Goal: Information Seeking & Learning: Learn about a topic

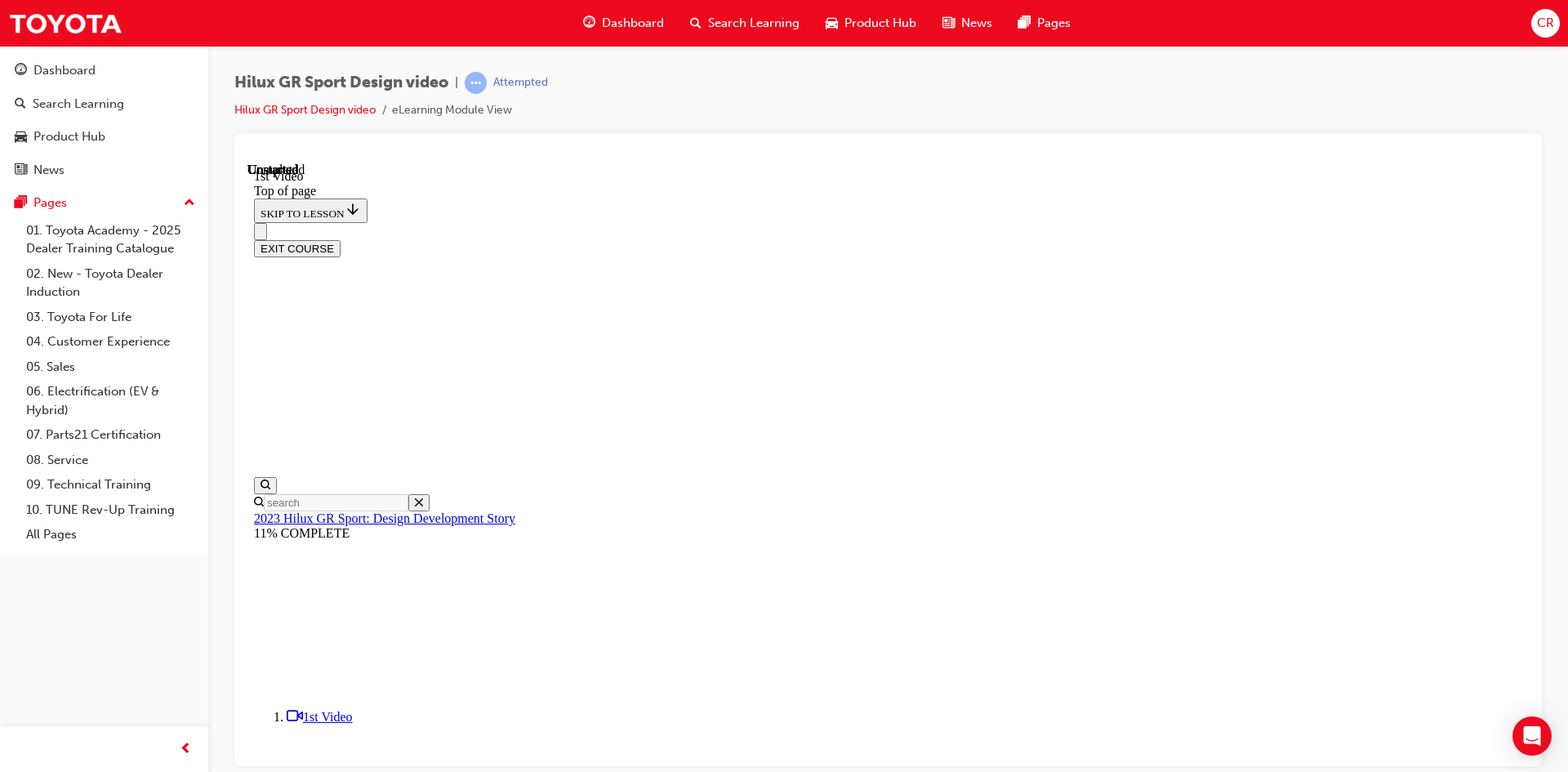
scroll to position [452, 0]
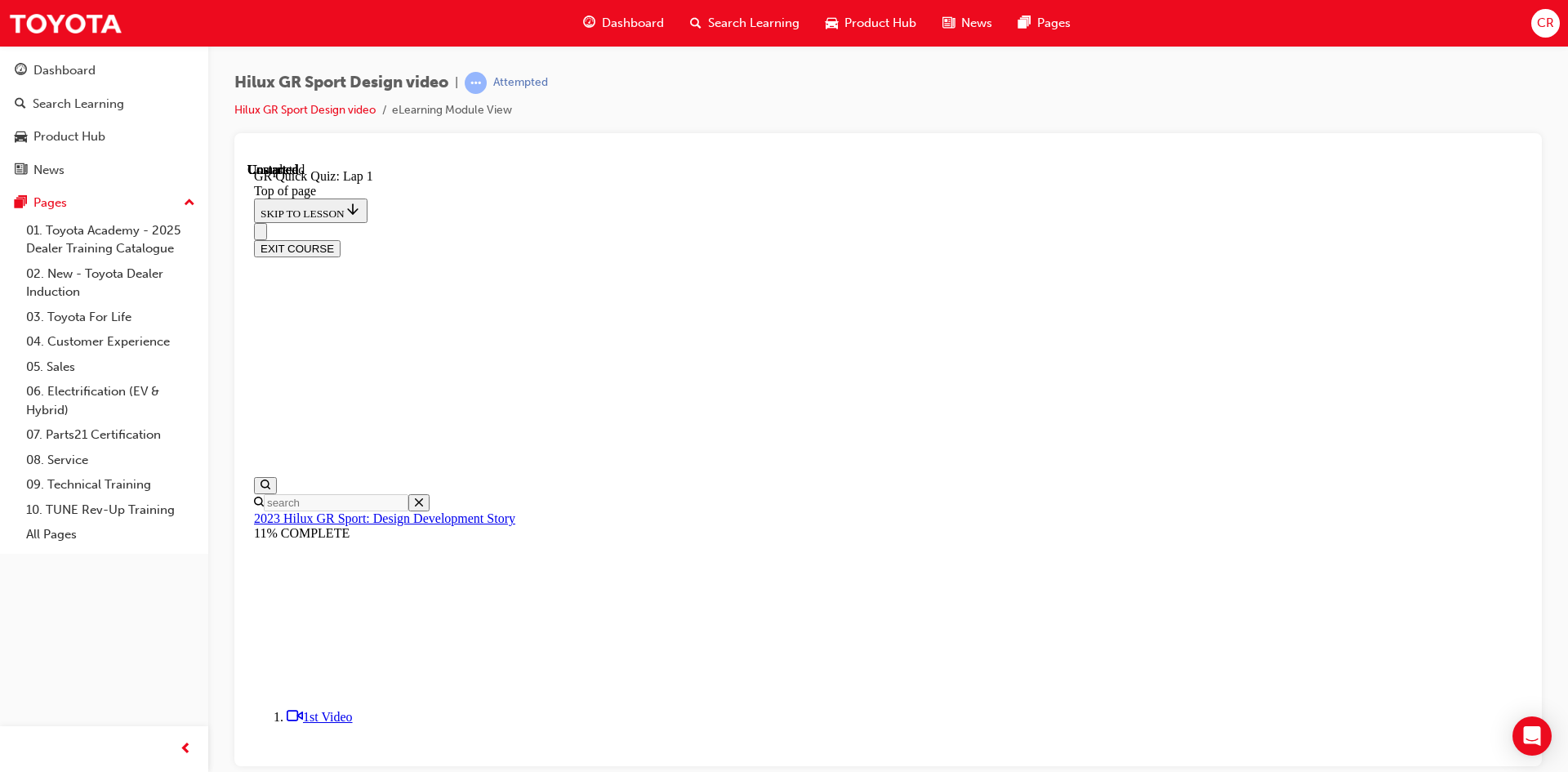
scroll to position [50, 0]
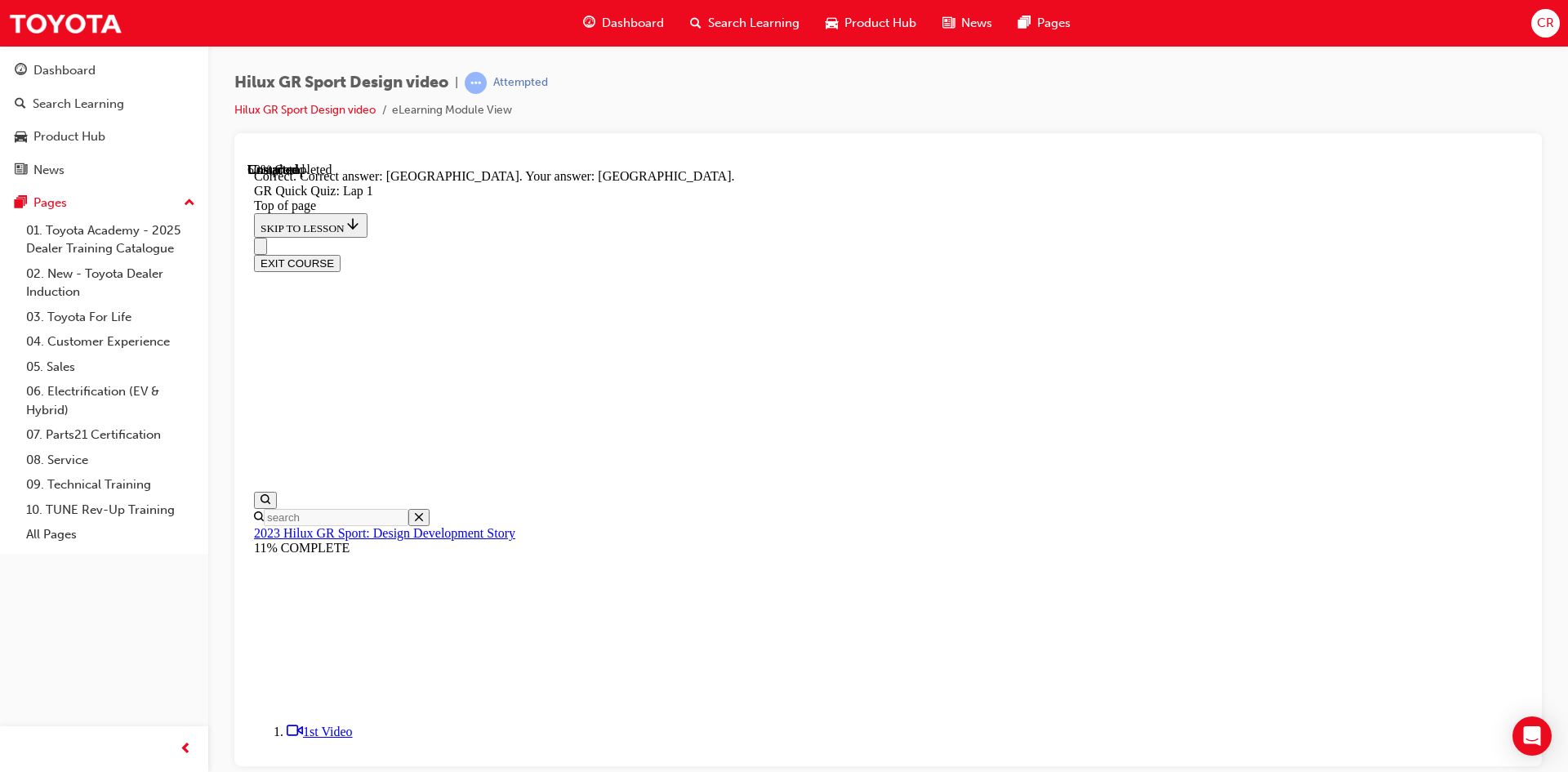
scroll to position [271, 0]
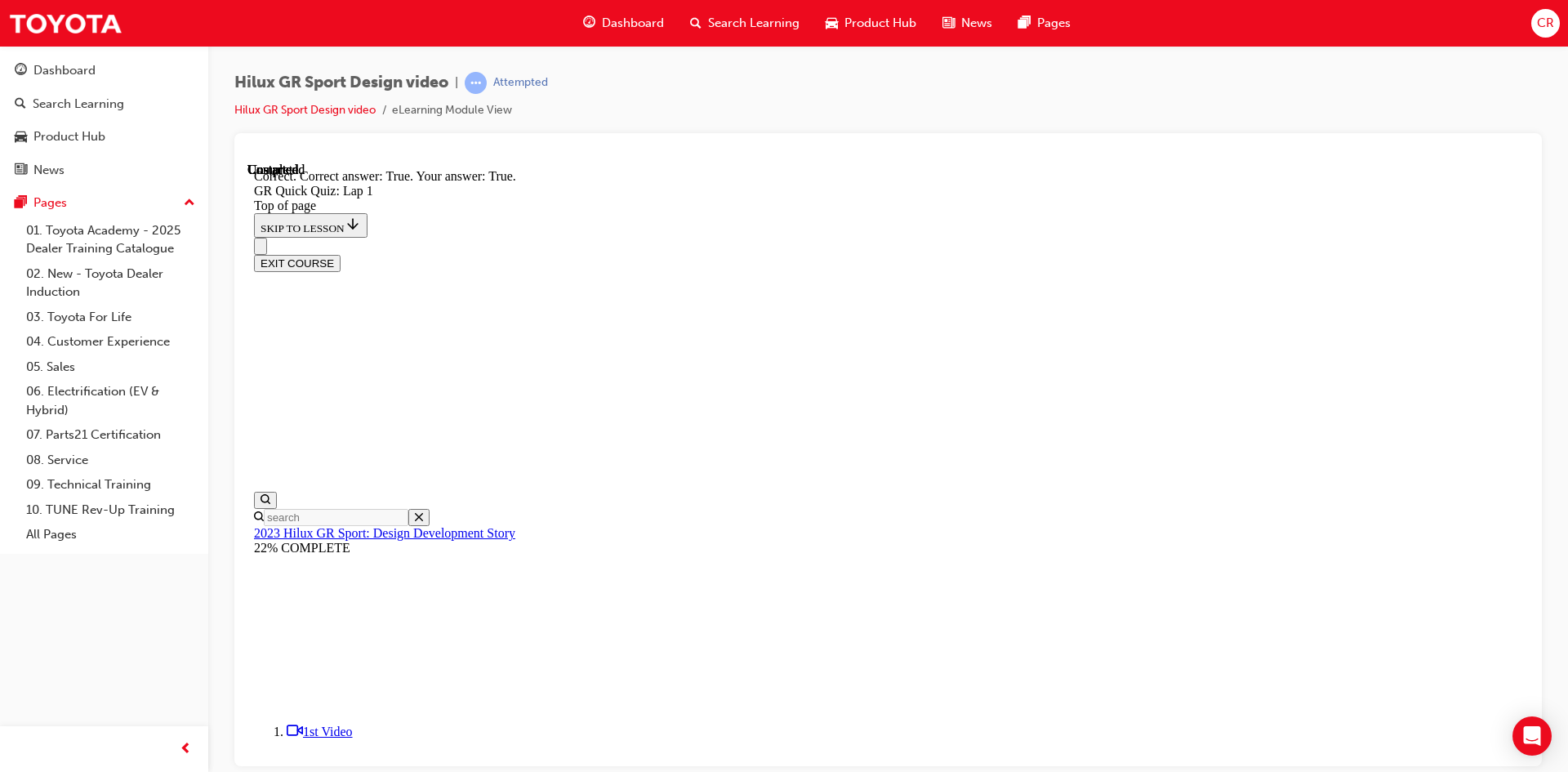
scroll to position [207, 0]
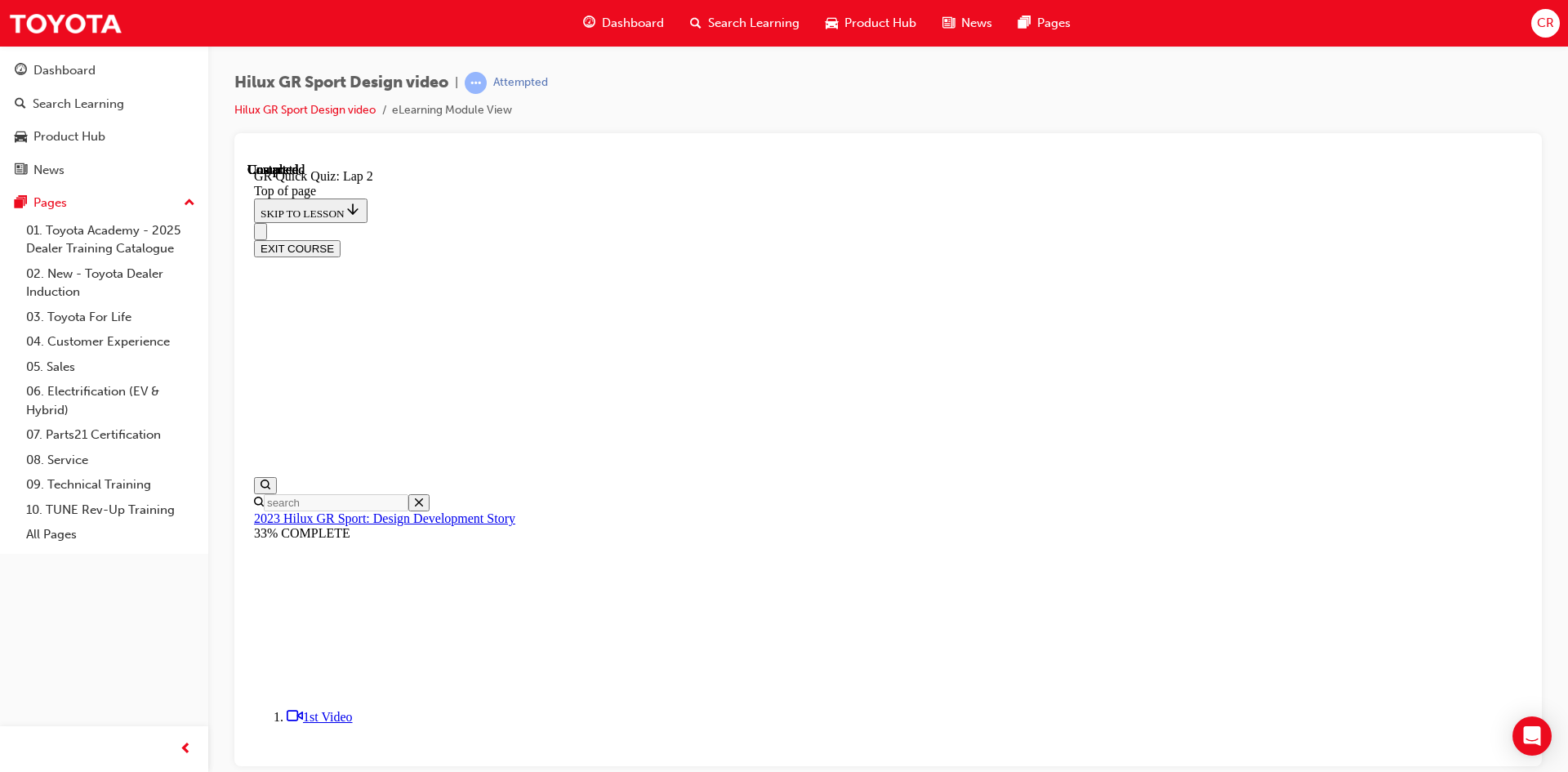
scroll to position [51, 0]
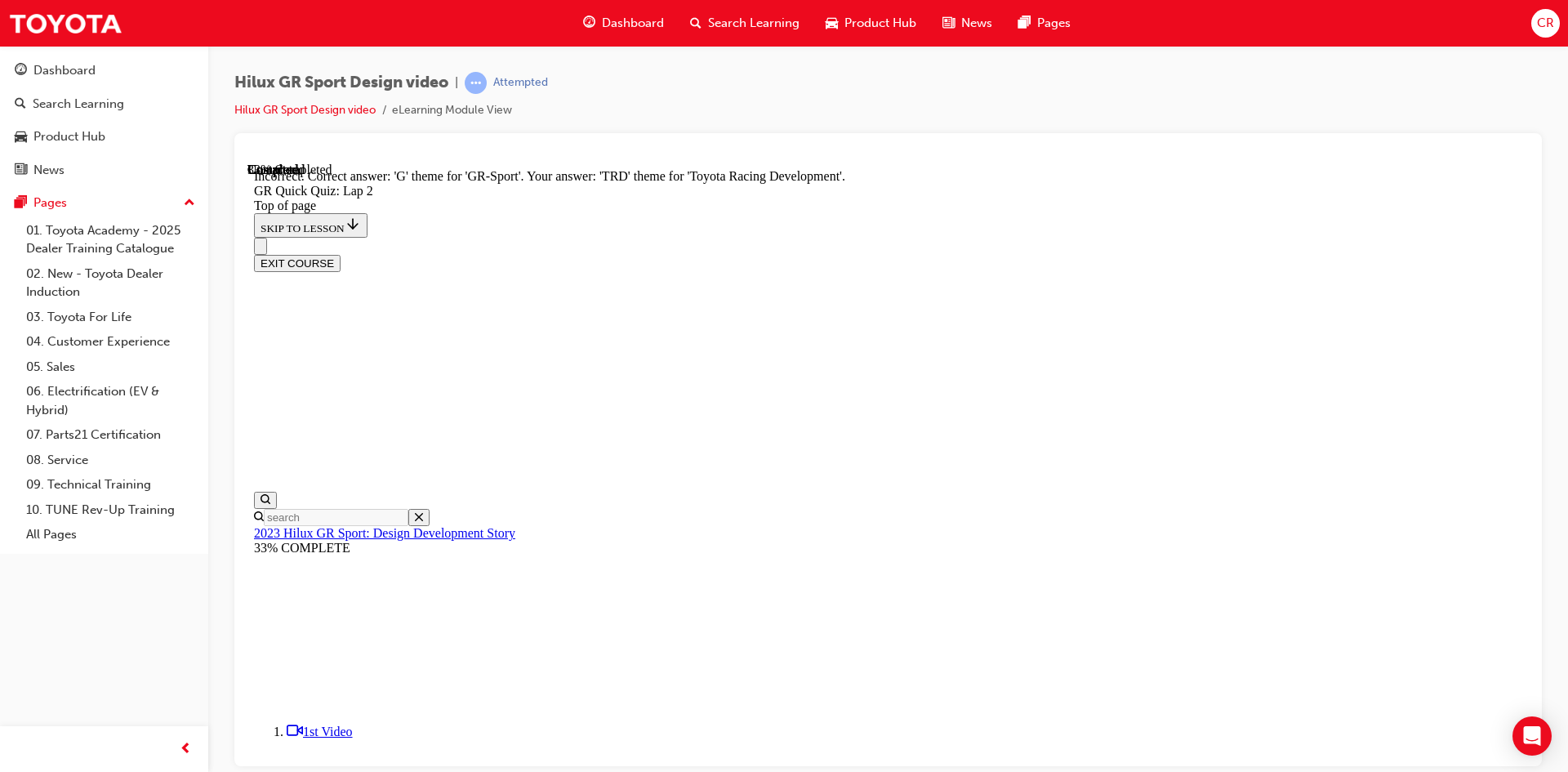
scroll to position [326, 0]
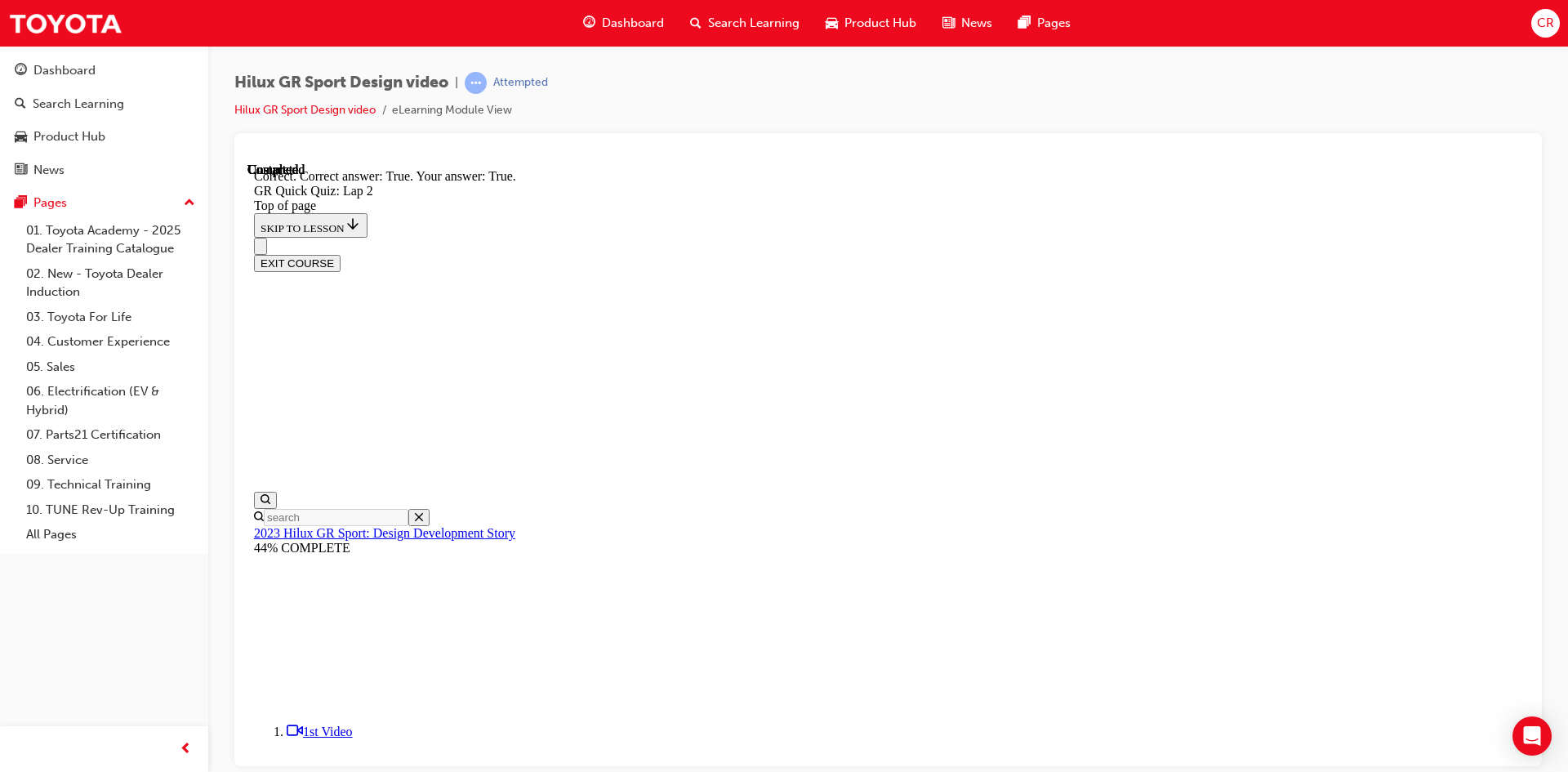
scroll to position [290, 0]
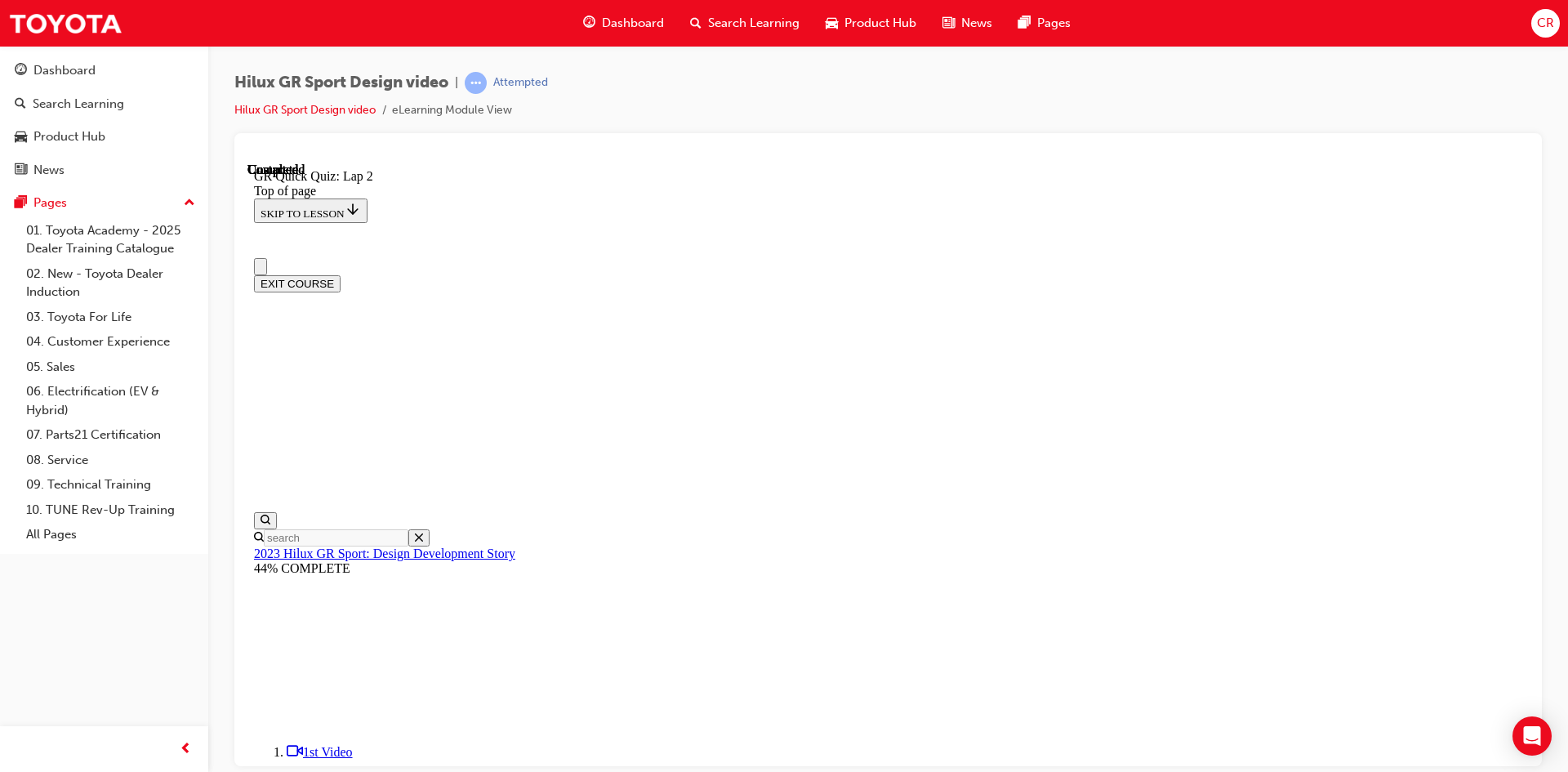
scroll to position [207, 0]
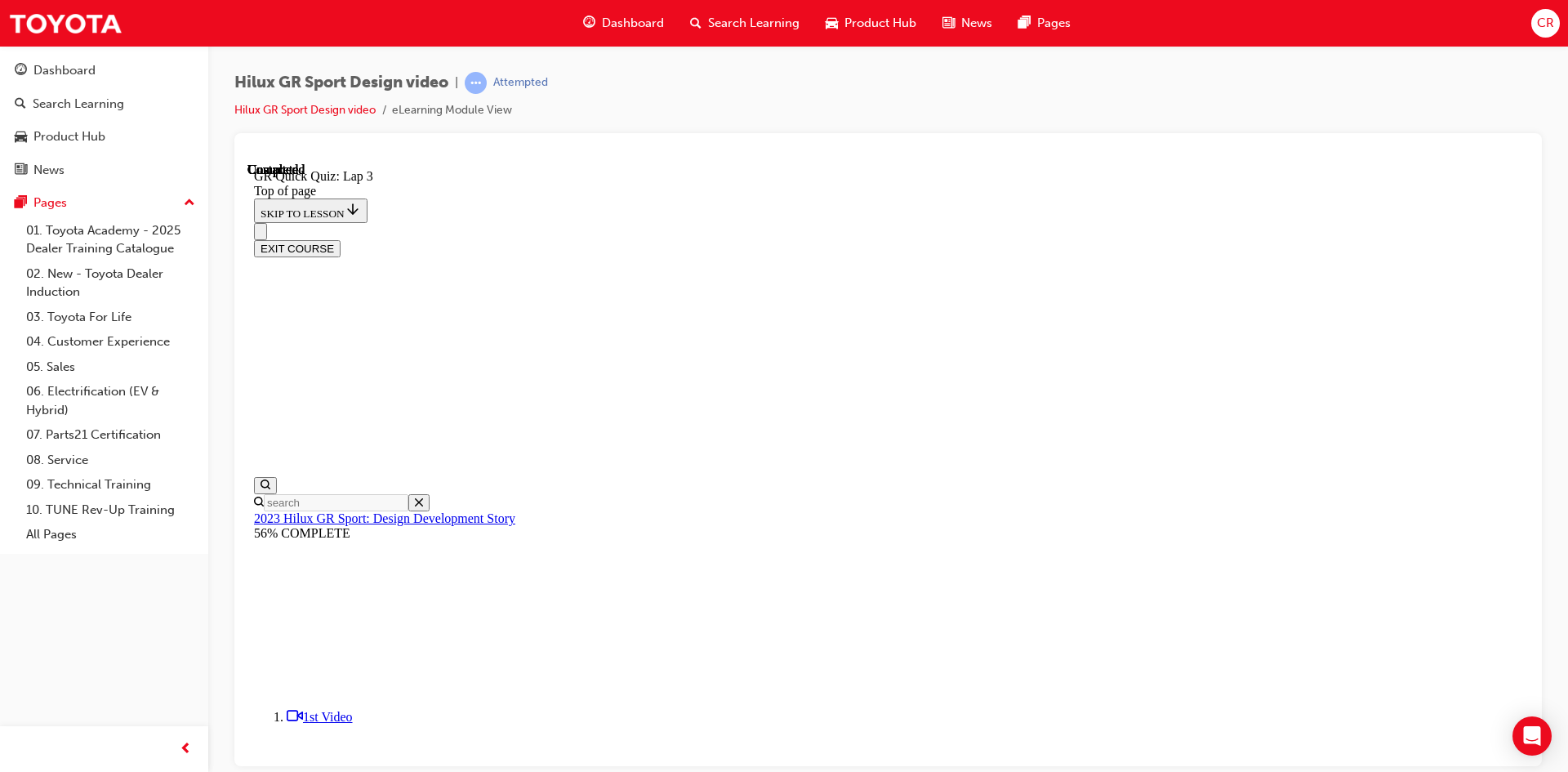
scroll to position [51, 0]
drag, startPoint x: 761, startPoint y: 579, endPoint x: 814, endPoint y: 578, distance: 53.0
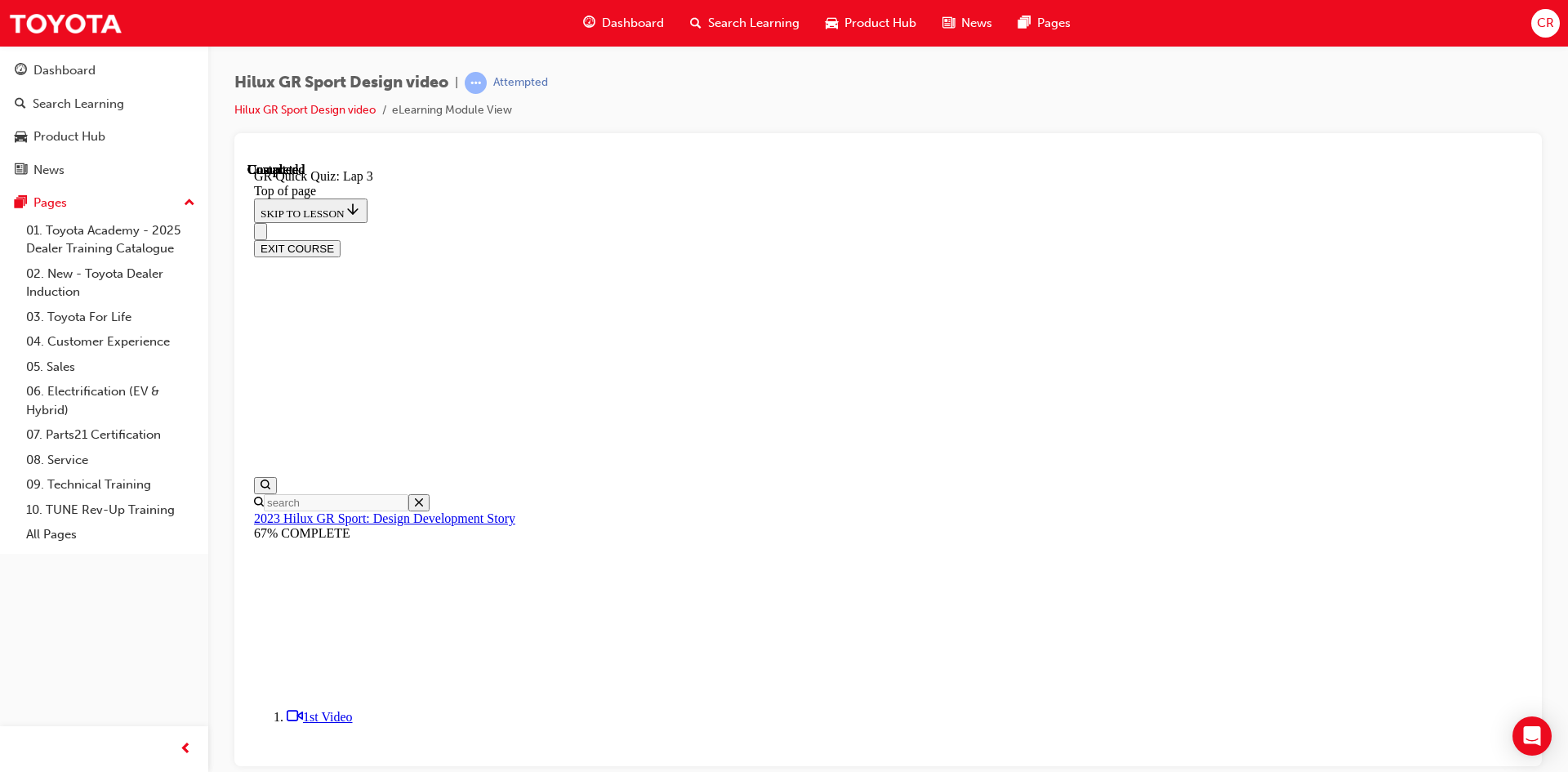
scroll to position [207, 0]
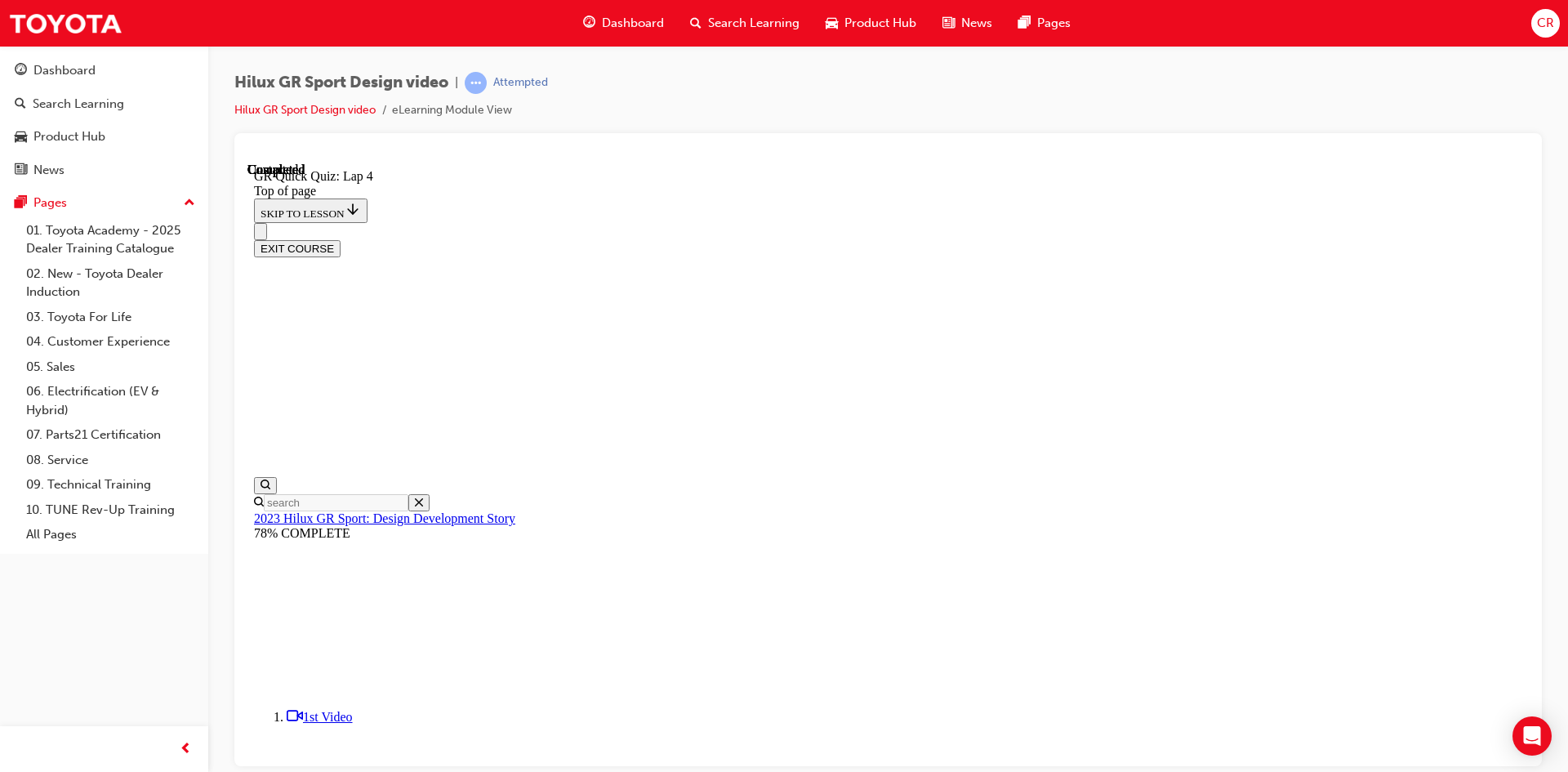
scroll to position [347, 0]
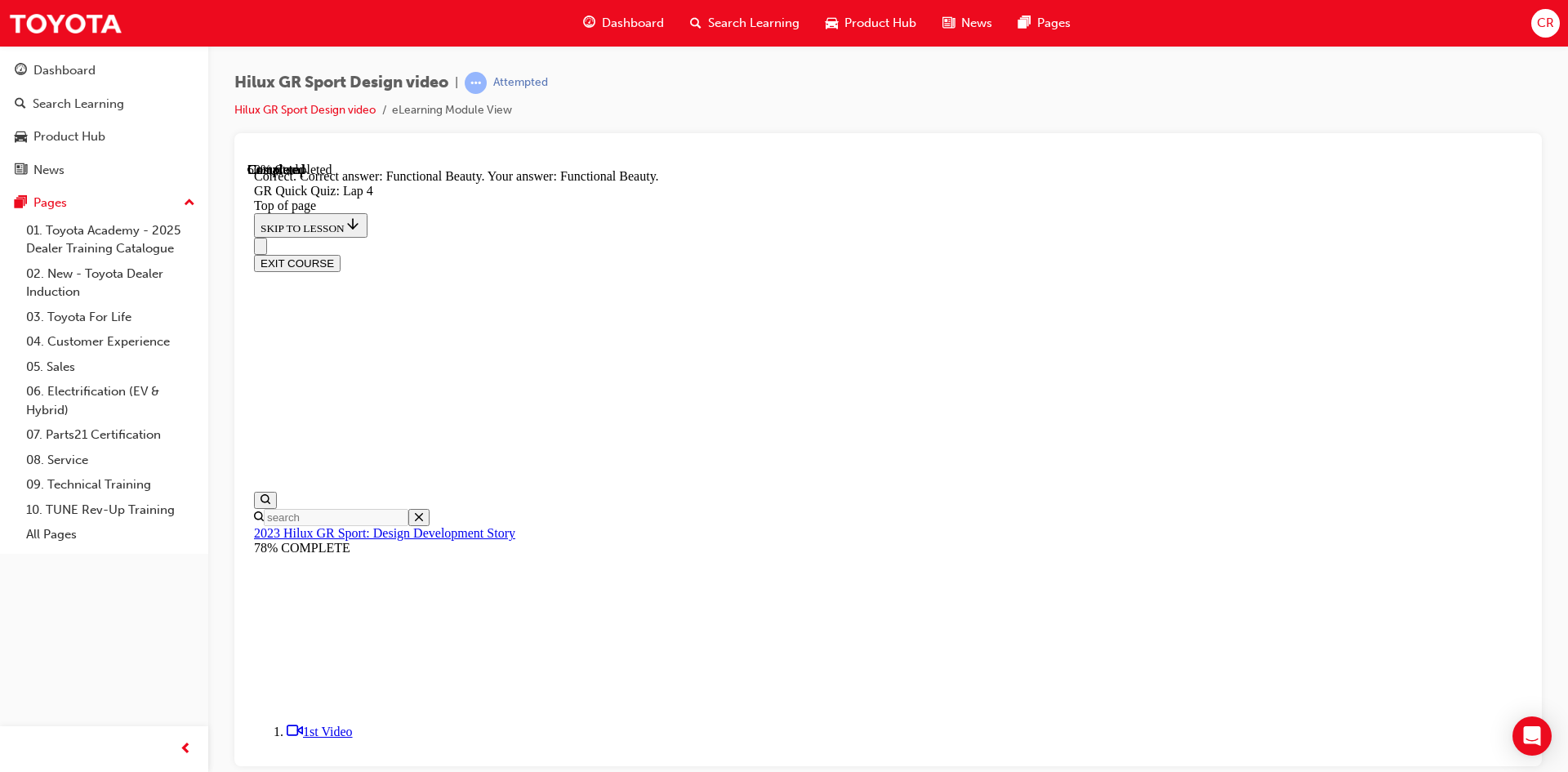
drag, startPoint x: 1011, startPoint y: 406, endPoint x: 1038, endPoint y: 459, distance: 59.5
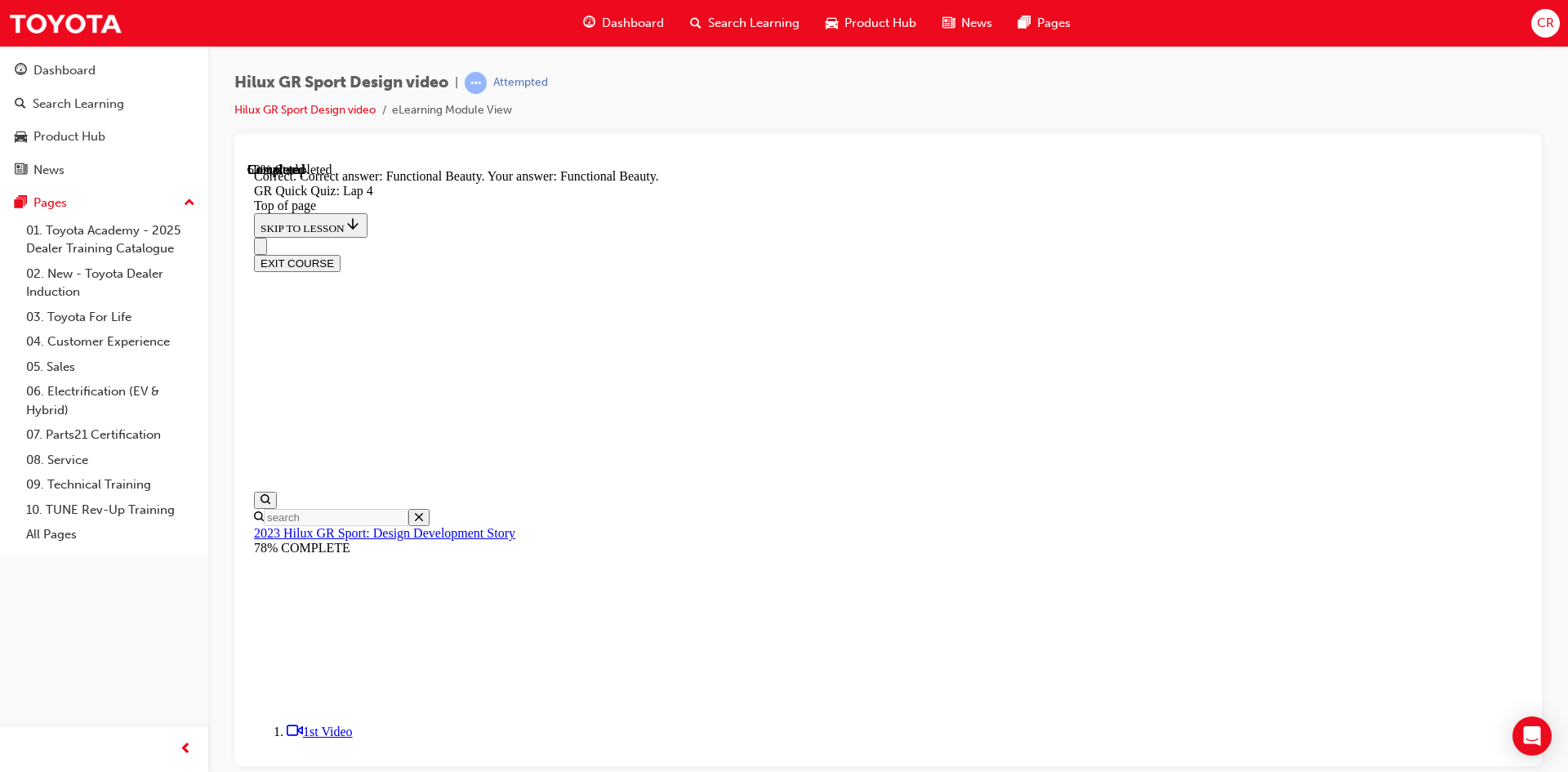
scroll to position [132, 0]
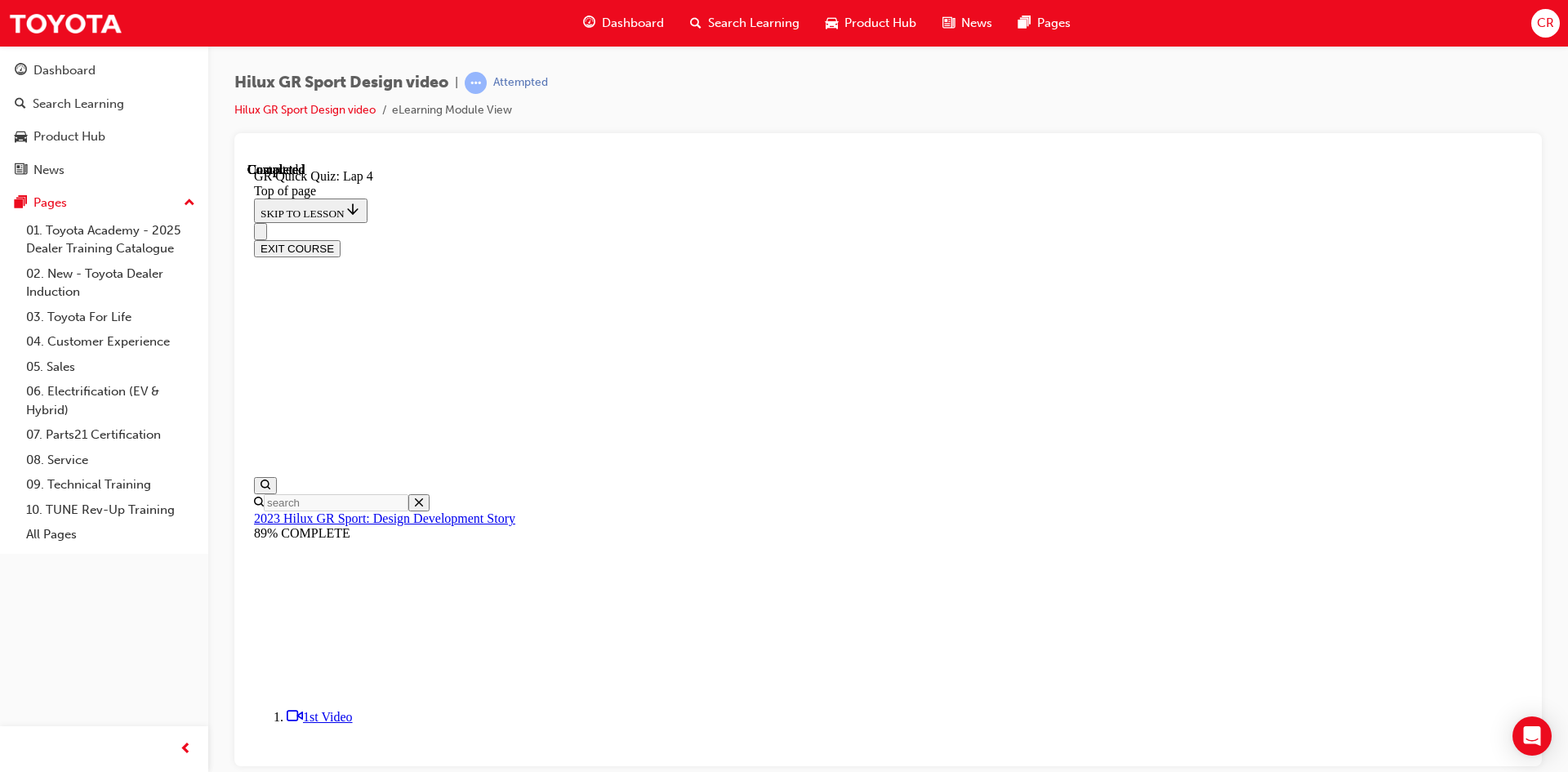
scroll to position [207, 0]
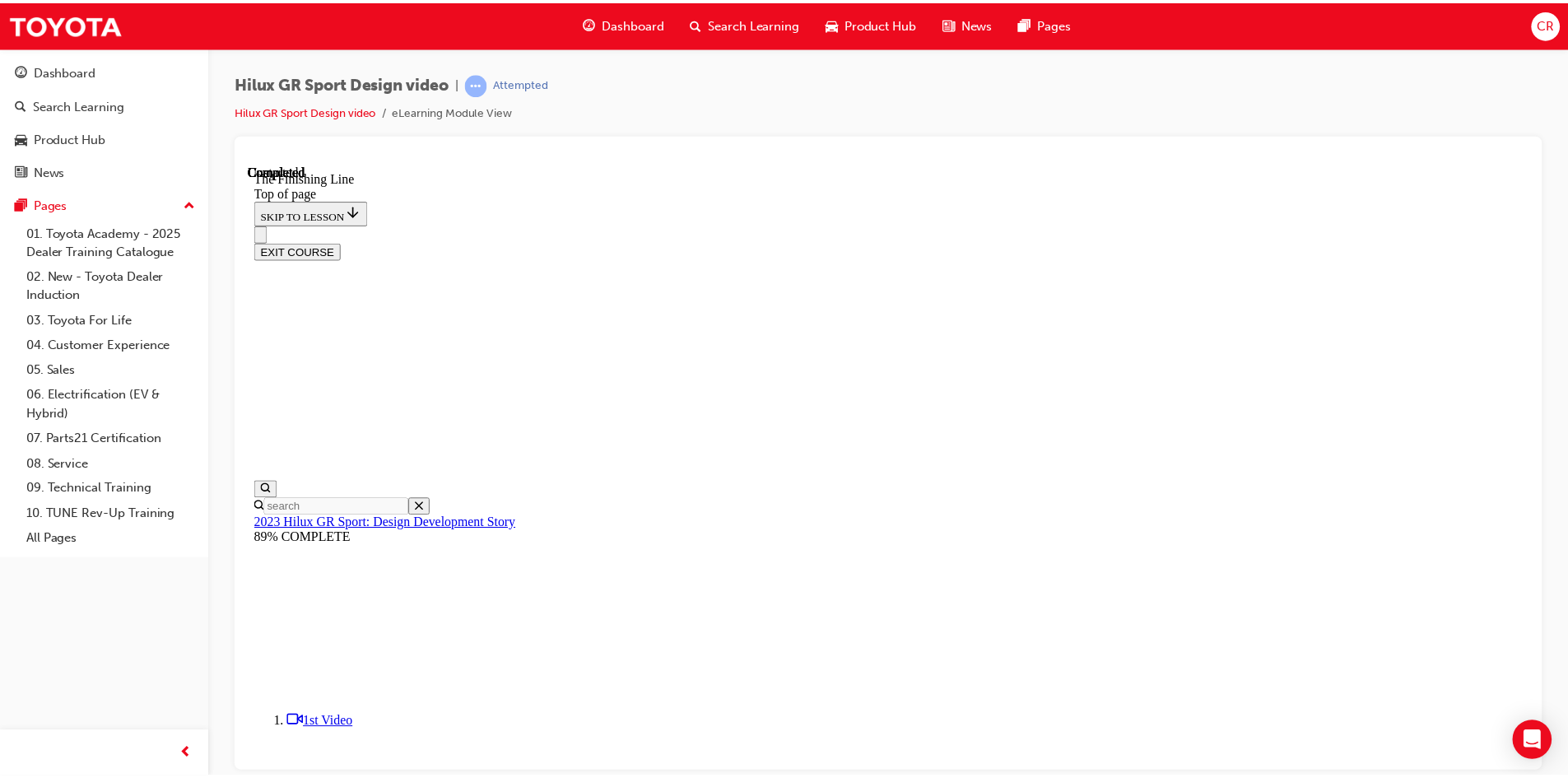
scroll to position [425, 0]
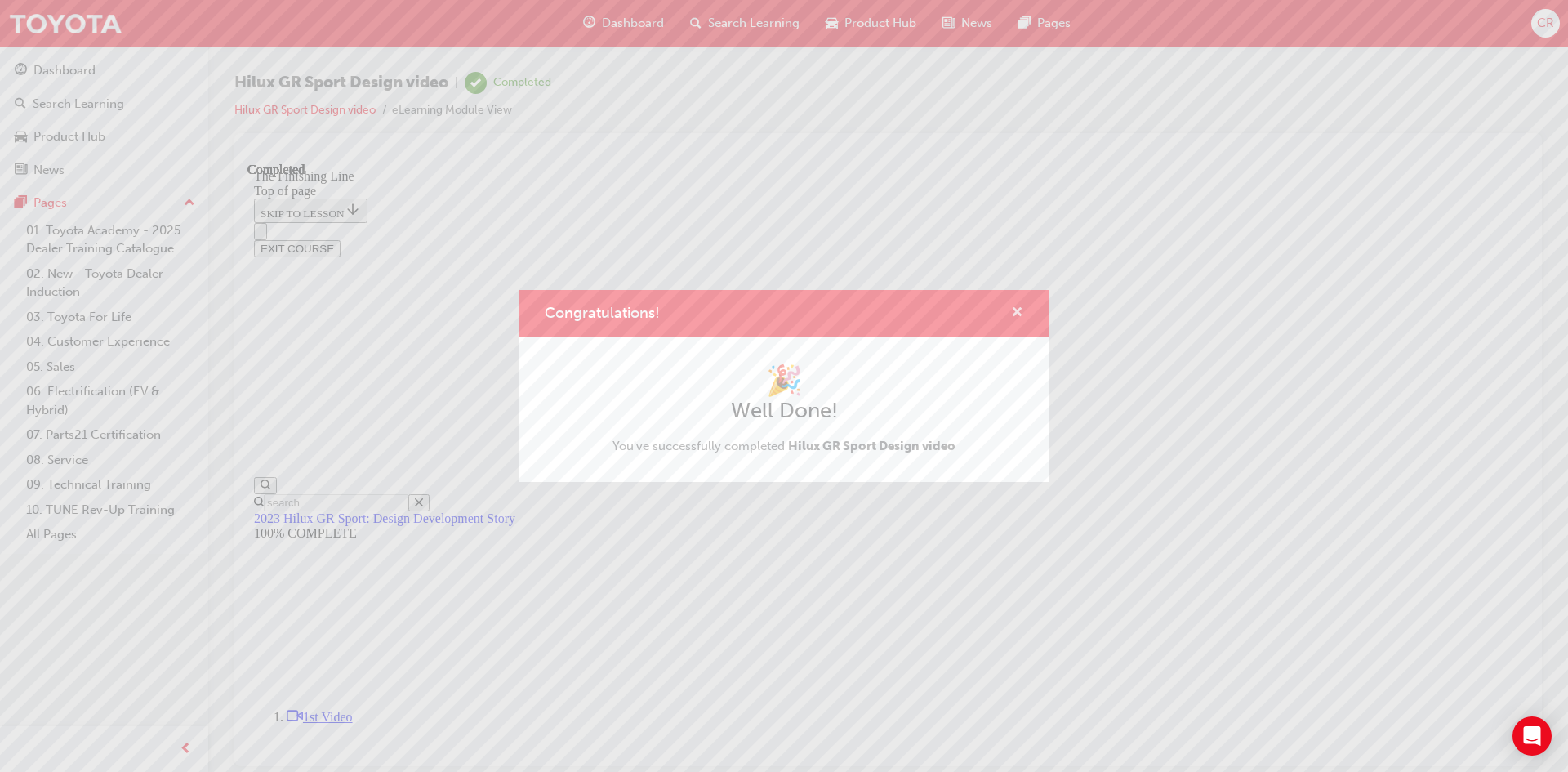
click at [1017, 313] on span "cross-icon" at bounding box center [1016, 314] width 12 height 14
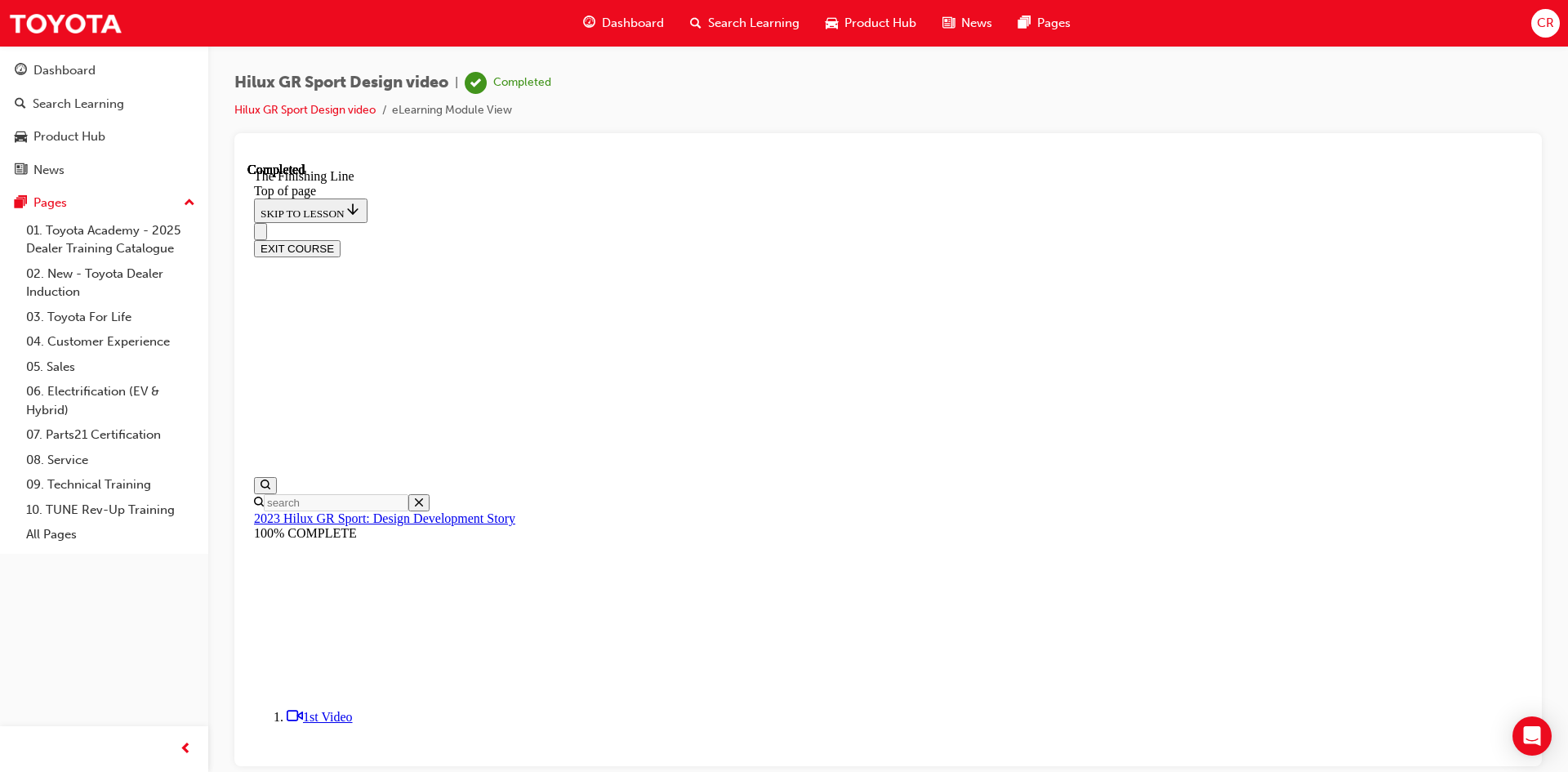
click at [341, 239] on button "EXIT COURSE" at bounding box center [297, 248] width 87 height 17
click at [67, 64] on div "Dashboard" at bounding box center [64, 71] width 62 height 19
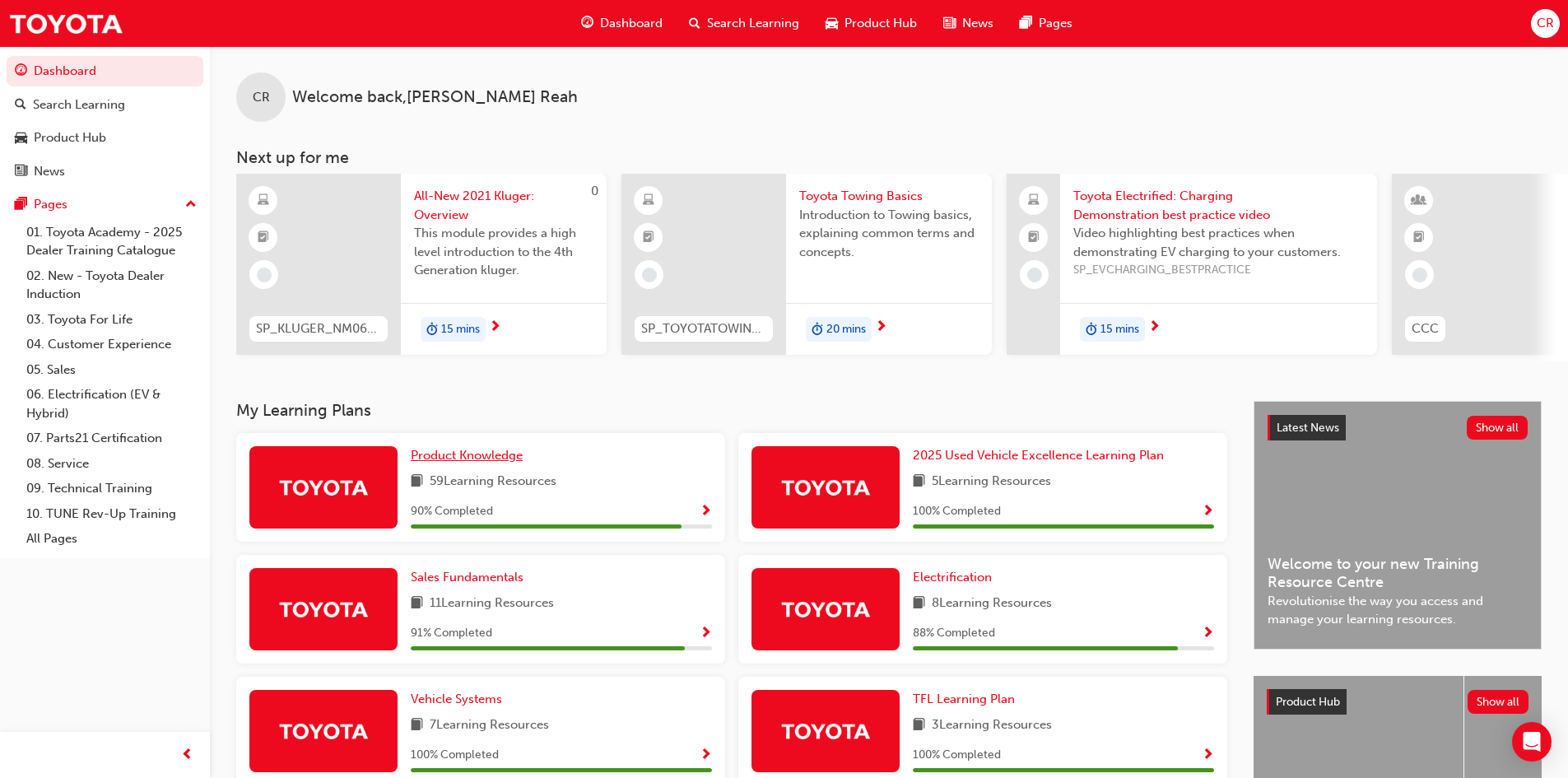
click at [522, 457] on span "Product Knowledge" at bounding box center [467, 454] width 112 height 14
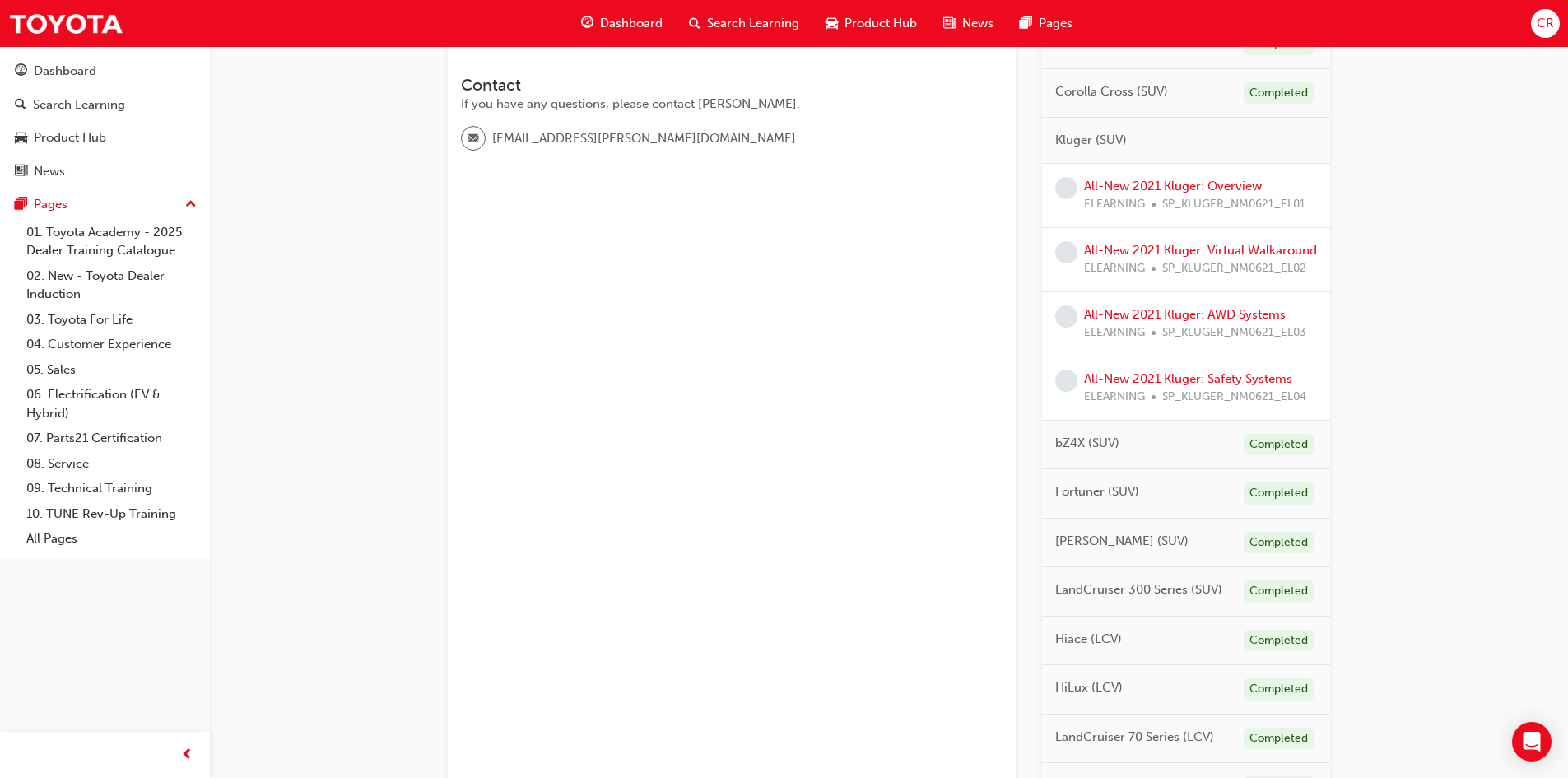
scroll to position [1071, 0]
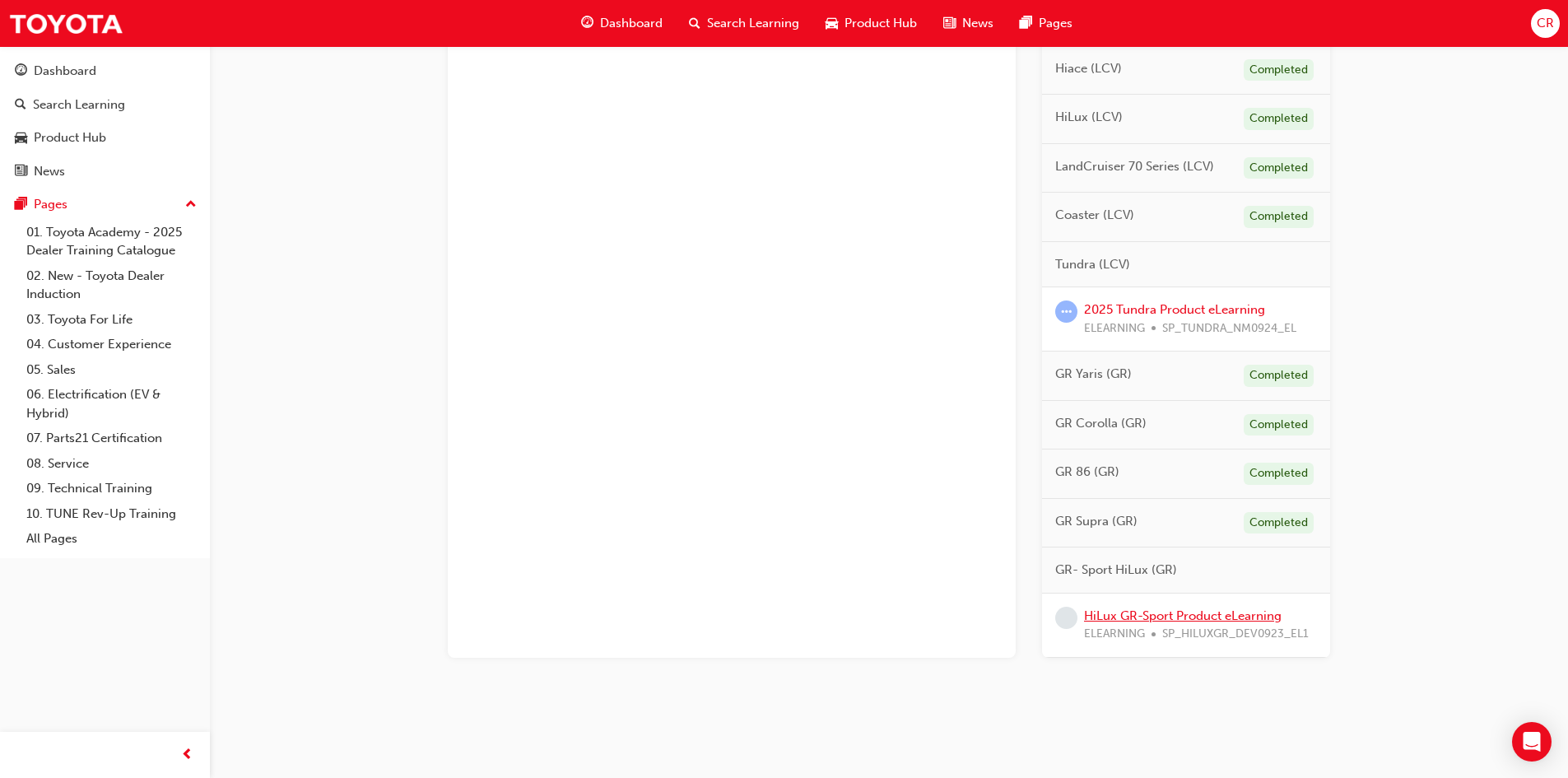
click at [1237, 623] on link "HiLux GR-Sport Product eLearning" at bounding box center [1183, 616] width 198 height 14
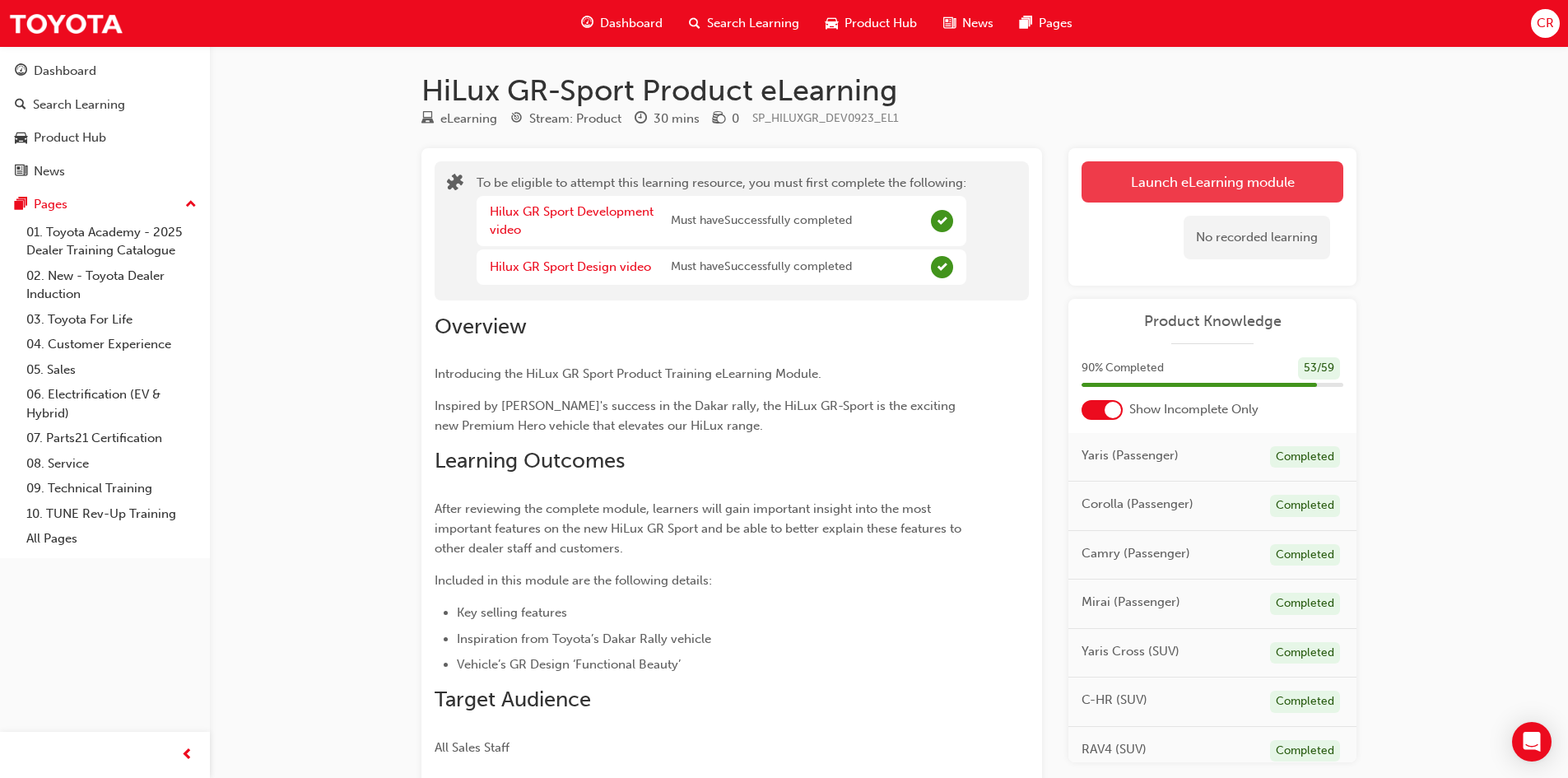
click at [1211, 182] on button "Launch eLearning module" at bounding box center [1213, 182] width 262 height 41
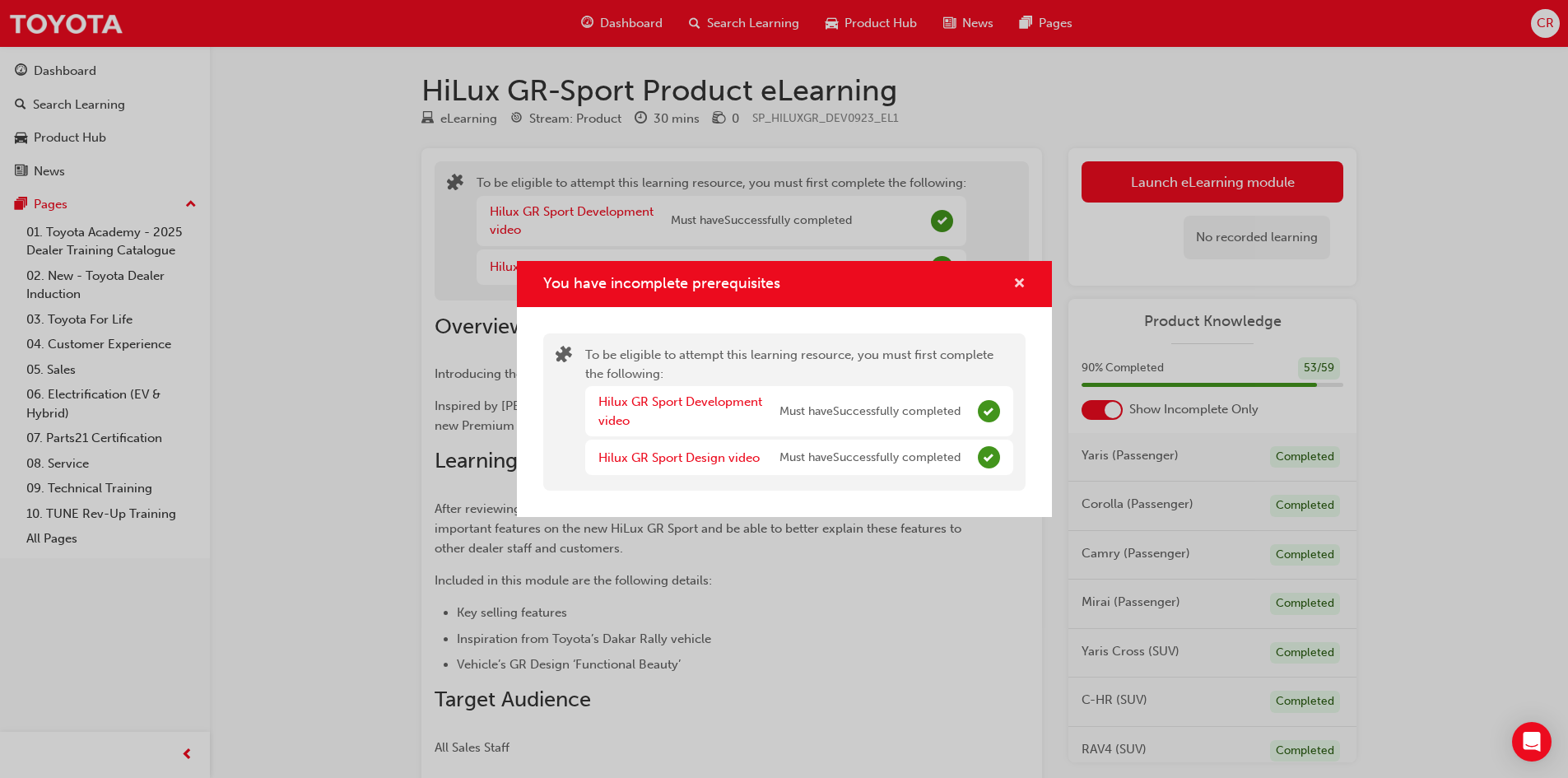
click at [1021, 278] on span "cross-icon" at bounding box center [1019, 284] width 12 height 14
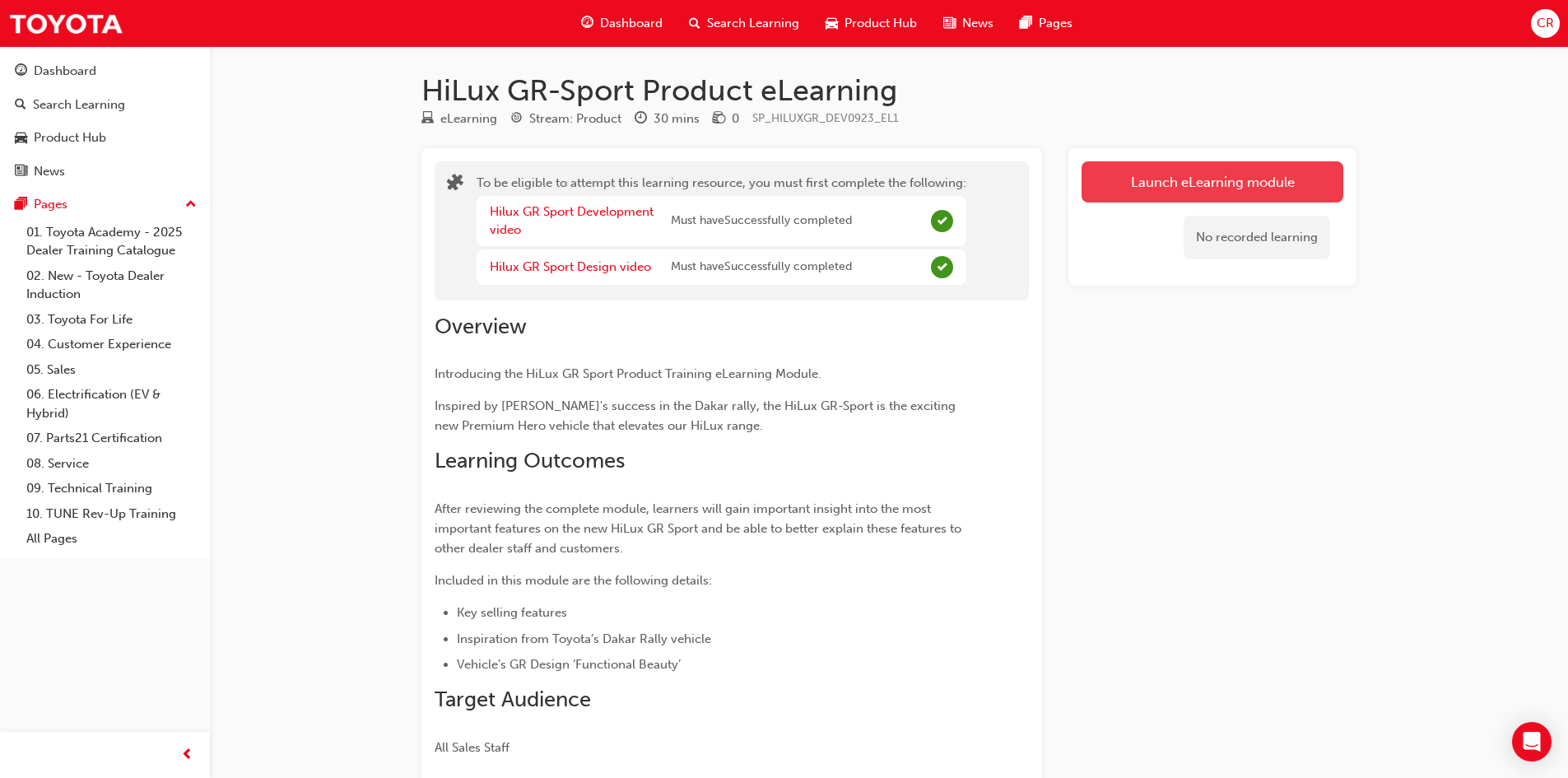
click at [1174, 186] on button "Launch eLearning module" at bounding box center [1213, 182] width 262 height 41
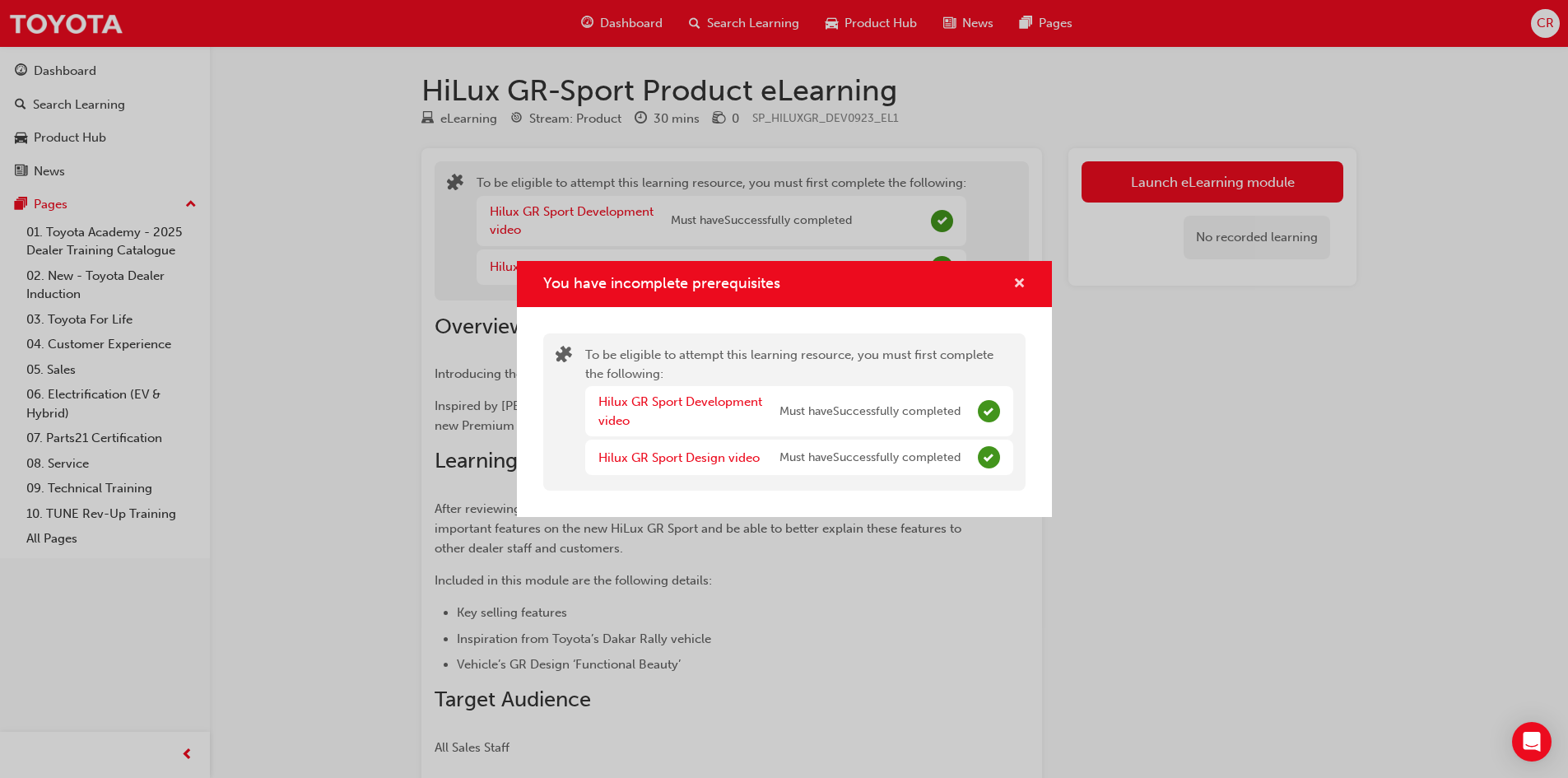
click at [1013, 284] on button "You have incomplete prerequisites" at bounding box center [1019, 284] width 12 height 20
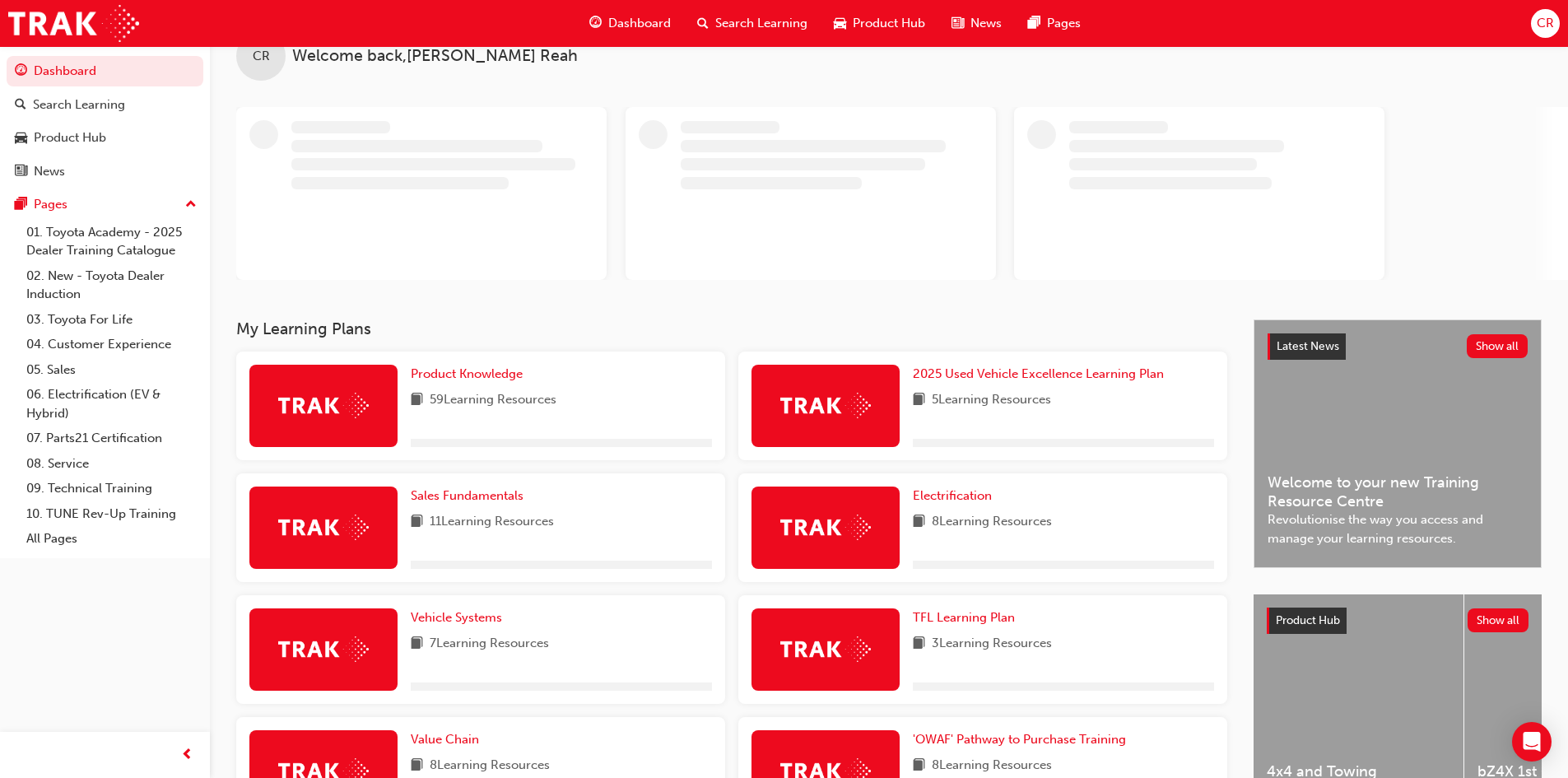
scroll to position [83, 0]
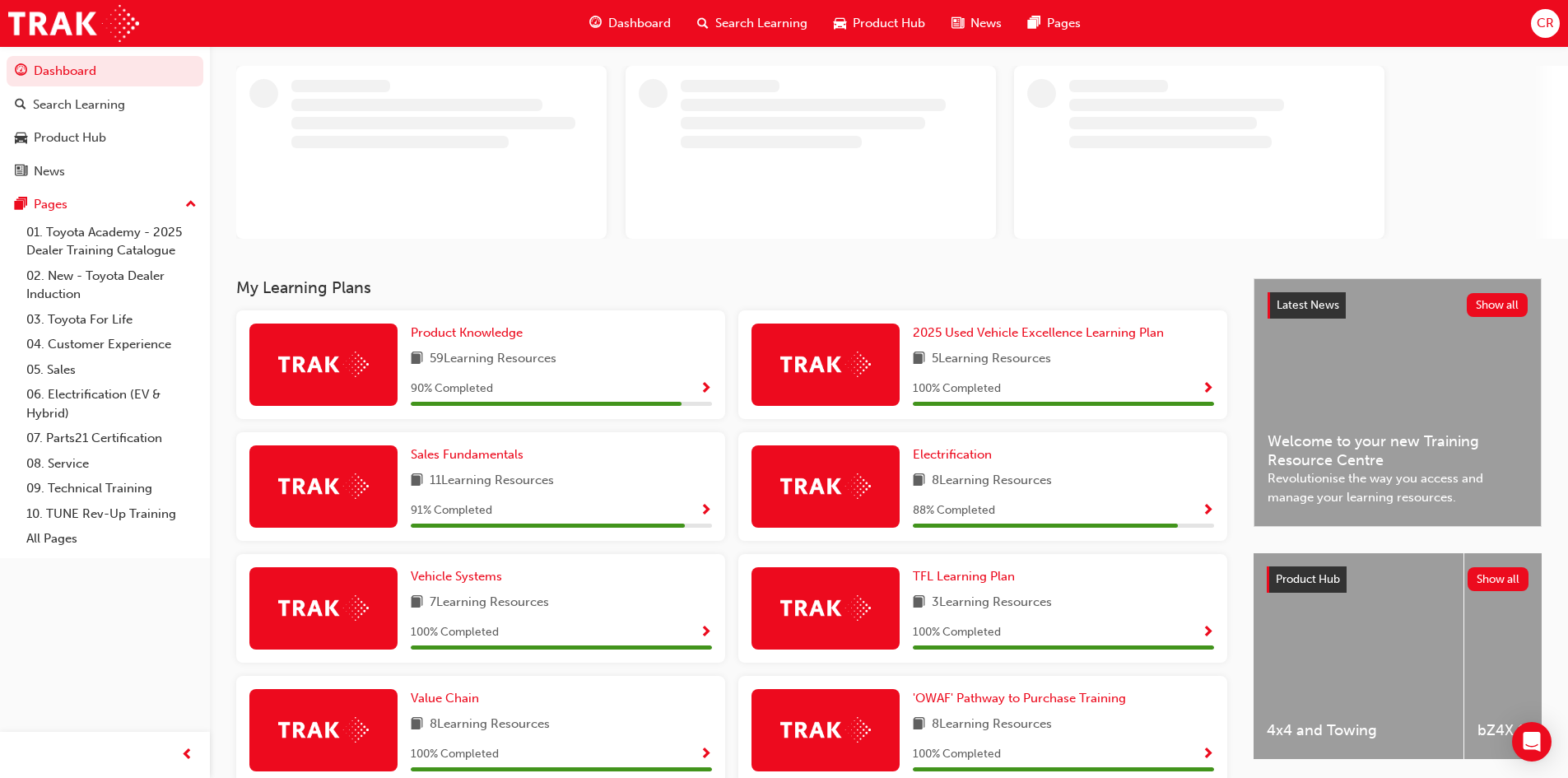
click at [480, 298] on h3 "My Learning Plans" at bounding box center [732, 288] width 991 height 19
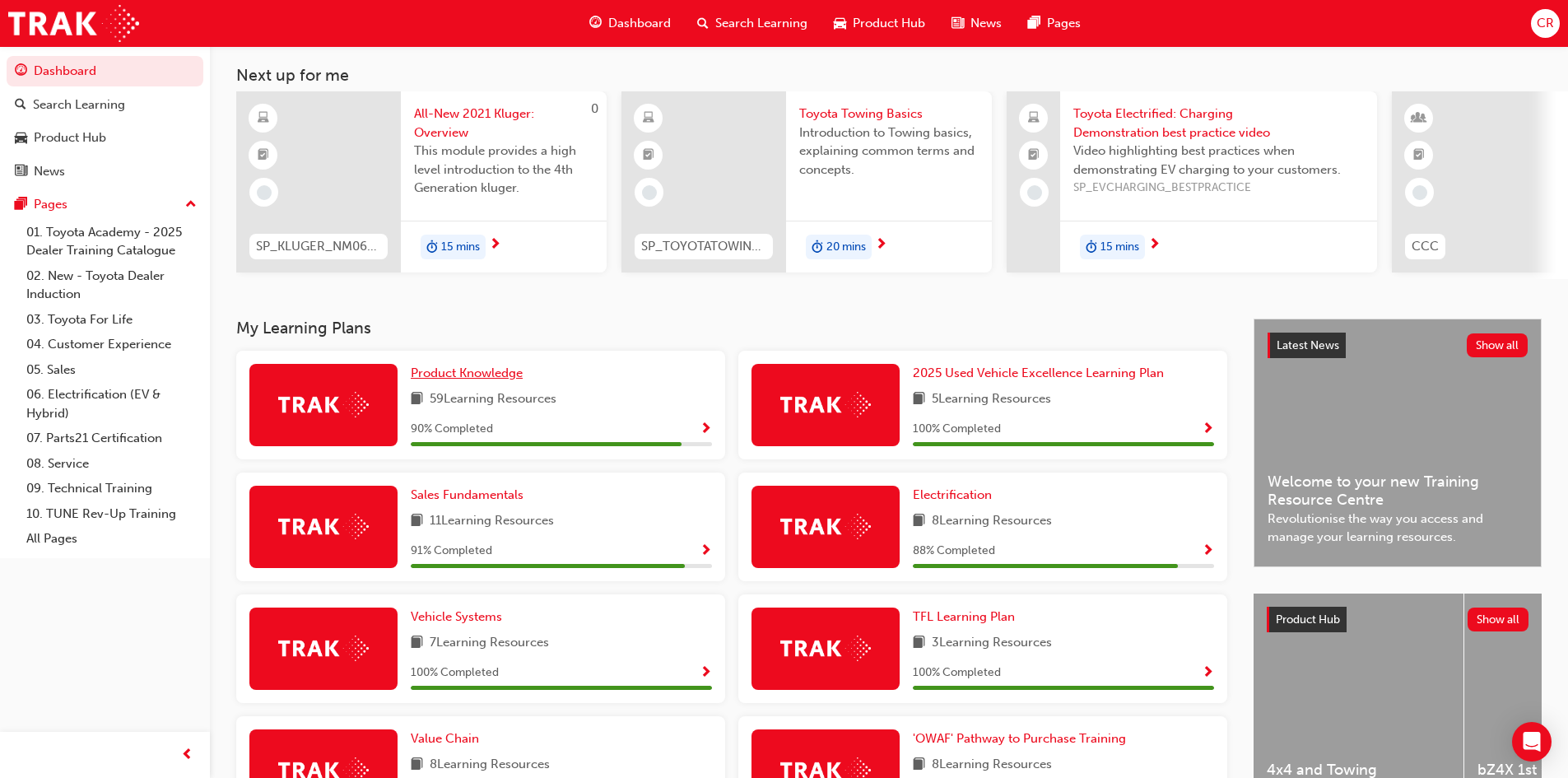
click at [472, 378] on span "Product Knowledge" at bounding box center [467, 373] width 112 height 14
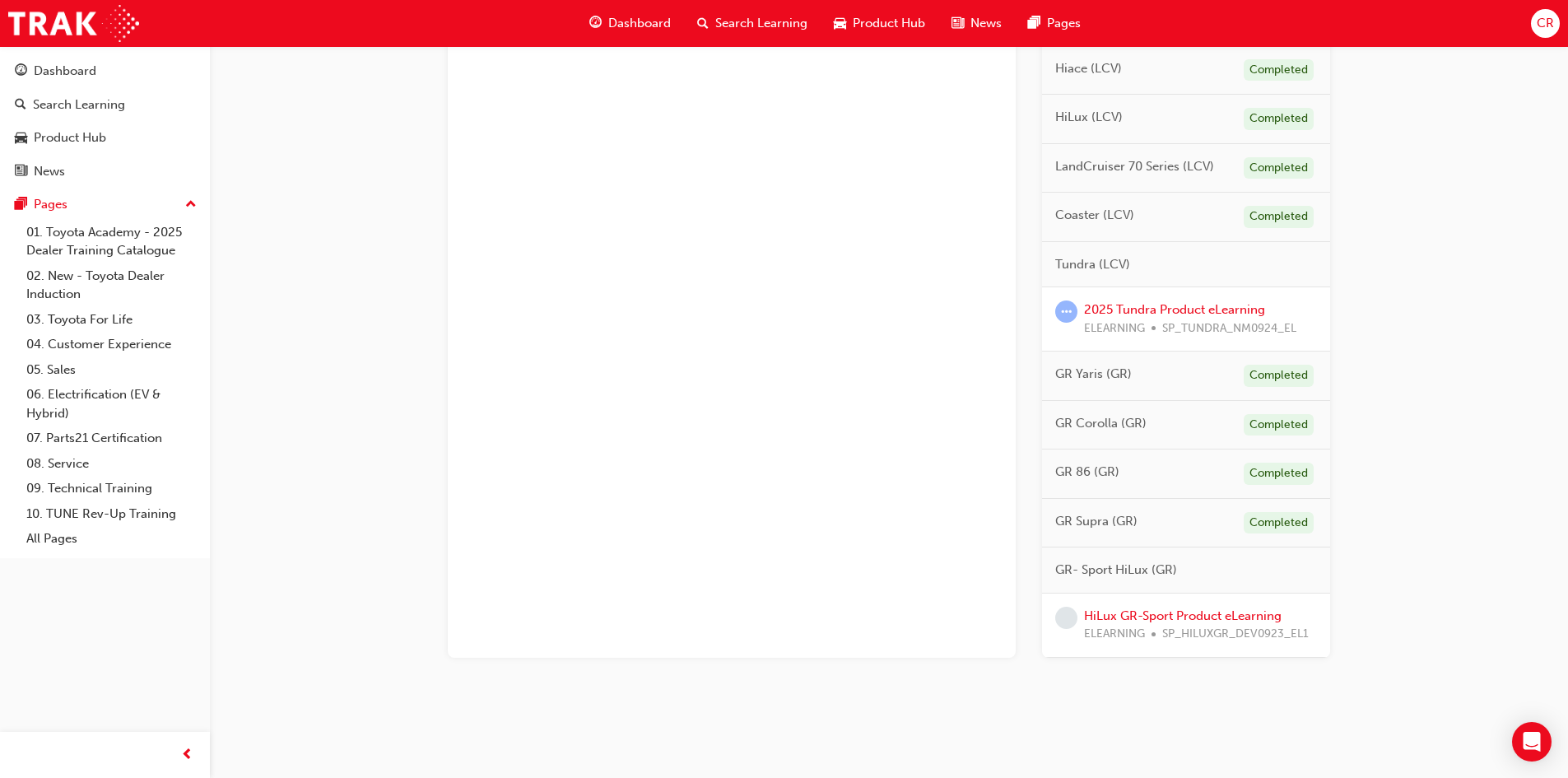
scroll to position [1082, 0]
click at [1133, 617] on link "HiLux GR-Sport Product eLearning" at bounding box center [1183, 616] width 198 height 14
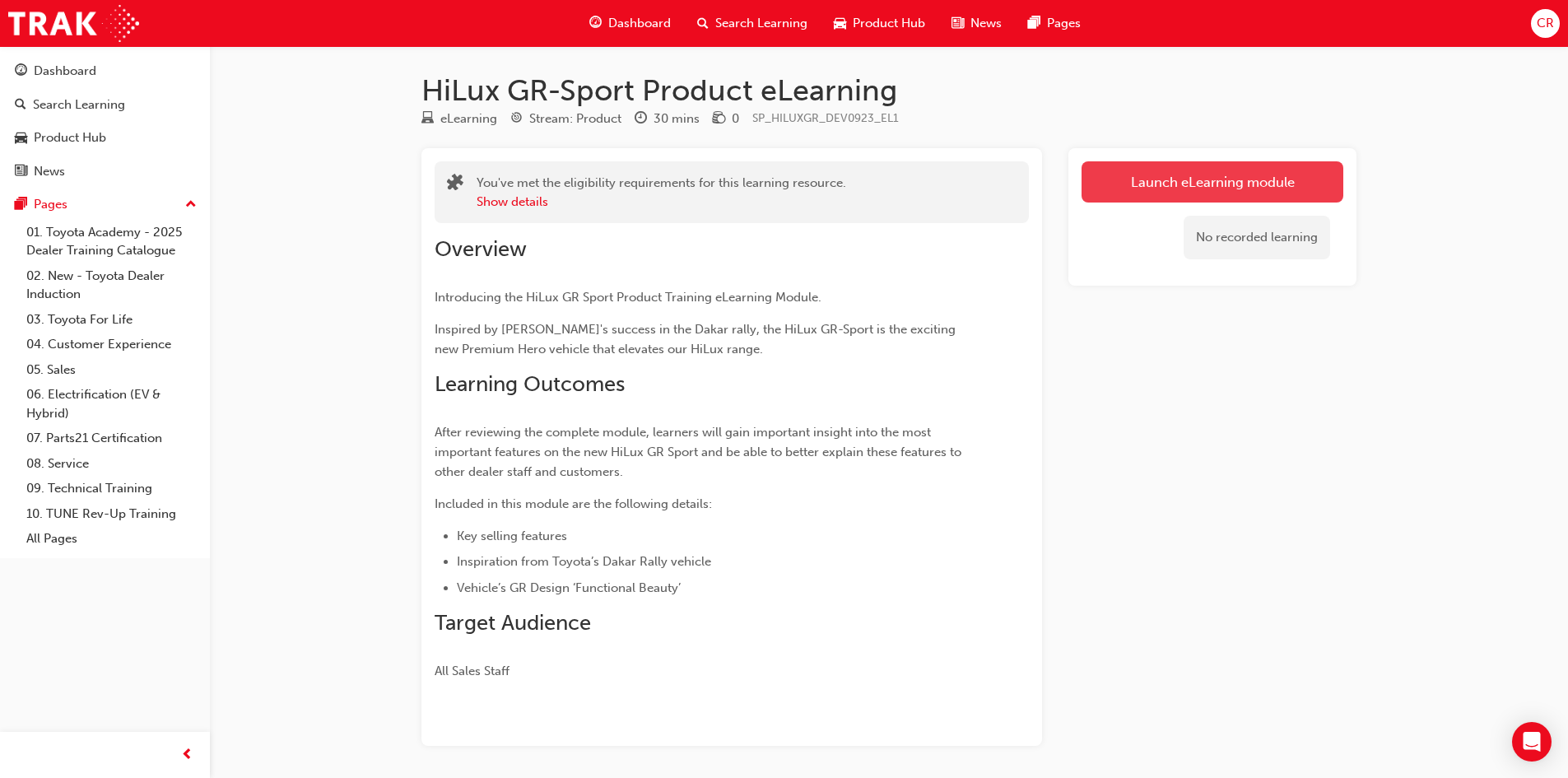
click at [1171, 170] on link "Launch eLearning module" at bounding box center [1213, 182] width 262 height 41
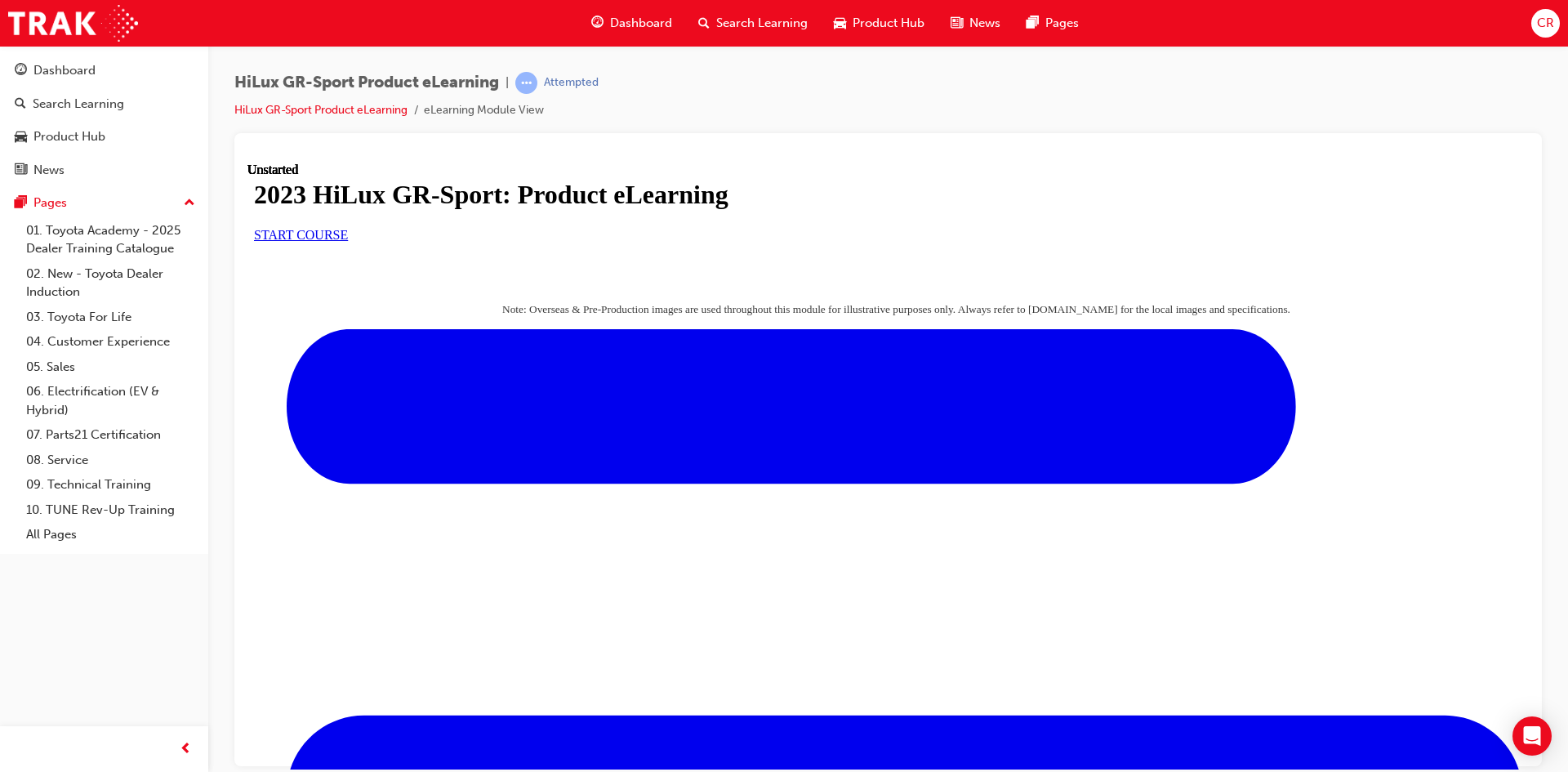
click at [348, 241] on link "START COURSE" at bounding box center [301, 234] width 94 height 14
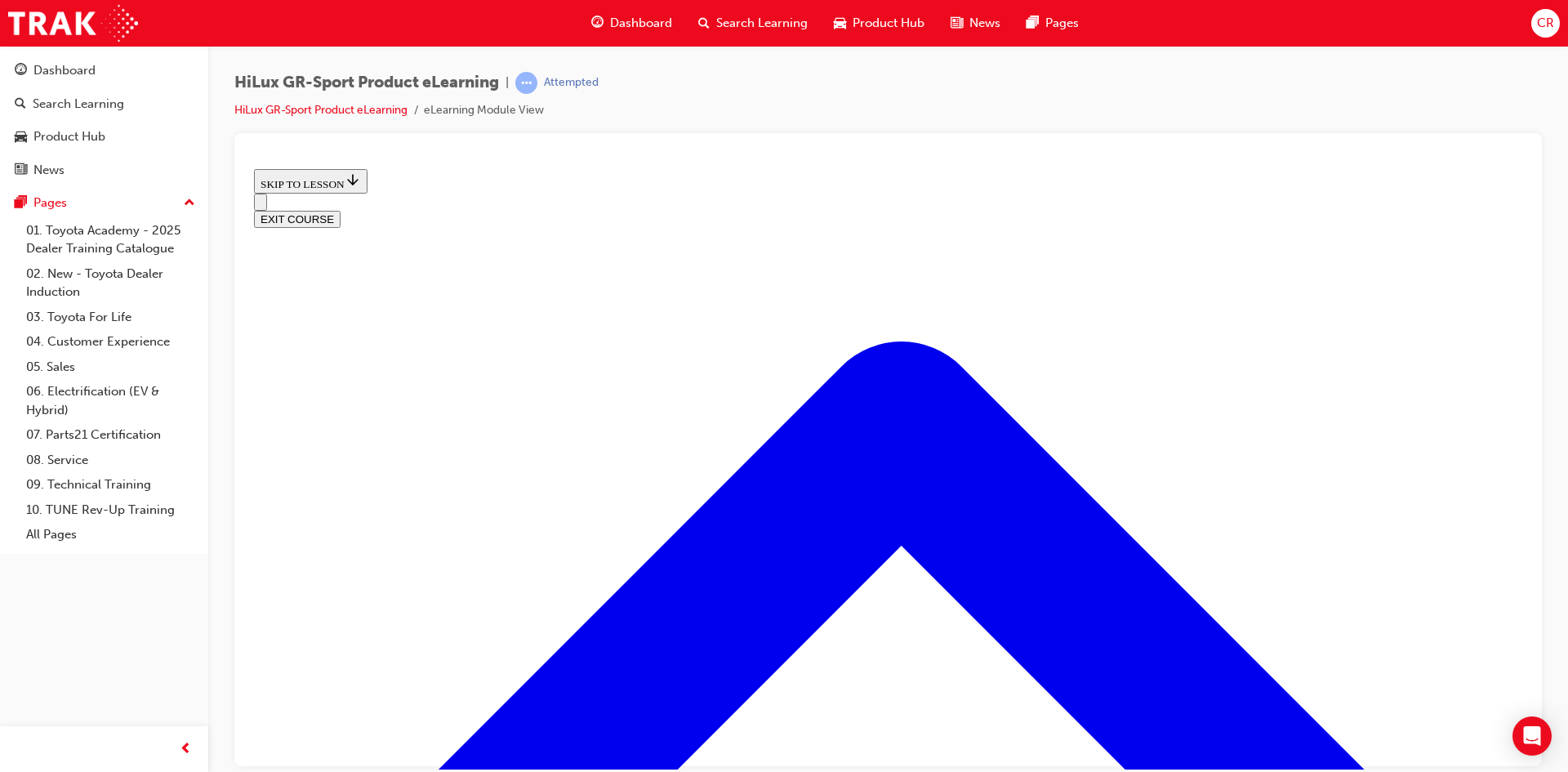
scroll to position [607, 0]
drag, startPoint x: 919, startPoint y: 562, endPoint x: 1001, endPoint y: 562, distance: 82.0
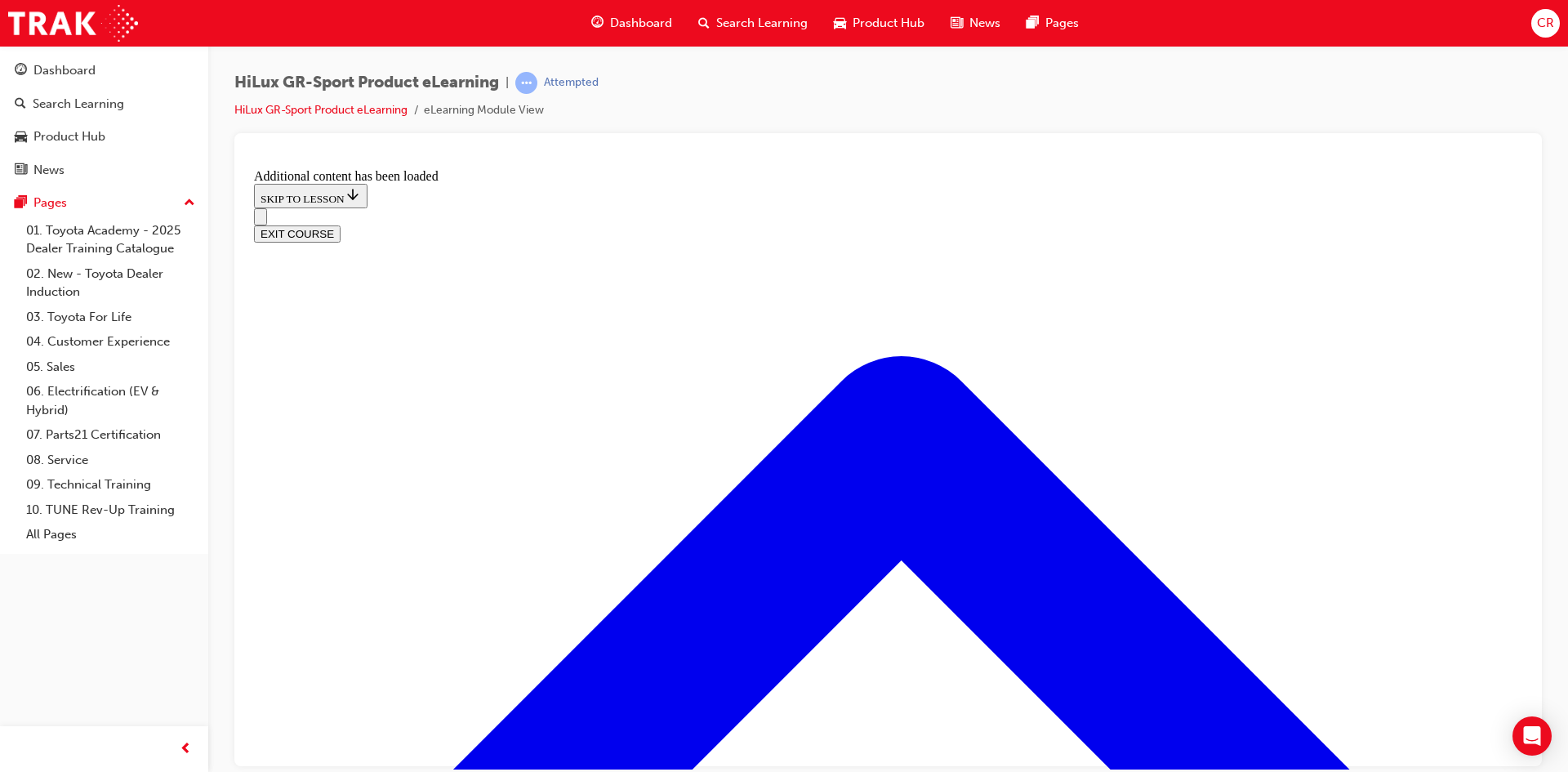
scroll to position [1544, 0]
drag, startPoint x: 1028, startPoint y: 597, endPoint x: 1003, endPoint y: 598, distance: 25.0
drag, startPoint x: 801, startPoint y: 420, endPoint x: 957, endPoint y: 429, distance: 156.3
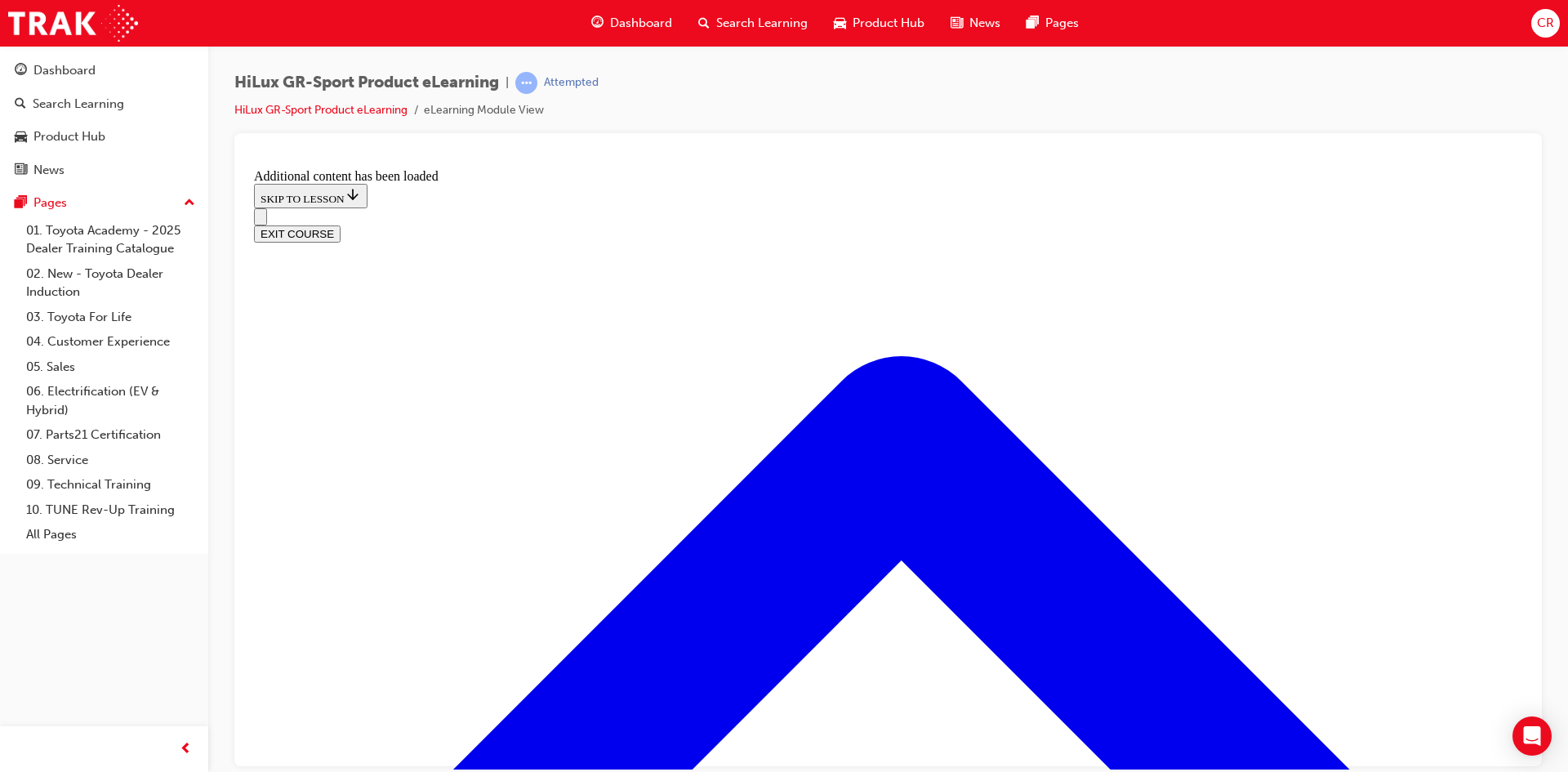
drag, startPoint x: 772, startPoint y: 516, endPoint x: 772, endPoint y: 555, distance: 39.0
drag, startPoint x: 833, startPoint y: 595, endPoint x: 989, endPoint y: 640, distance: 162.4
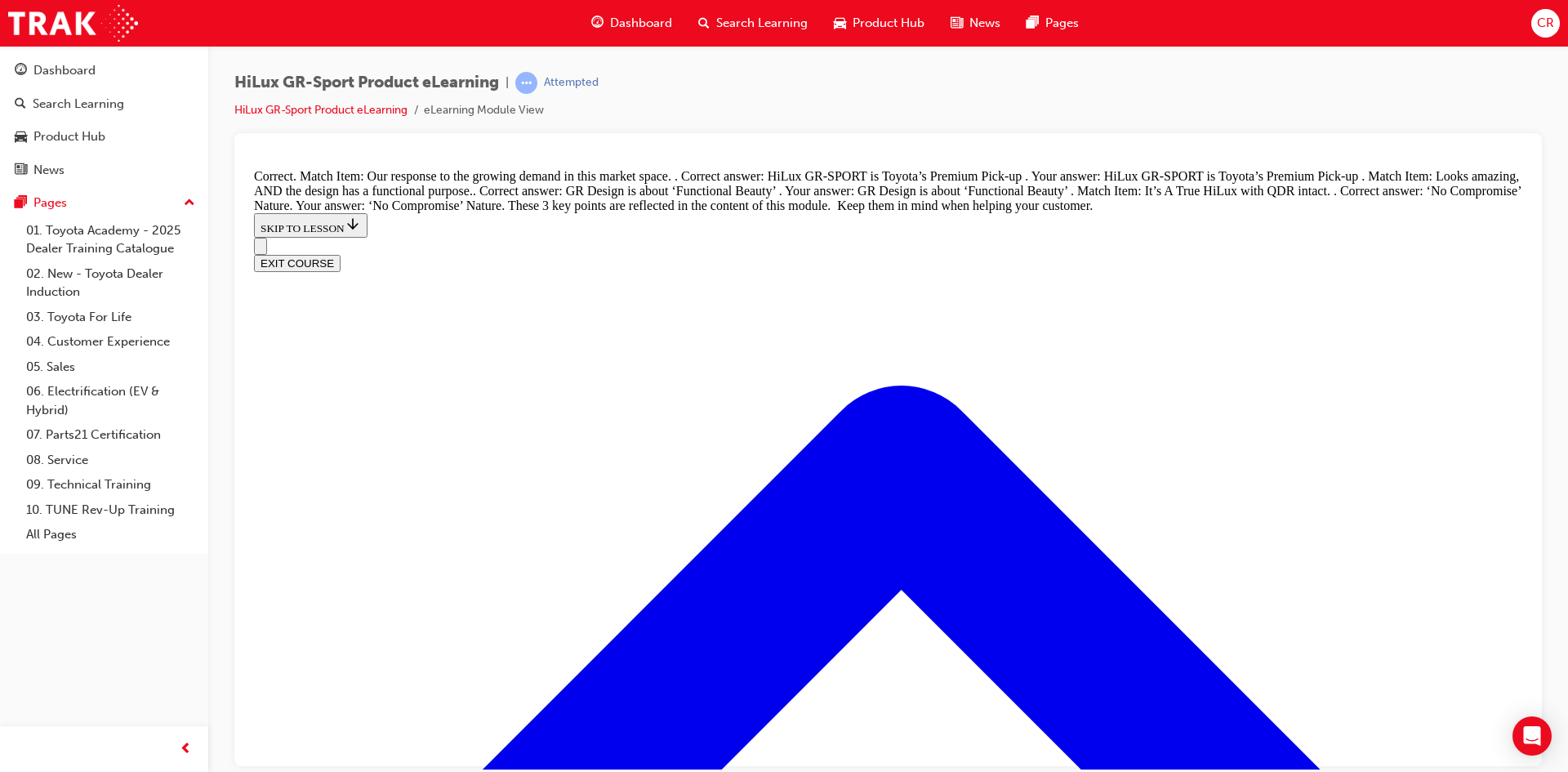
scroll to position [1908, 0]
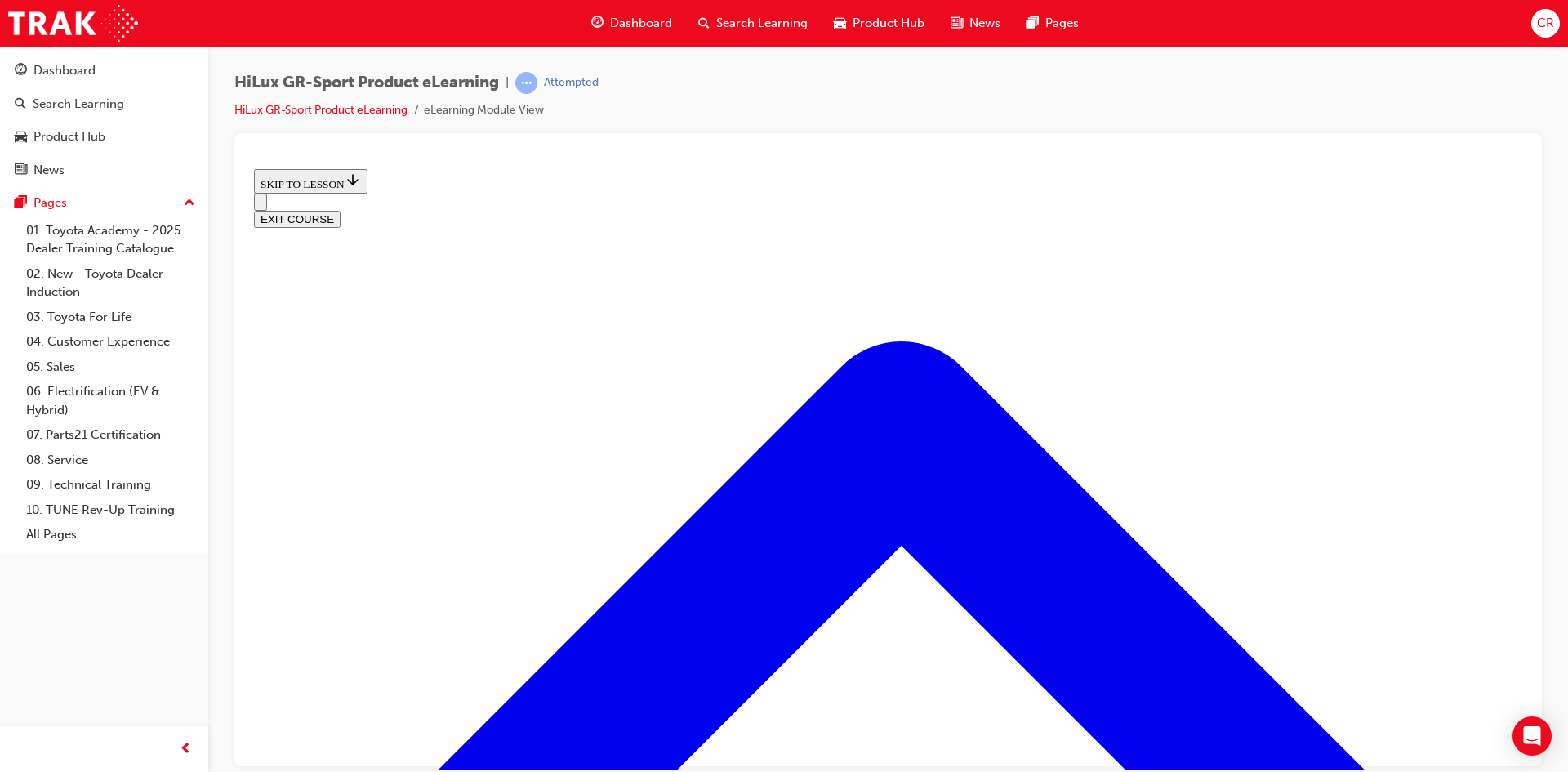
scroll to position [704, 0]
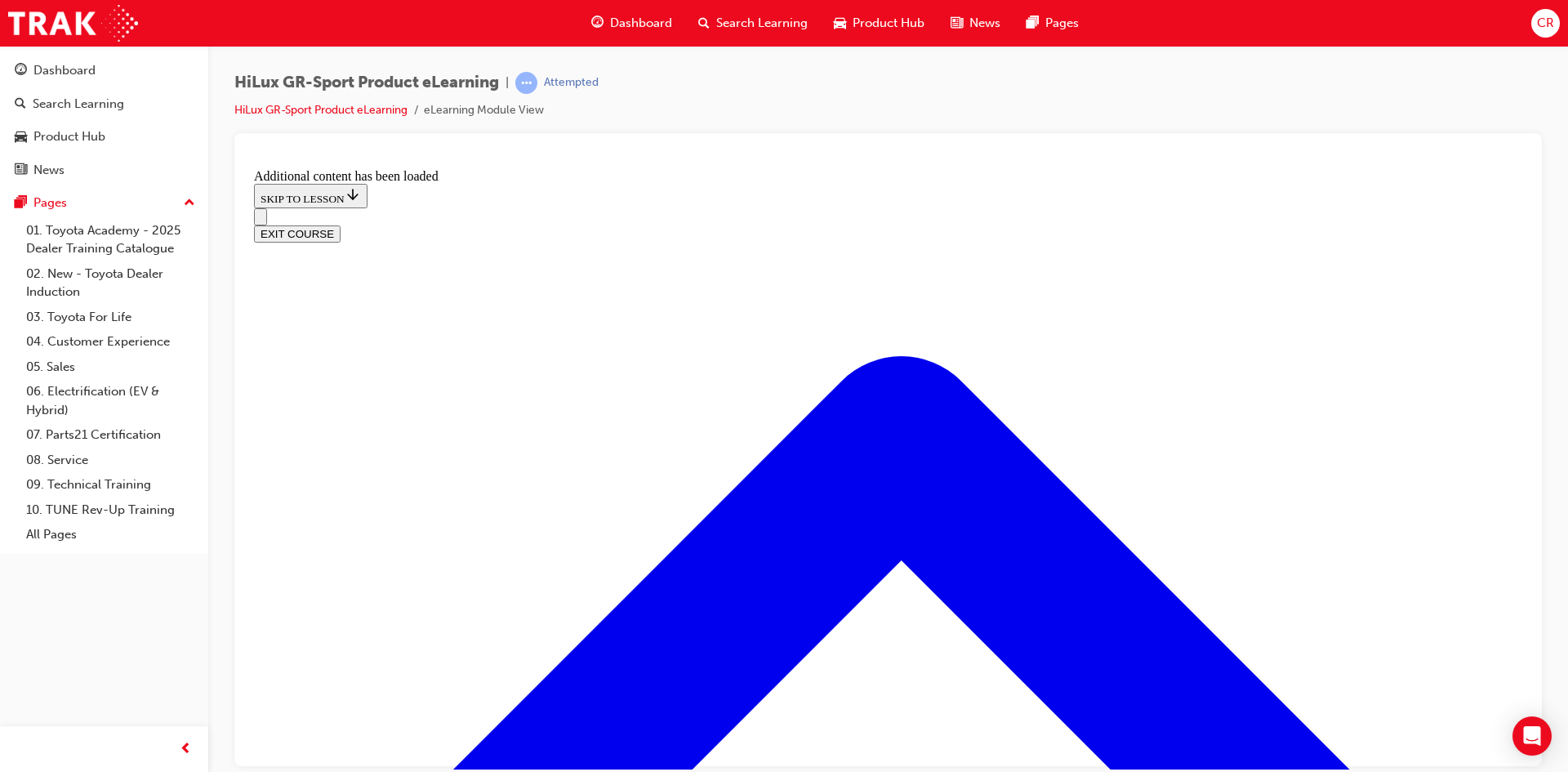
scroll to position [1367, 0]
radio input "true"
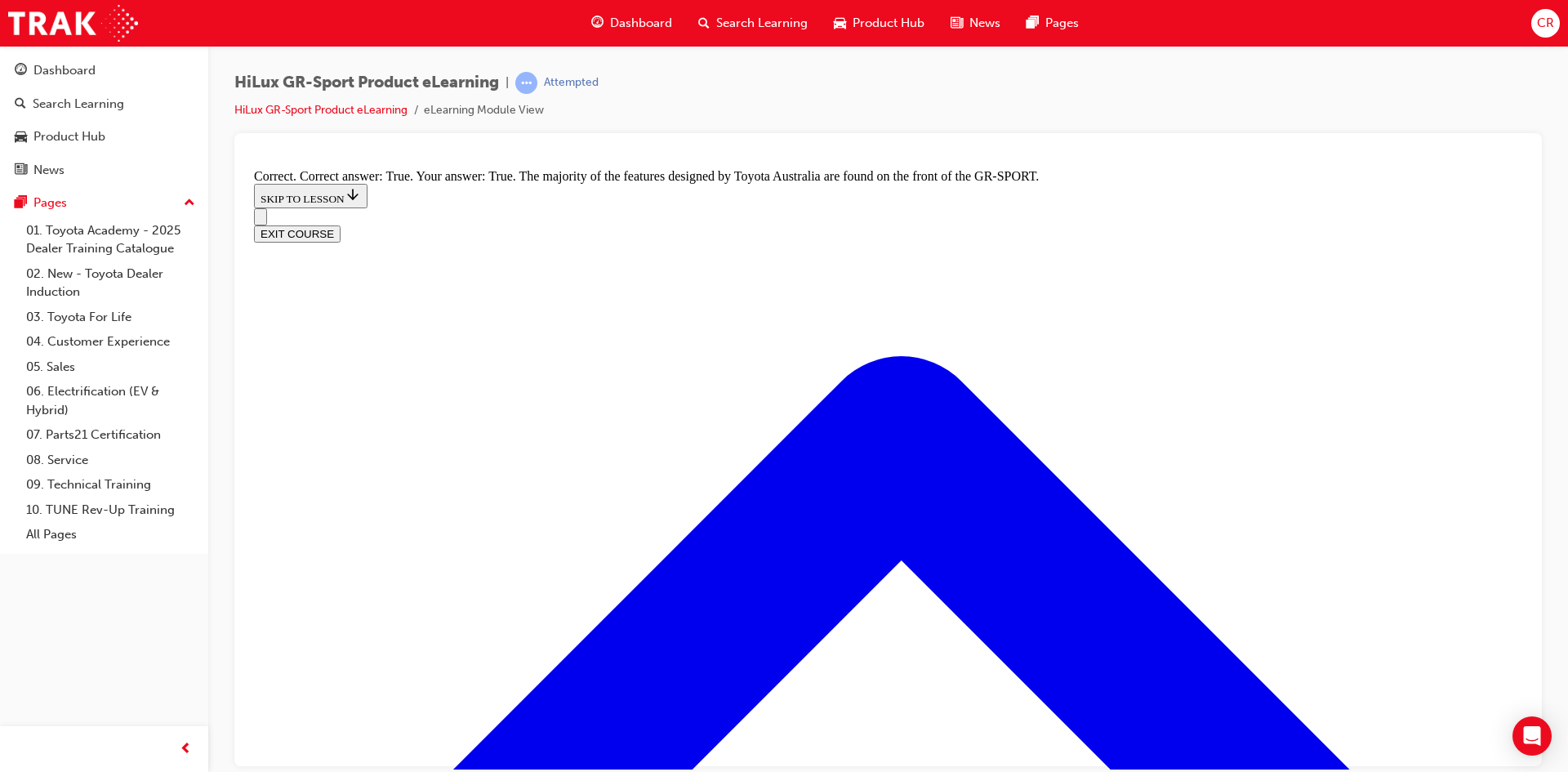
scroll to position [2021, 0]
radio input "true"
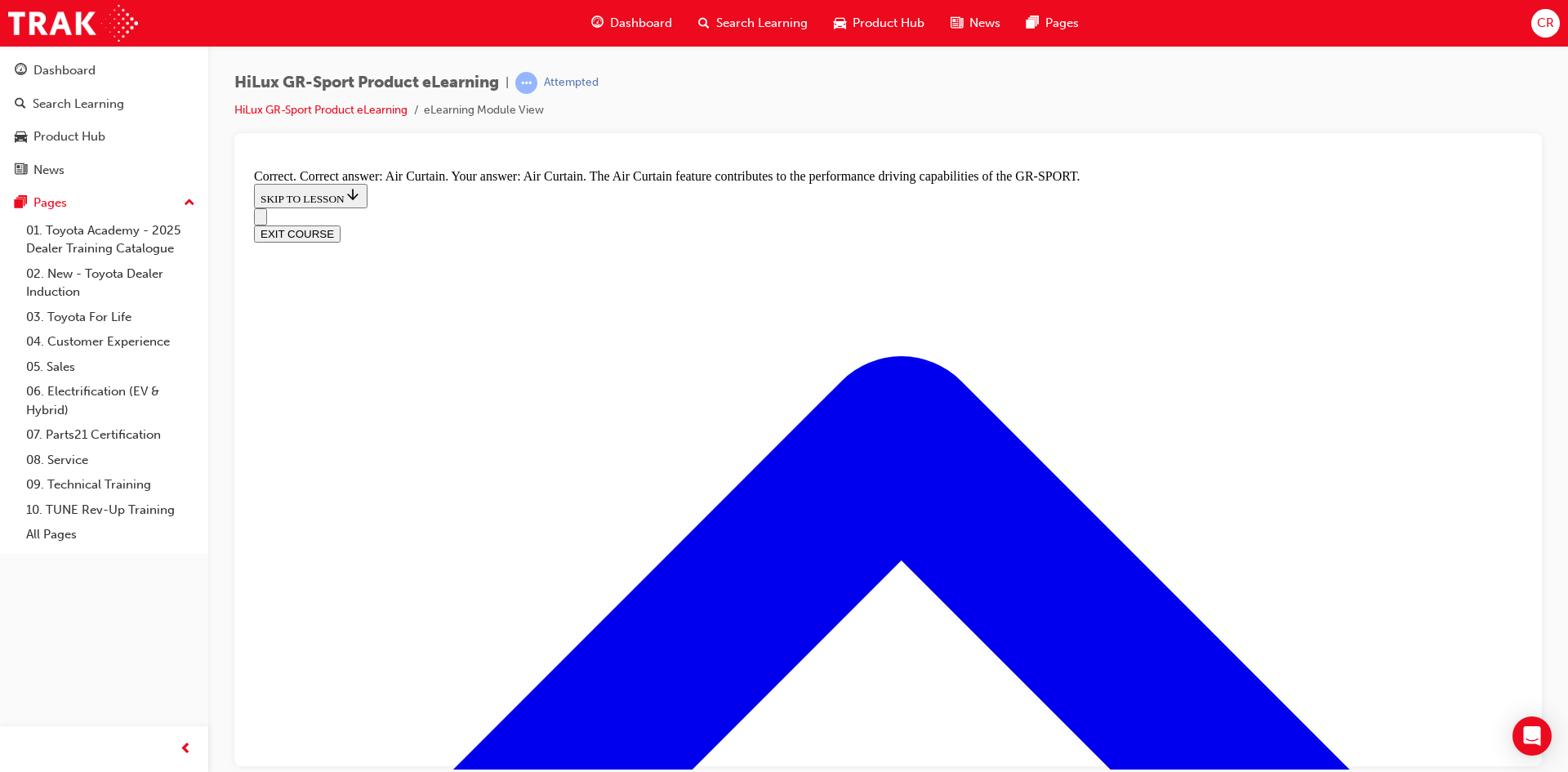
scroll to position [2756, 0]
radio input "true"
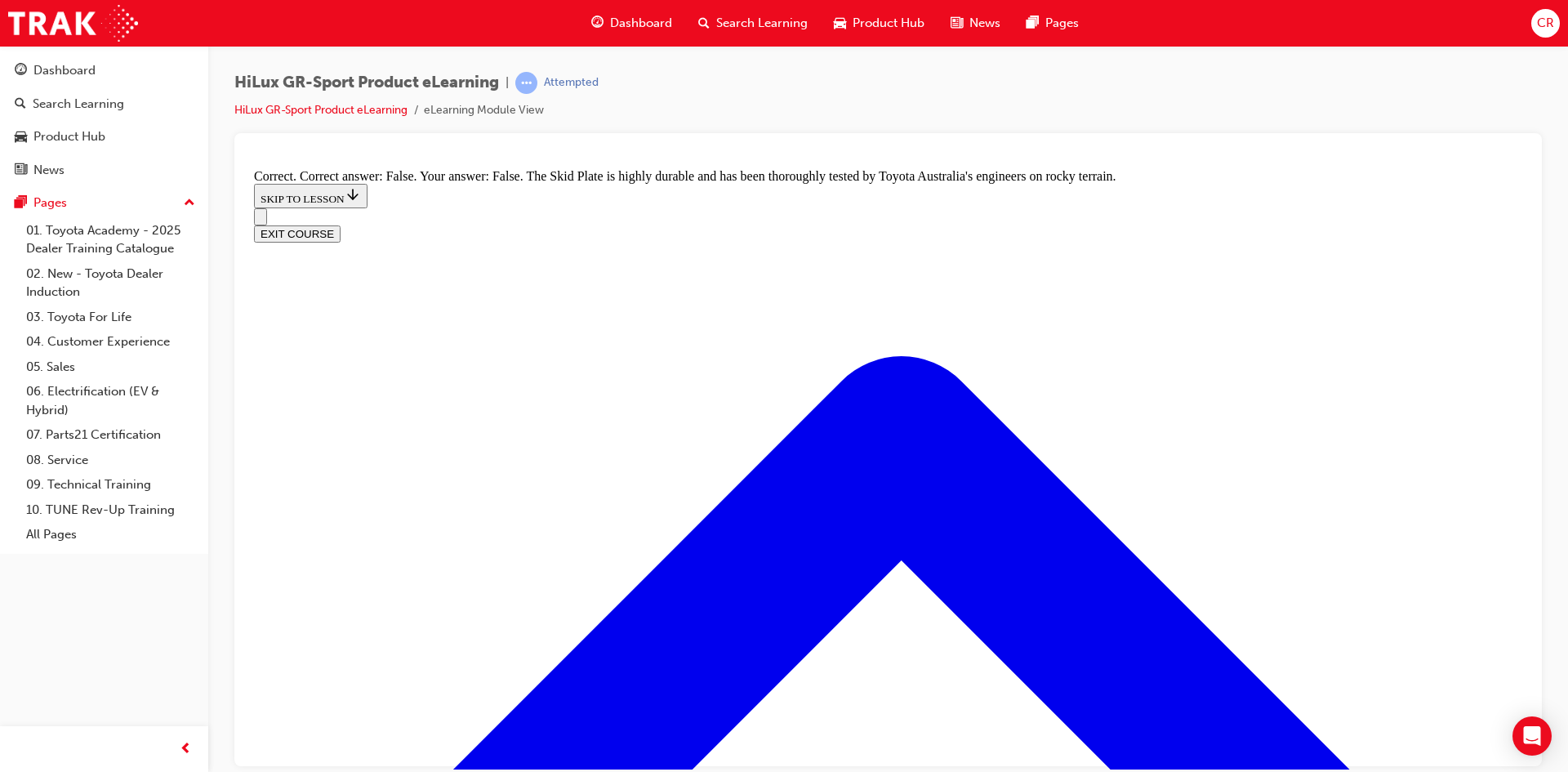
drag, startPoint x: 864, startPoint y: 652, endPoint x: 835, endPoint y: 652, distance: 29.0
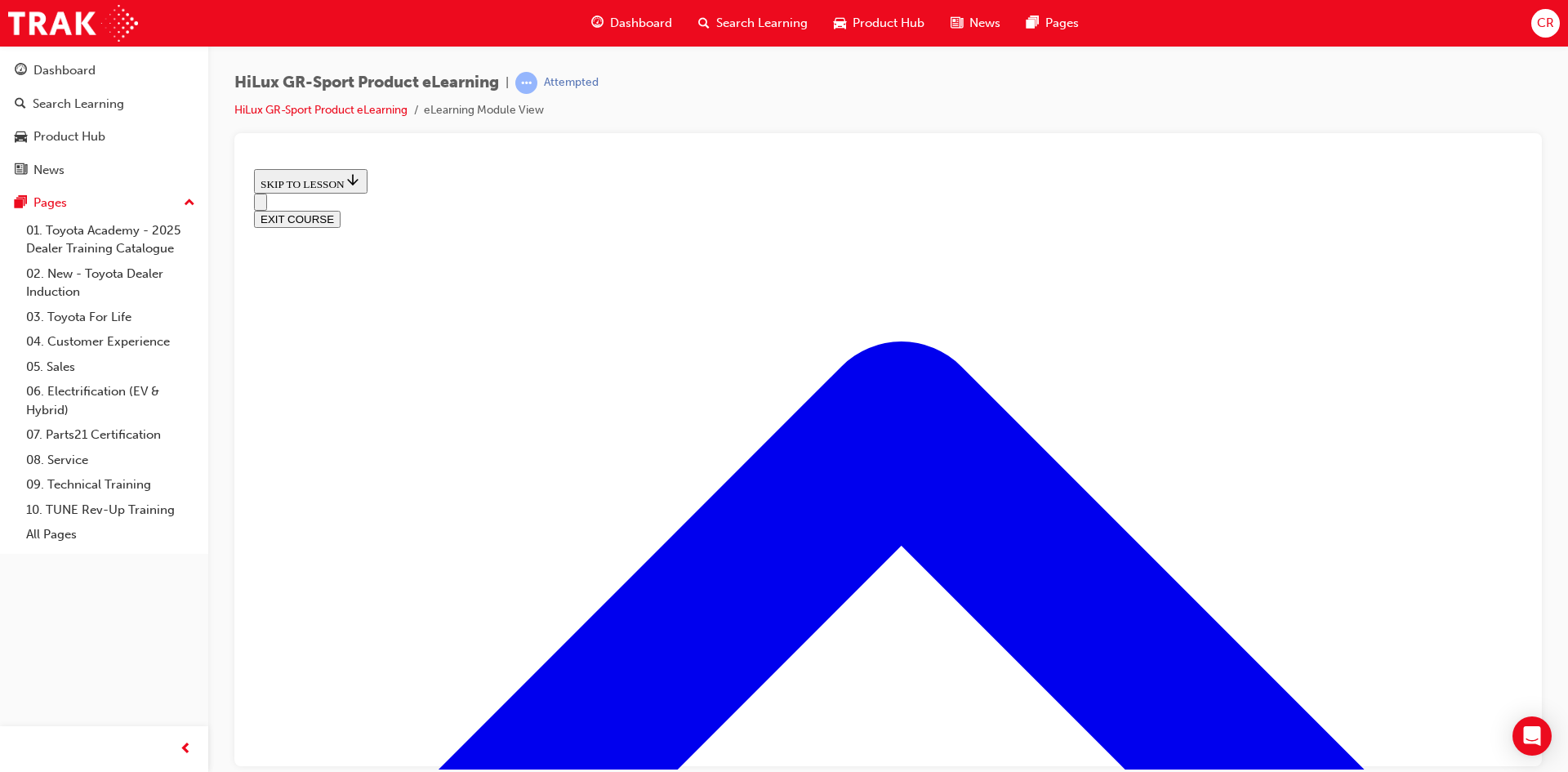
scroll to position [377, 0]
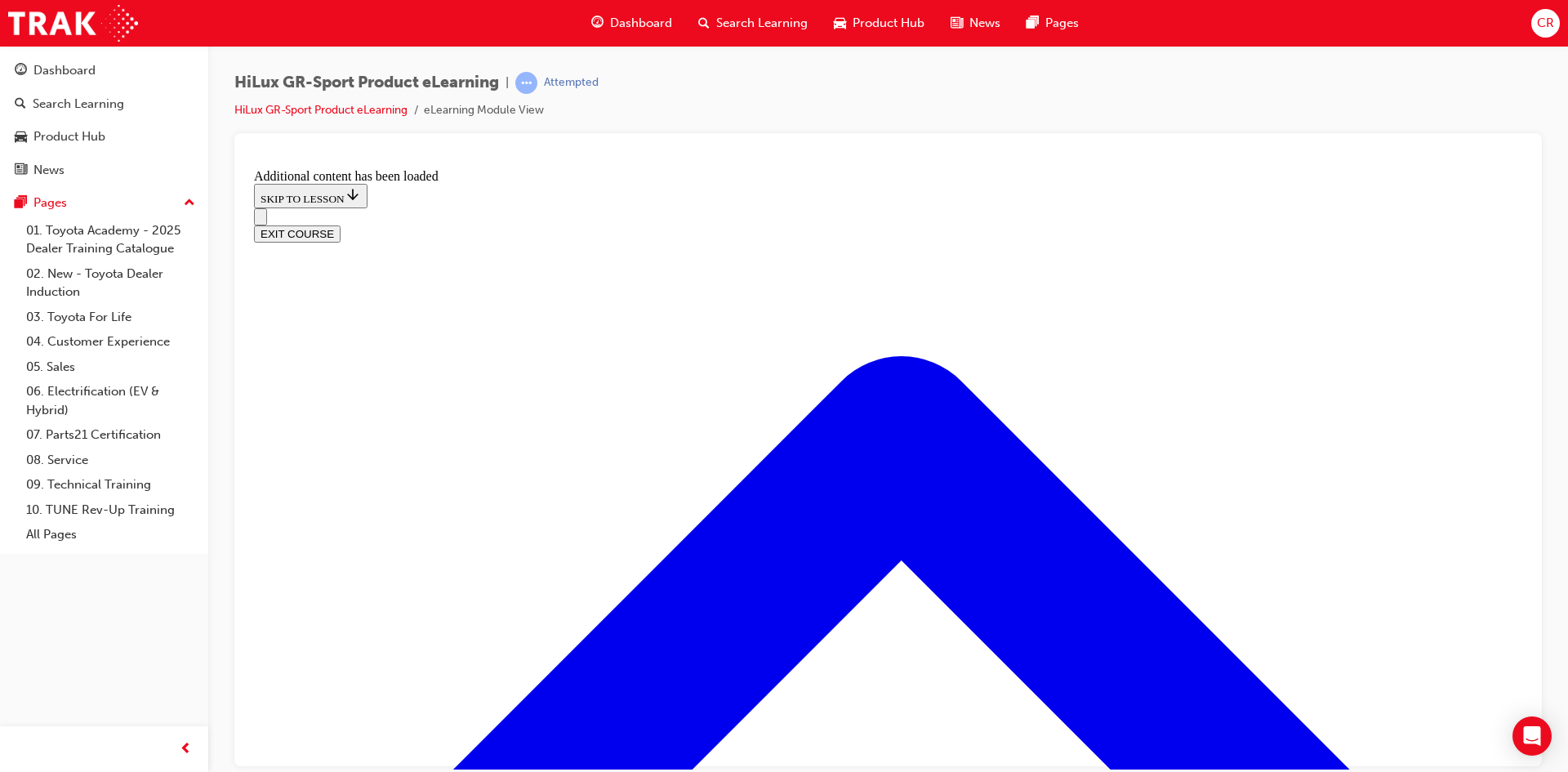
scroll to position [875, 0]
radio input "true"
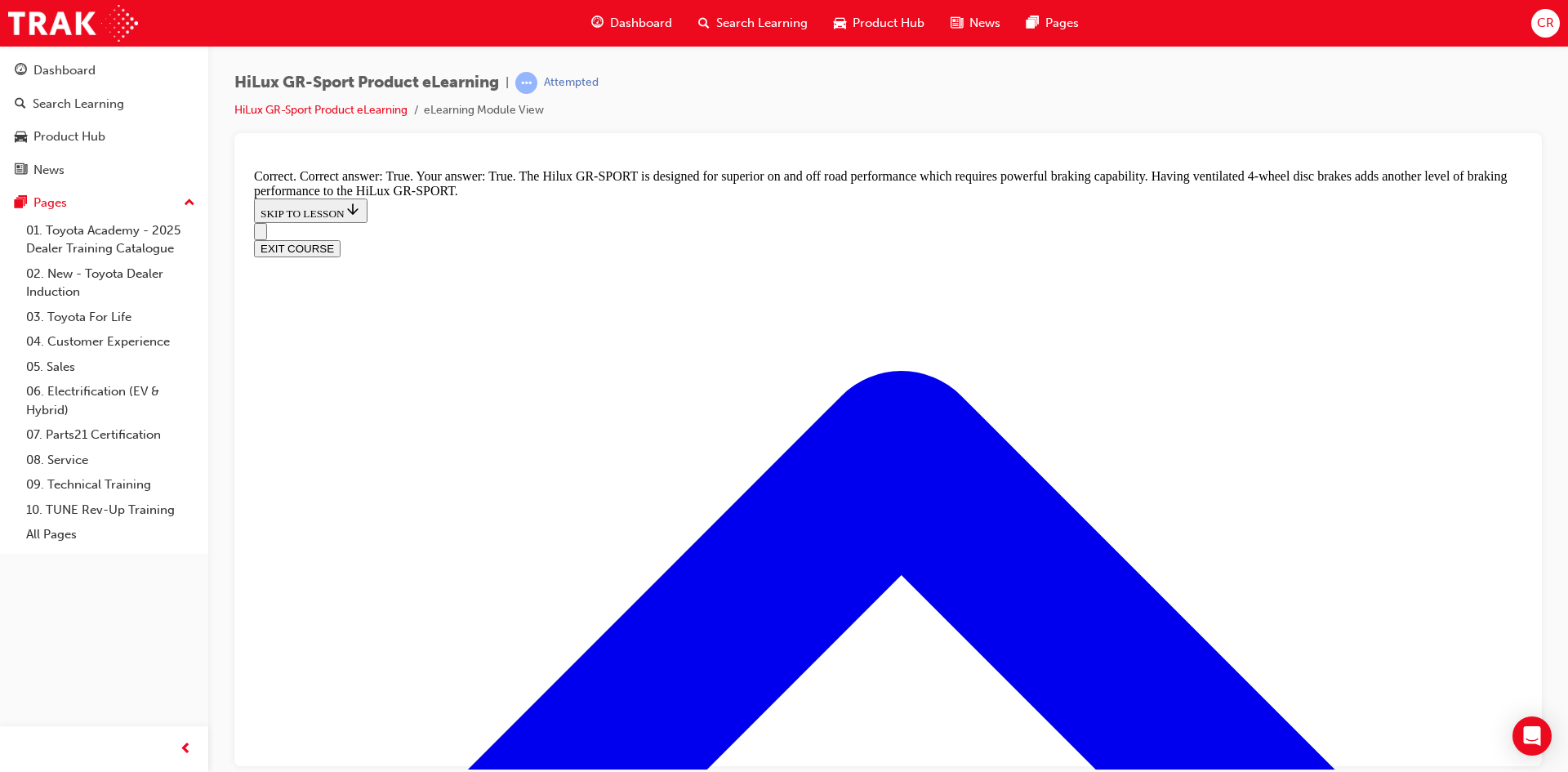
scroll to position [1211, 0]
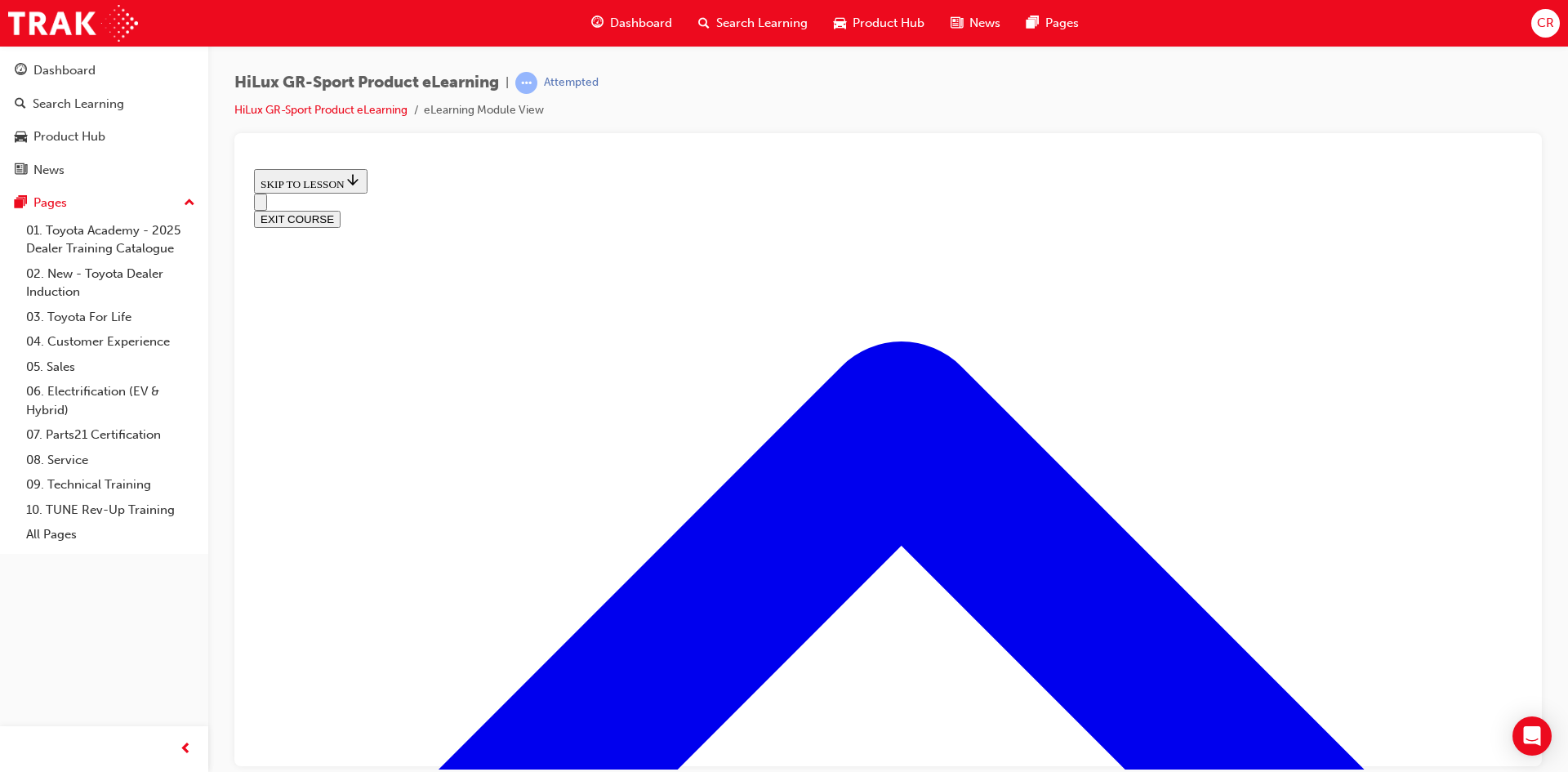
scroll to position [654, 0]
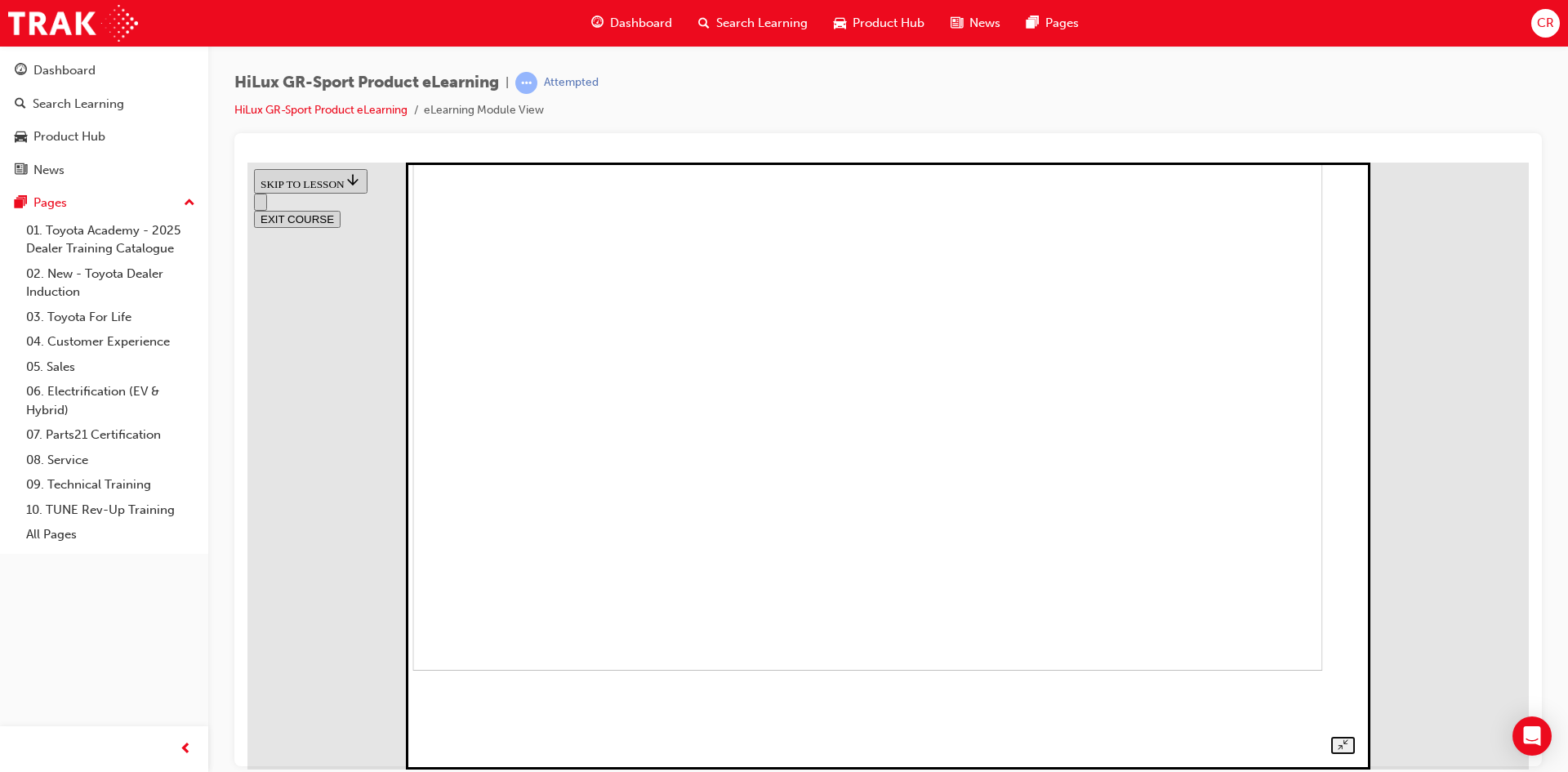
click at [807, 493] on img at bounding box center [868, 366] width 911 height 607
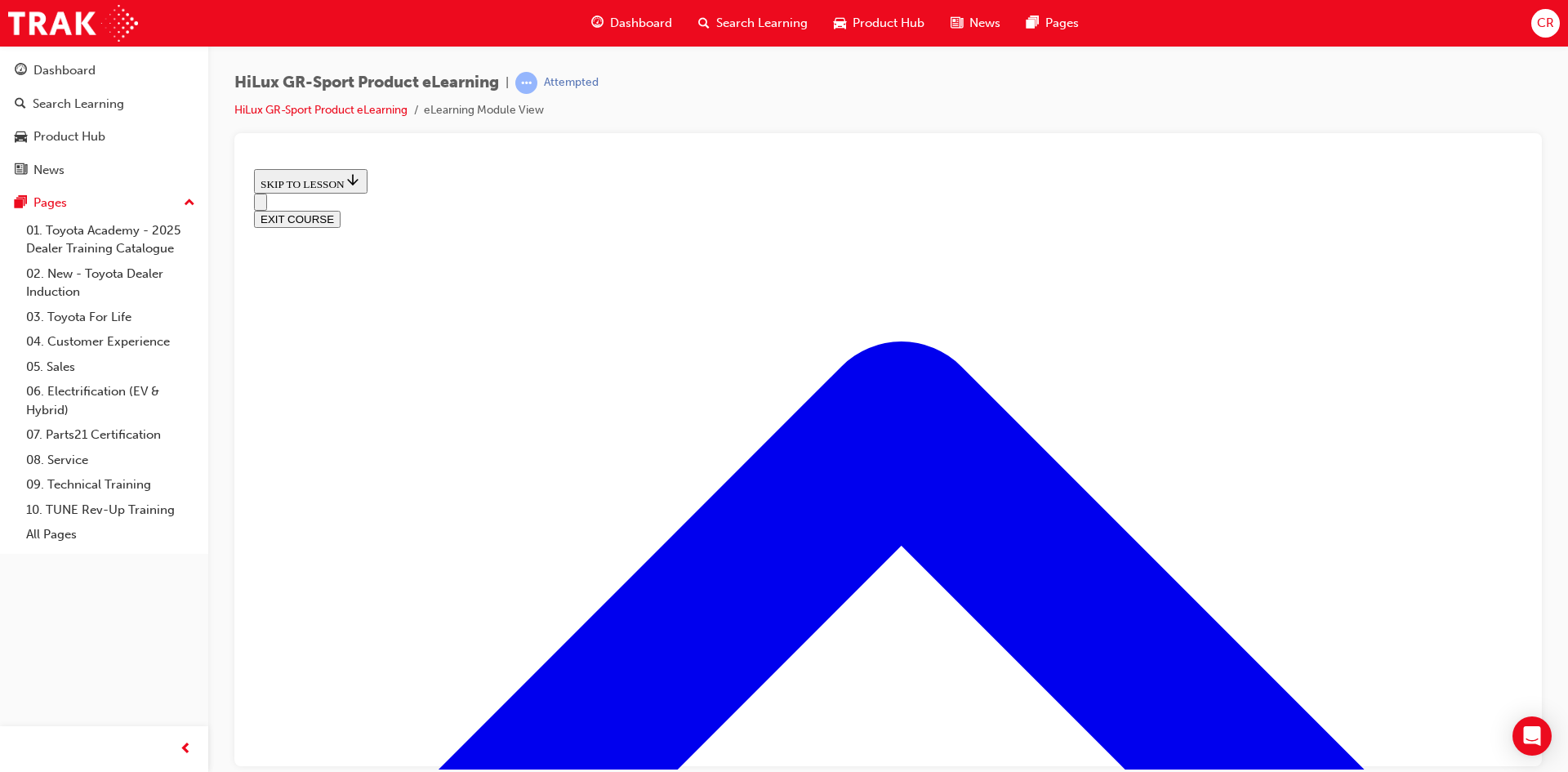
scroll to position [1144, 0]
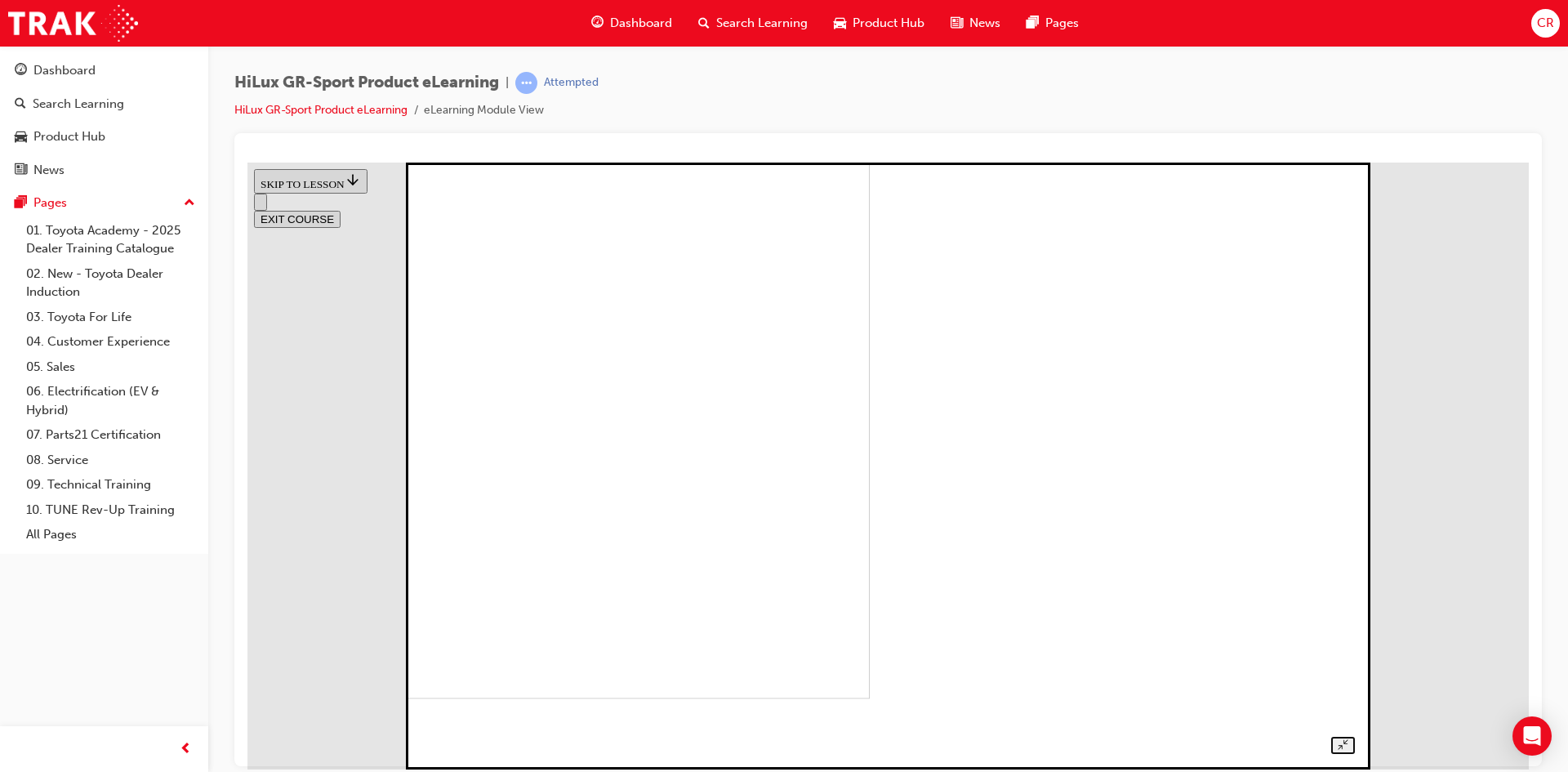
click at [871, 452] on img at bounding box center [415, 395] width 911 height 607
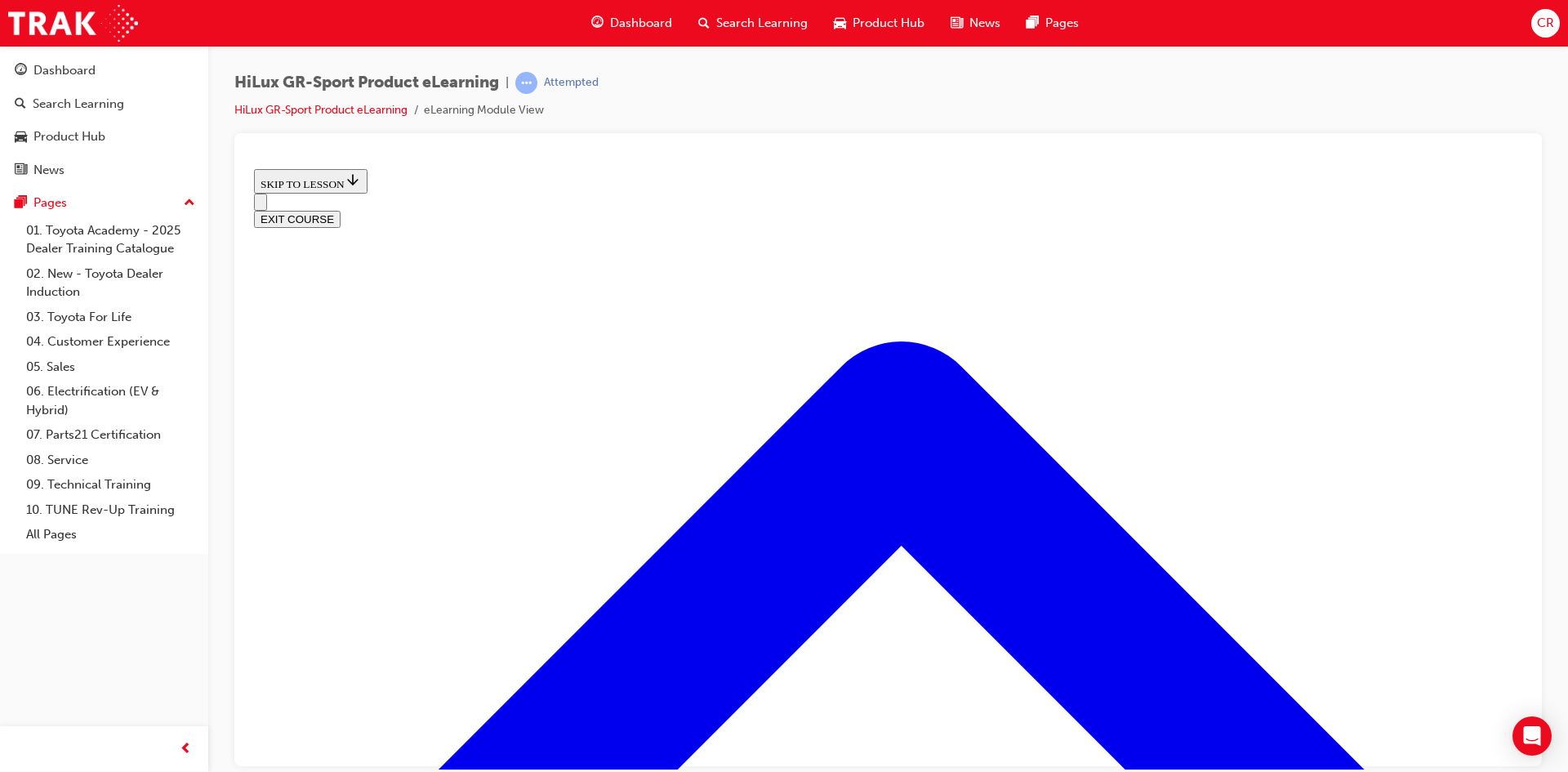
scroll to position [1514, 0]
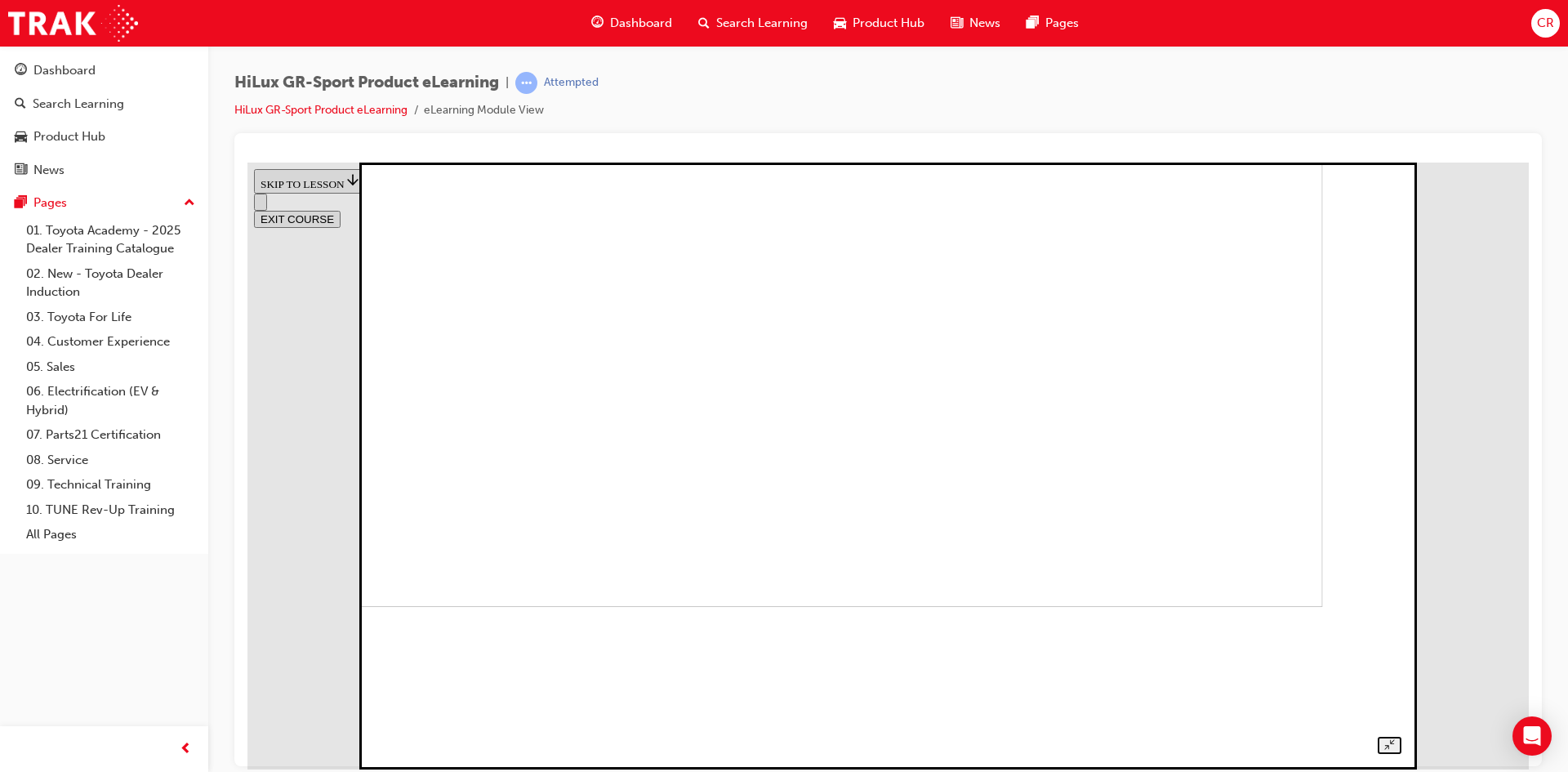
click at [798, 412] on img at bounding box center [820, 302] width 1003 height 607
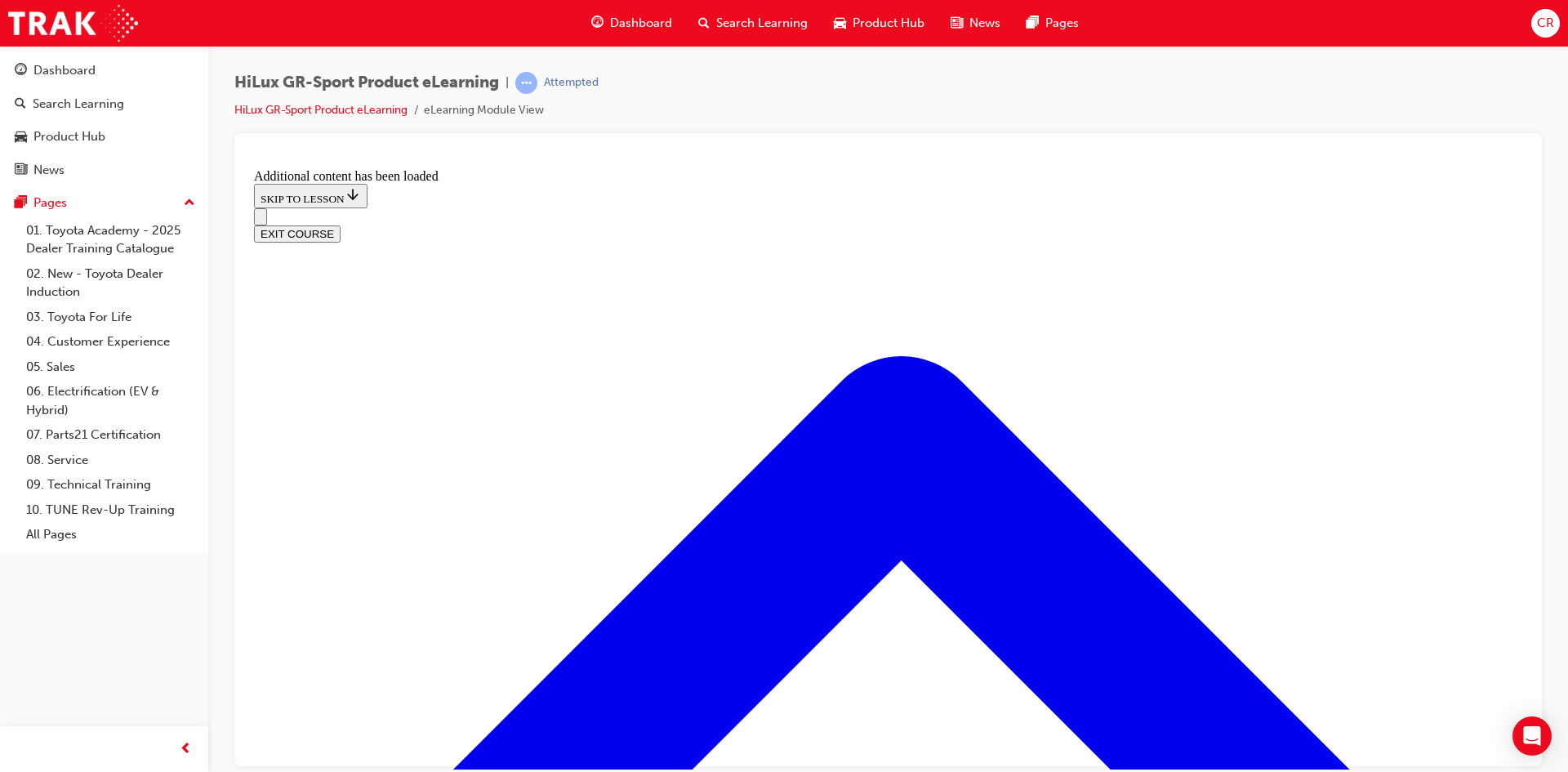
scroll to position [1964, 0]
checkbox input "true"
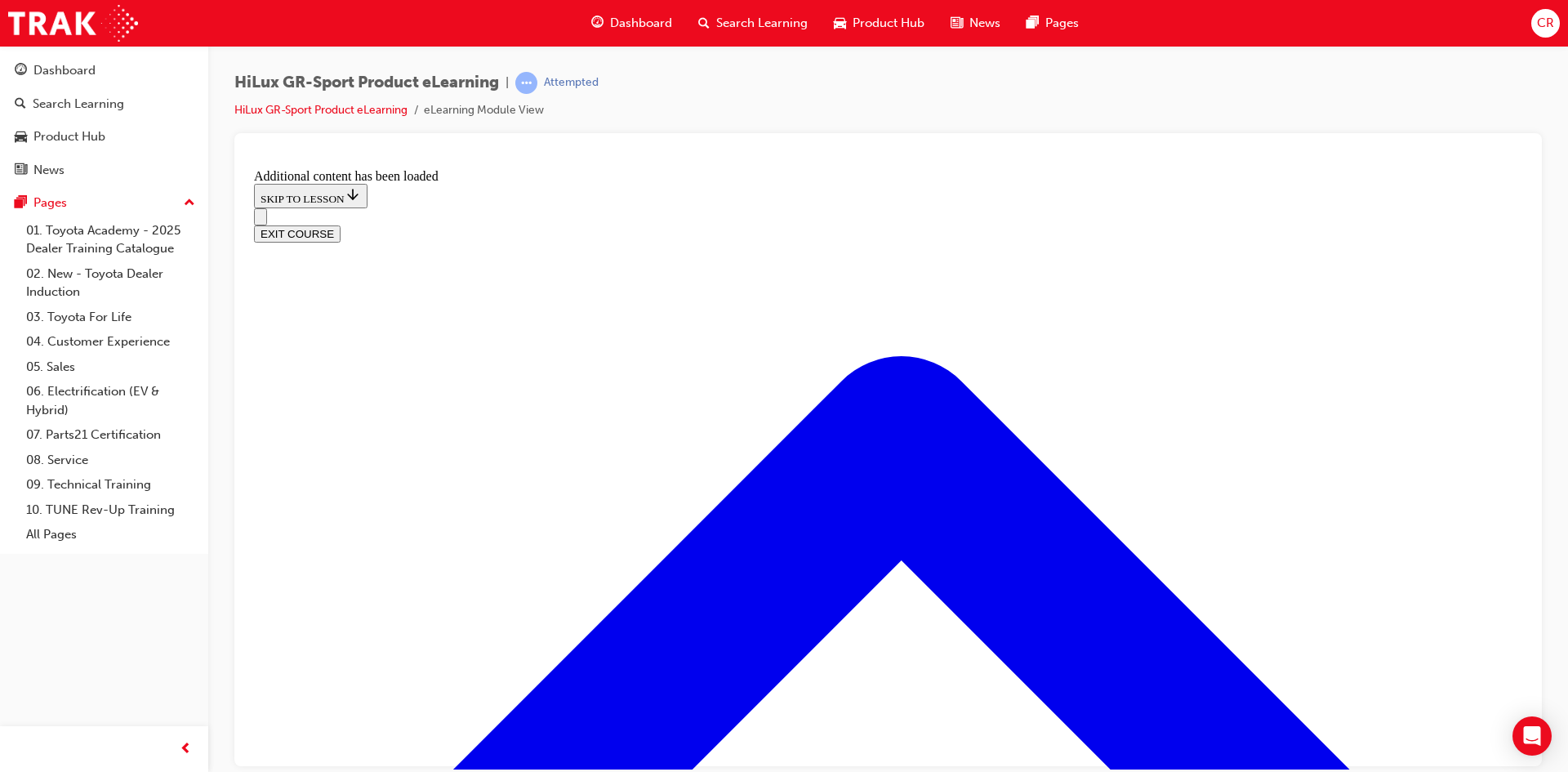
checkbox input "true"
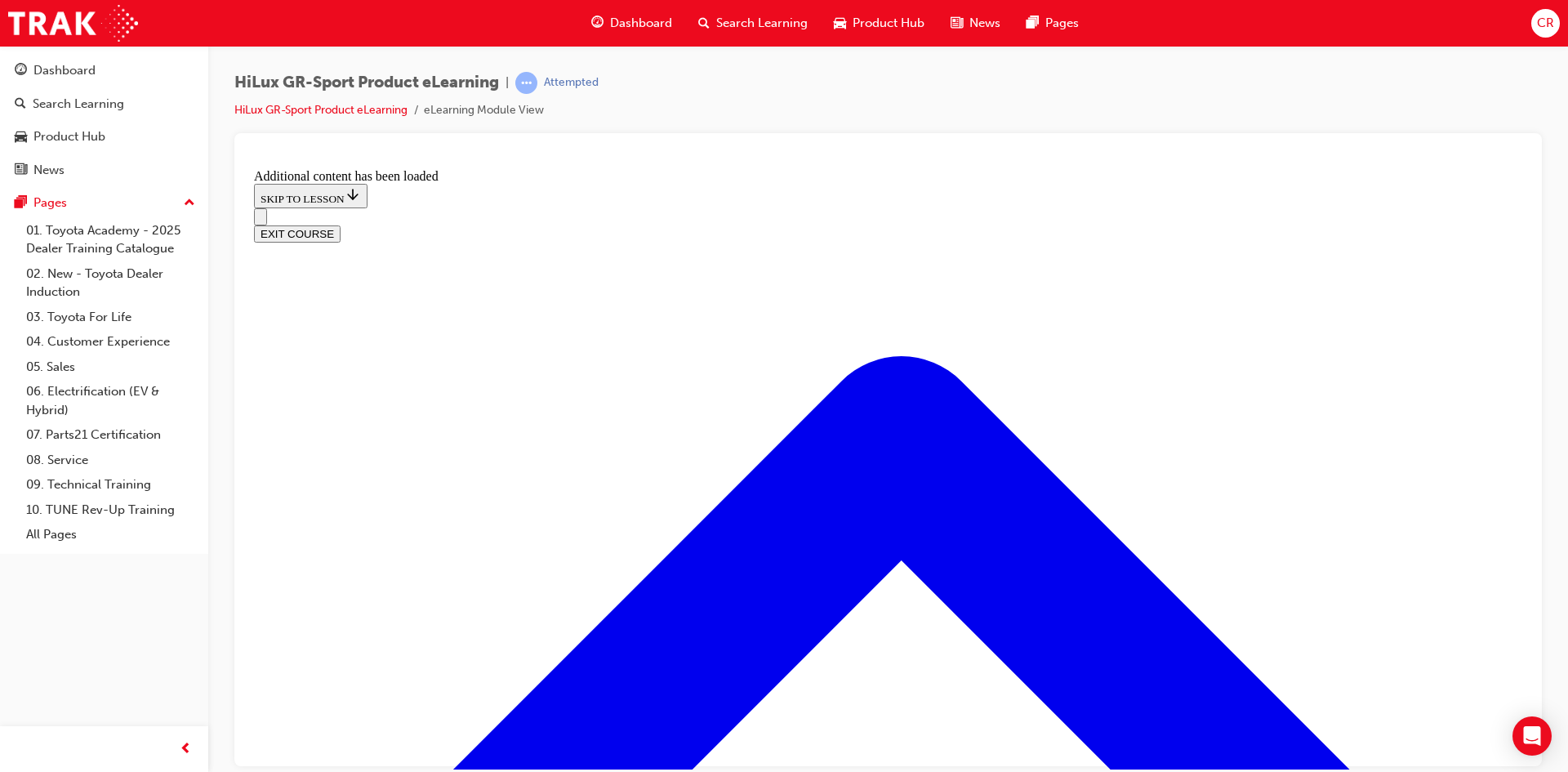
checkbox input "false"
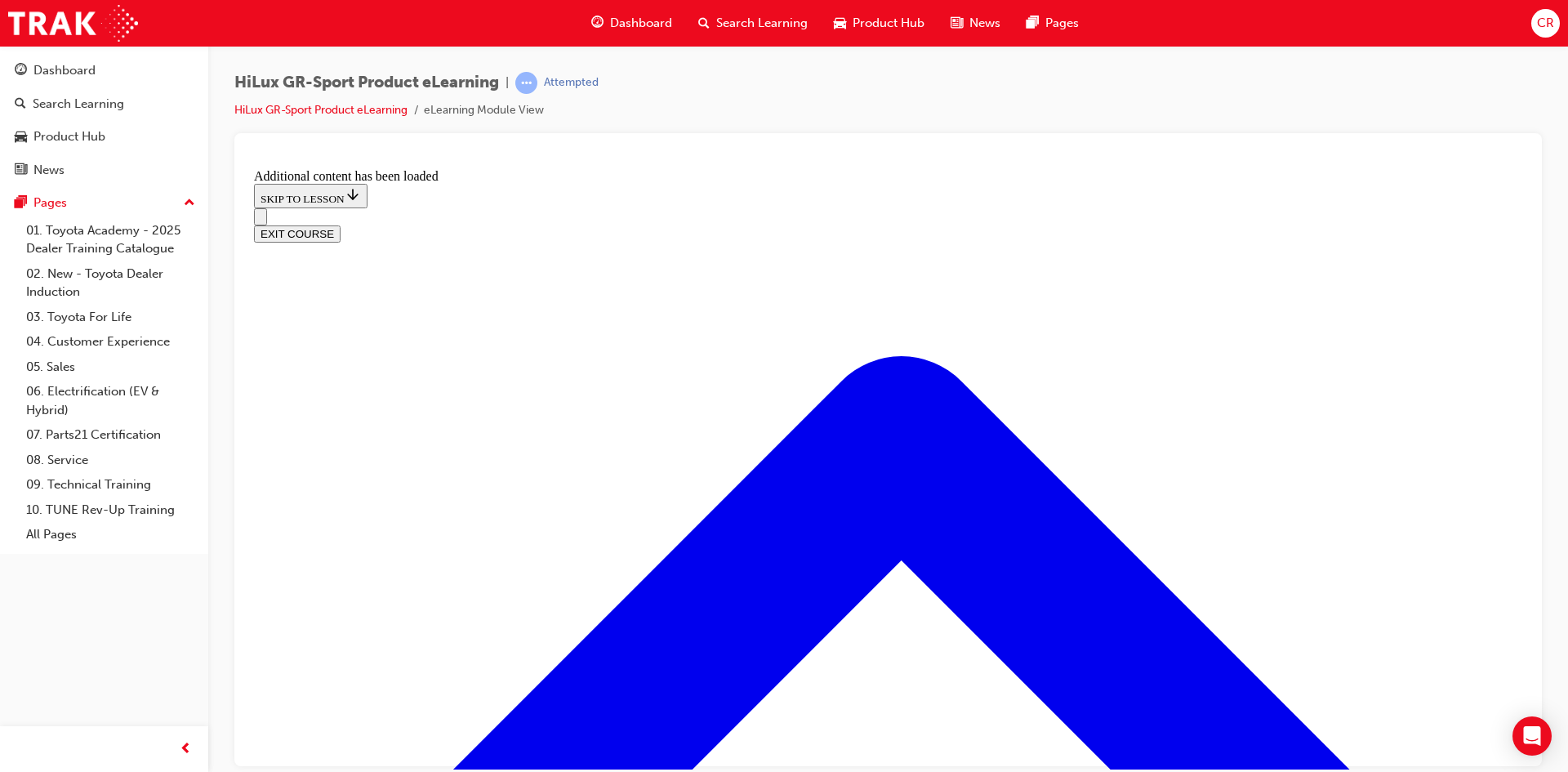
checkbox input "true"
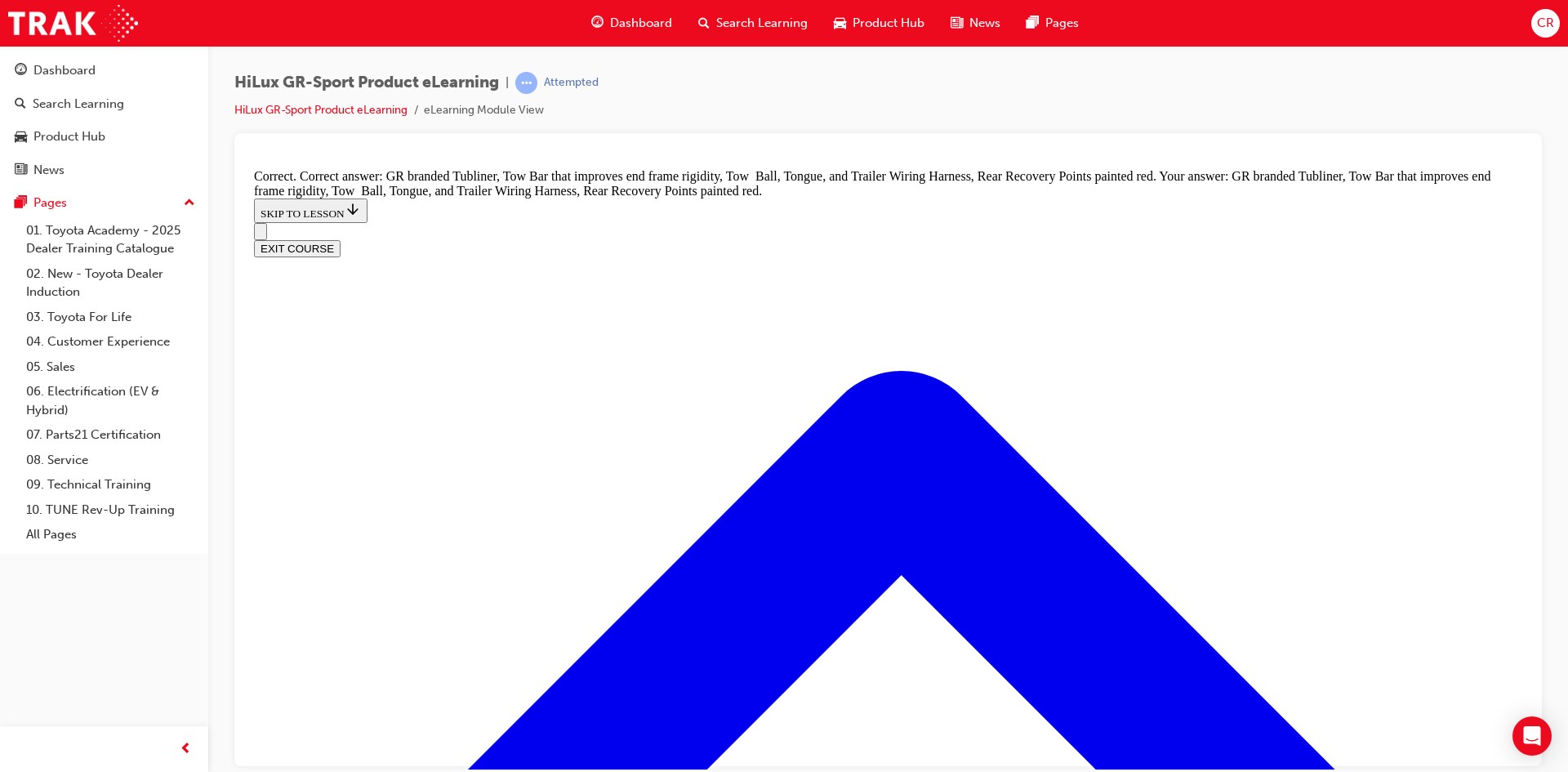
scroll to position [2338, 0]
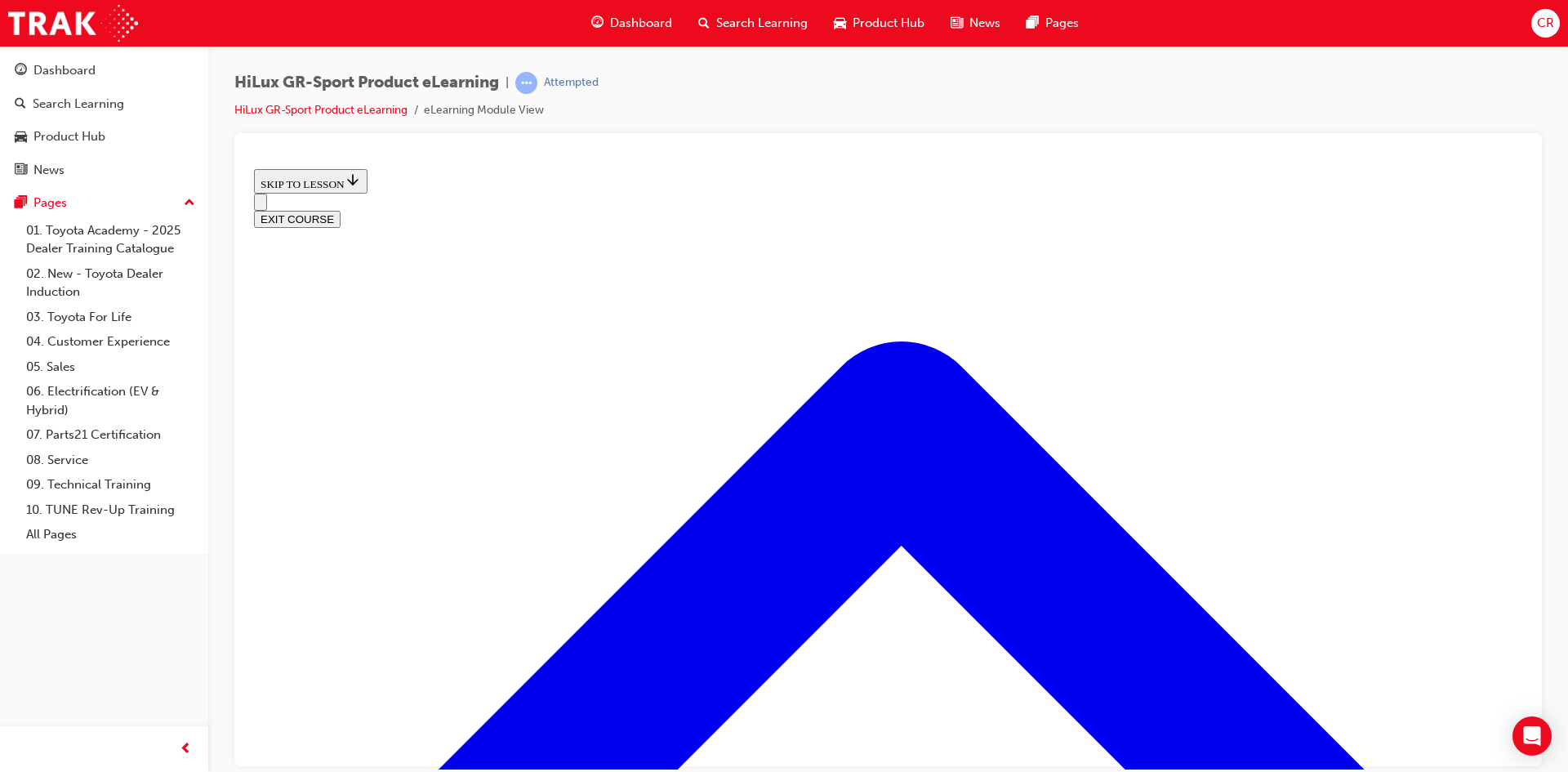
scroll to position [622, 0]
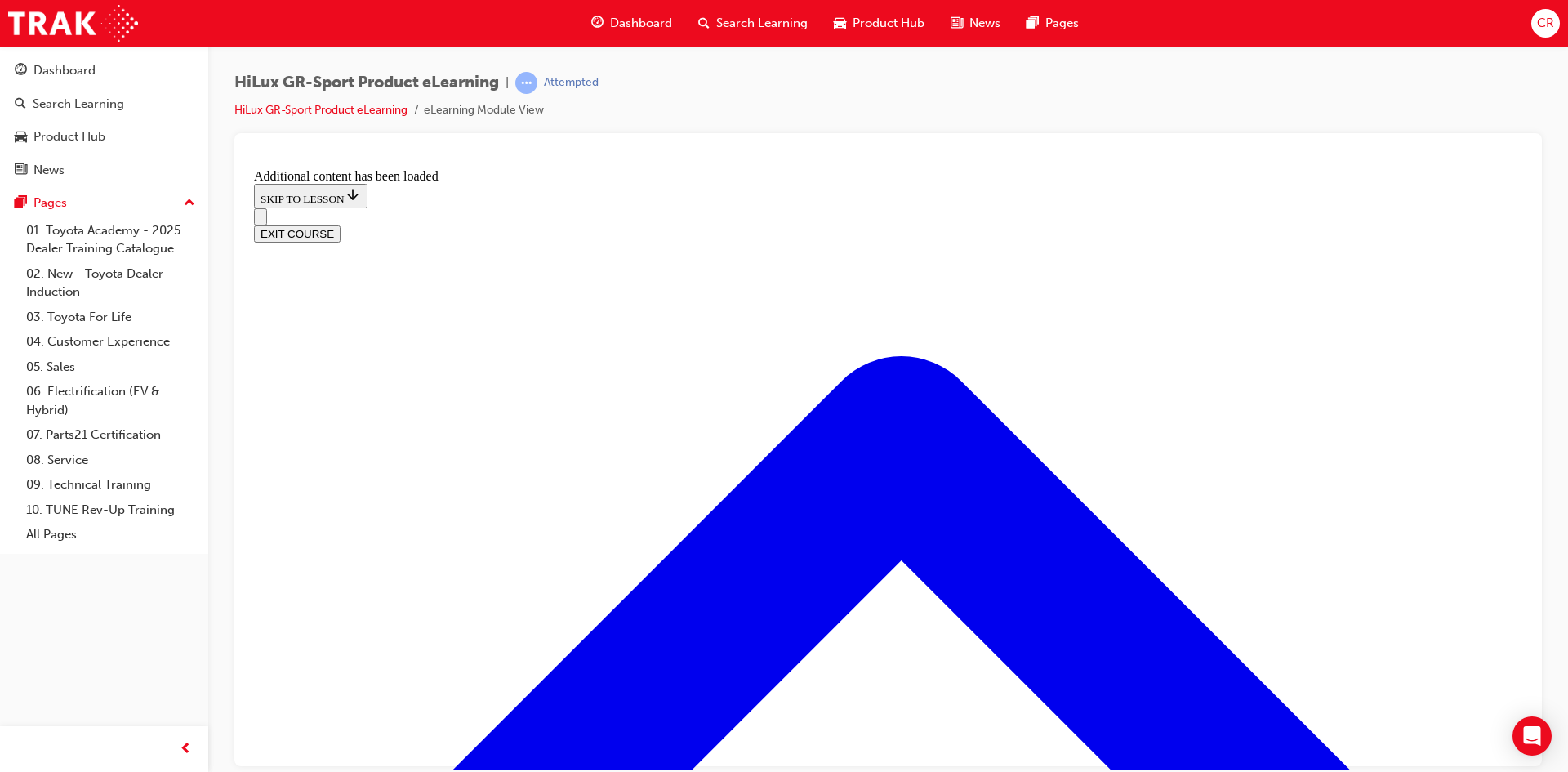
scroll to position [1206, 0]
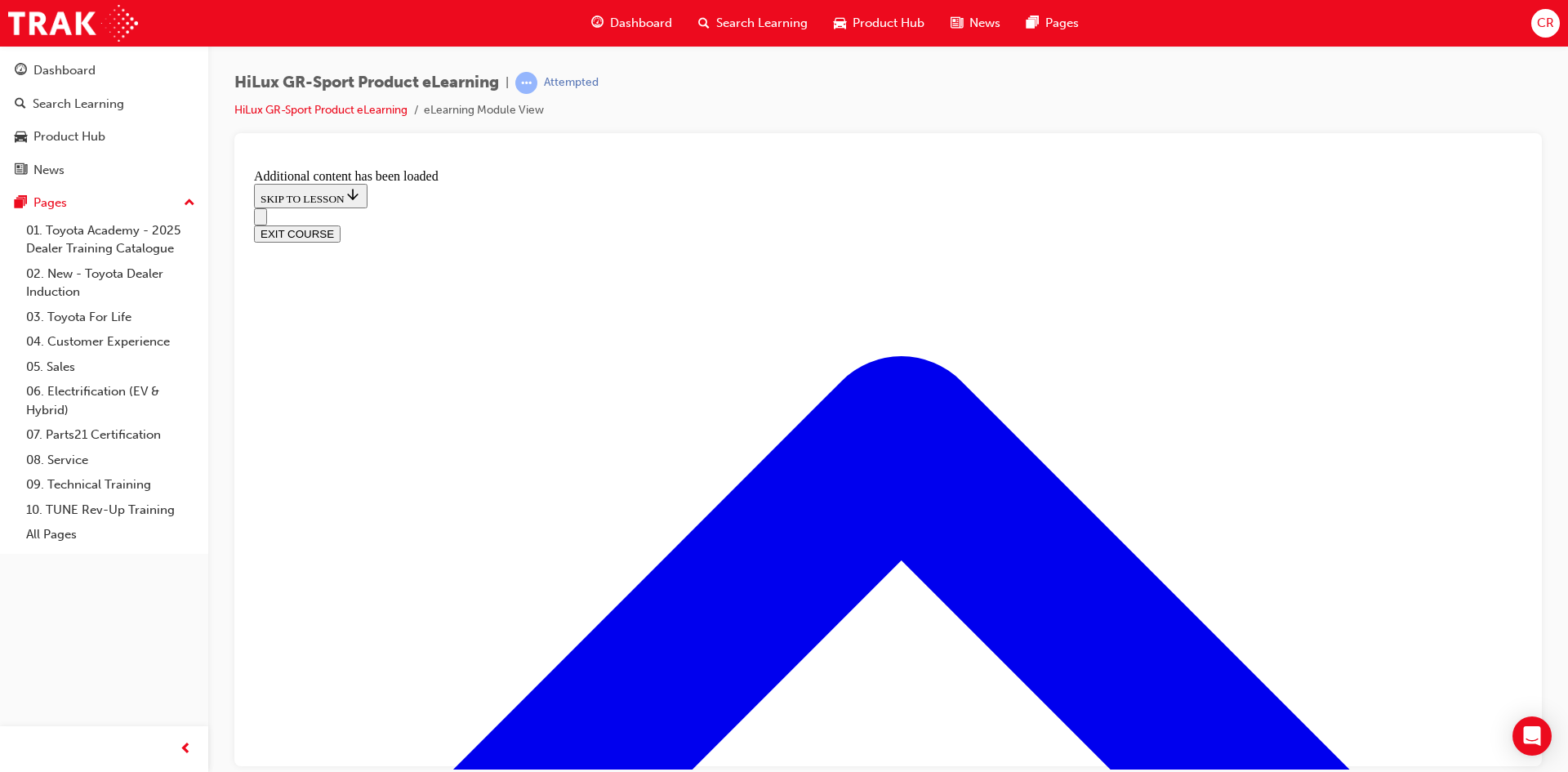
checkbox input "true"
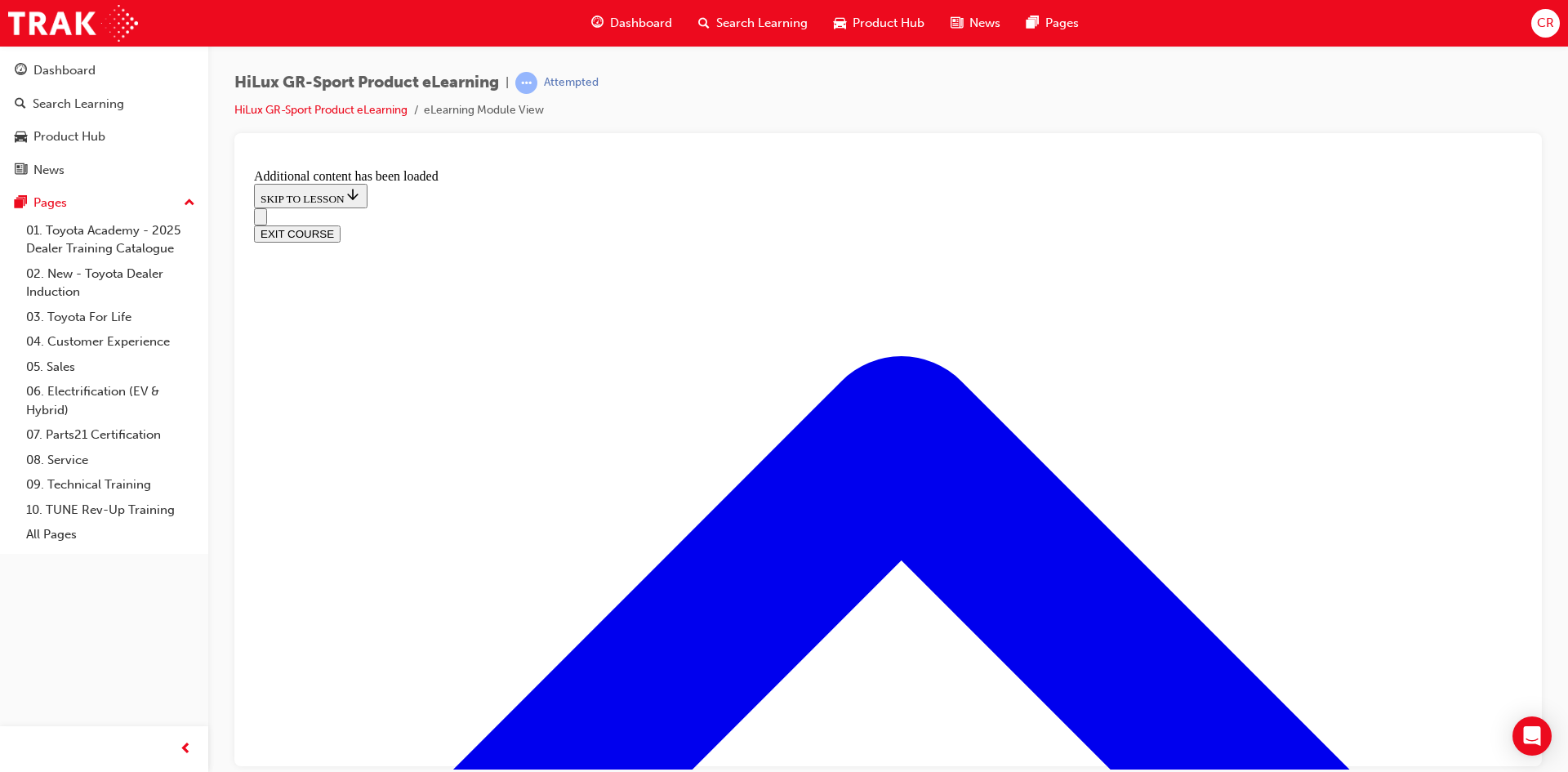
checkbox input "true"
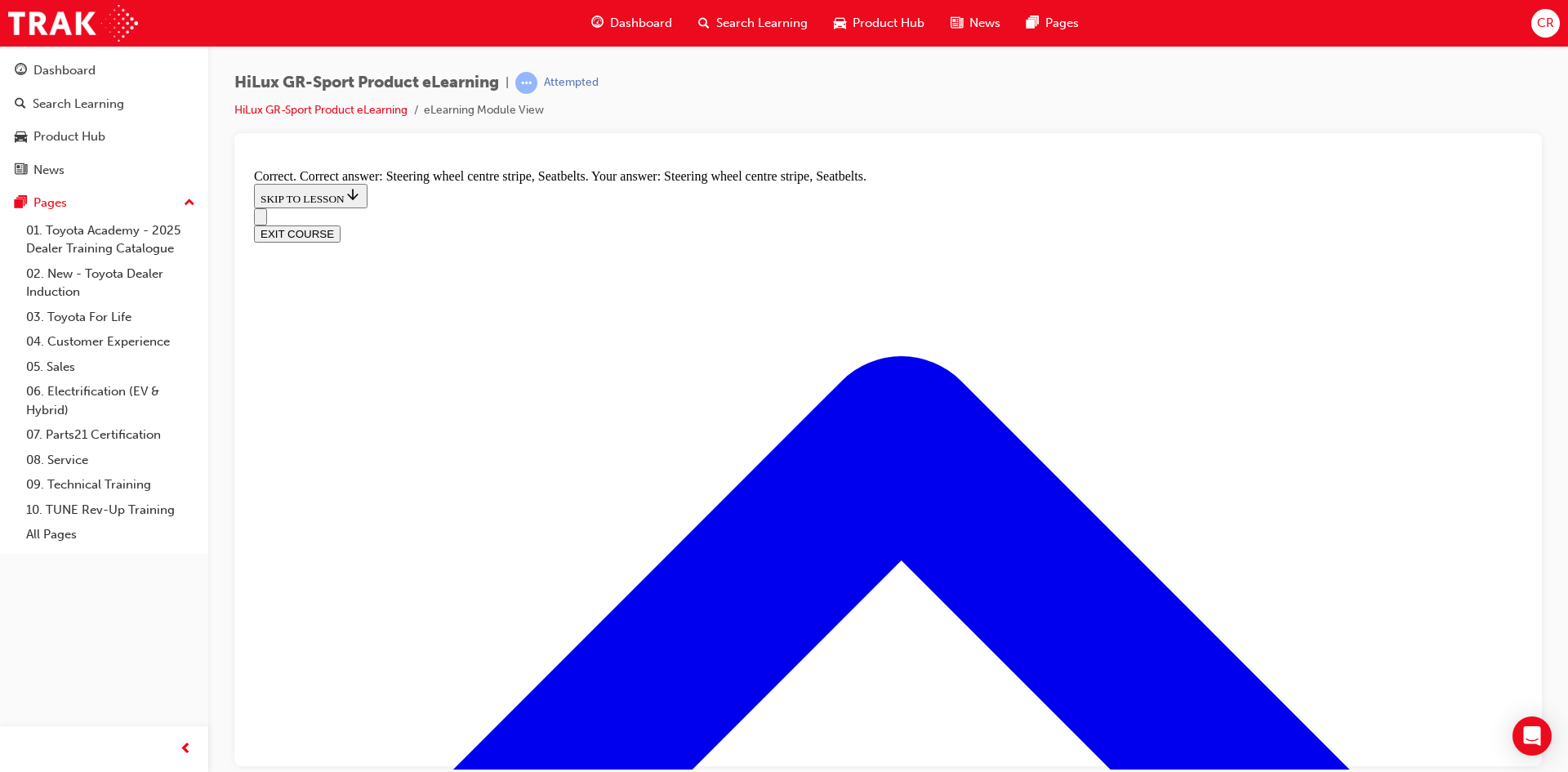
radio input "true"
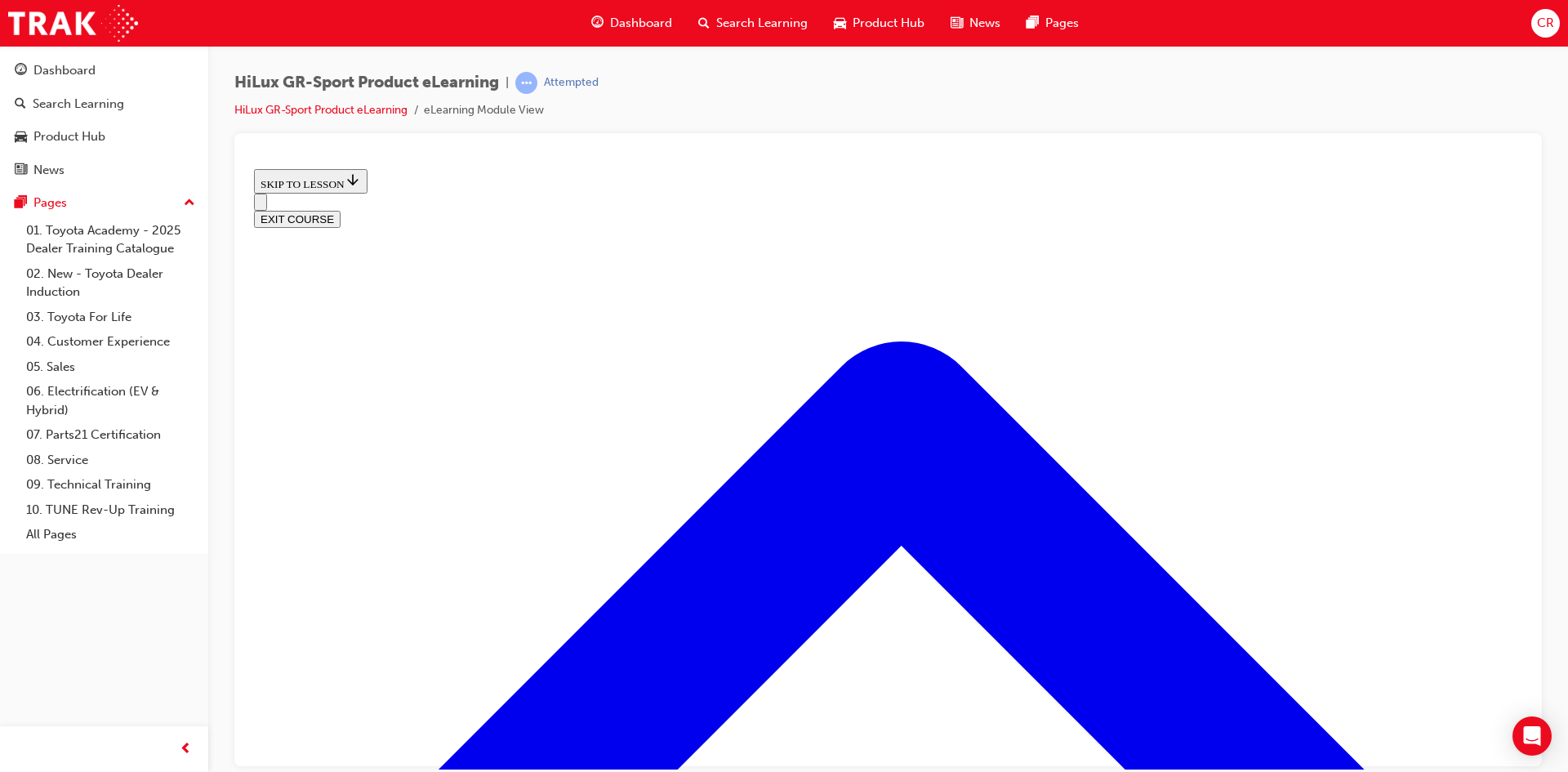
scroll to position [661, 0]
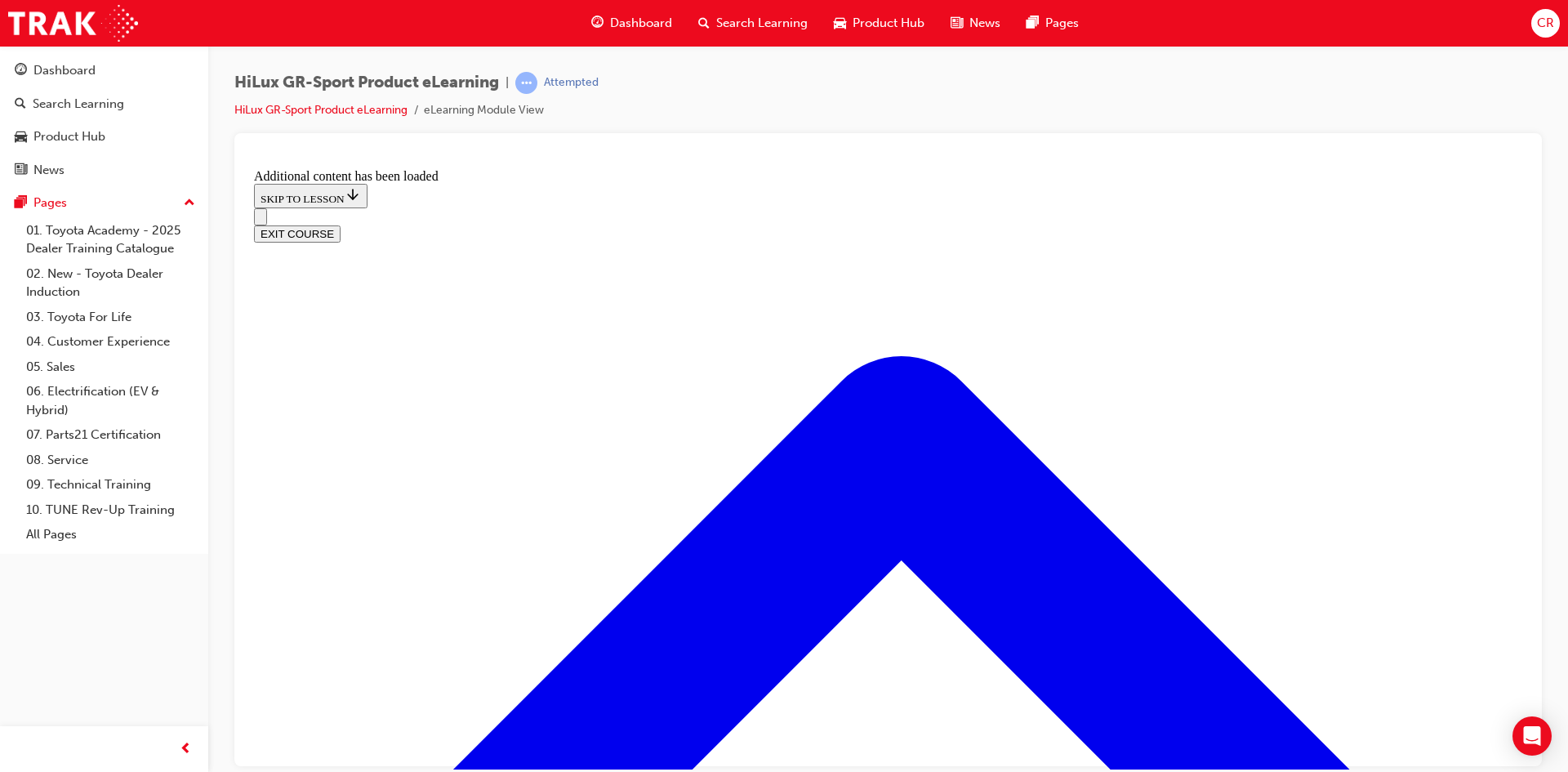
scroll to position [1112, 0]
radio input "true"
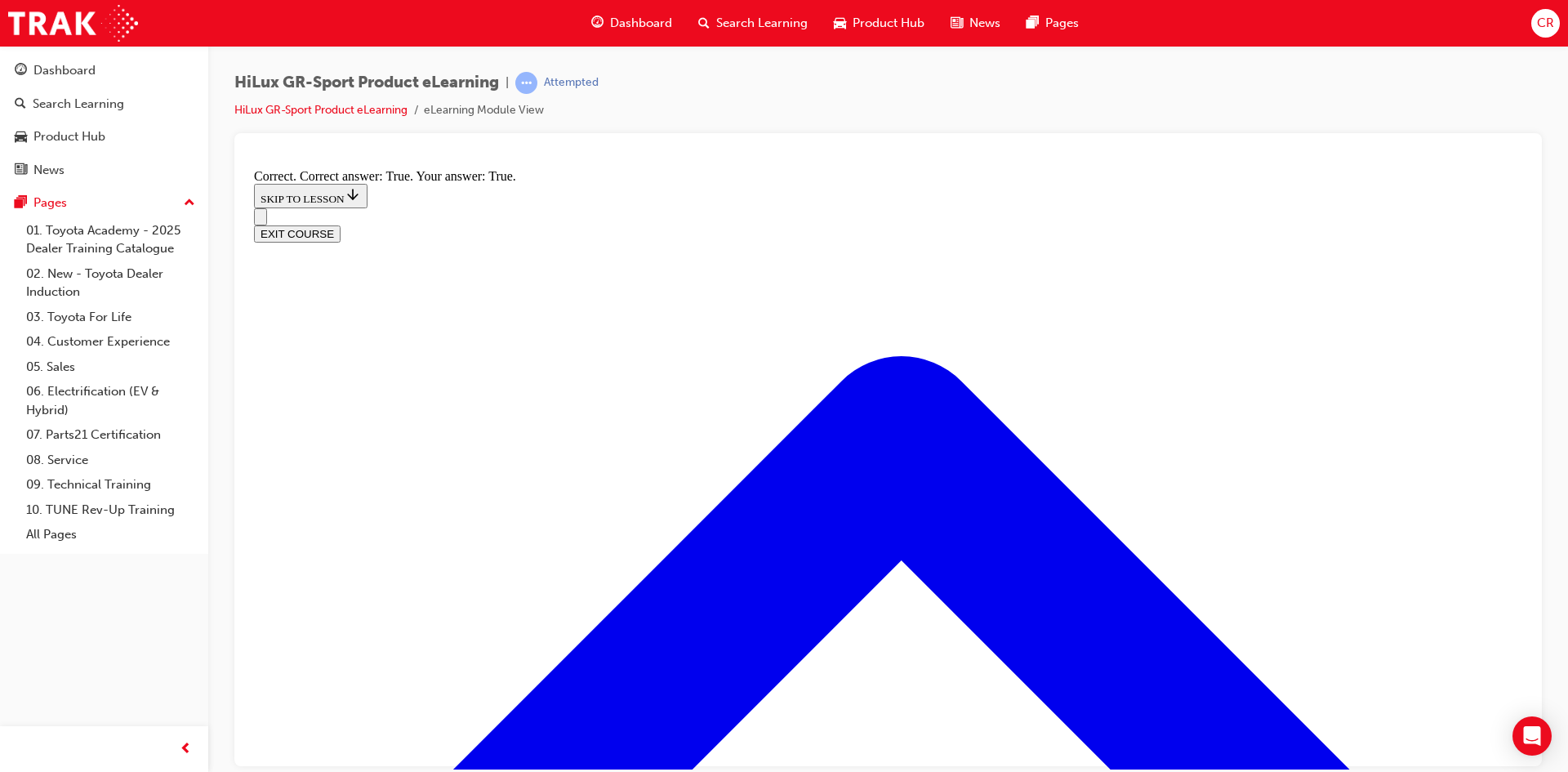
scroll to position [1290, 0]
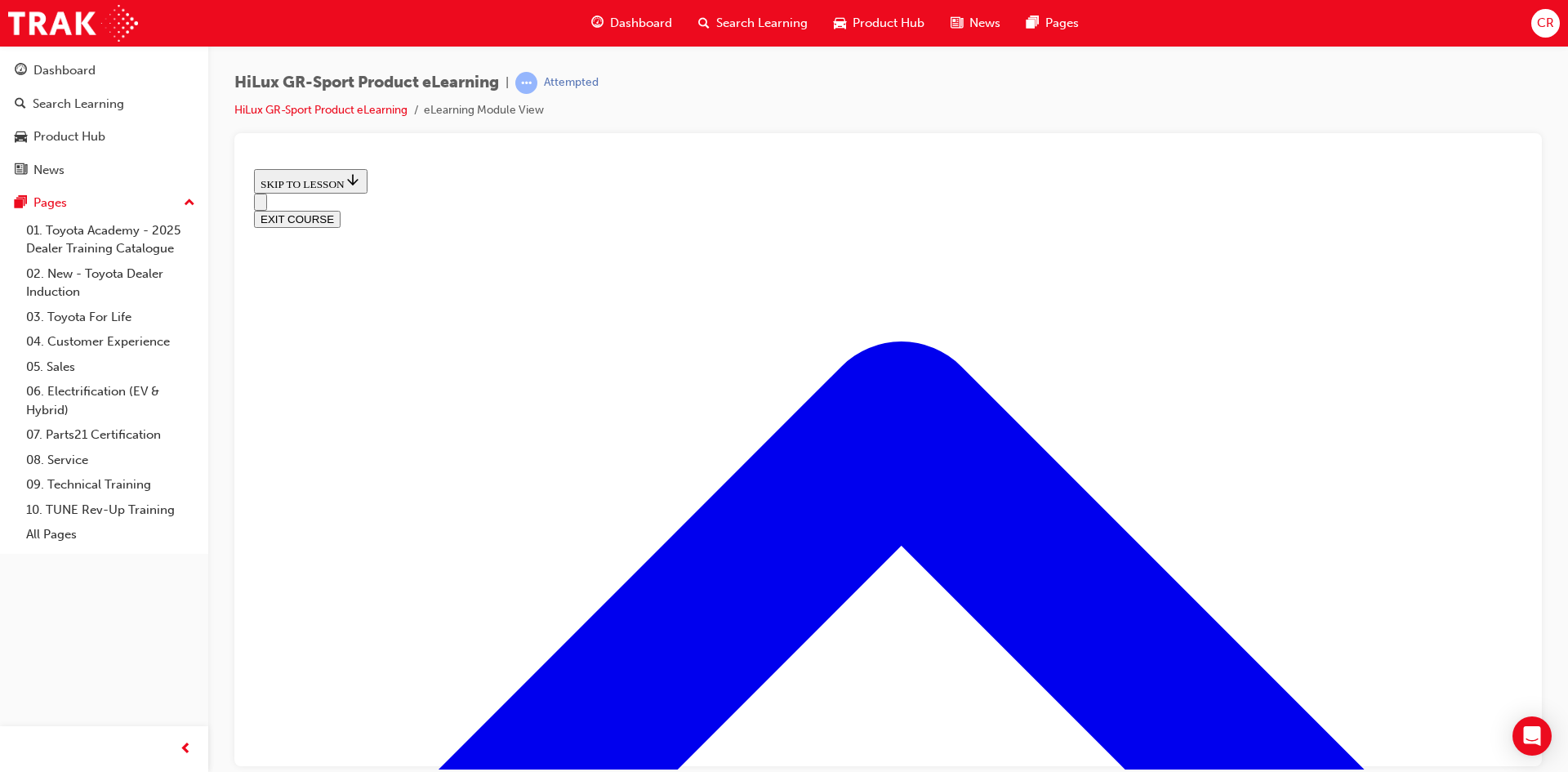
scroll to position [1031, 0]
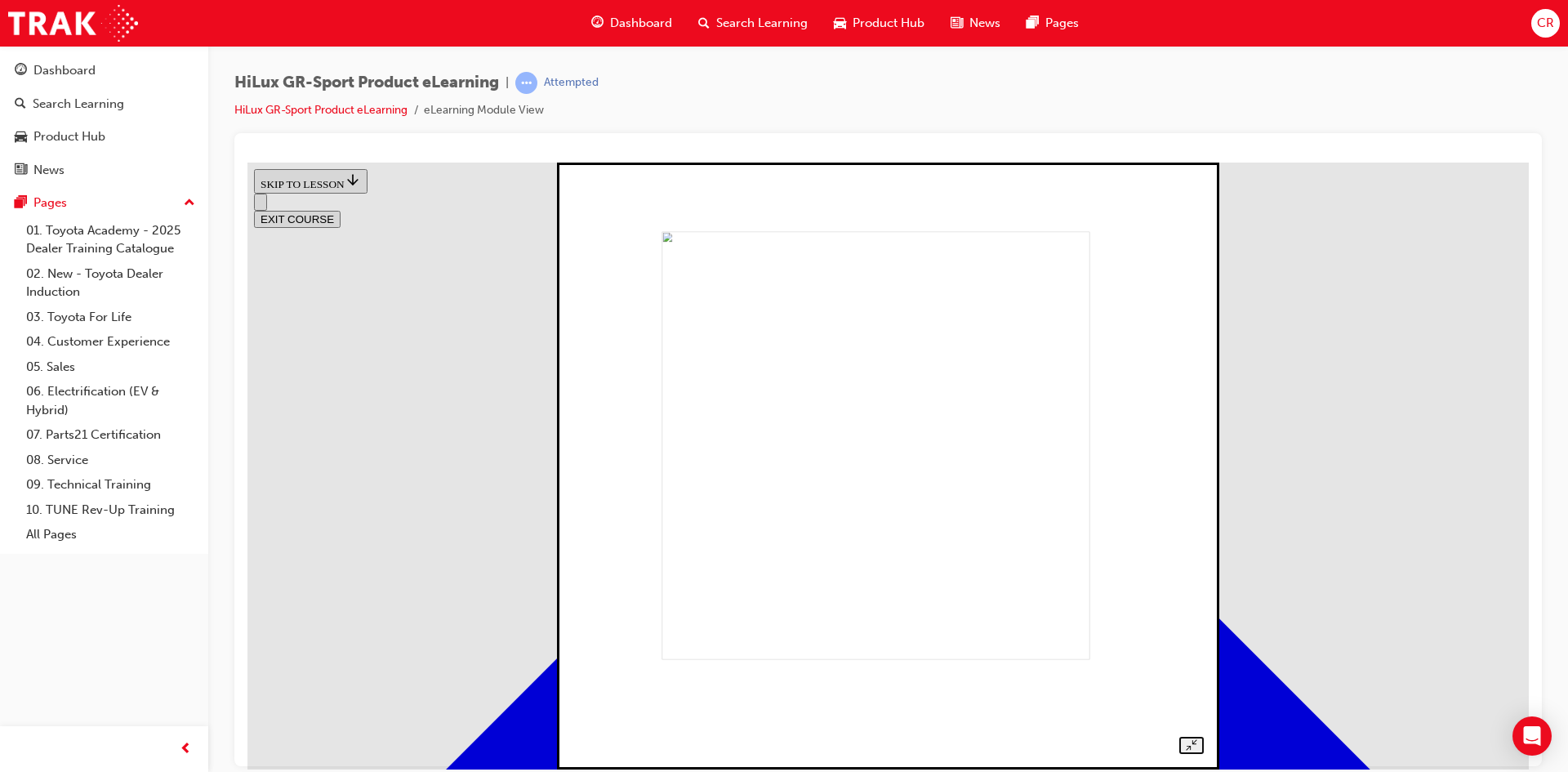
click at [1058, 370] on div at bounding box center [888, 447] width 631 height 612
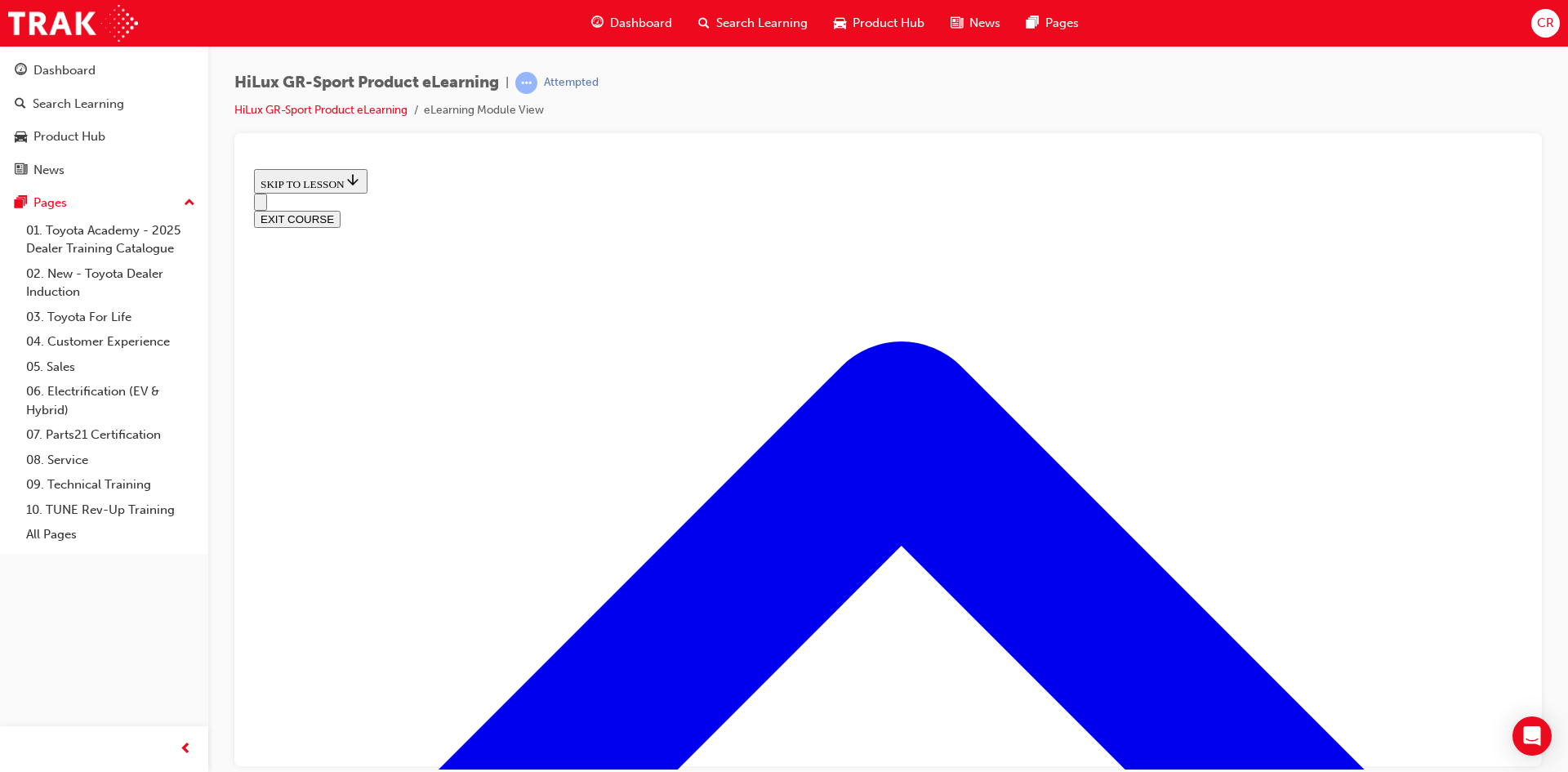
scroll to position [2105, 0]
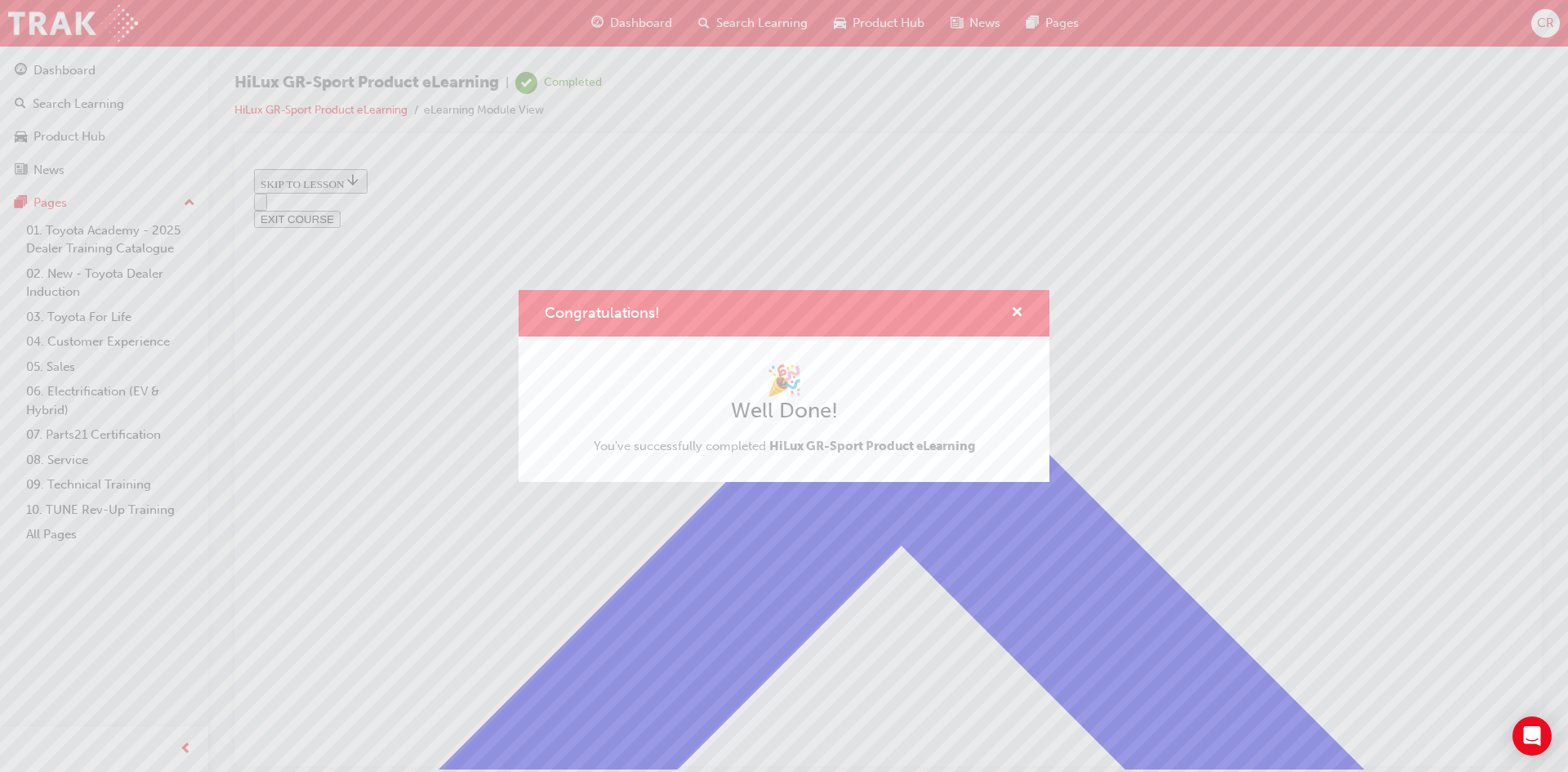
click at [1463, 178] on div "Congratulations! 🎉 Well Done! You've successfully completed HiLux GR-Sport Prod…" at bounding box center [784, 386] width 1568 height 772
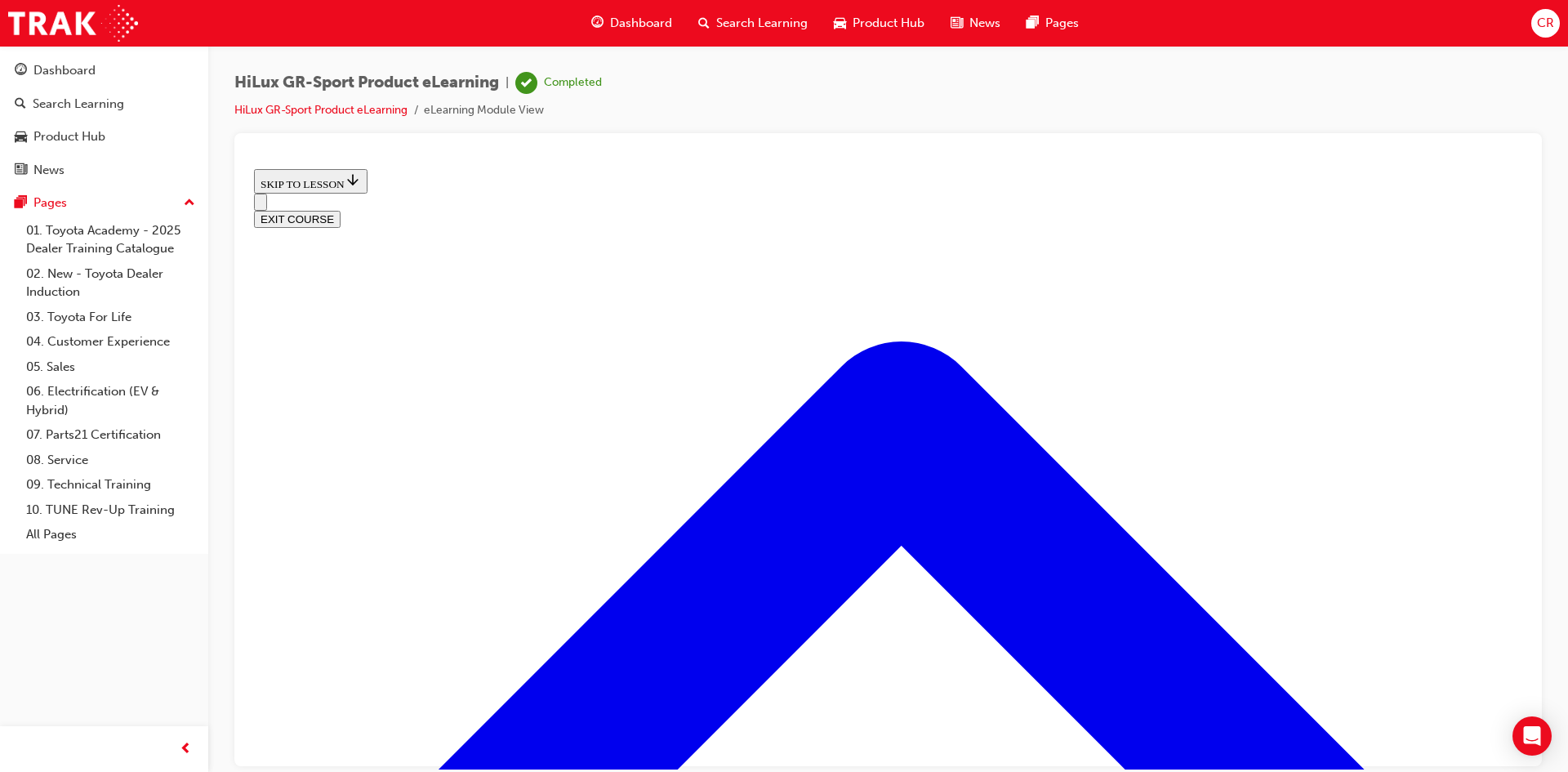
click at [341, 210] on button "EXIT COURSE" at bounding box center [297, 218] width 87 height 17
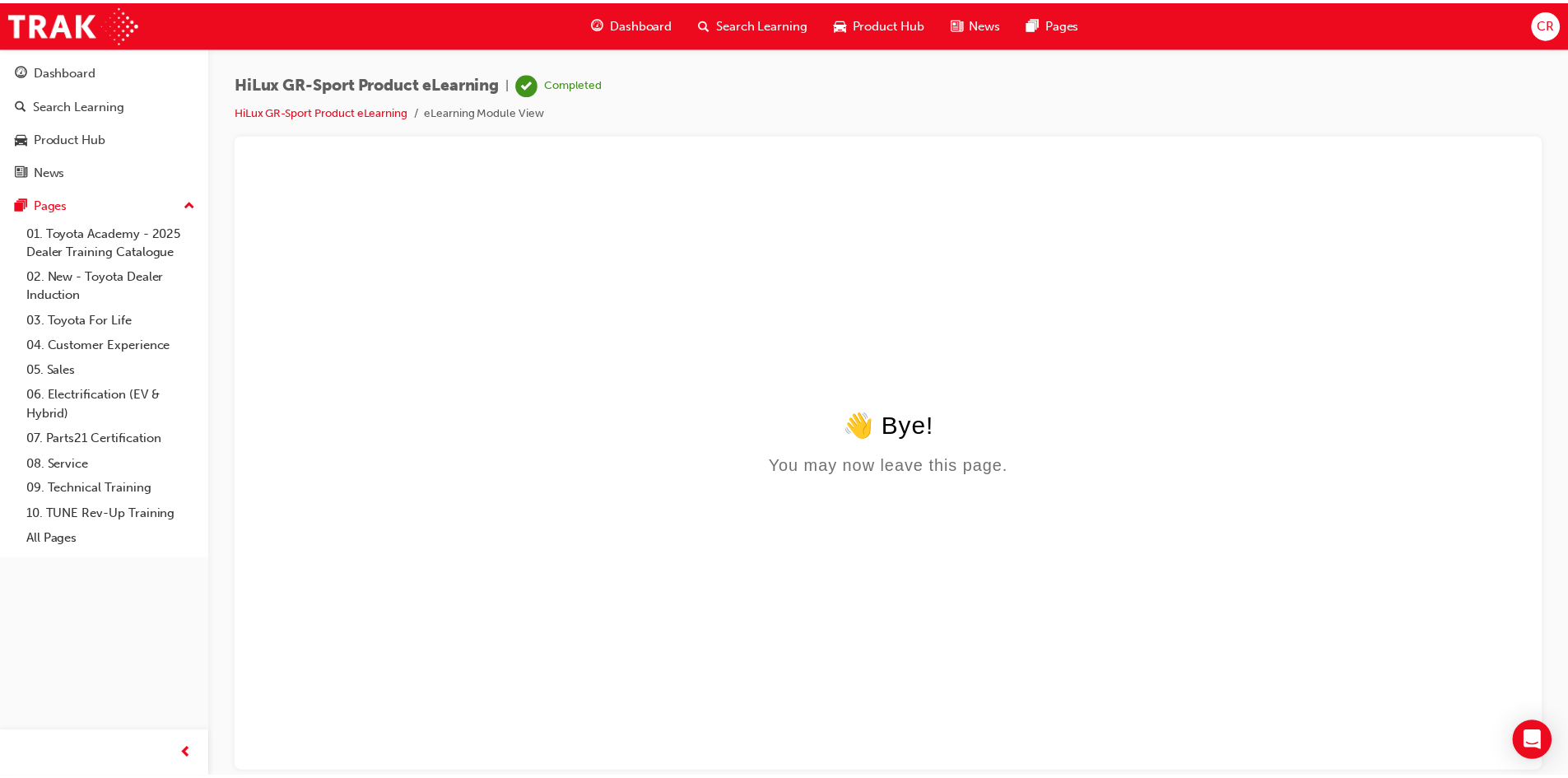
scroll to position [0, 0]
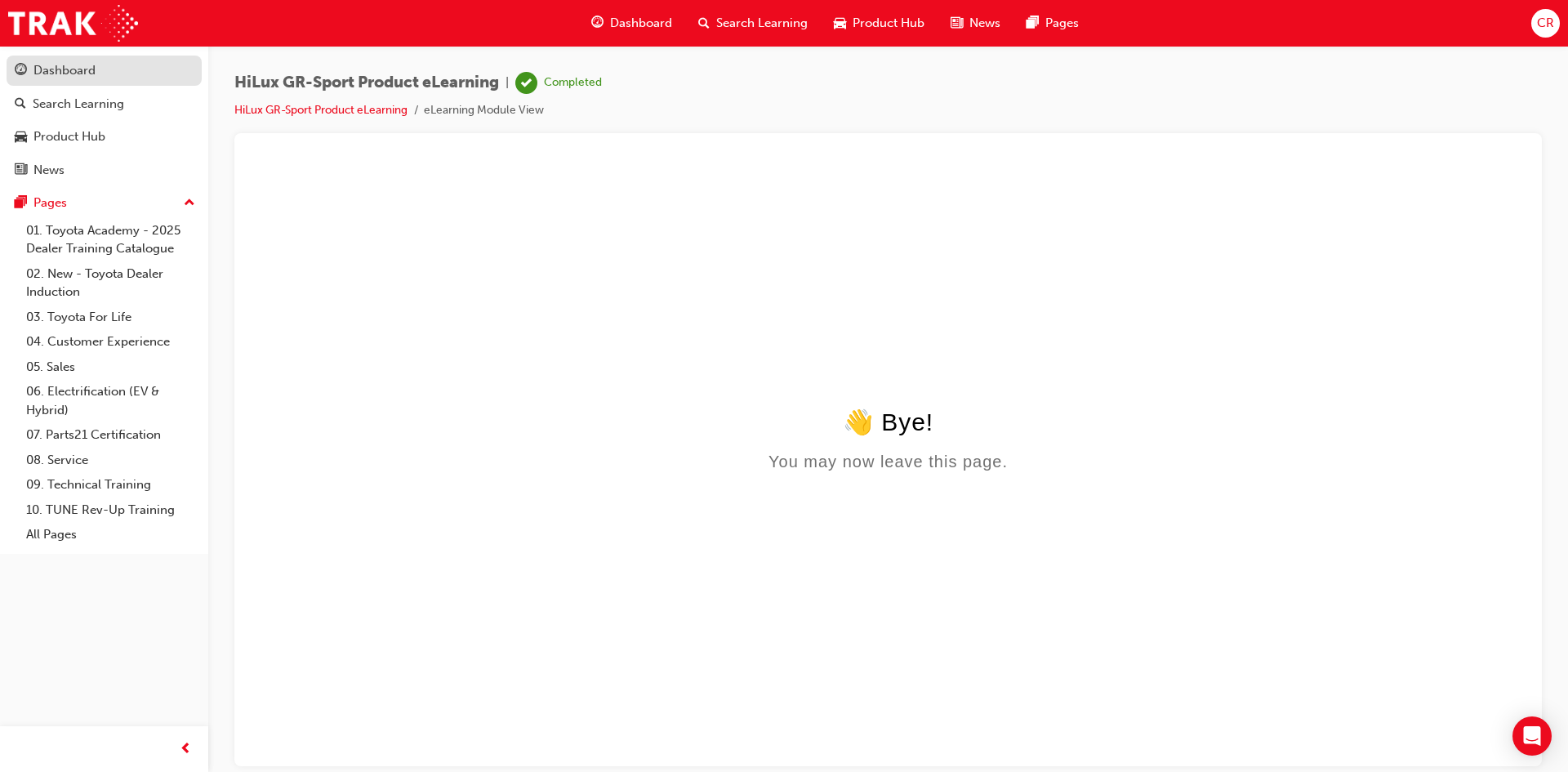
click at [85, 65] on div "Dashboard" at bounding box center [64, 71] width 62 height 19
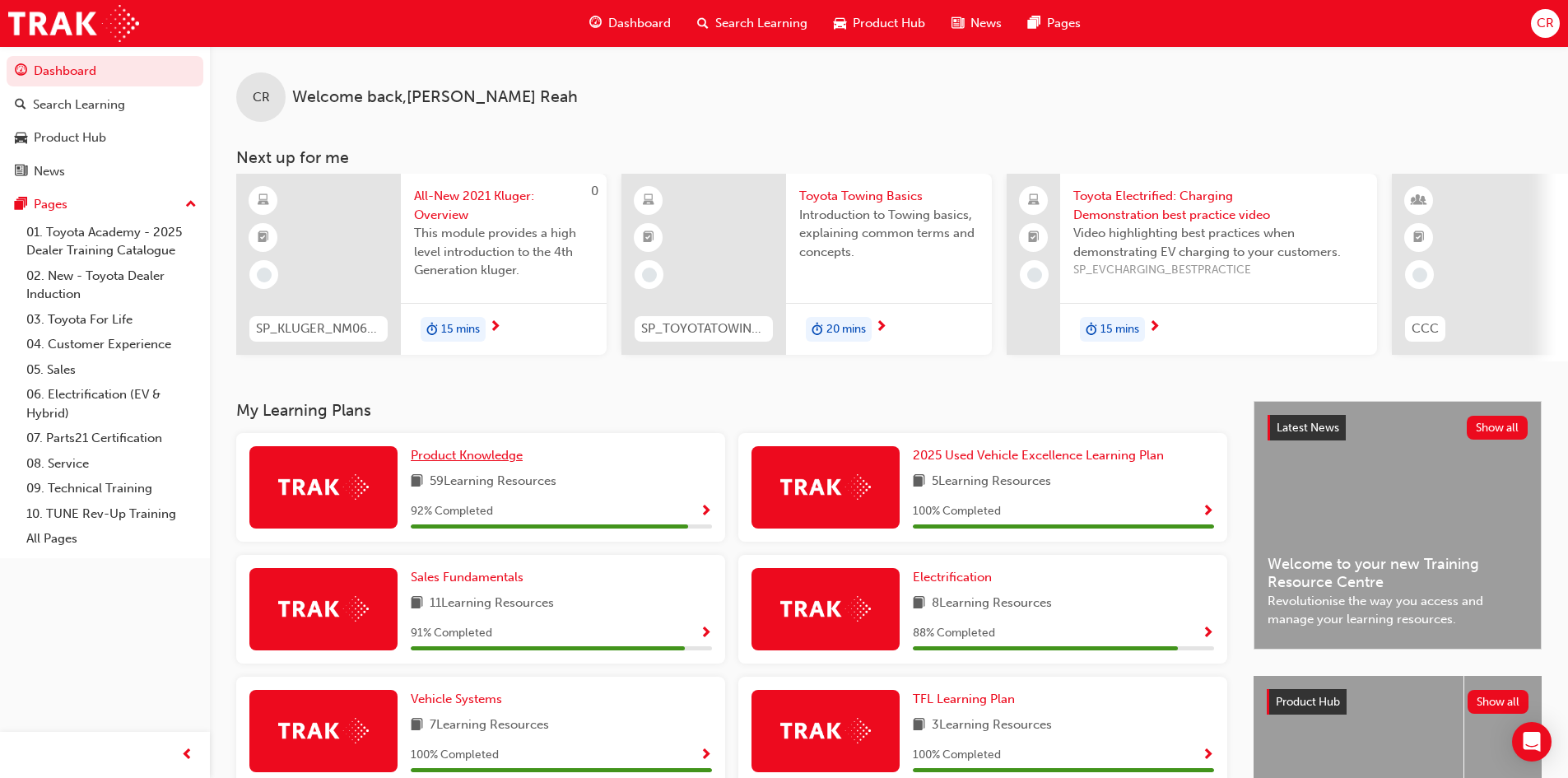
click at [483, 463] on span "Product Knowledge" at bounding box center [467, 454] width 112 height 14
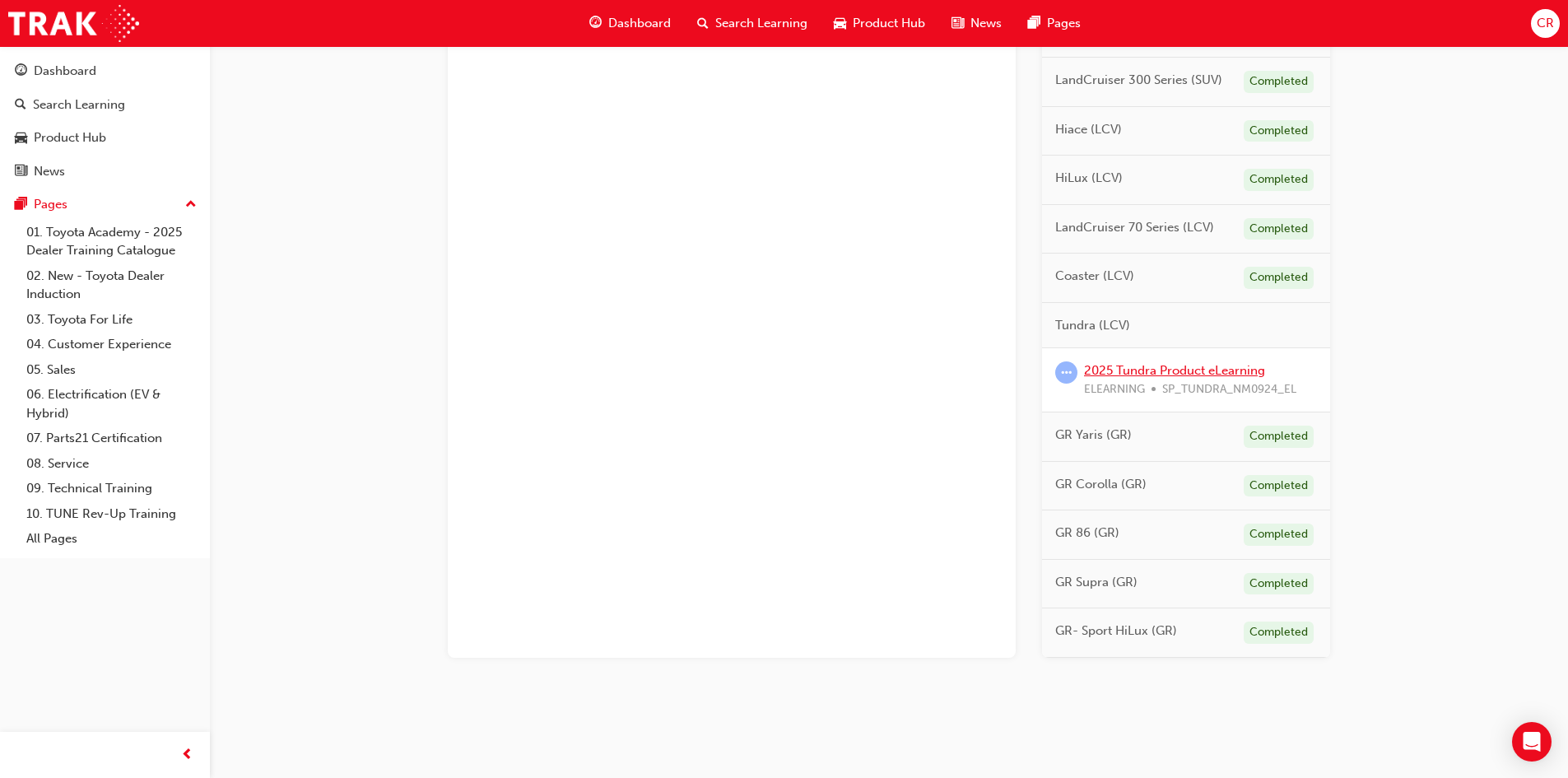
click at [1170, 365] on link "2025 Tundra Product eLearning" at bounding box center [1174, 370] width 181 height 14
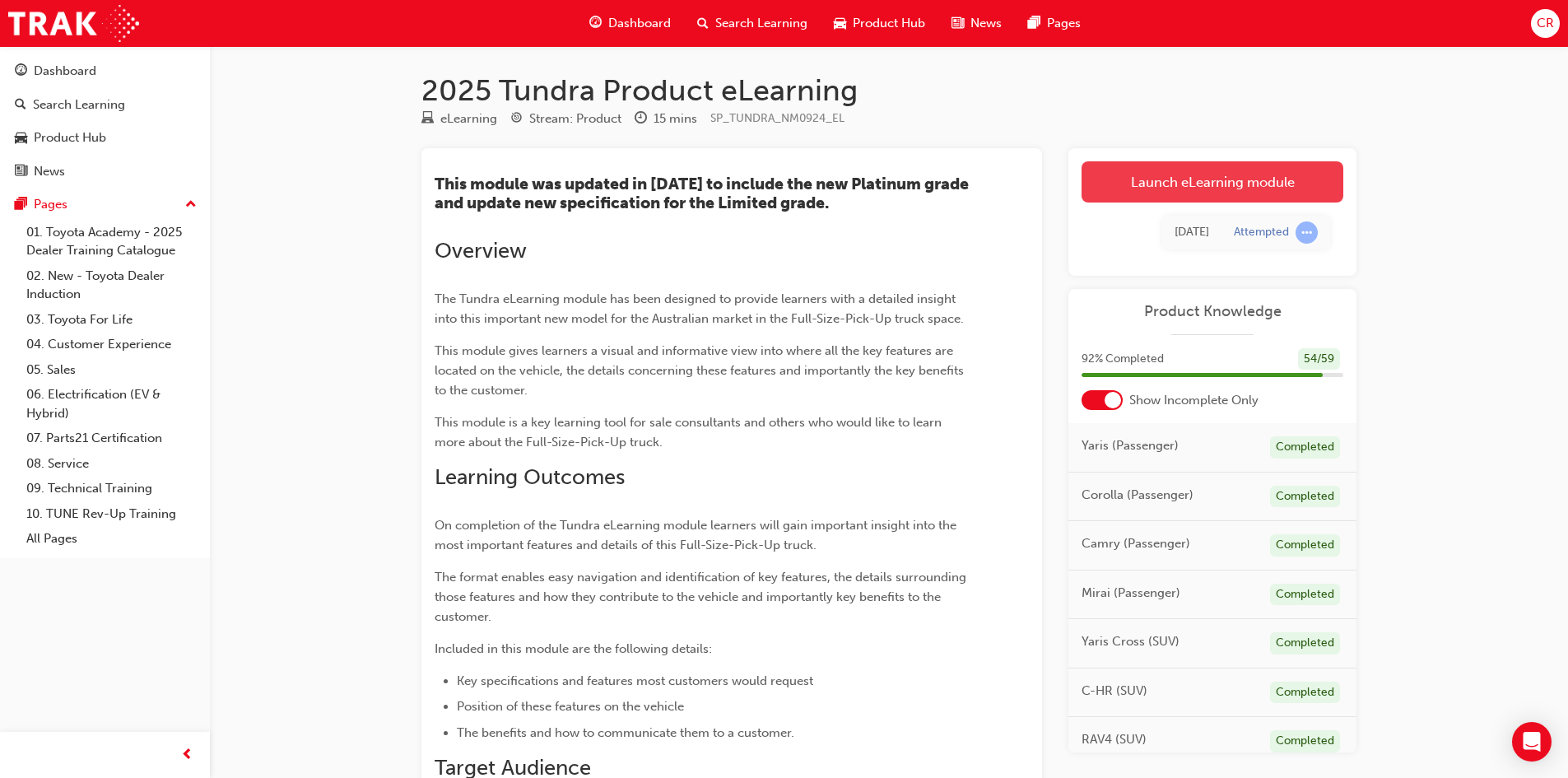
click at [1156, 182] on link "Launch eLearning module" at bounding box center [1213, 182] width 262 height 41
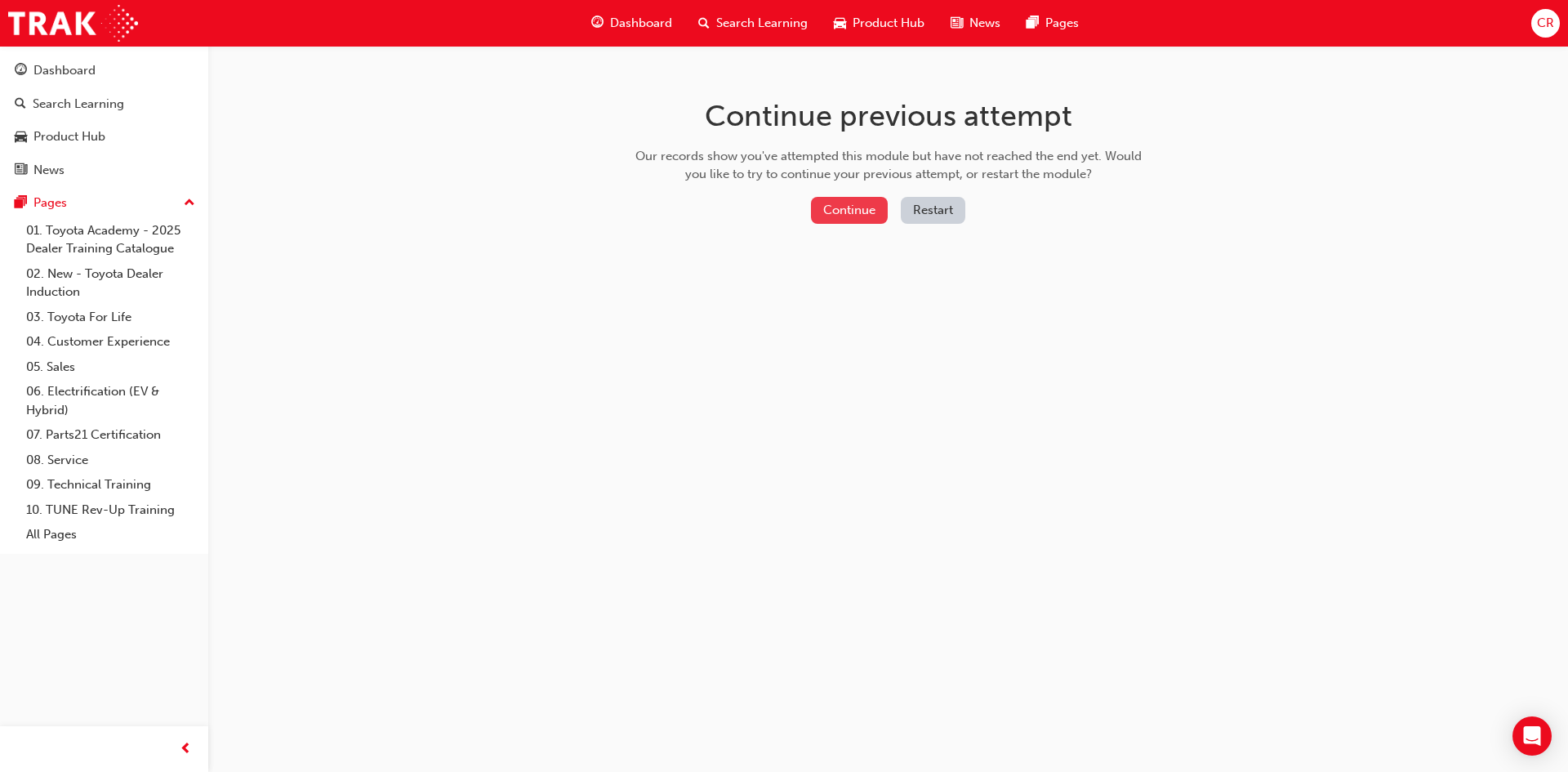
click at [854, 203] on button "Continue" at bounding box center [849, 211] width 77 height 27
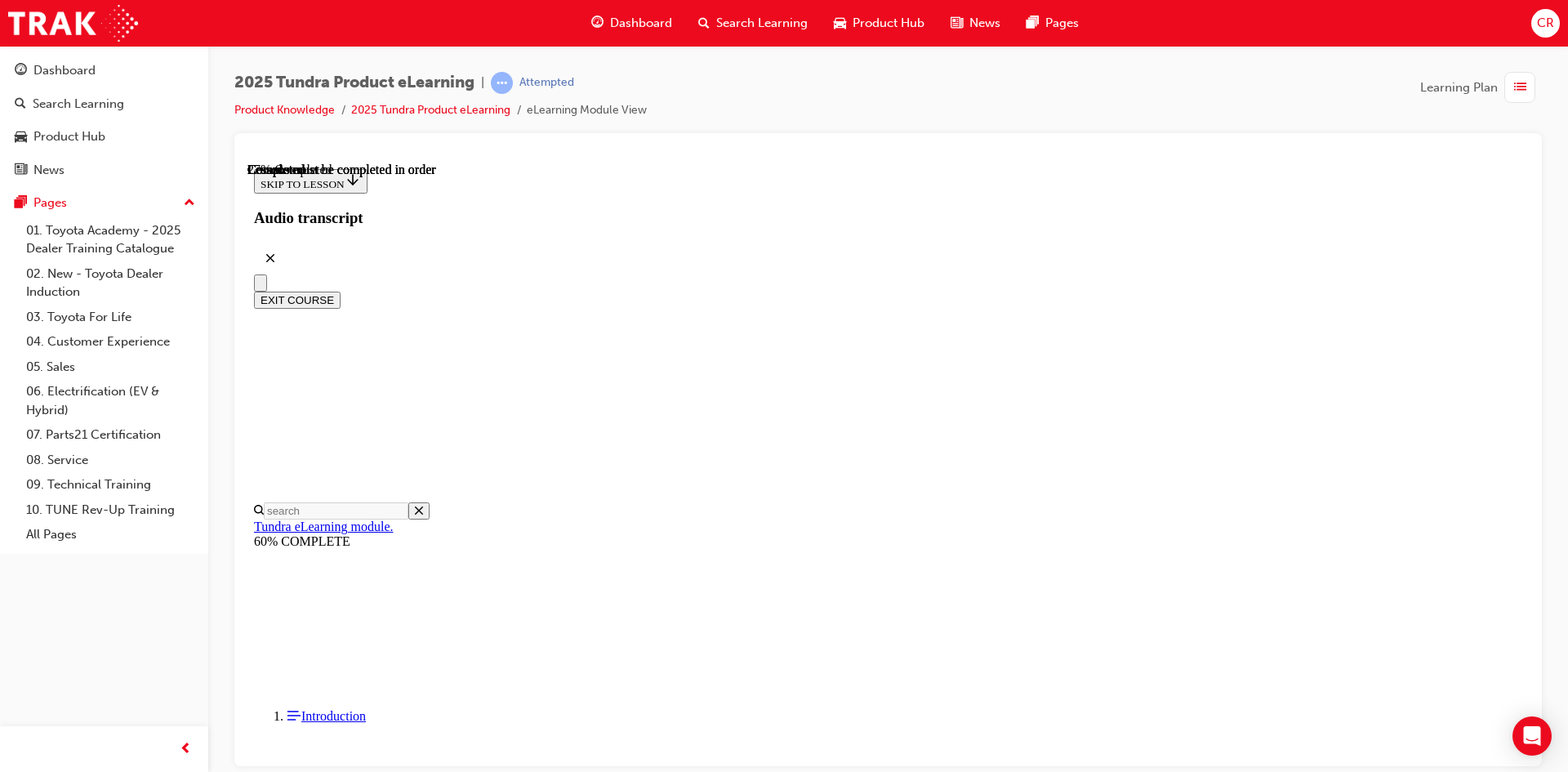
scroll to position [949, 0]
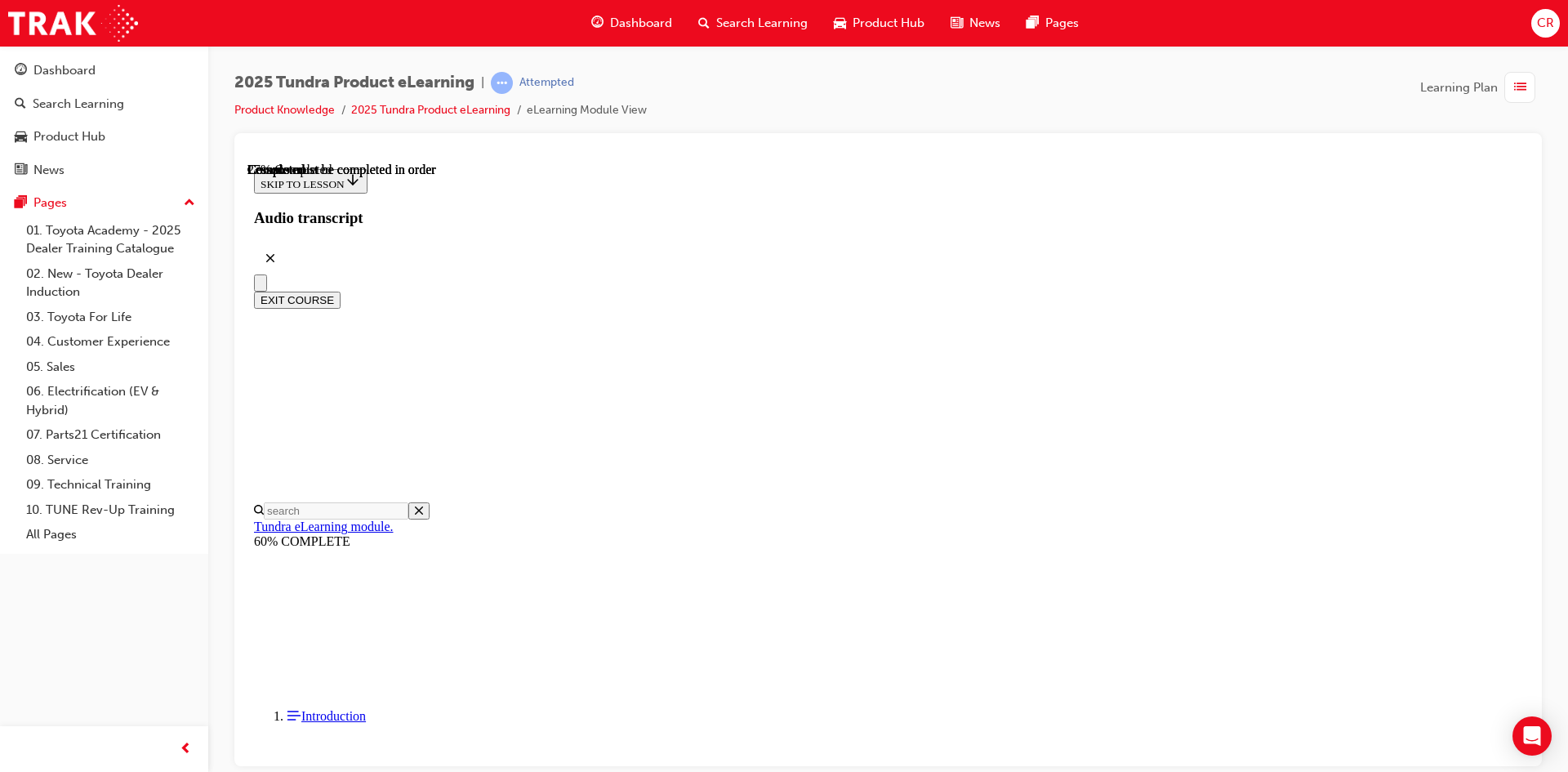
scroll to position [1674, 0]
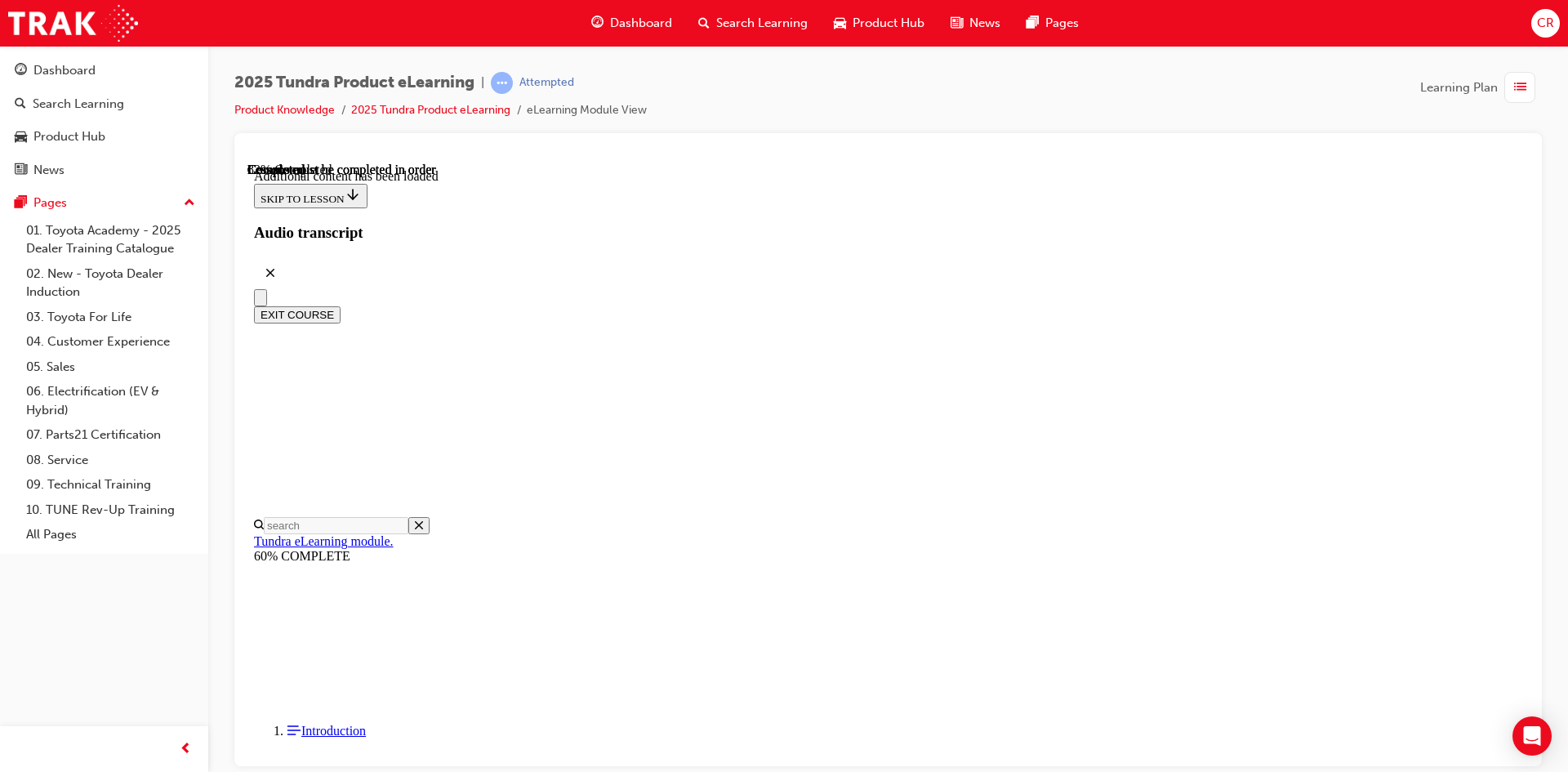
scroll to position [3586, 0]
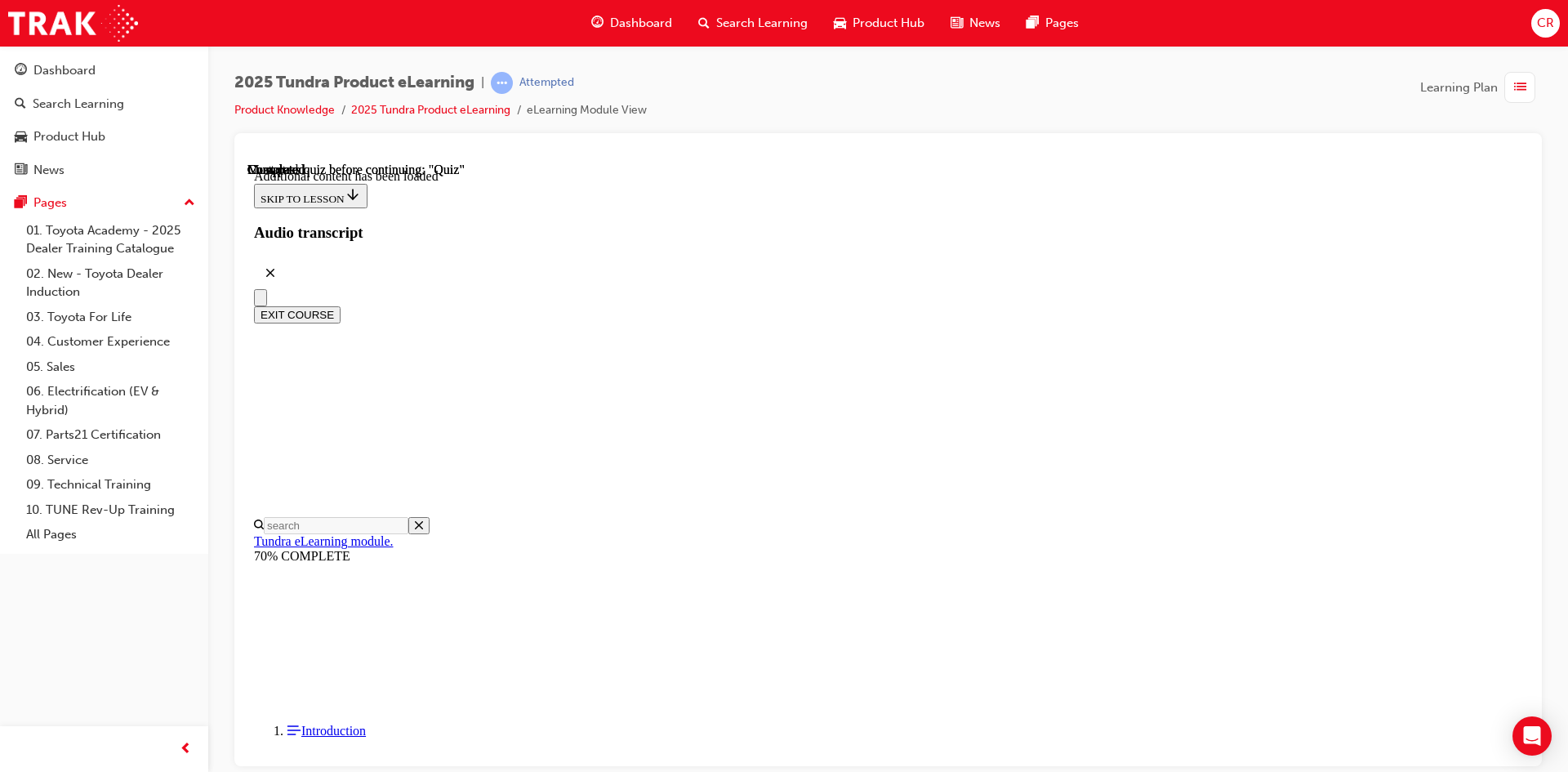
radio input "true"
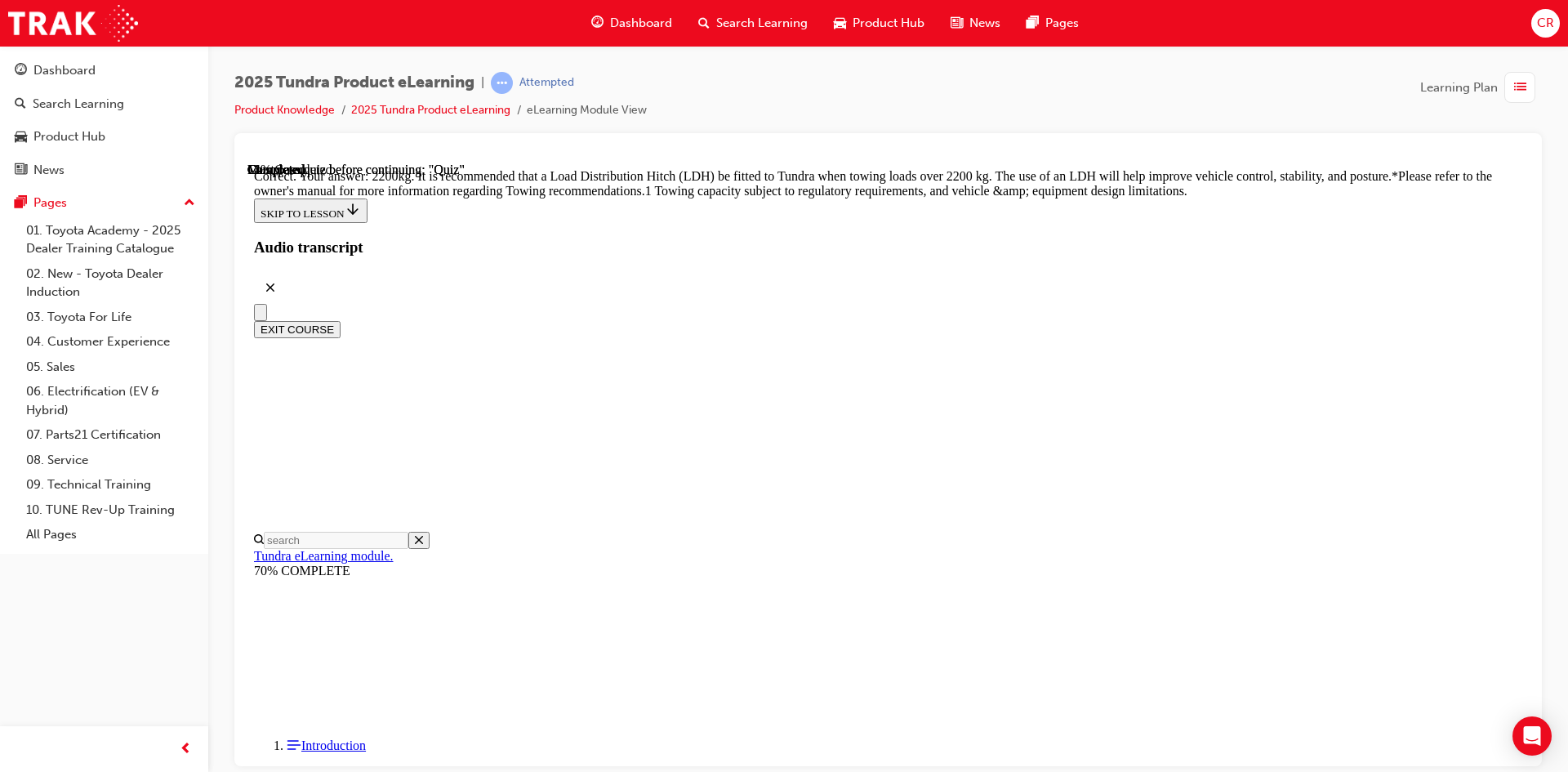
scroll to position [657, 0]
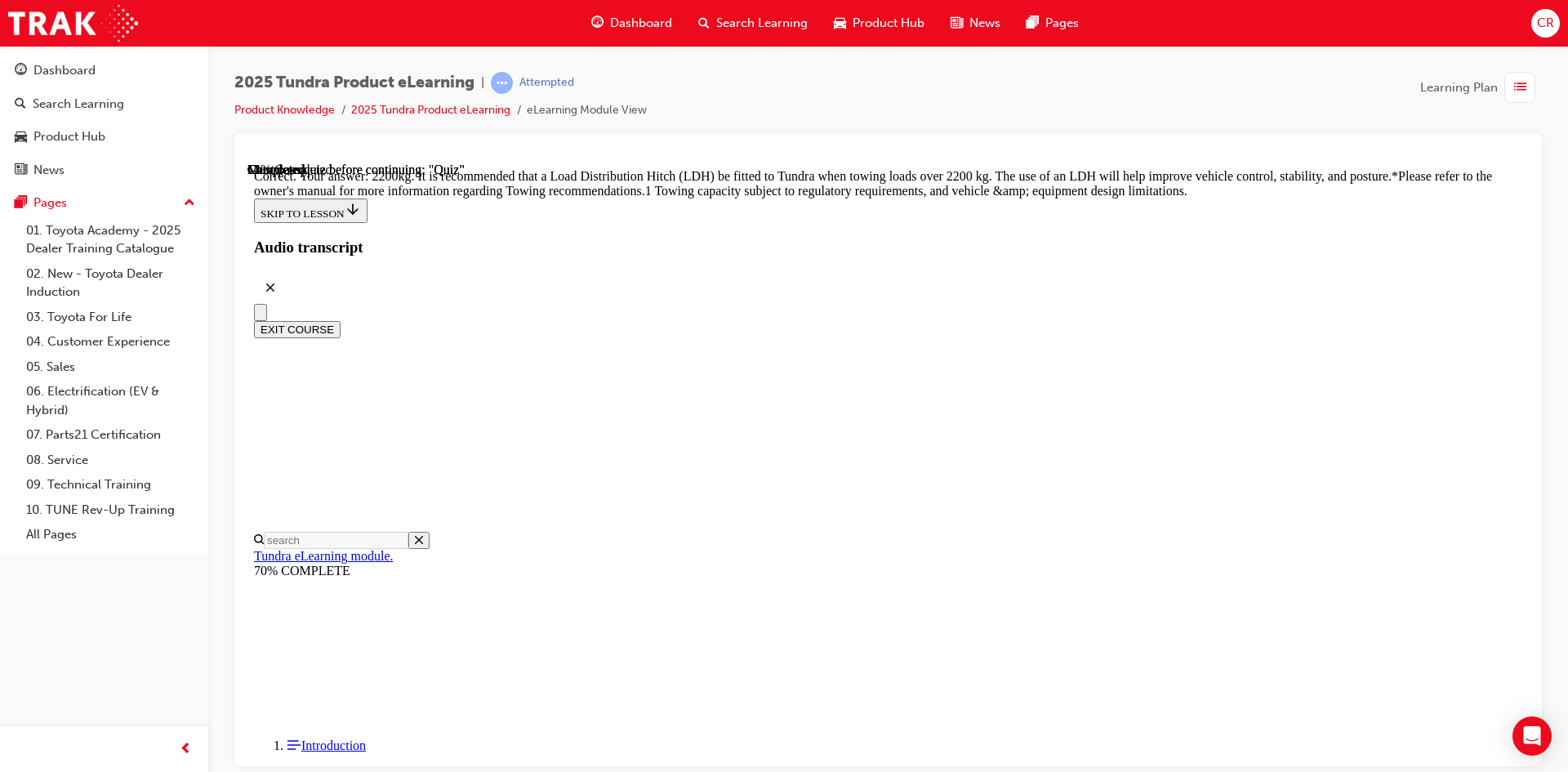
radio input "true"
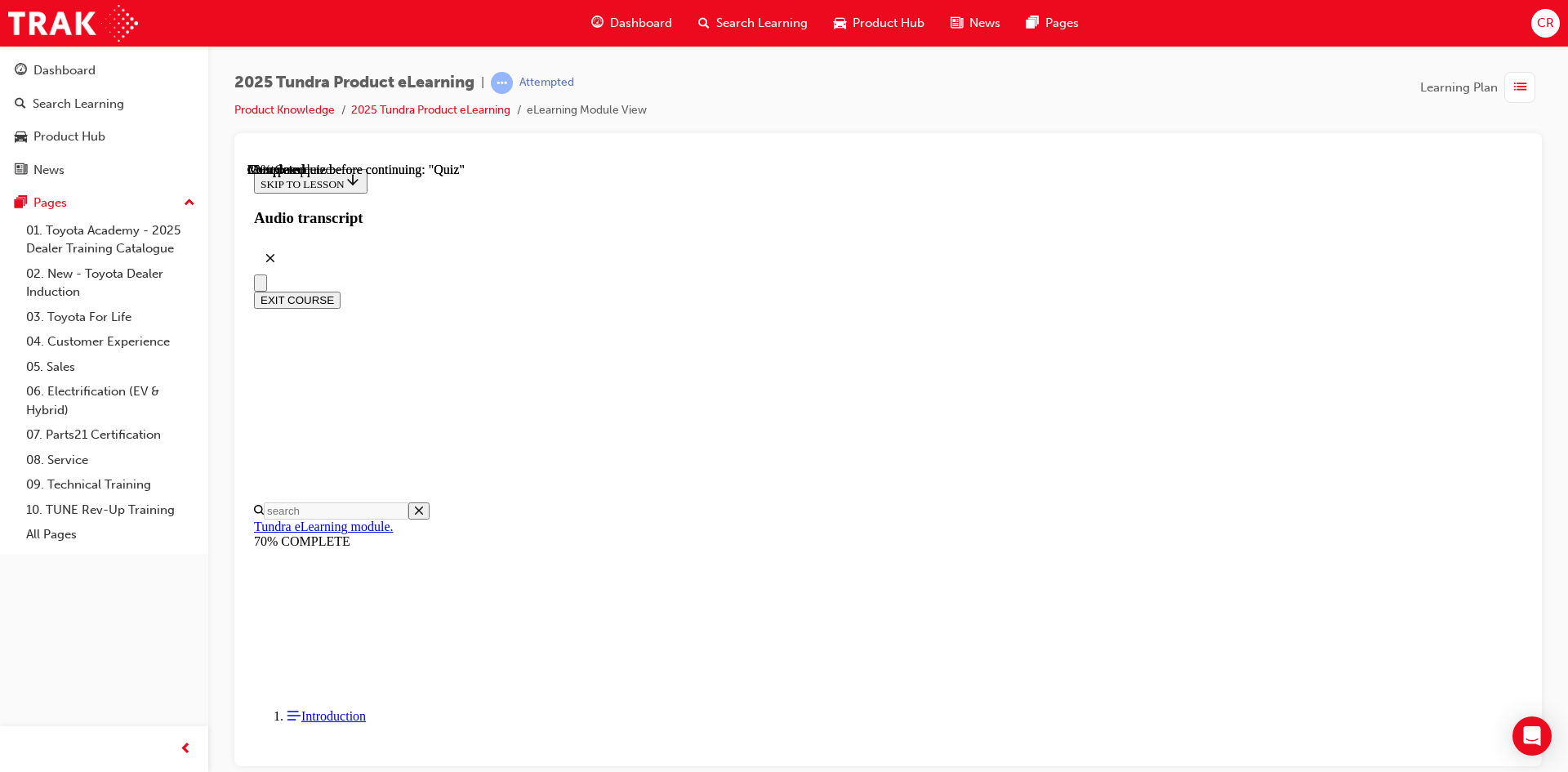
drag, startPoint x: 788, startPoint y: 498, endPoint x: 936, endPoint y: 559, distance: 160.1
radio input "true"
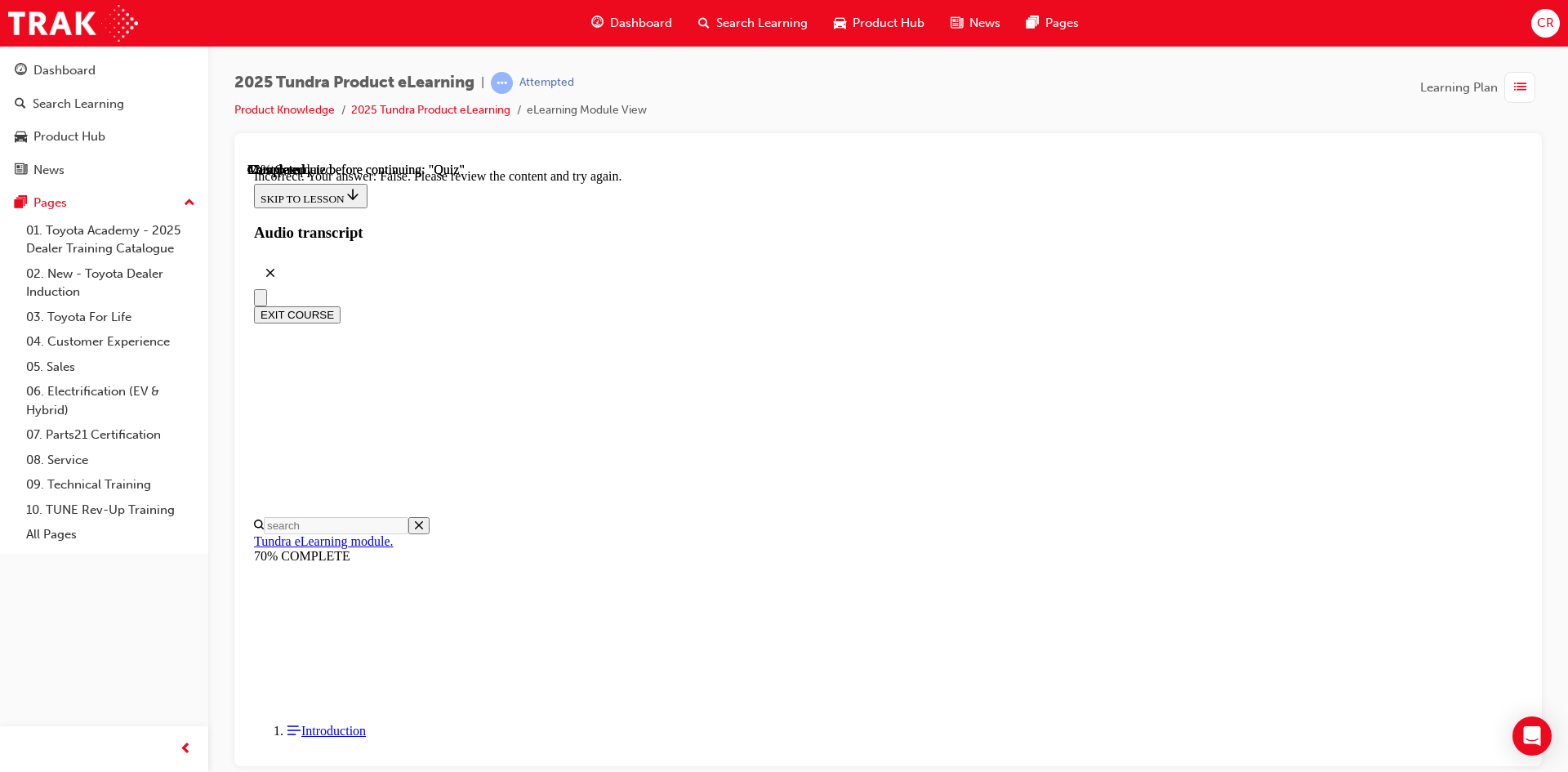
scroll to position [247, 0]
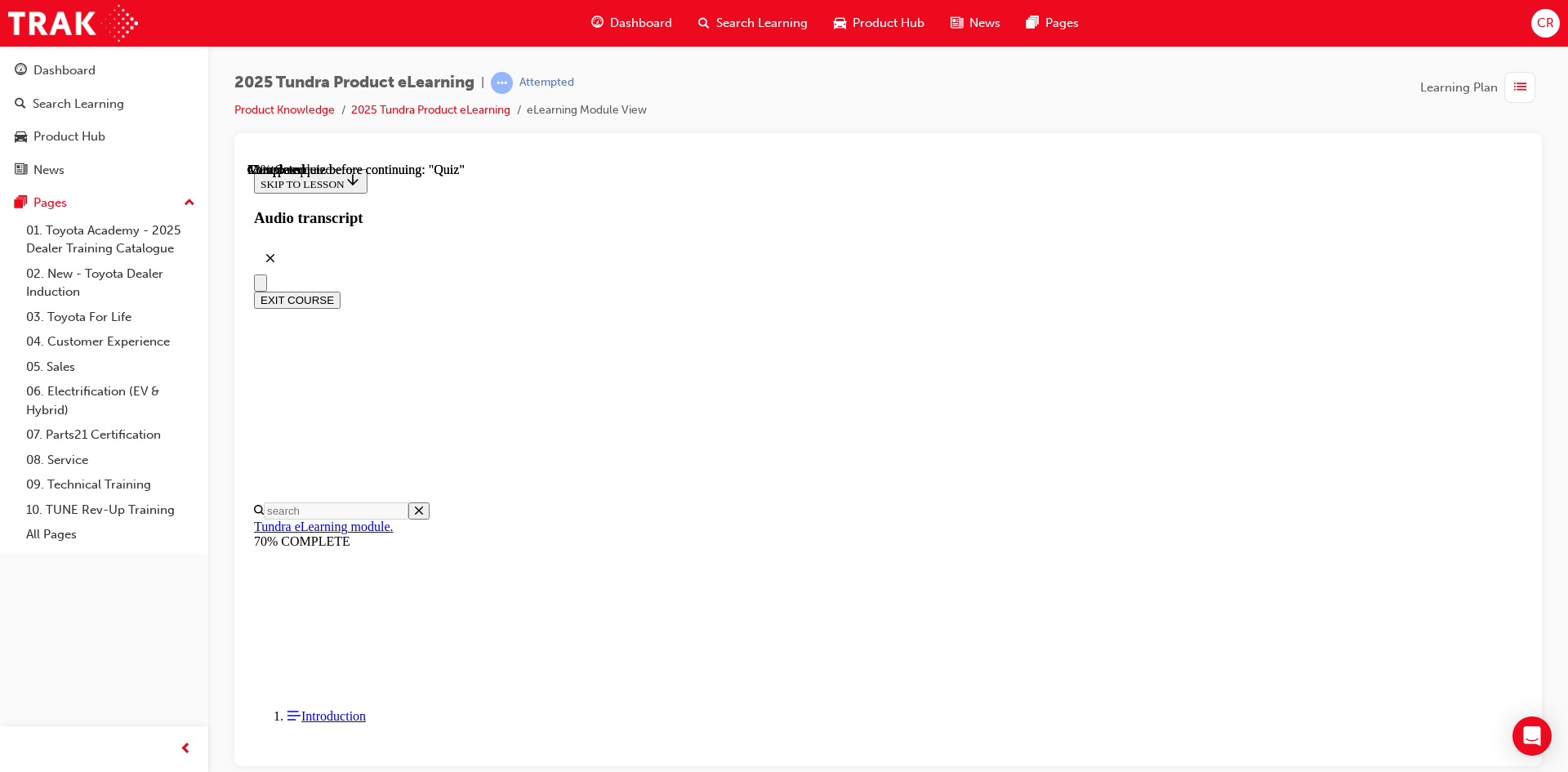
scroll to position [245, 0]
radio input "true"
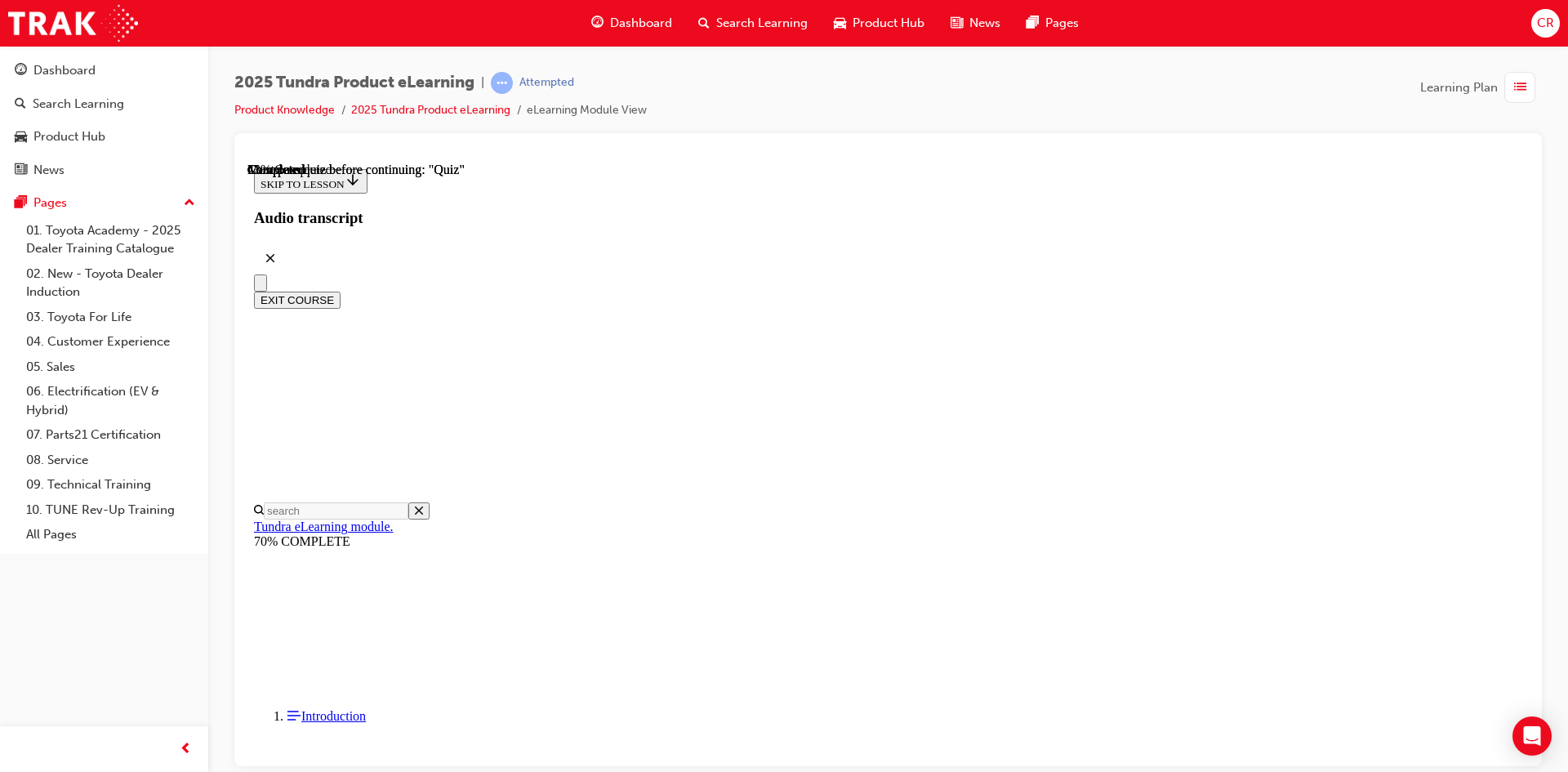
drag, startPoint x: 882, startPoint y: 483, endPoint x: 908, endPoint y: 510, distance: 37.5
radio input "true"
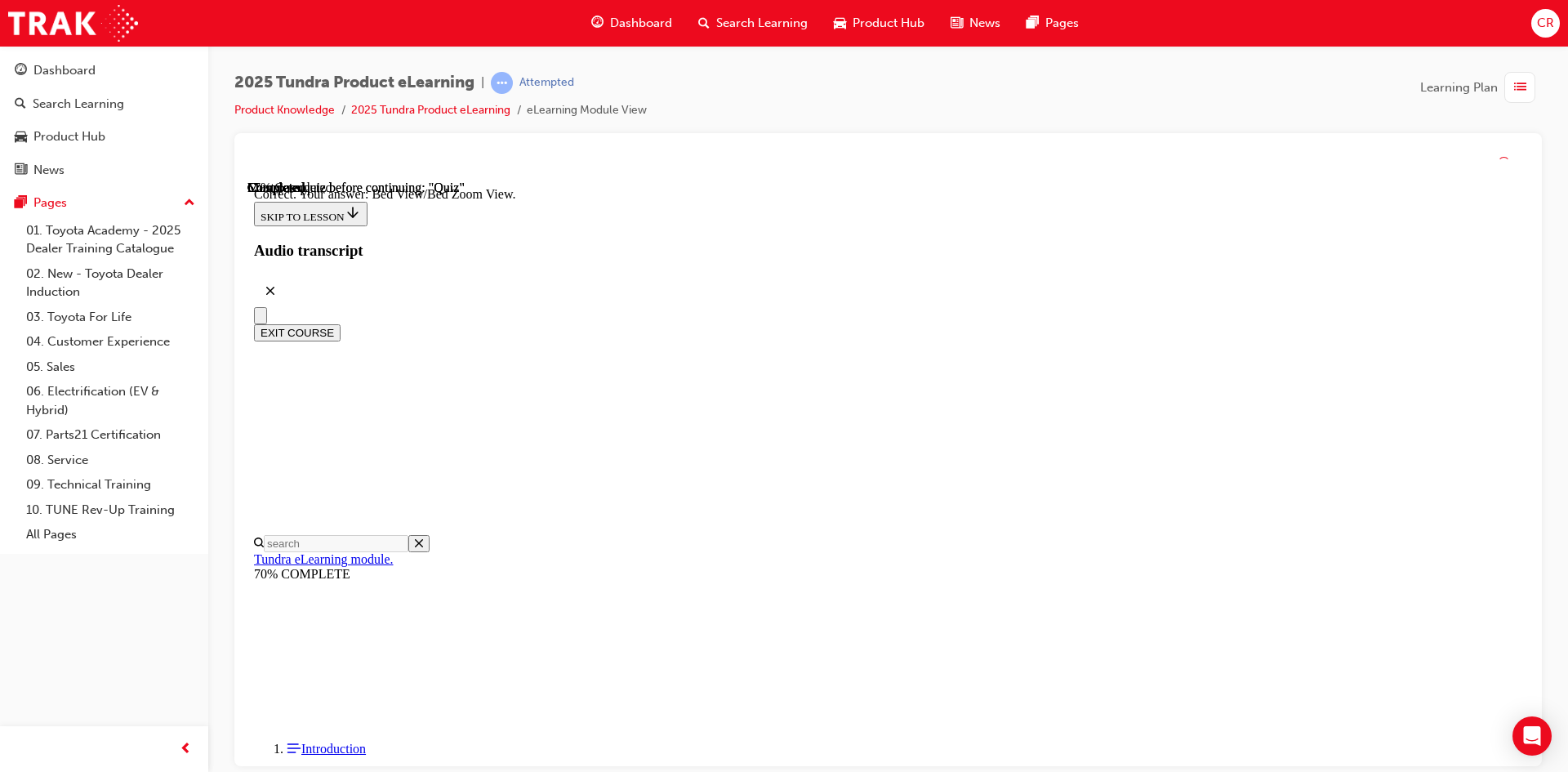
scroll to position [436, 0]
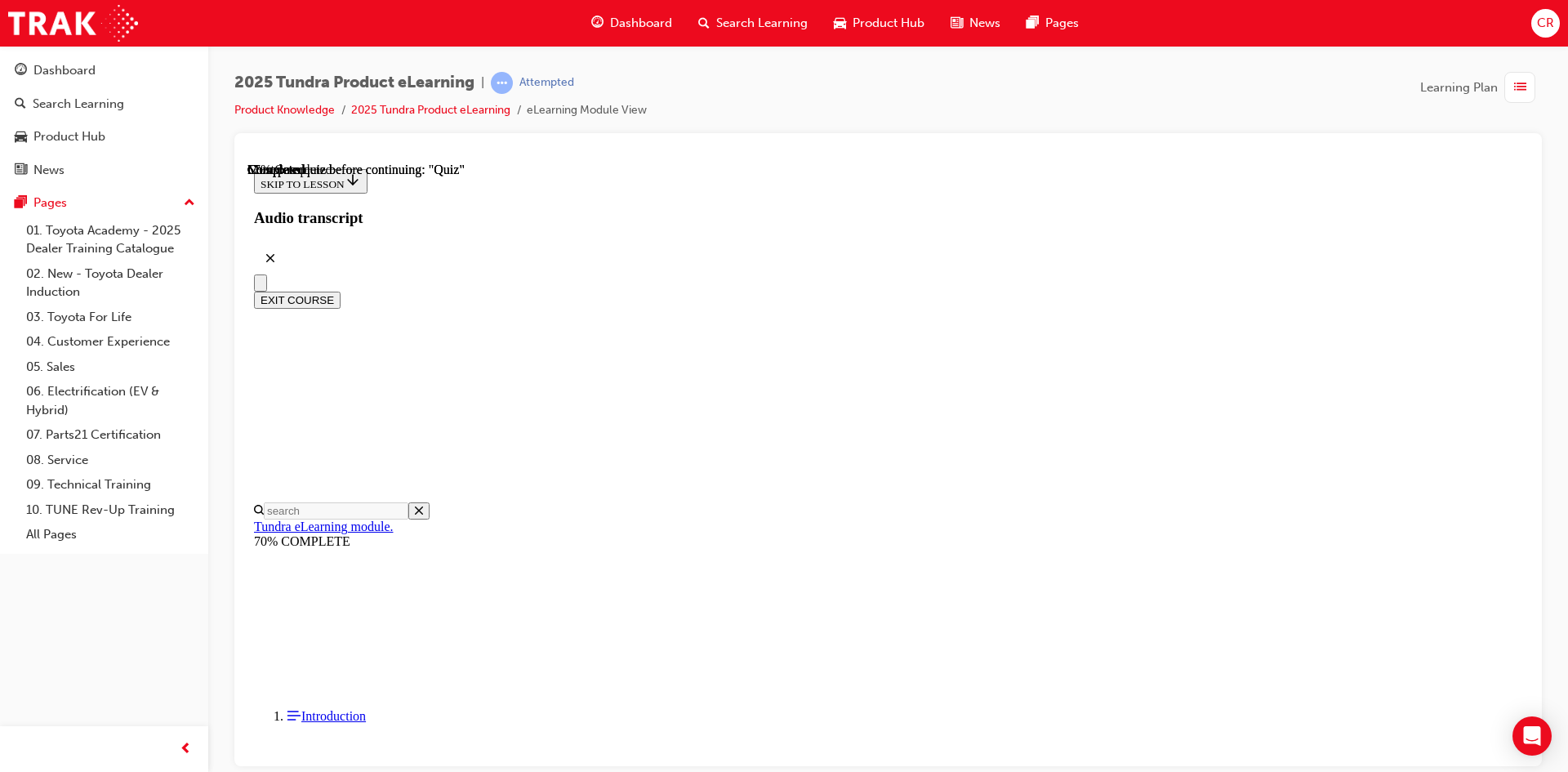
scroll to position [163, 0]
radio input "true"
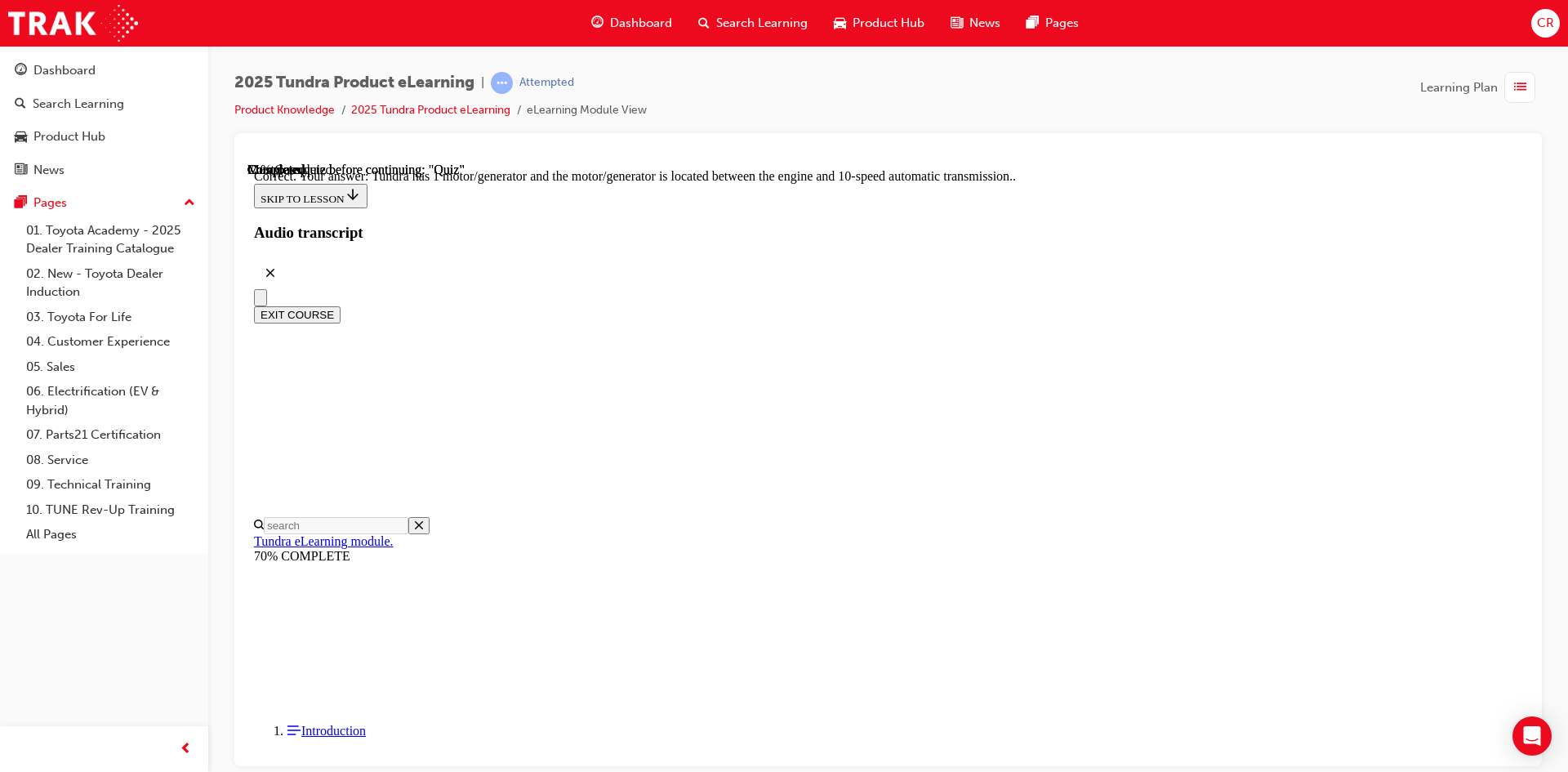
scroll to position [292, 0]
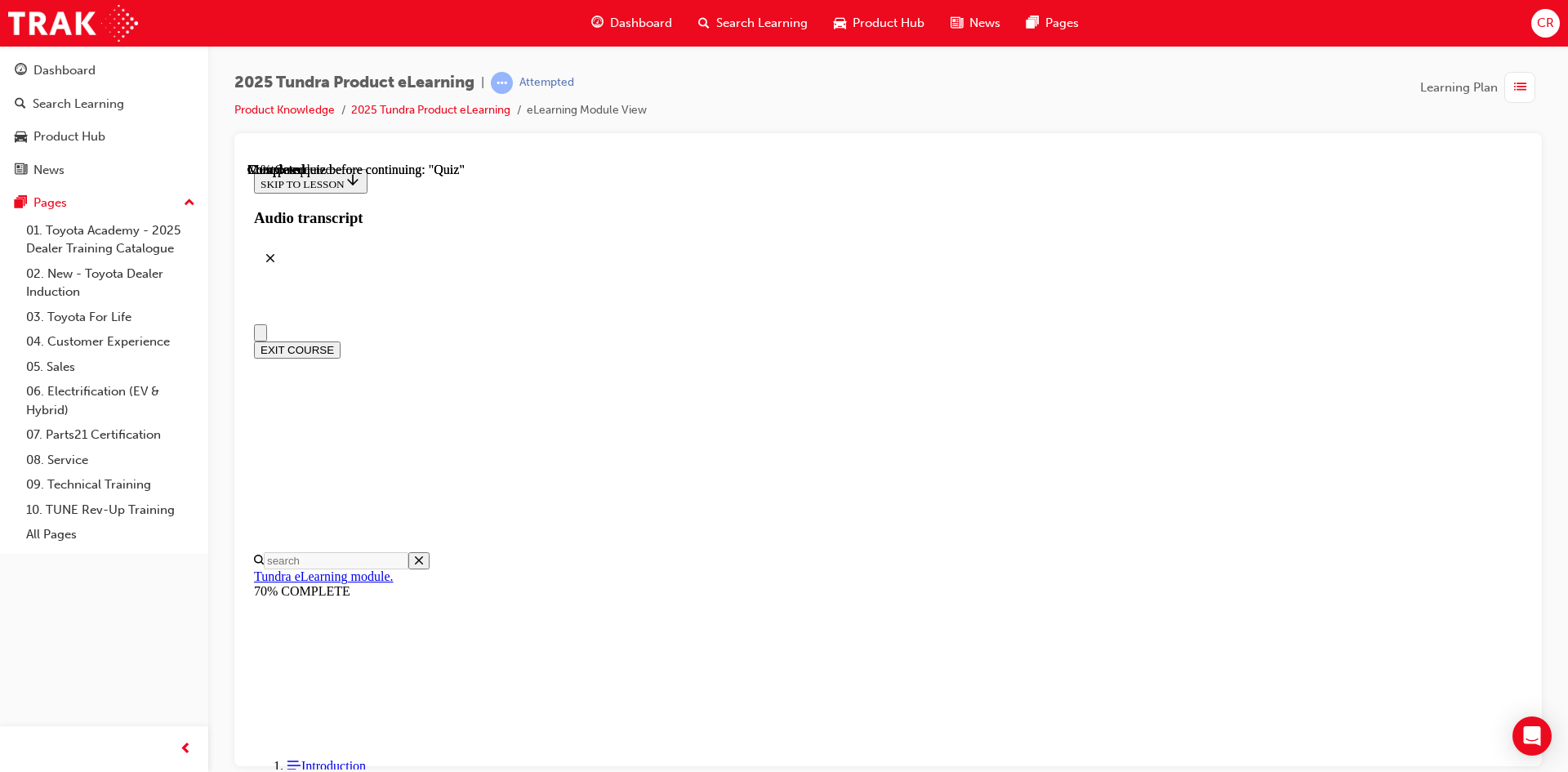
radio input "true"
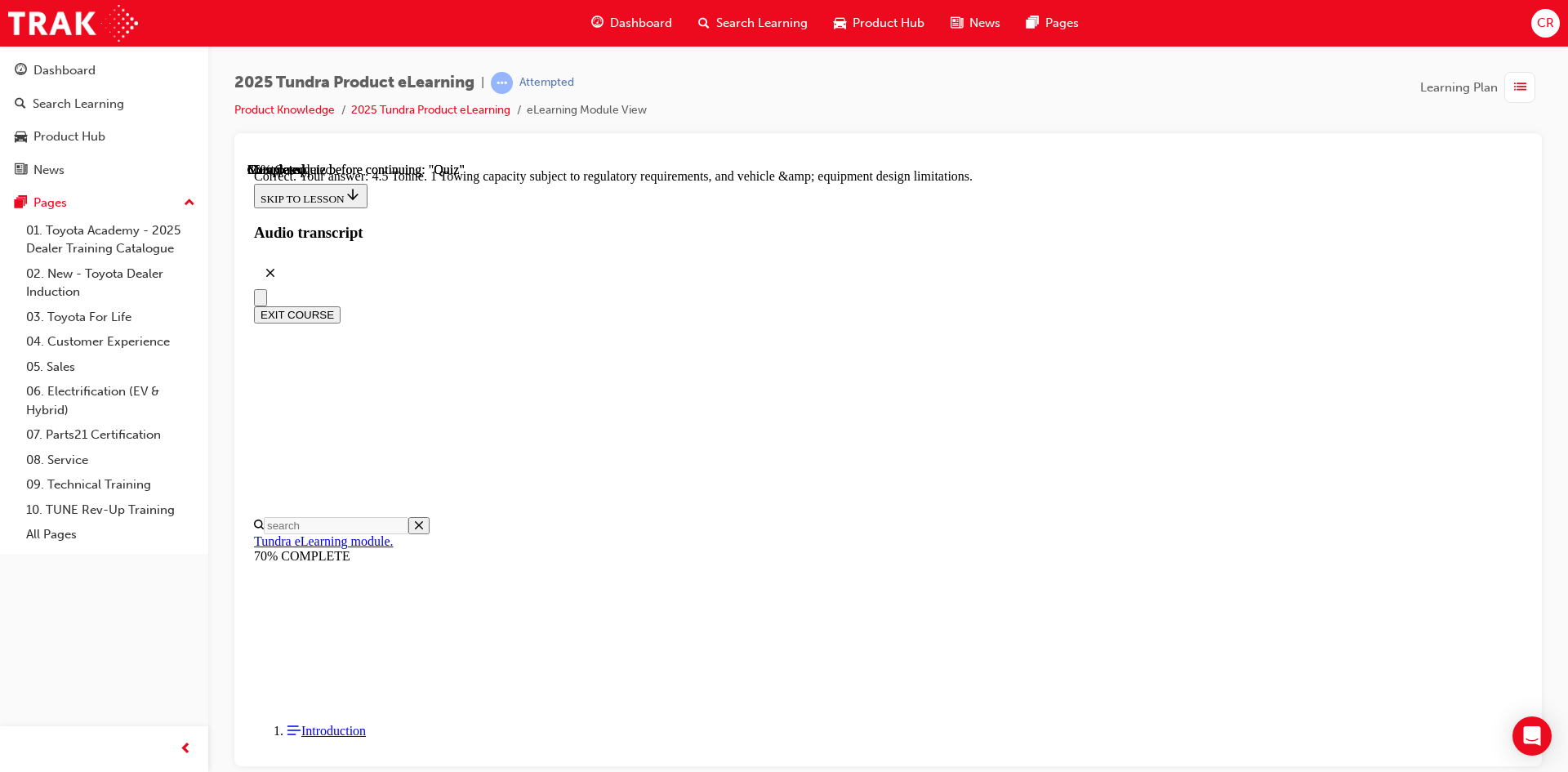
scroll to position [425, 0]
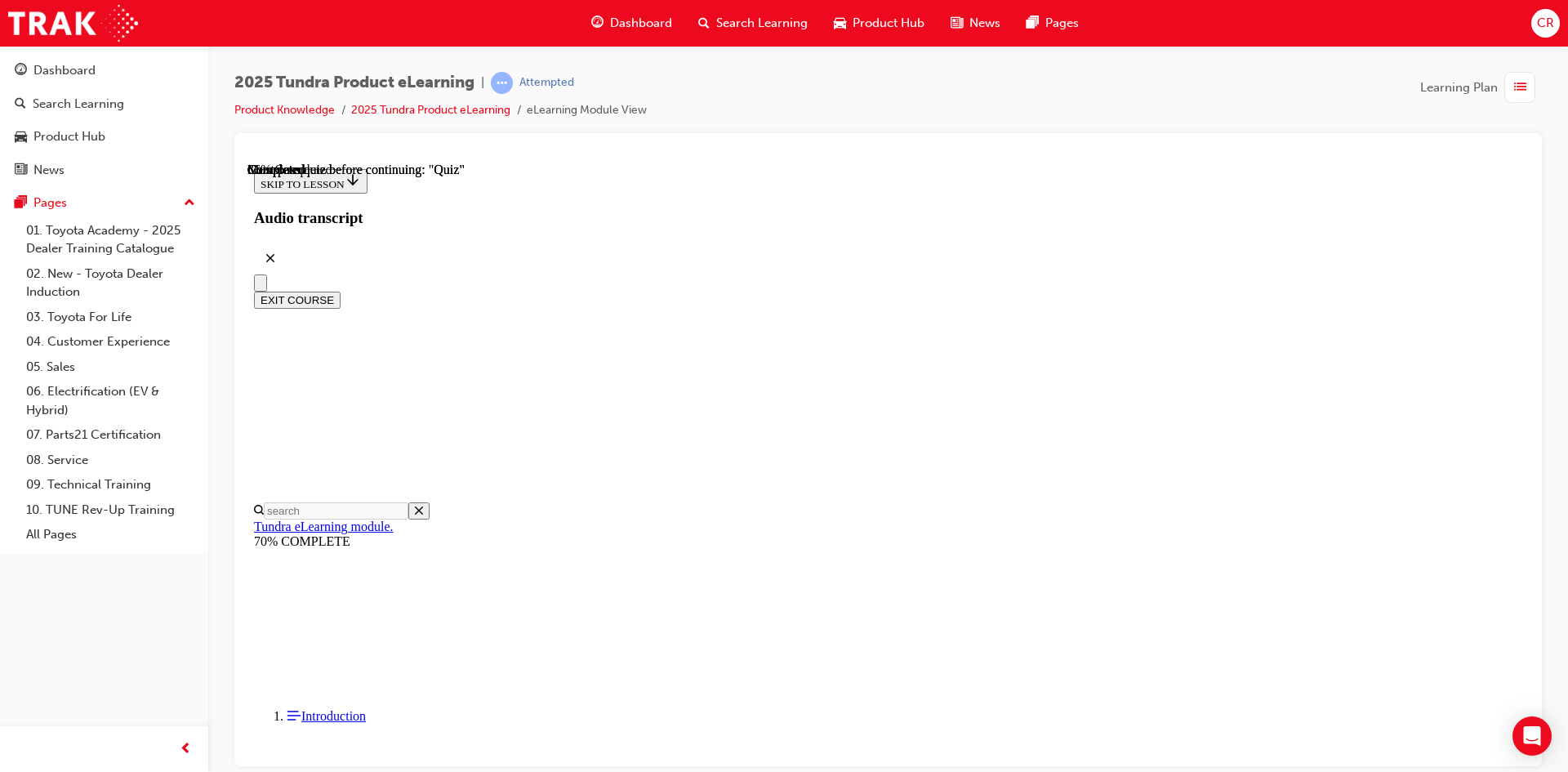
scroll to position [273, 0]
radio input "true"
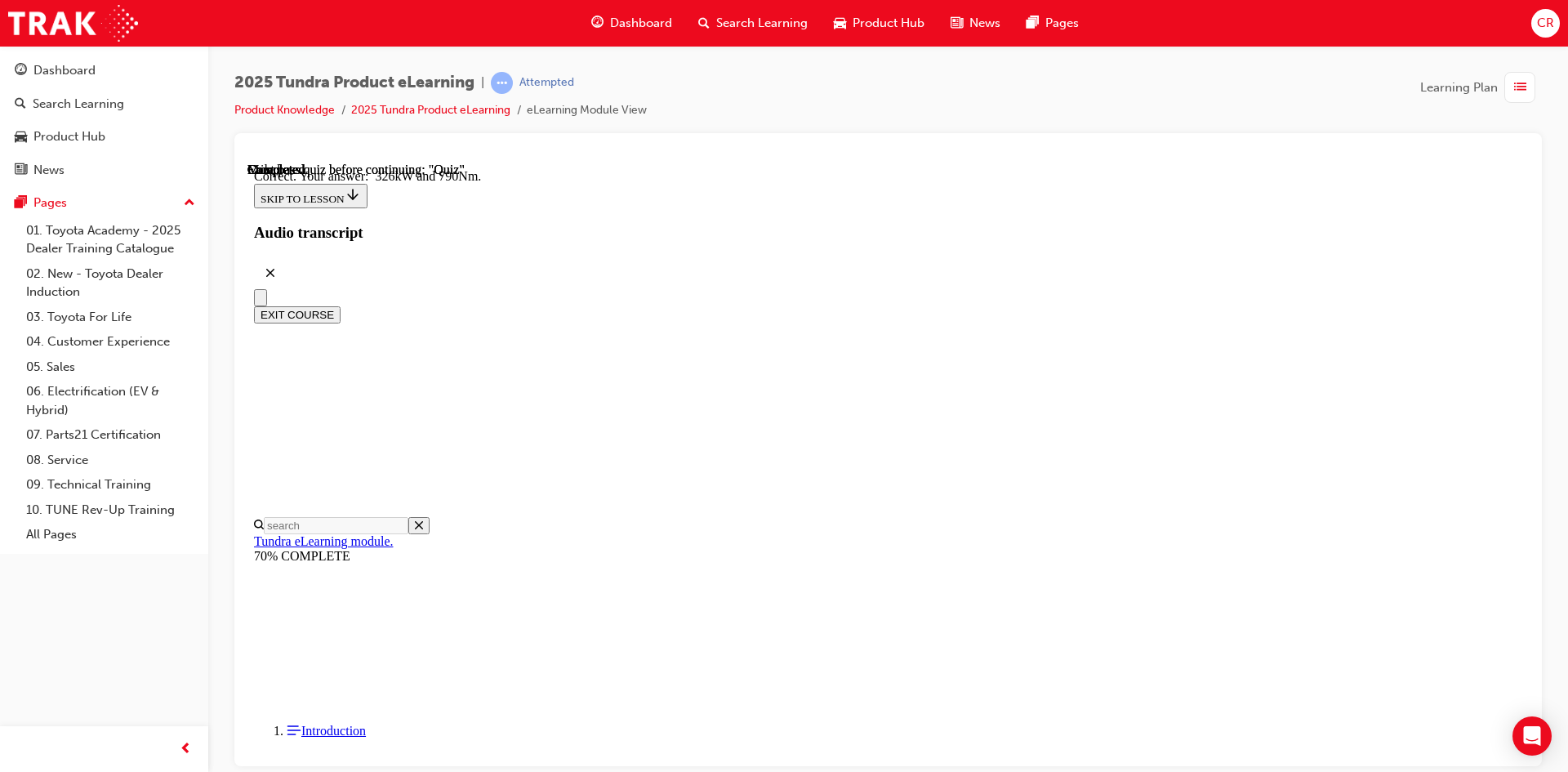
scroll to position [324, 0]
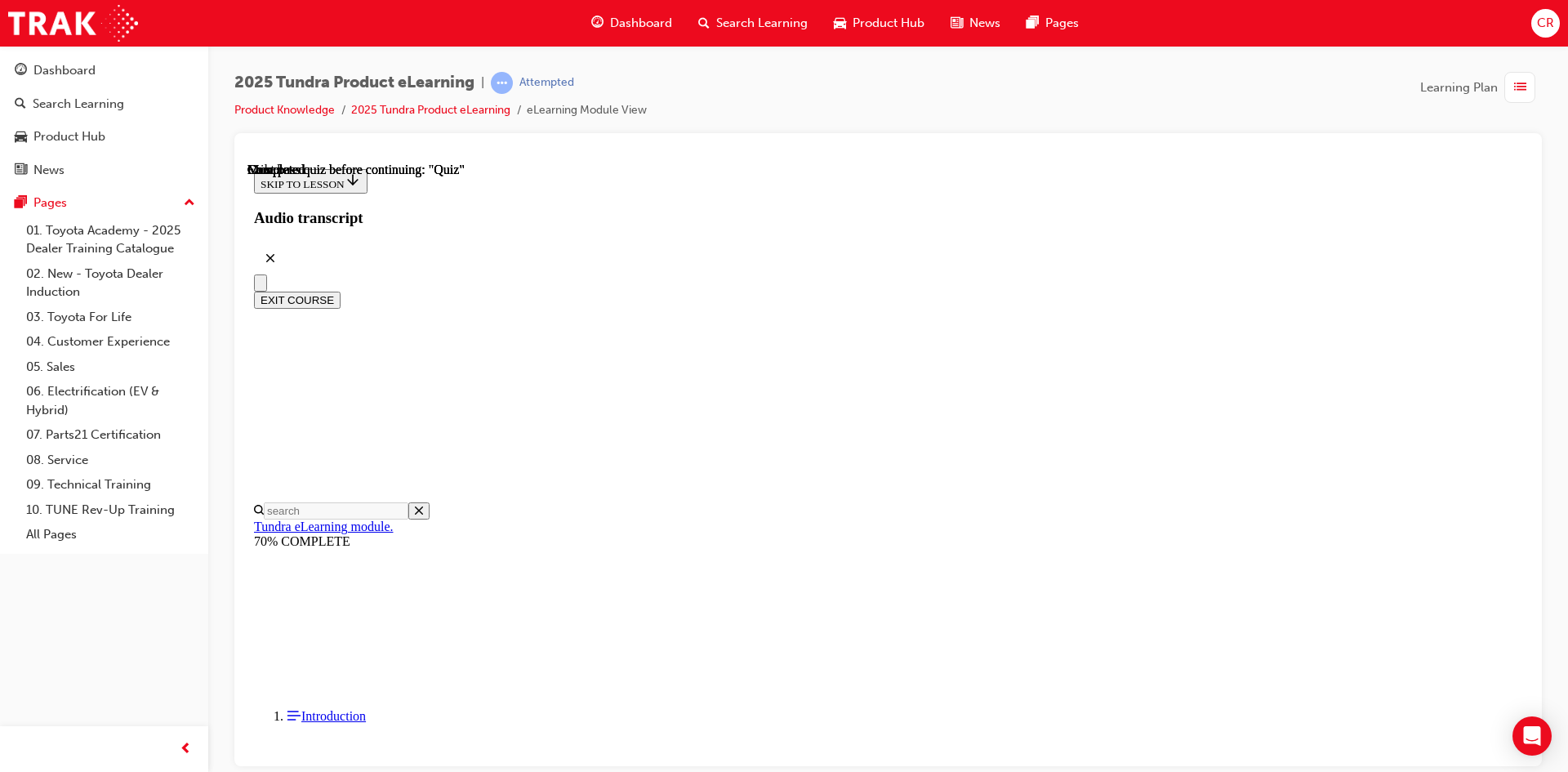
scroll to position [280, 0]
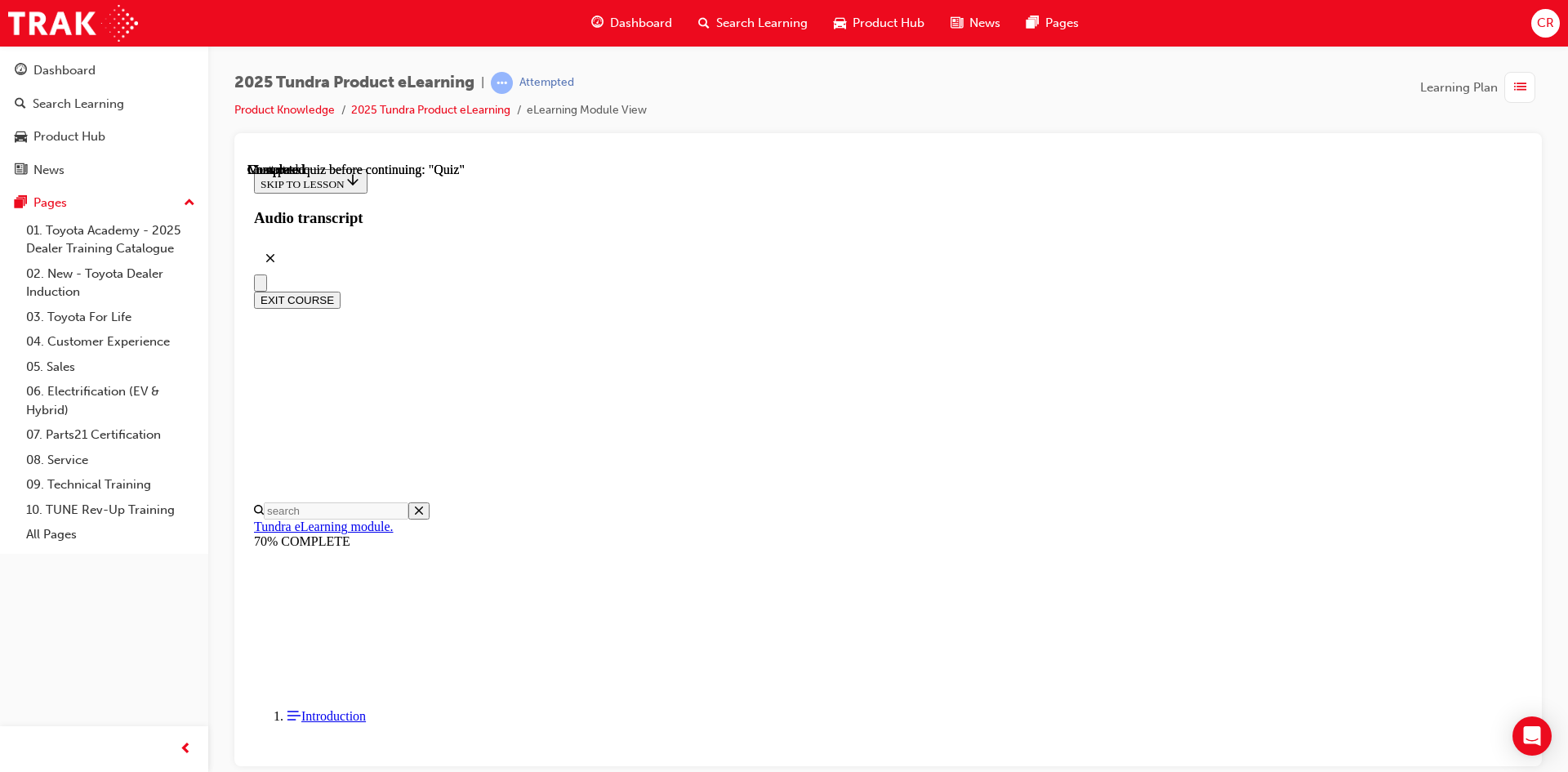
scroll to position [296, 0]
radio input "true"
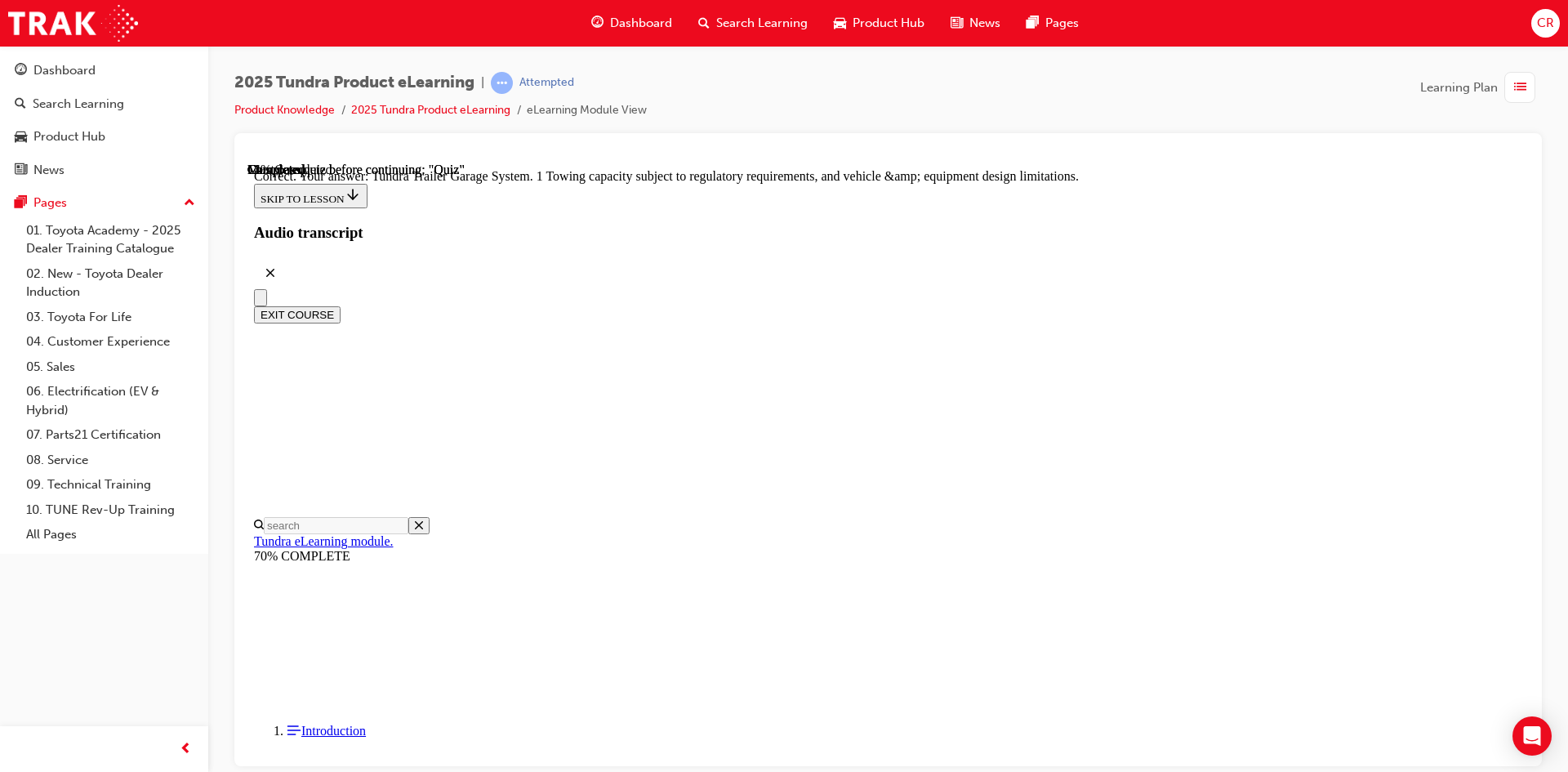
scroll to position [480, 0]
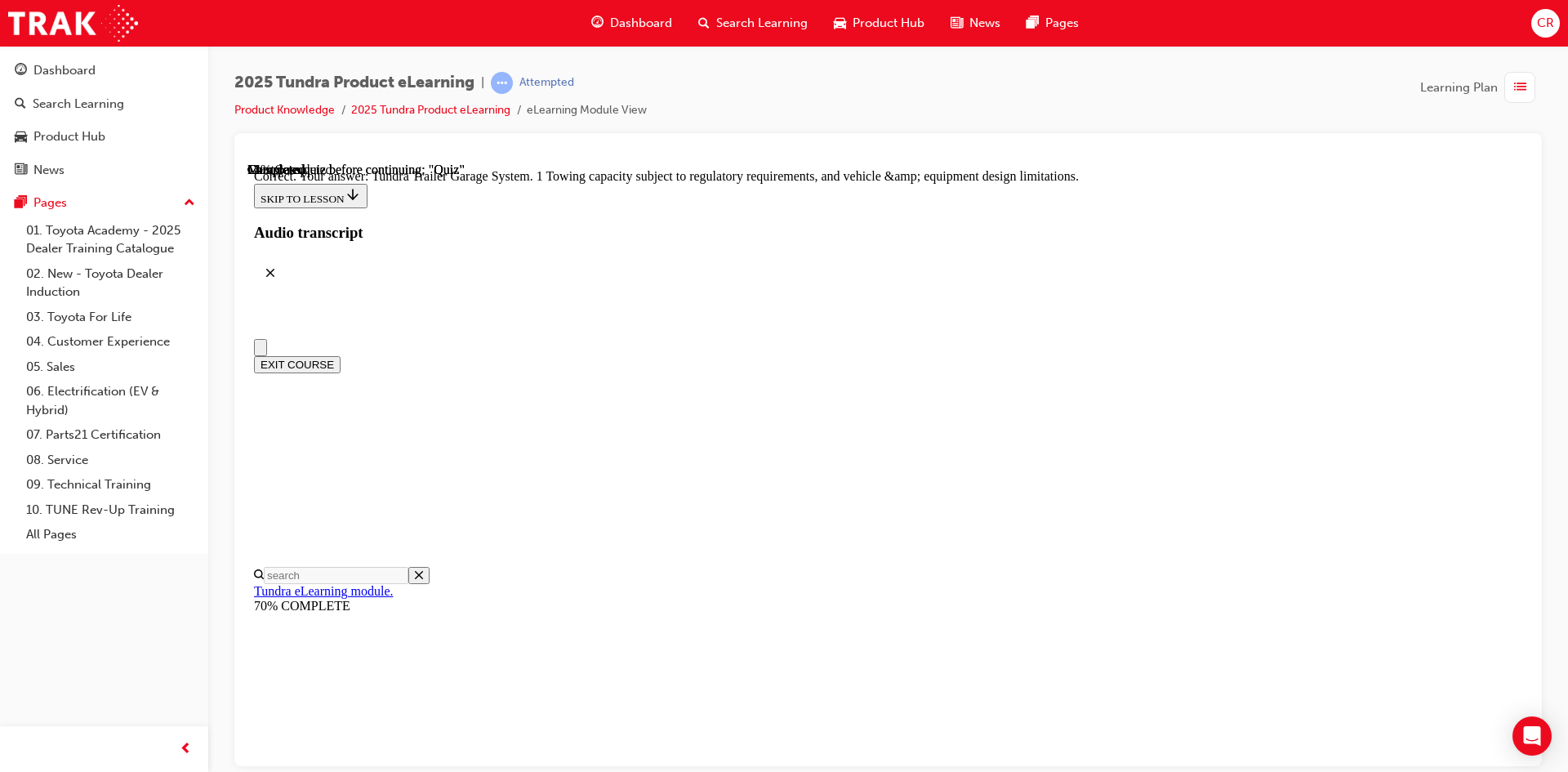
scroll to position [245, 0]
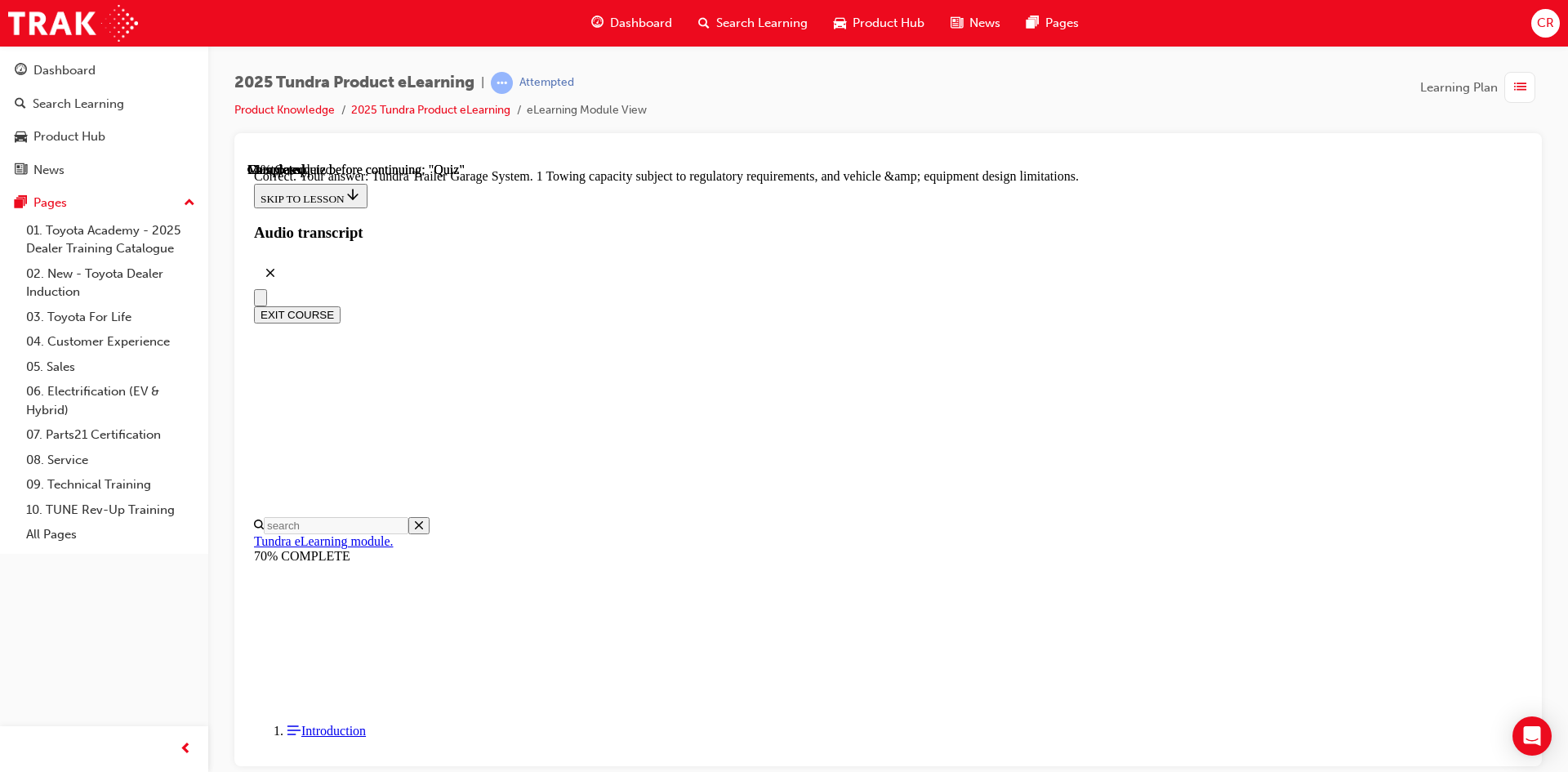
radio input "true"
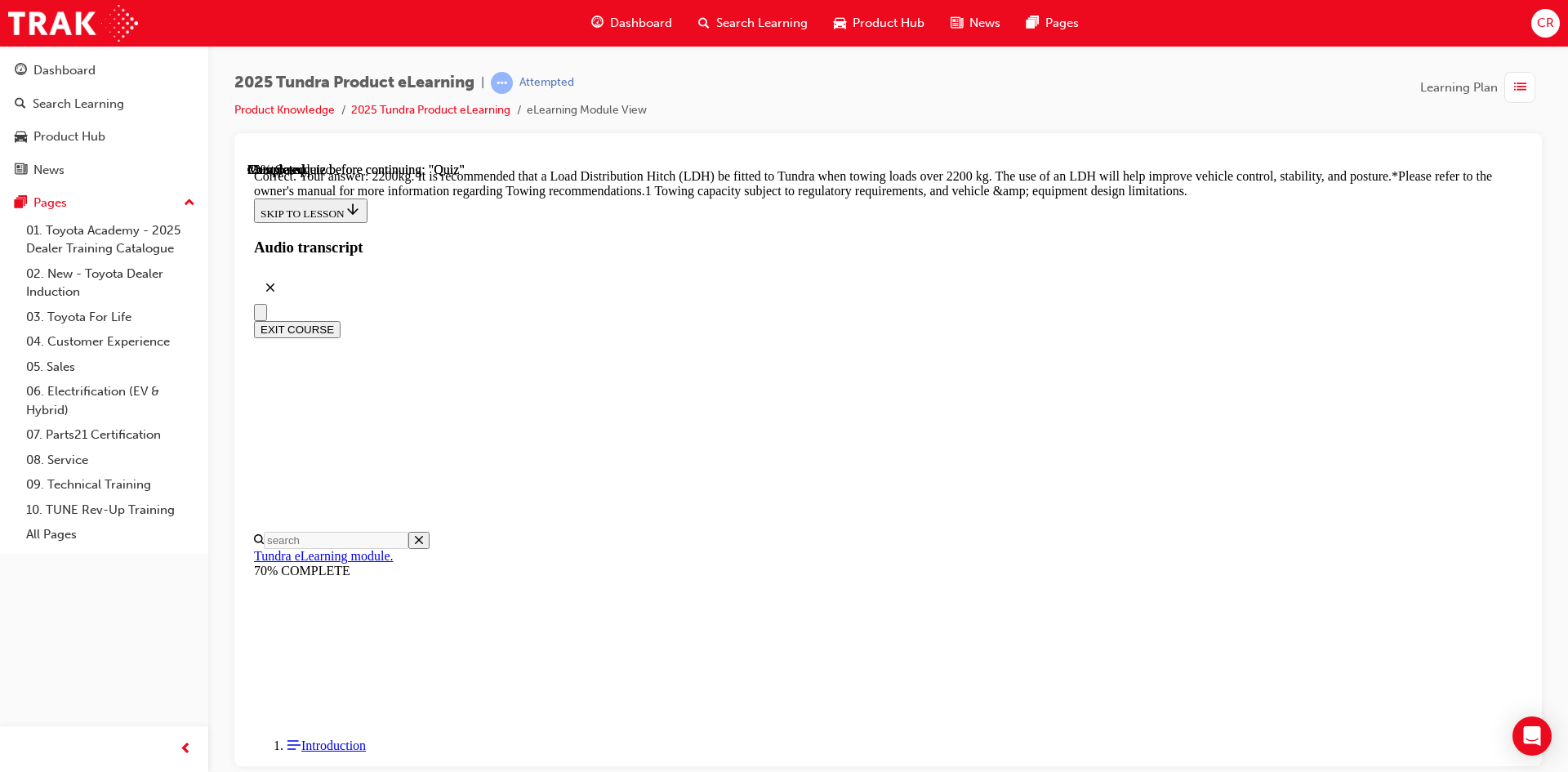
scroll to position [657, 0]
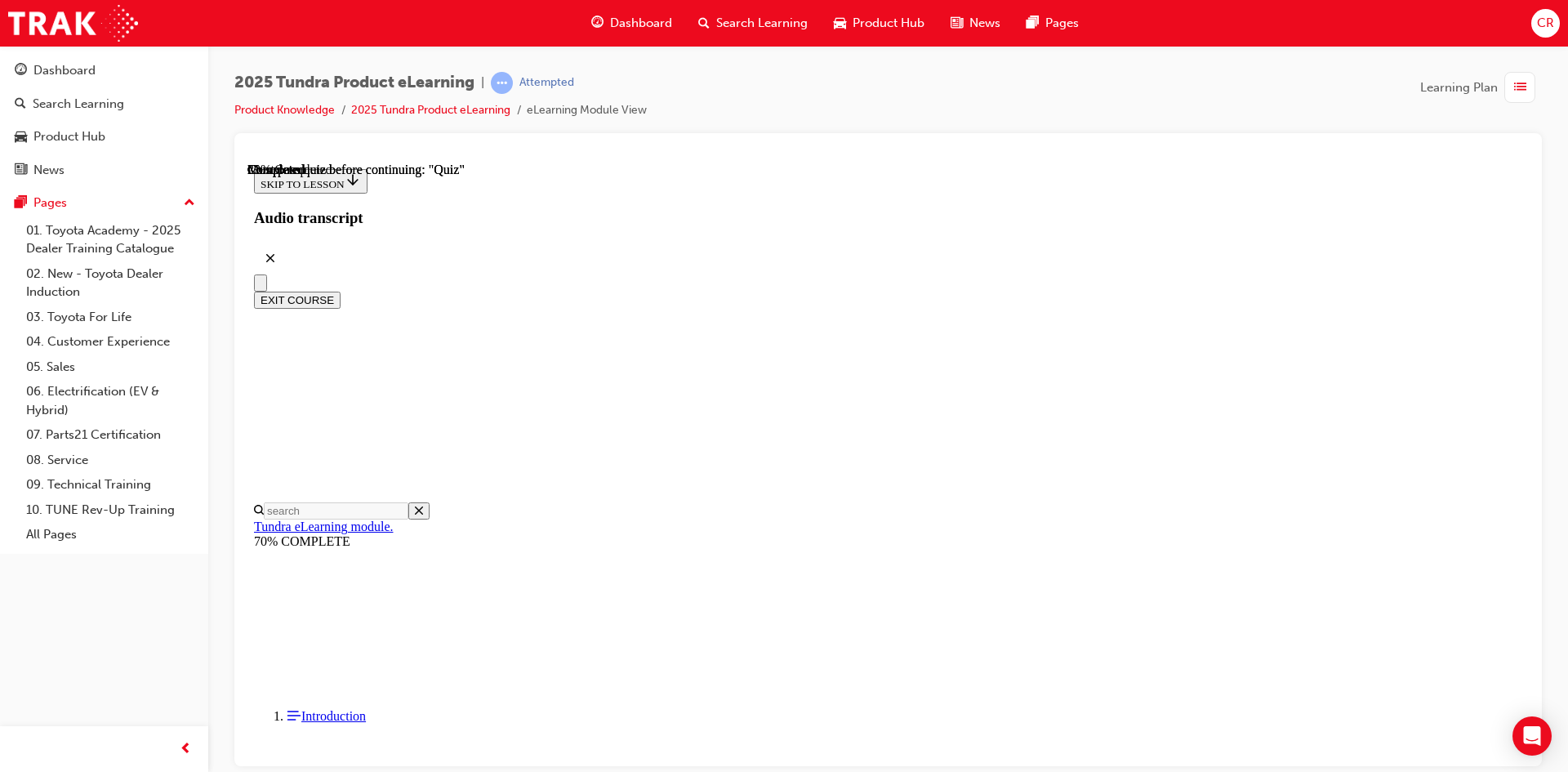
scroll to position [163, 0]
radio input "true"
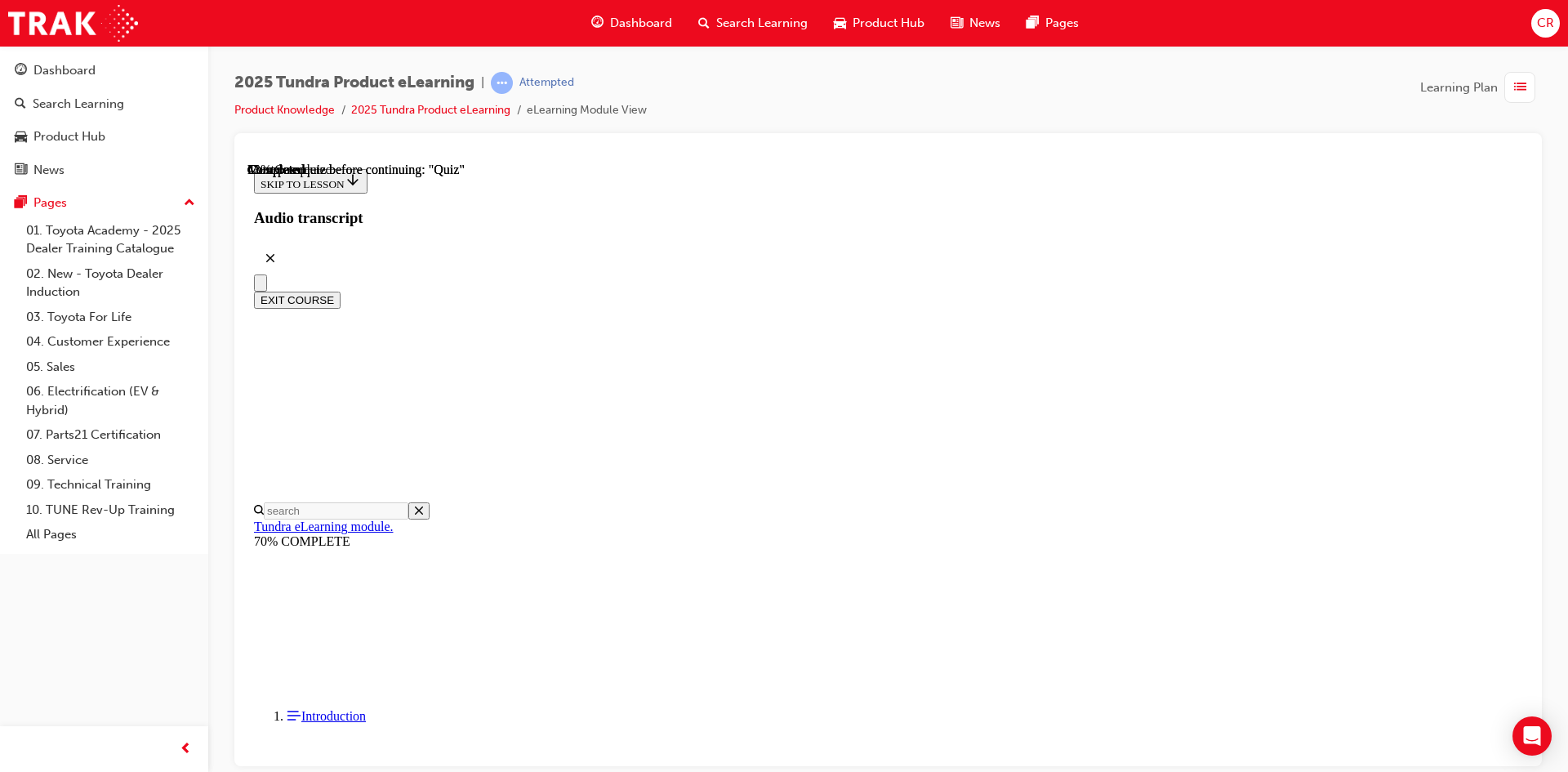
scroll to position [114, 0]
drag, startPoint x: 750, startPoint y: 425, endPoint x: 770, endPoint y: 444, distance: 27.6
radio input "true"
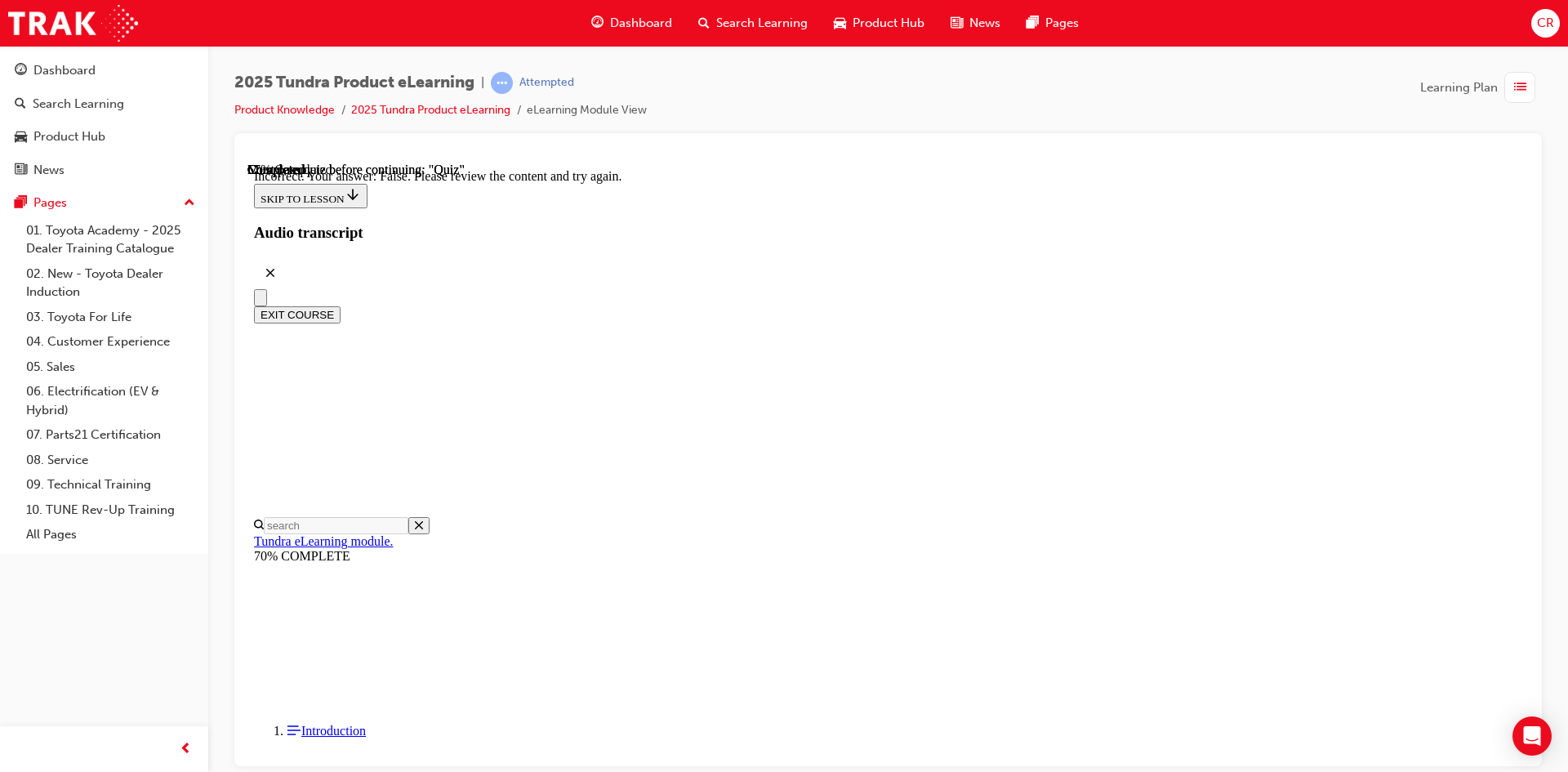
scroll to position [247, 0]
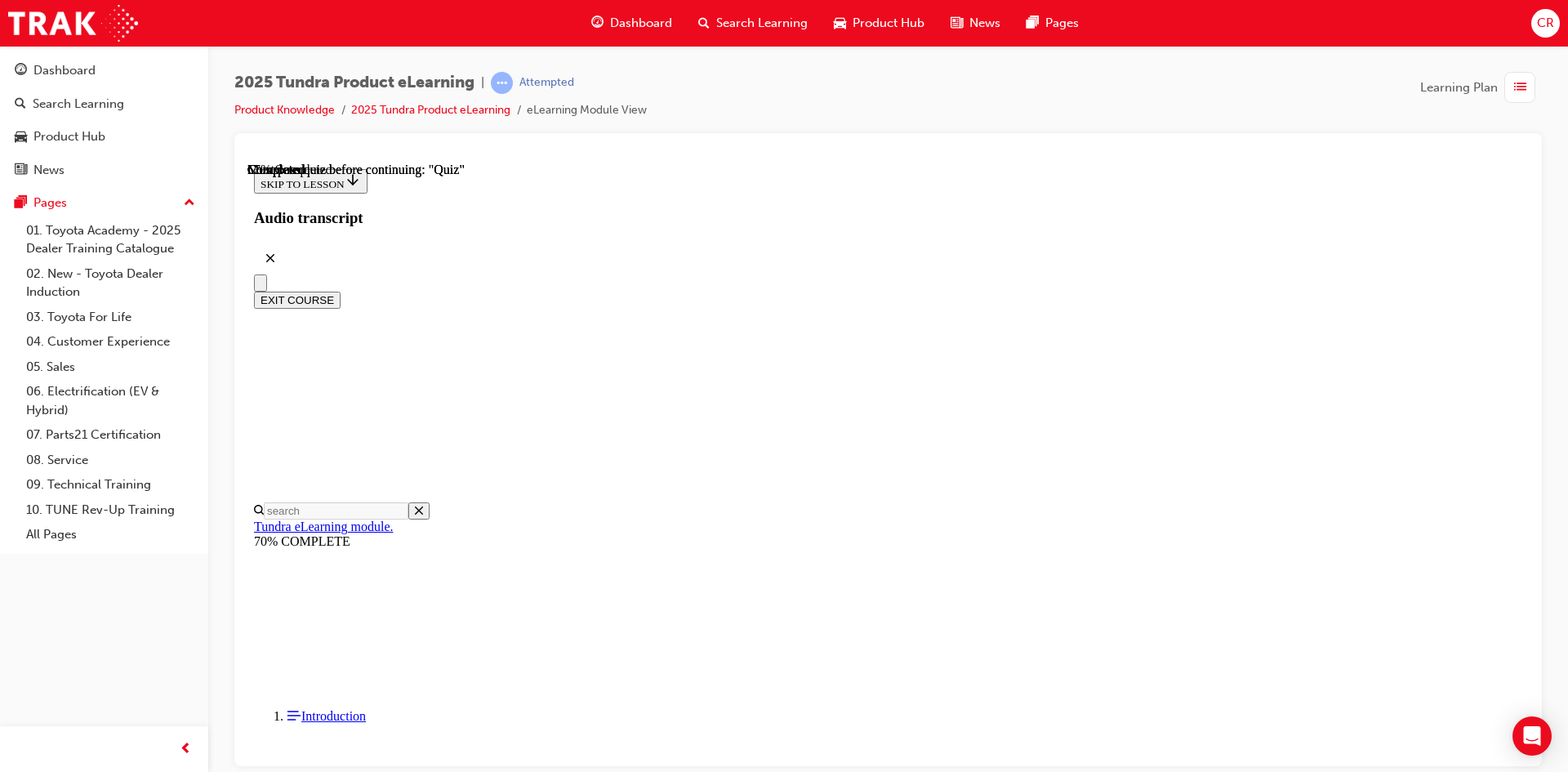
scroll to position [227, 0]
drag, startPoint x: 845, startPoint y: 393, endPoint x: 878, endPoint y: 439, distance: 56.6
radio input "true"
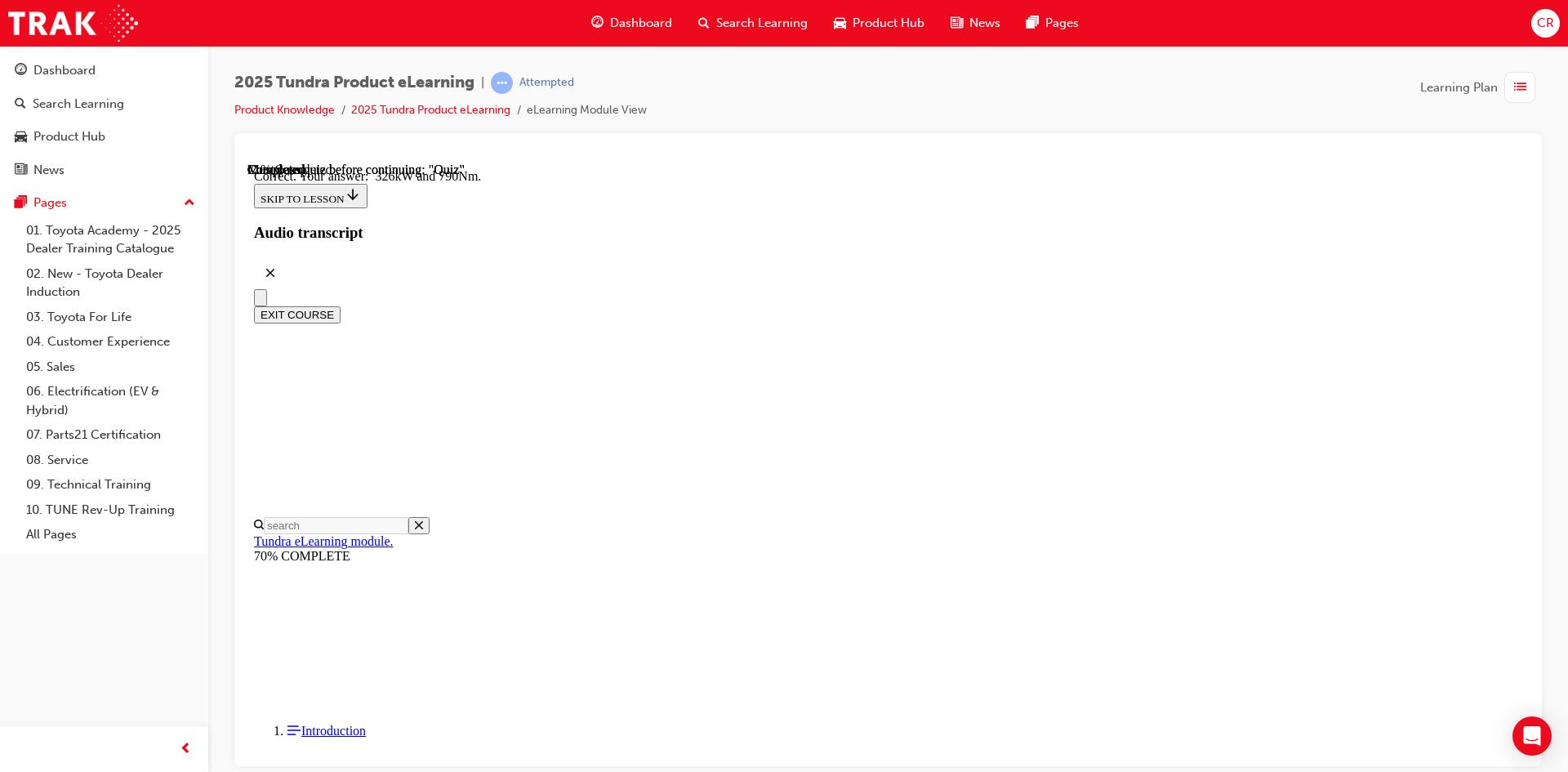
scroll to position [324, 0]
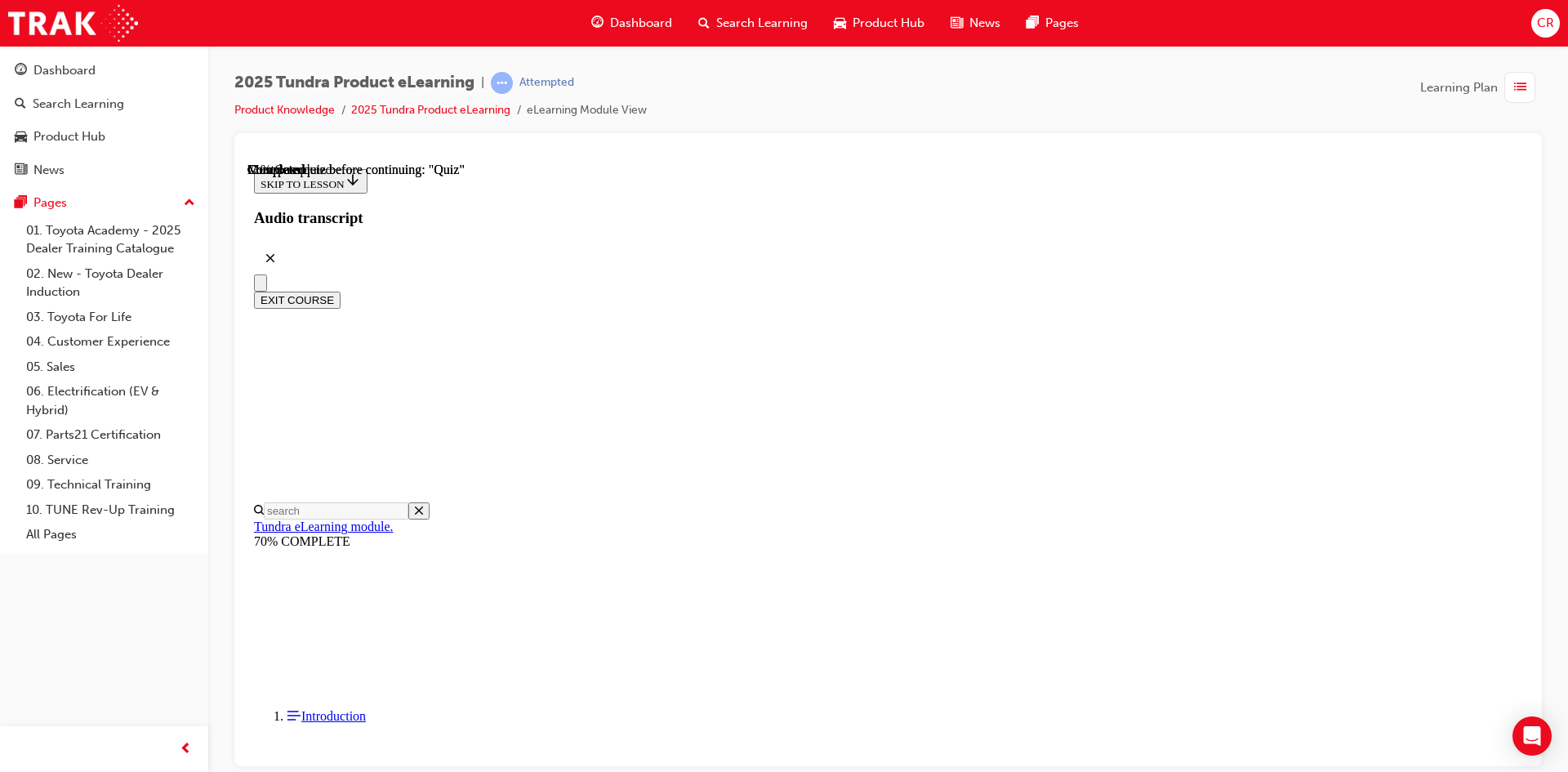
scroll to position [245, 0]
radio input "true"
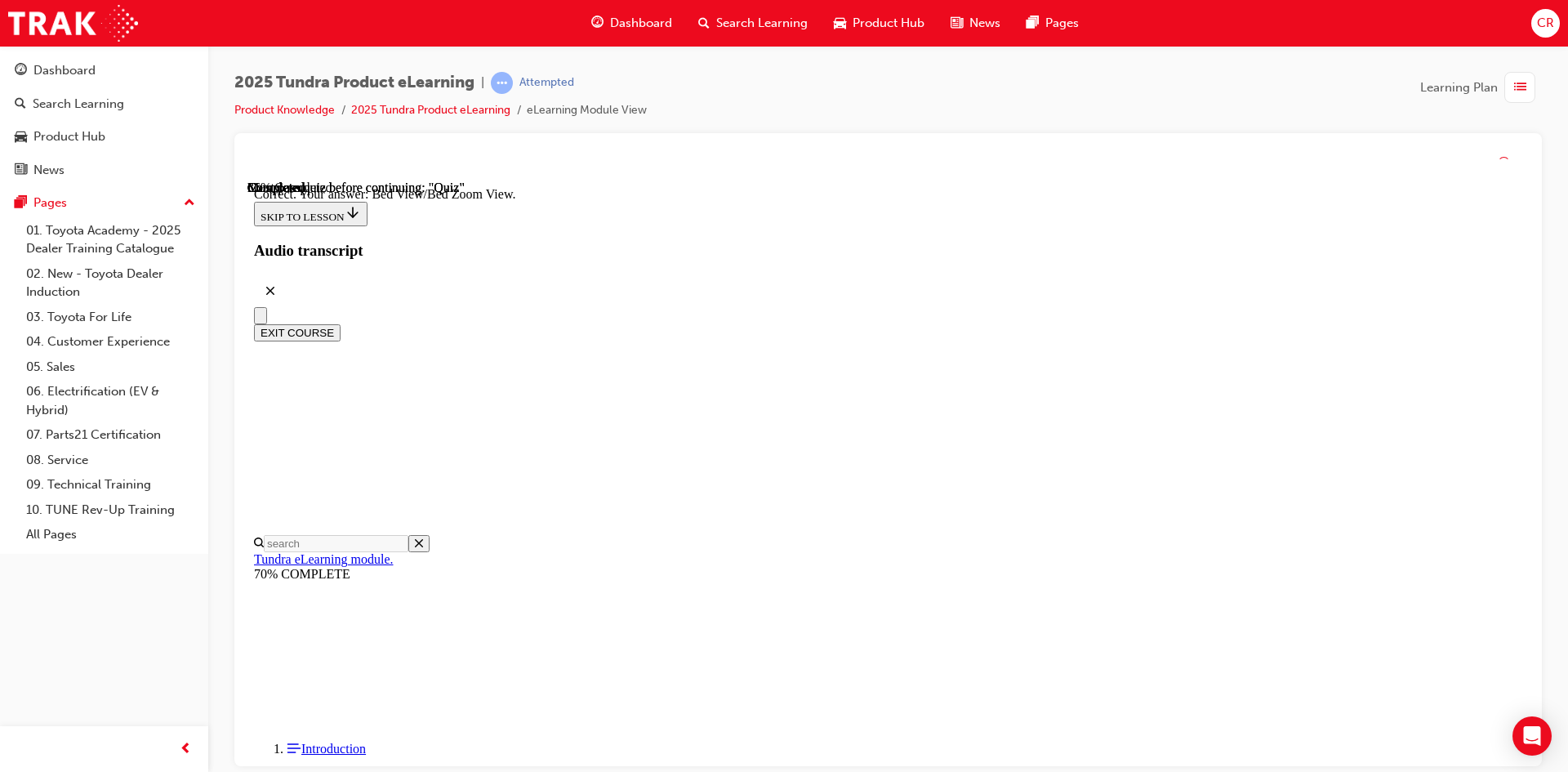
scroll to position [436, 0]
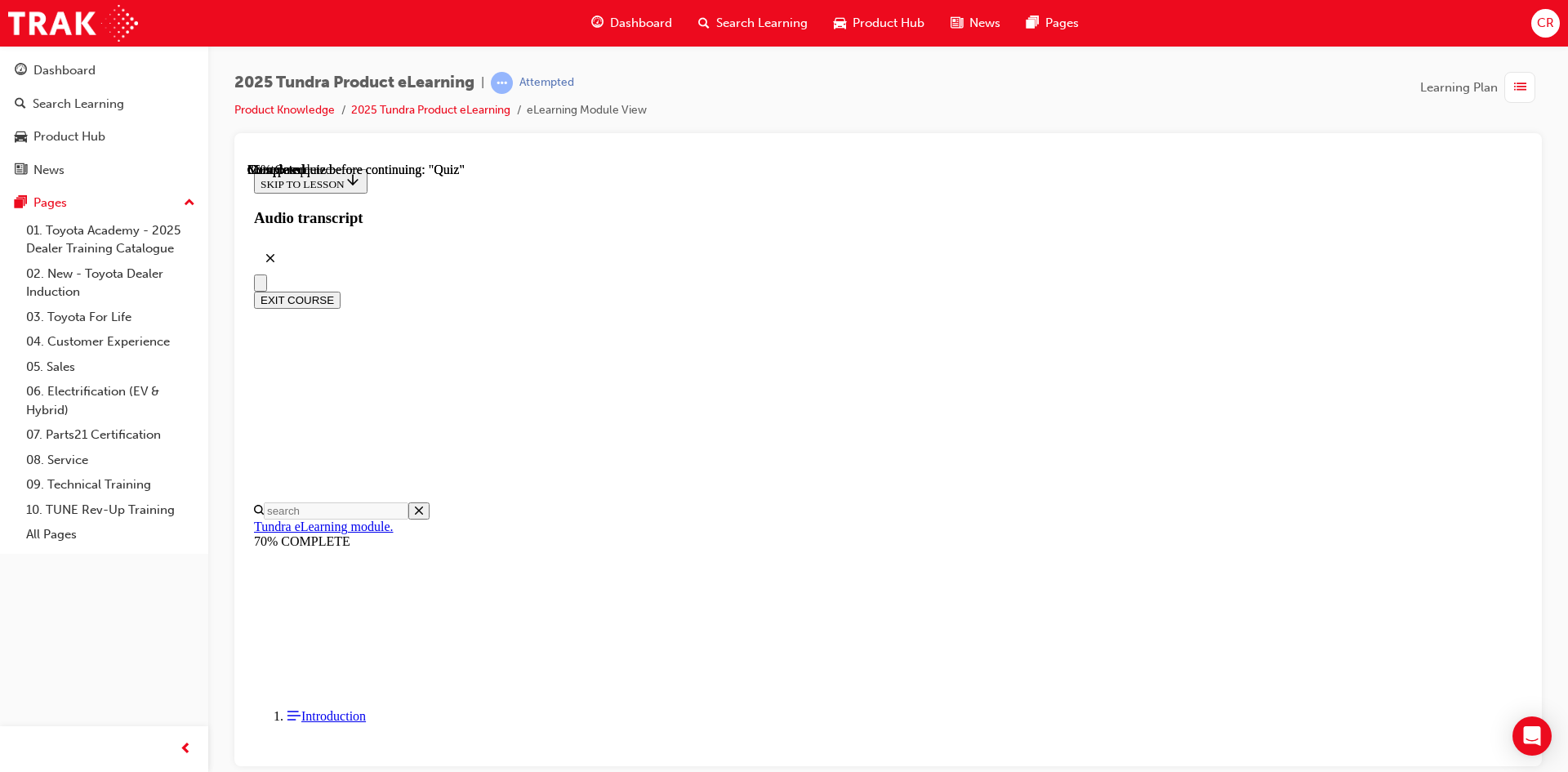
scroll to position [273, 0]
drag, startPoint x: 878, startPoint y: 484, endPoint x: 891, endPoint y: 363, distance: 121.7
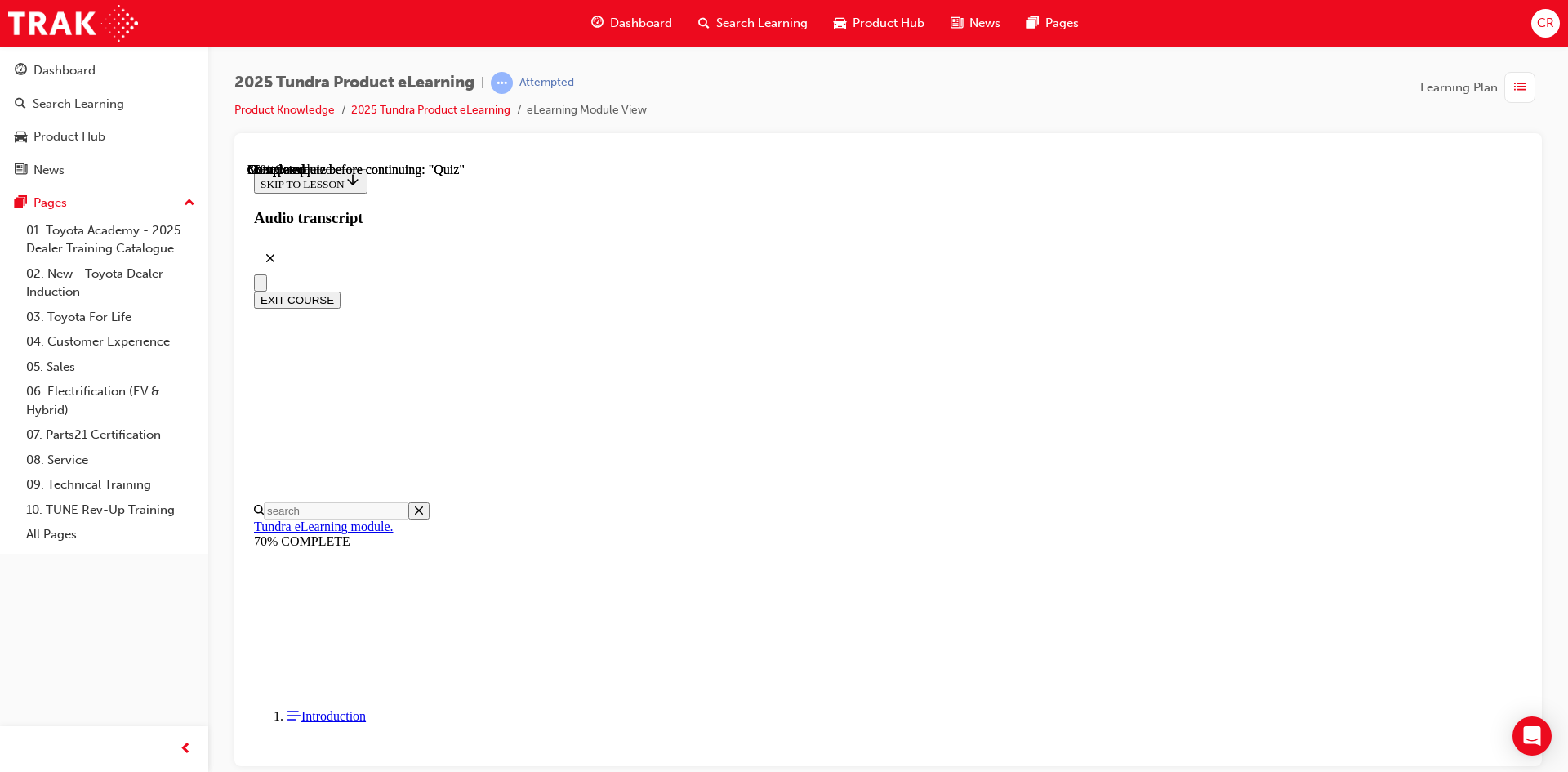
radio input "true"
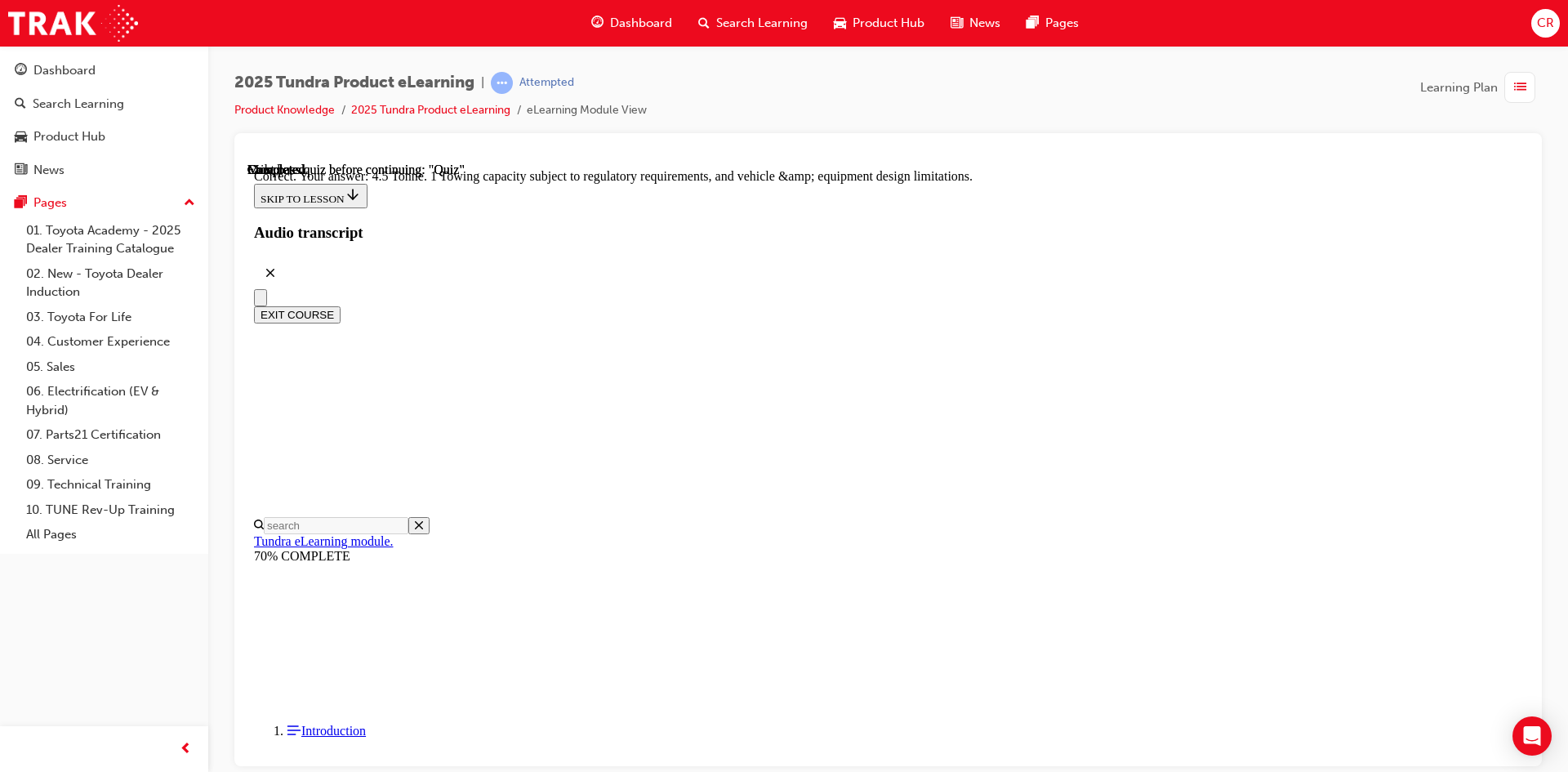
scroll to position [425, 0]
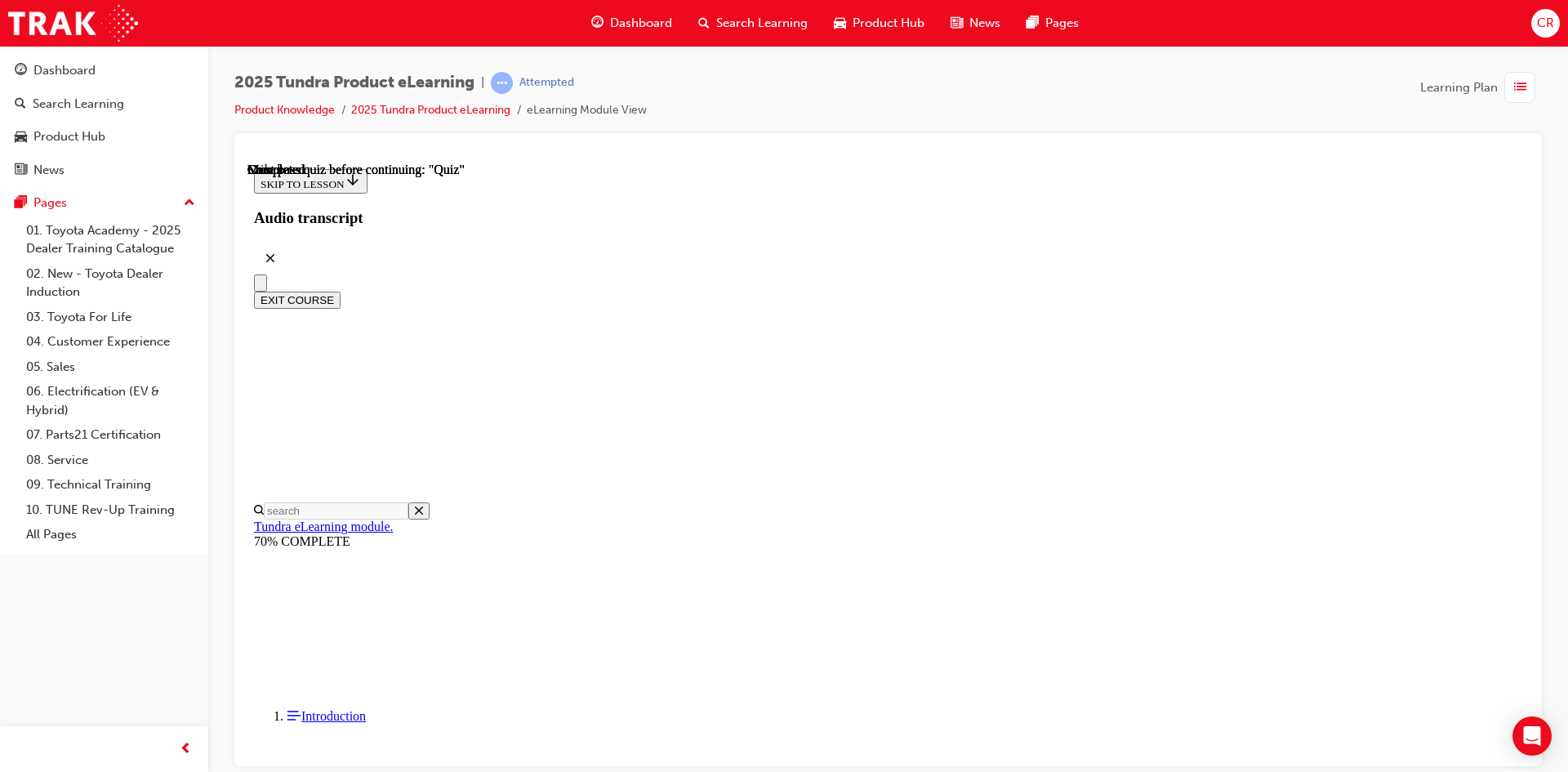
scroll to position [280, 0]
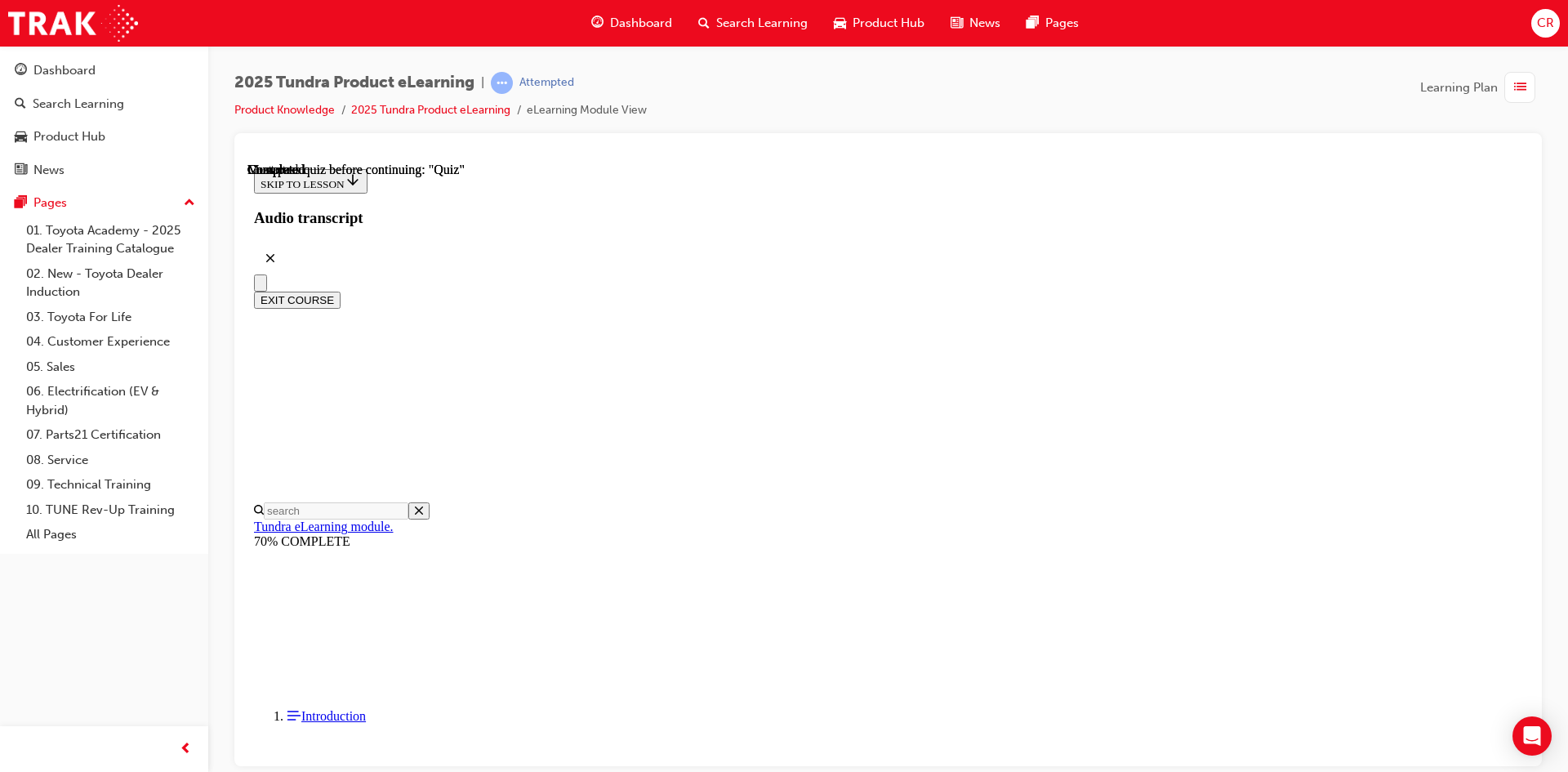
radio input "true"
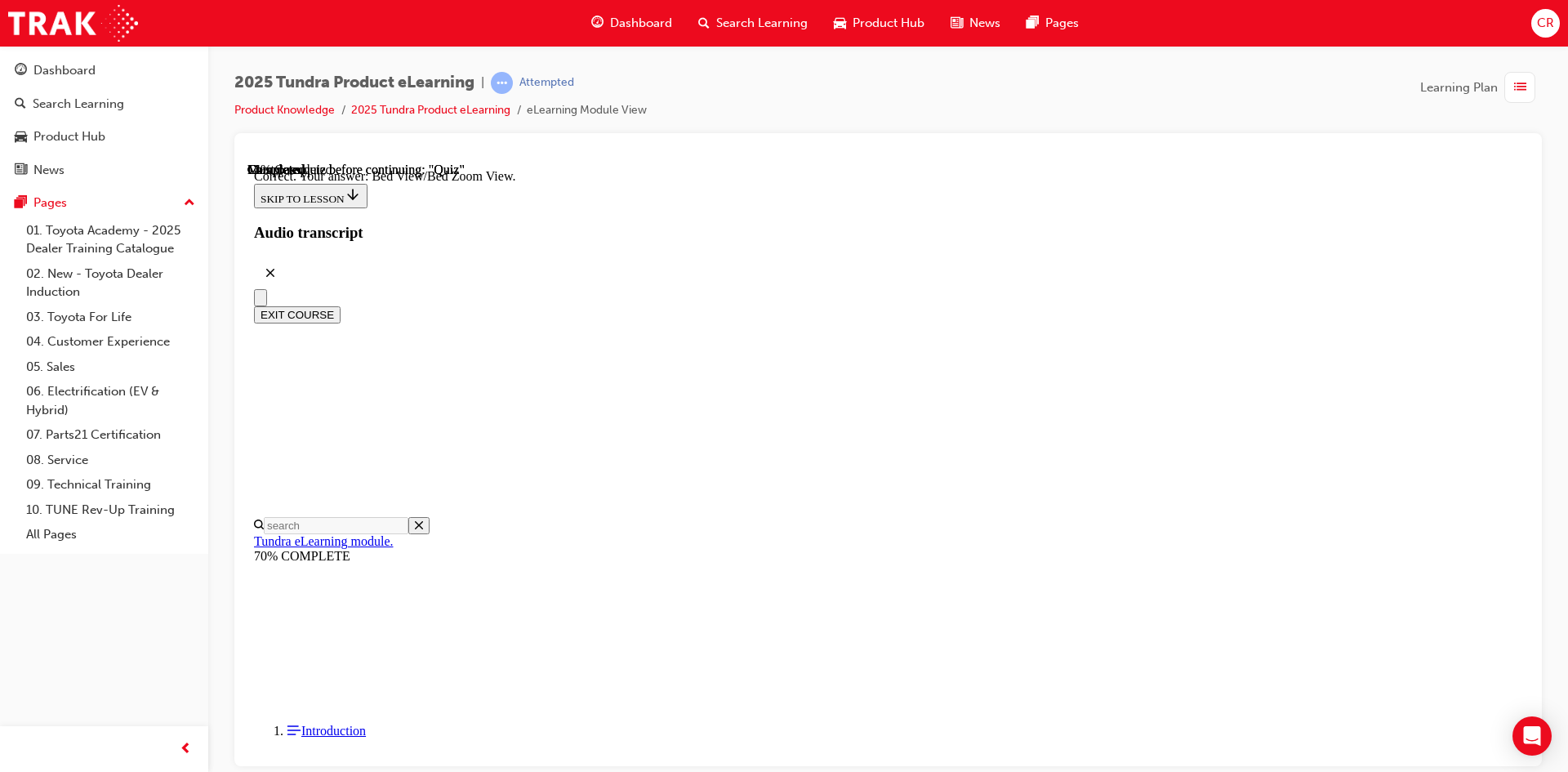
scroll to position [436, 0]
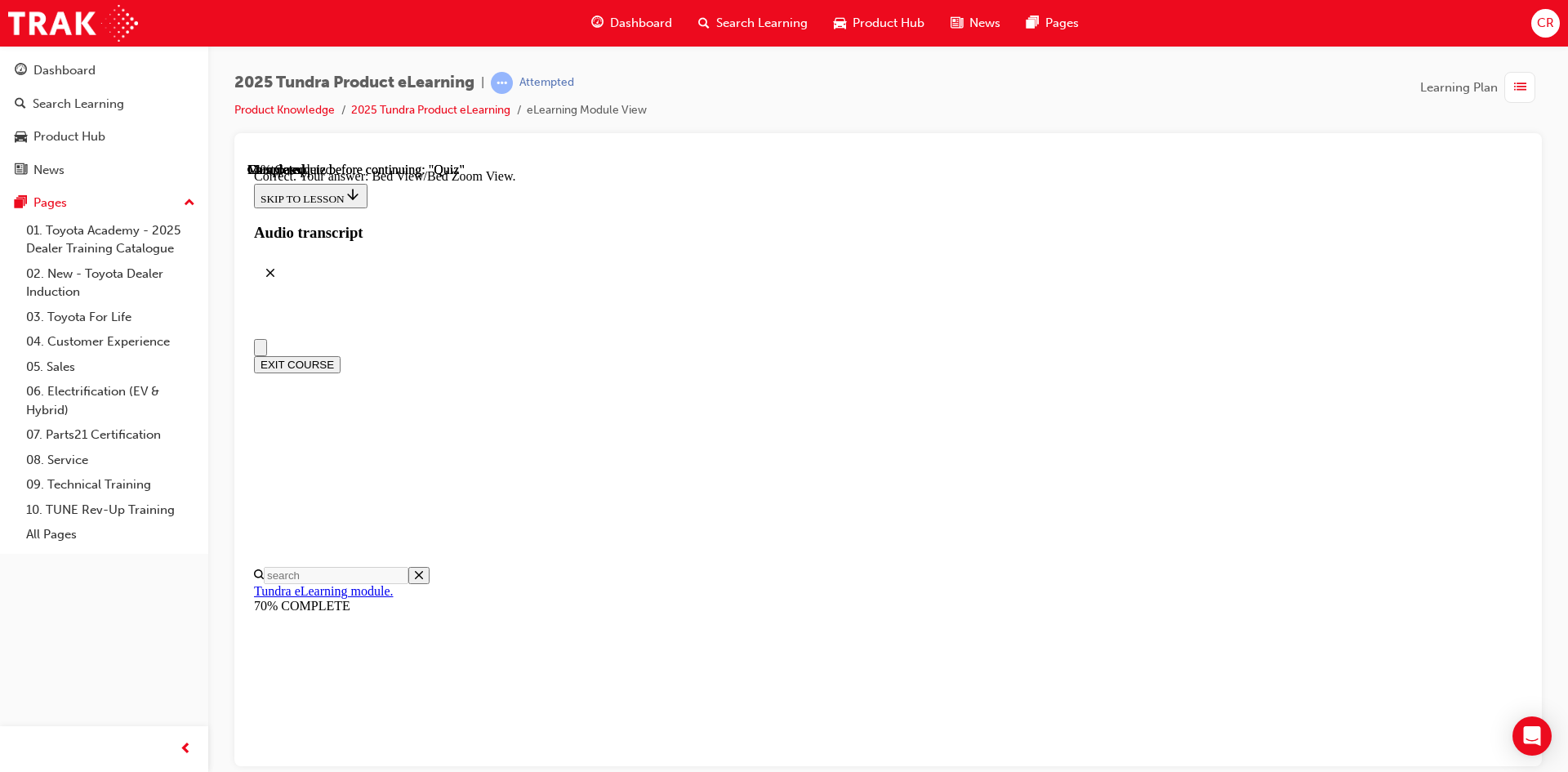
scroll to position [163, 0]
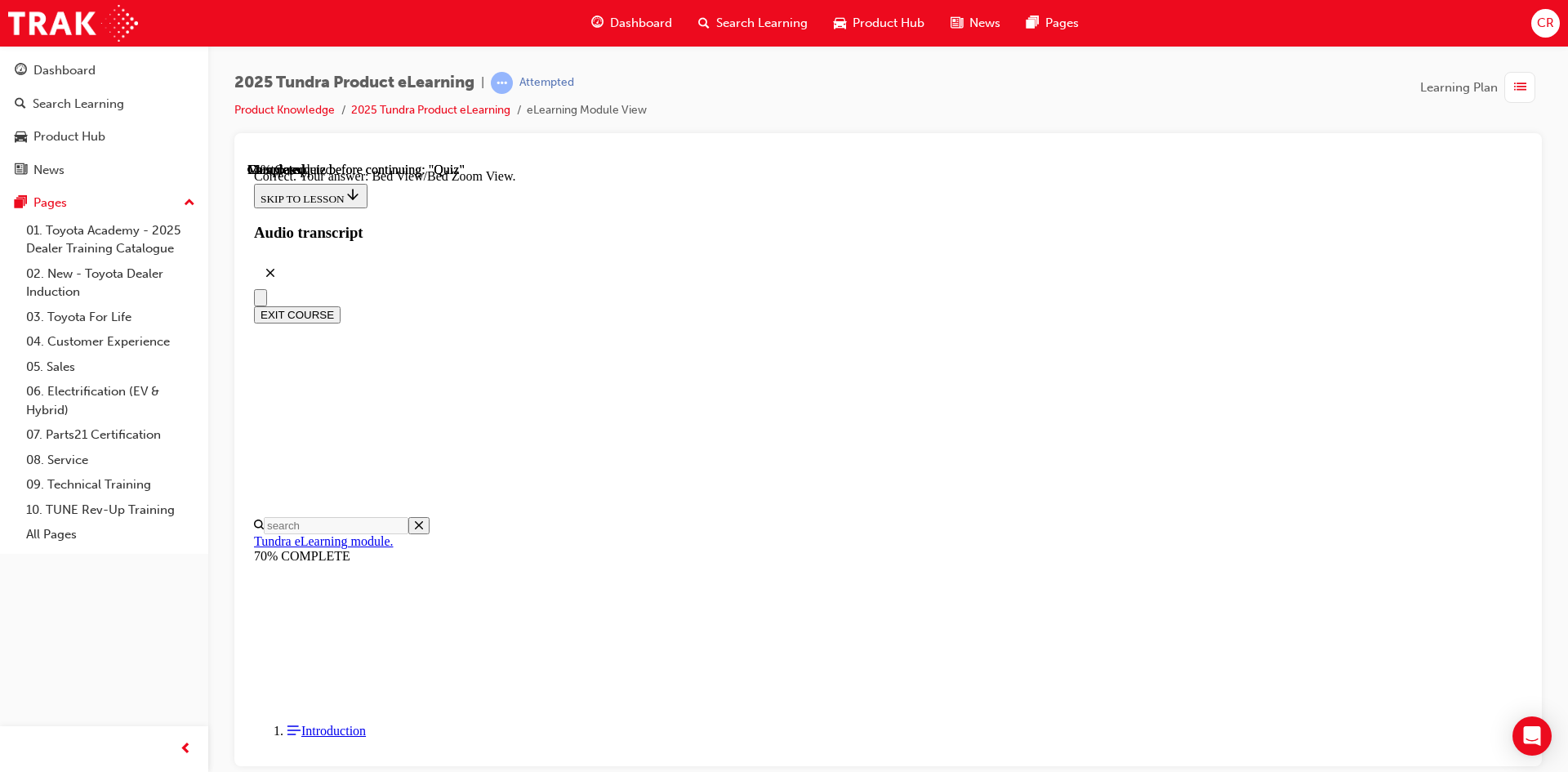
radio input "true"
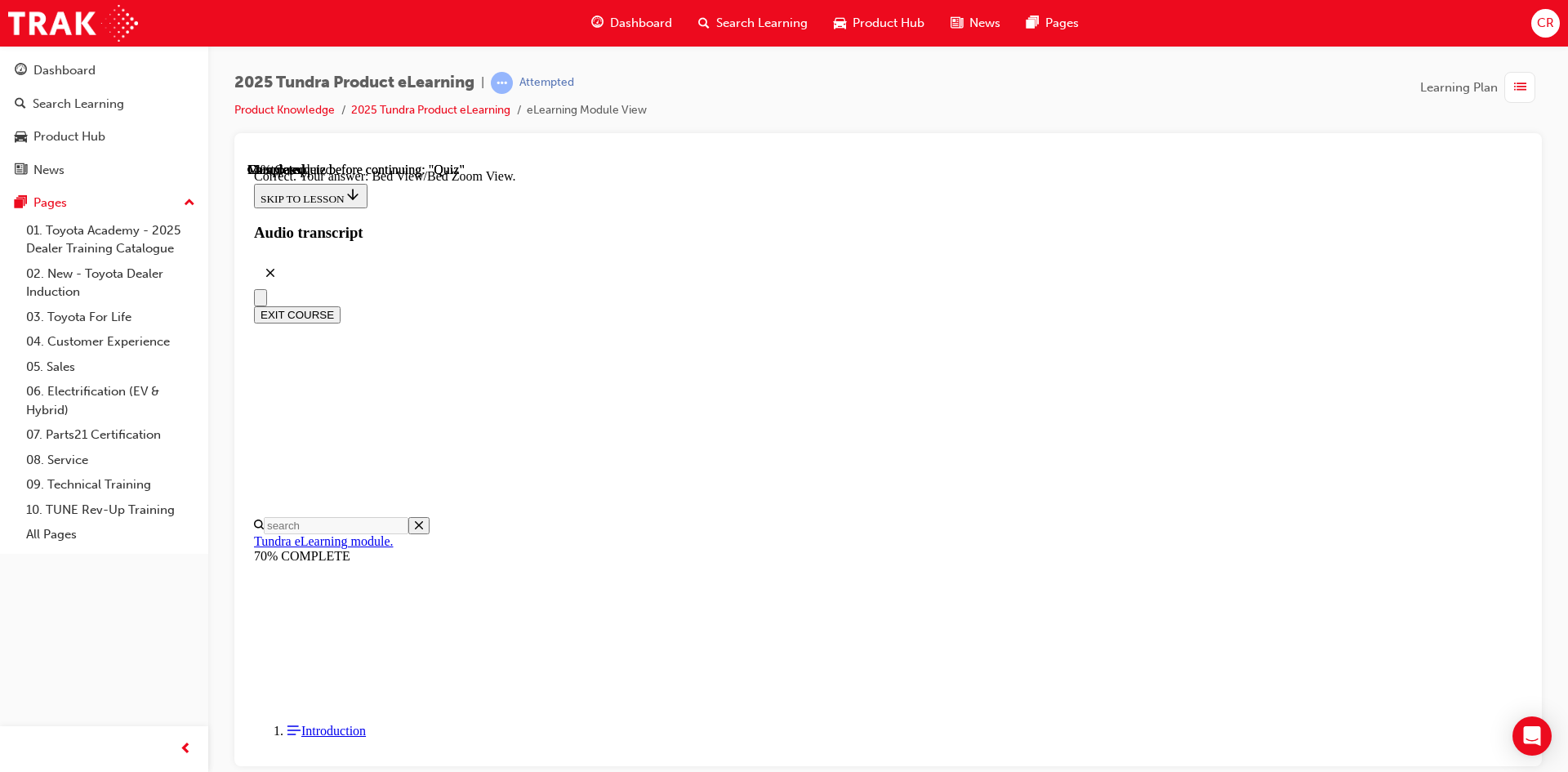
radio input "true"
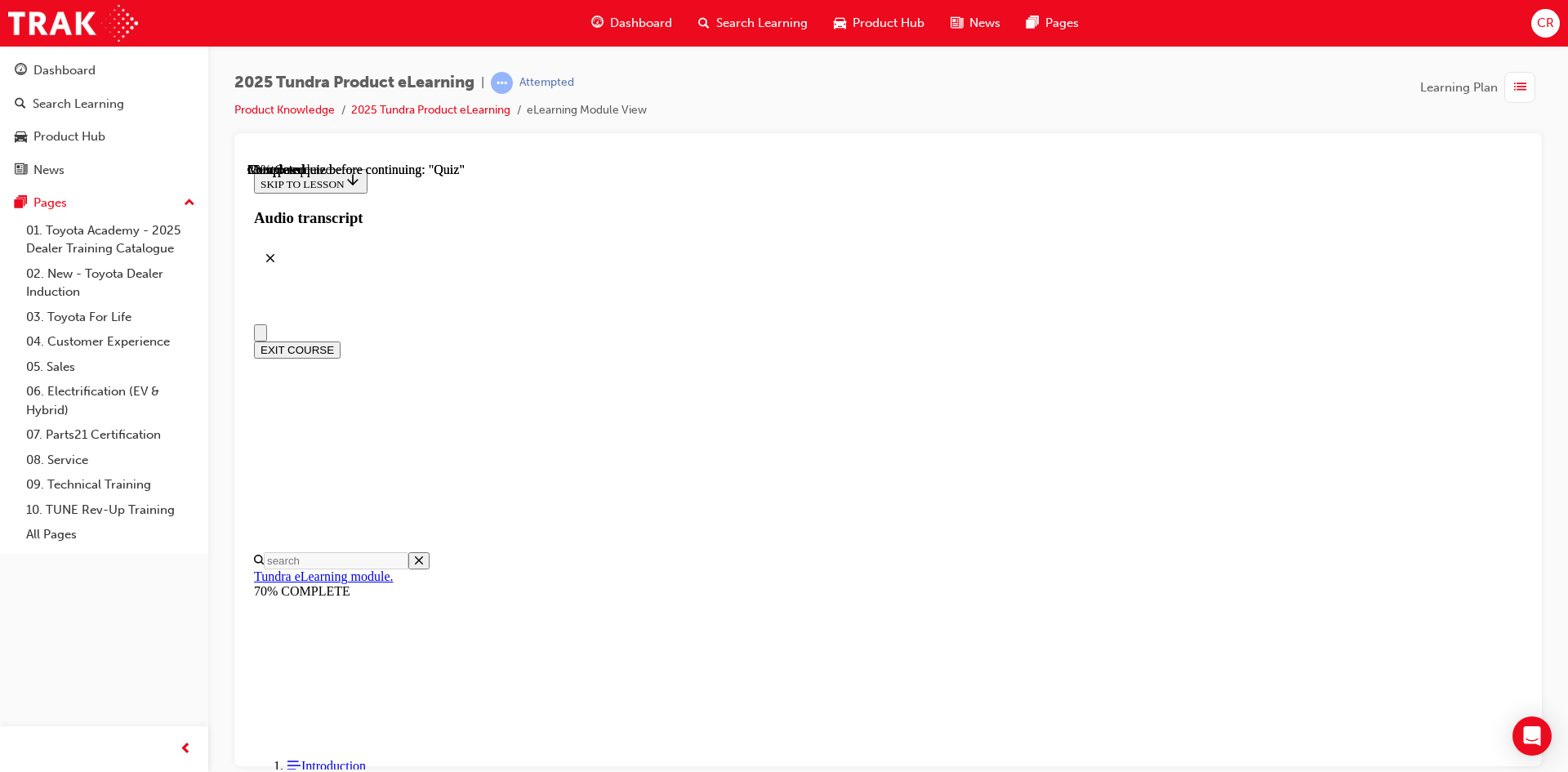
scroll to position [0, 0]
radio input "true"
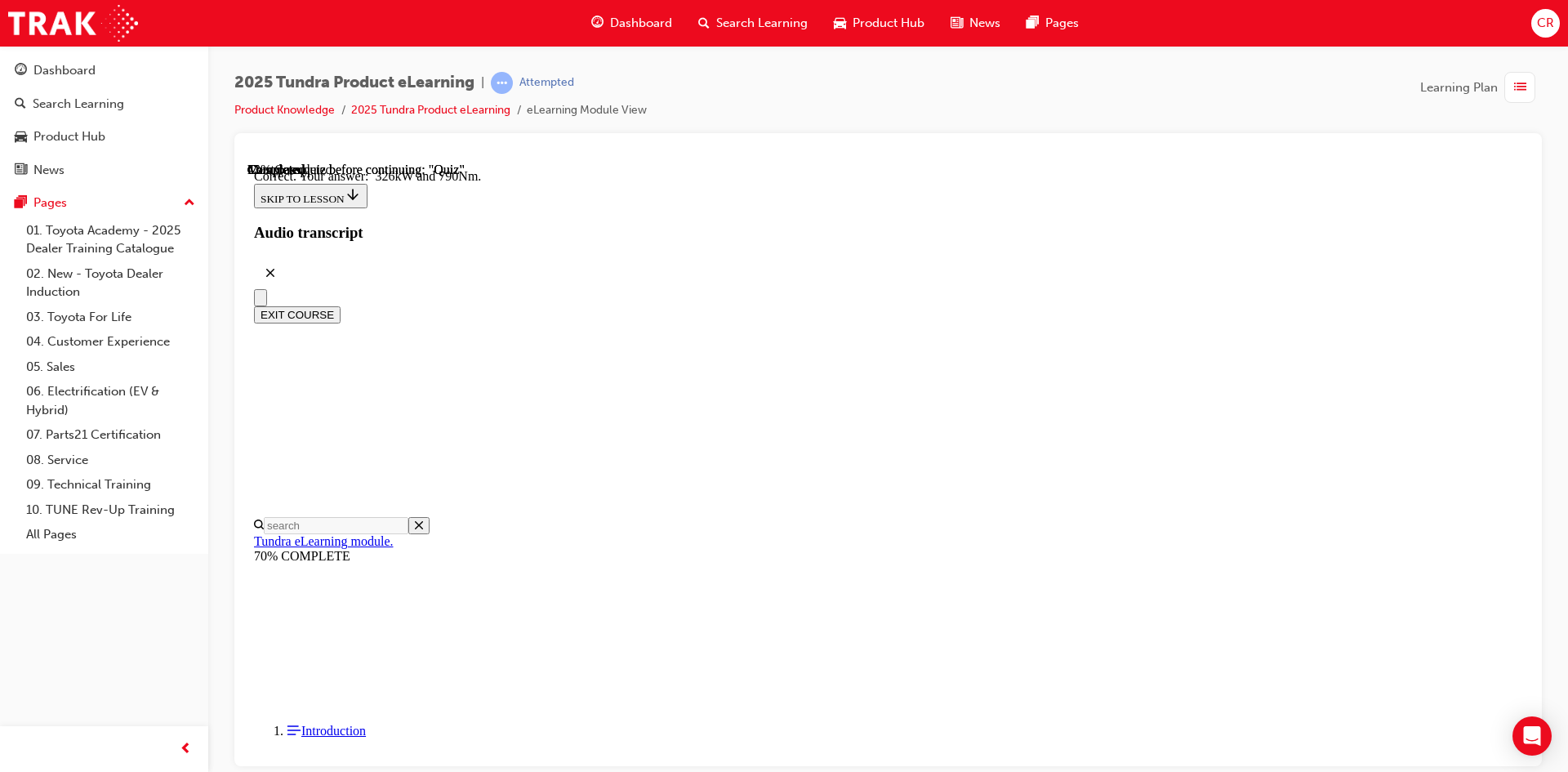
scroll to position [324, 0]
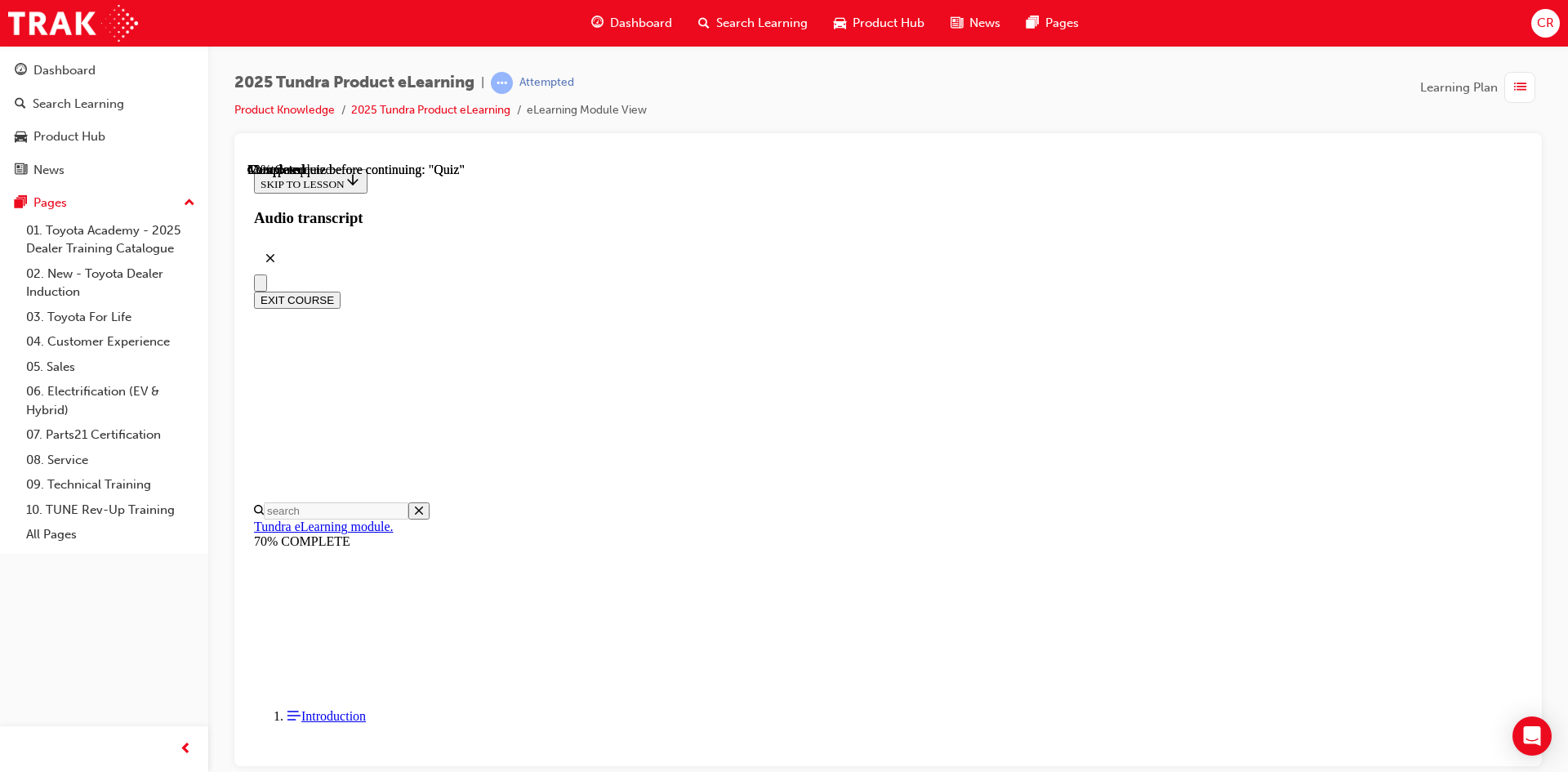
scroll to position [245, 0]
radio input "true"
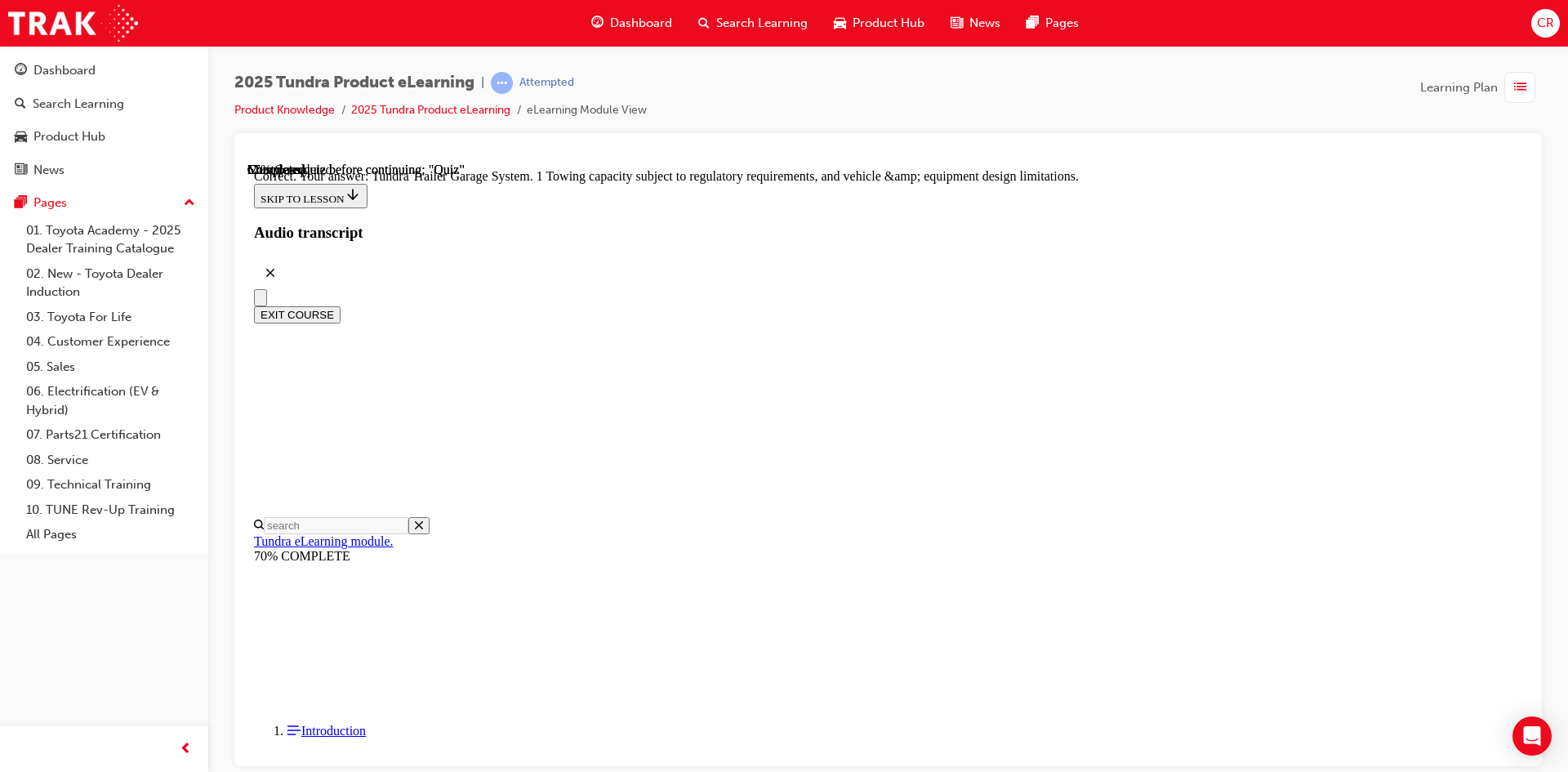
scroll to position [480, 0]
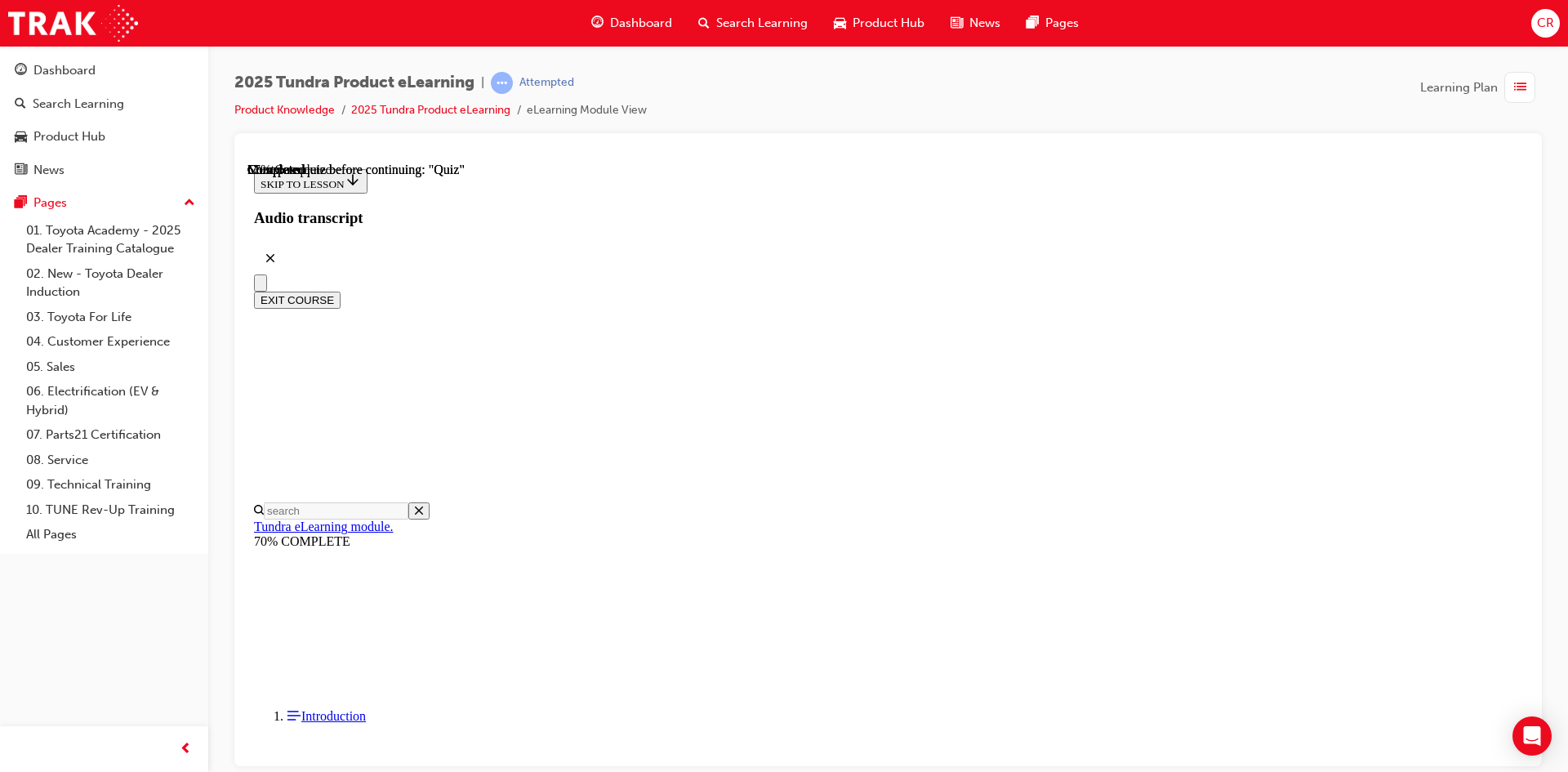
scroll to position [163, 0]
drag, startPoint x: 974, startPoint y: 504, endPoint x: 1014, endPoint y: 687, distance: 187.3
radio input "true"
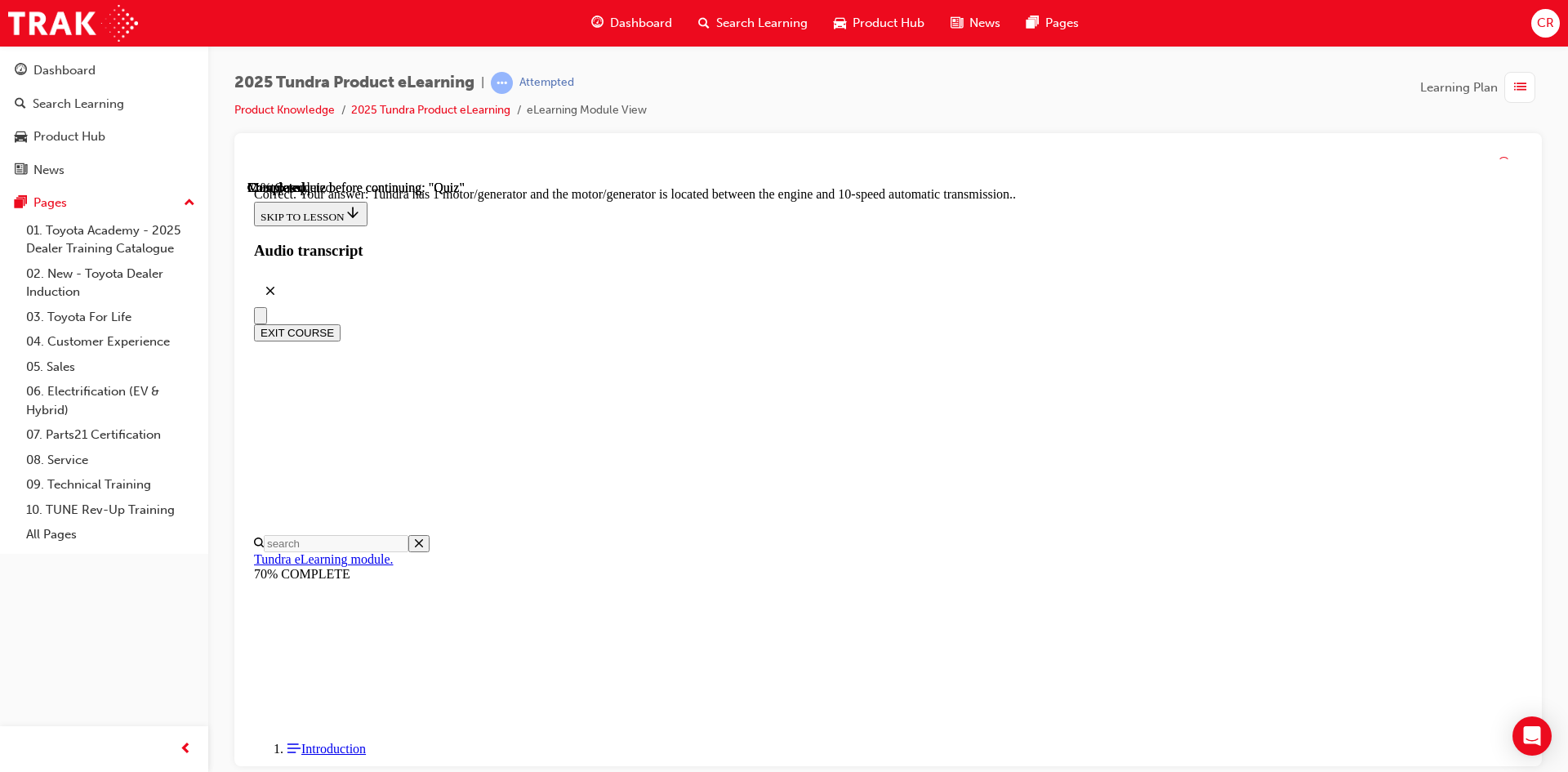
scroll to position [292, 0]
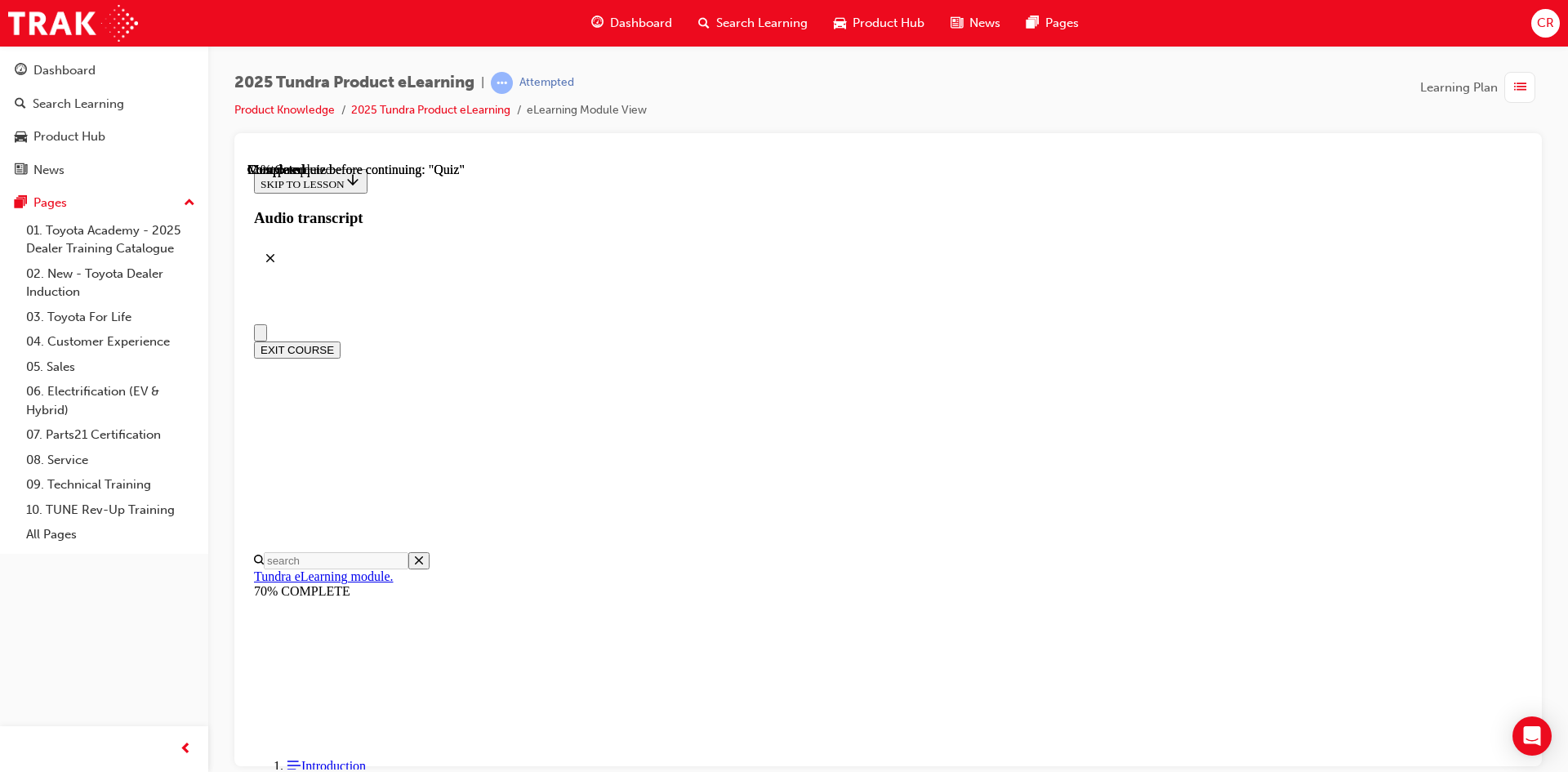
scroll to position [0, 0]
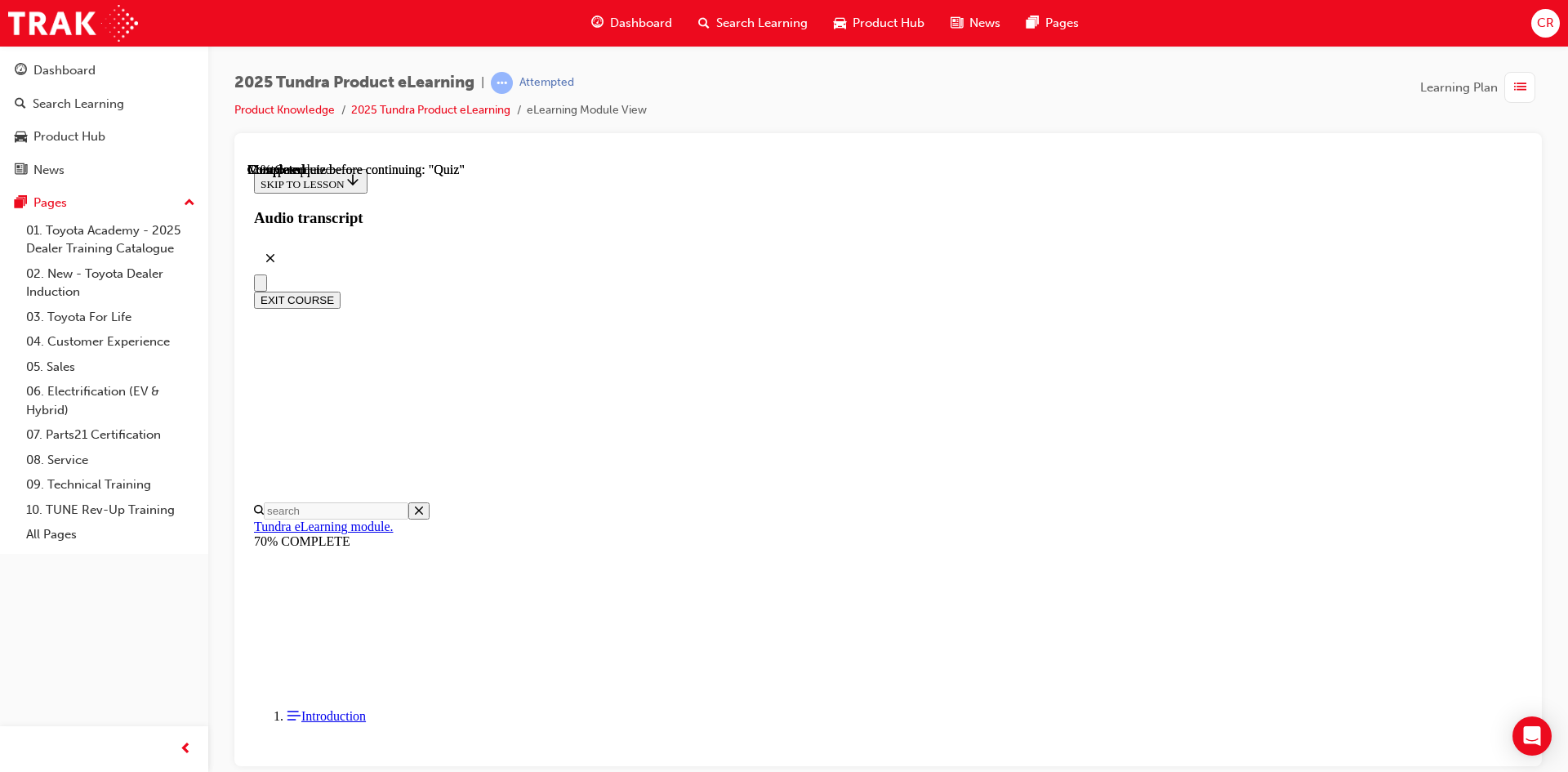
radio input "true"
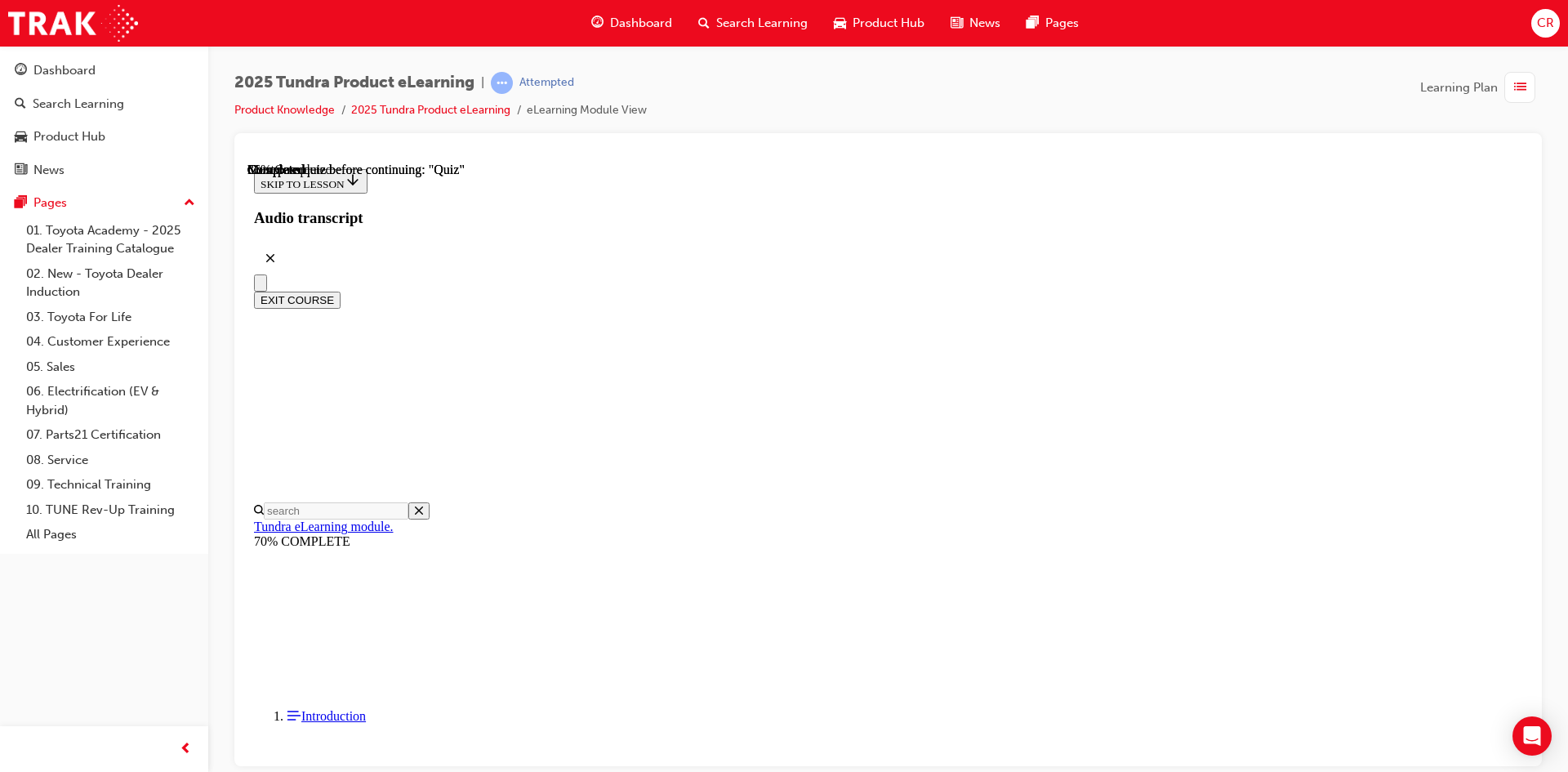
scroll to position [114, 0]
radio input "true"
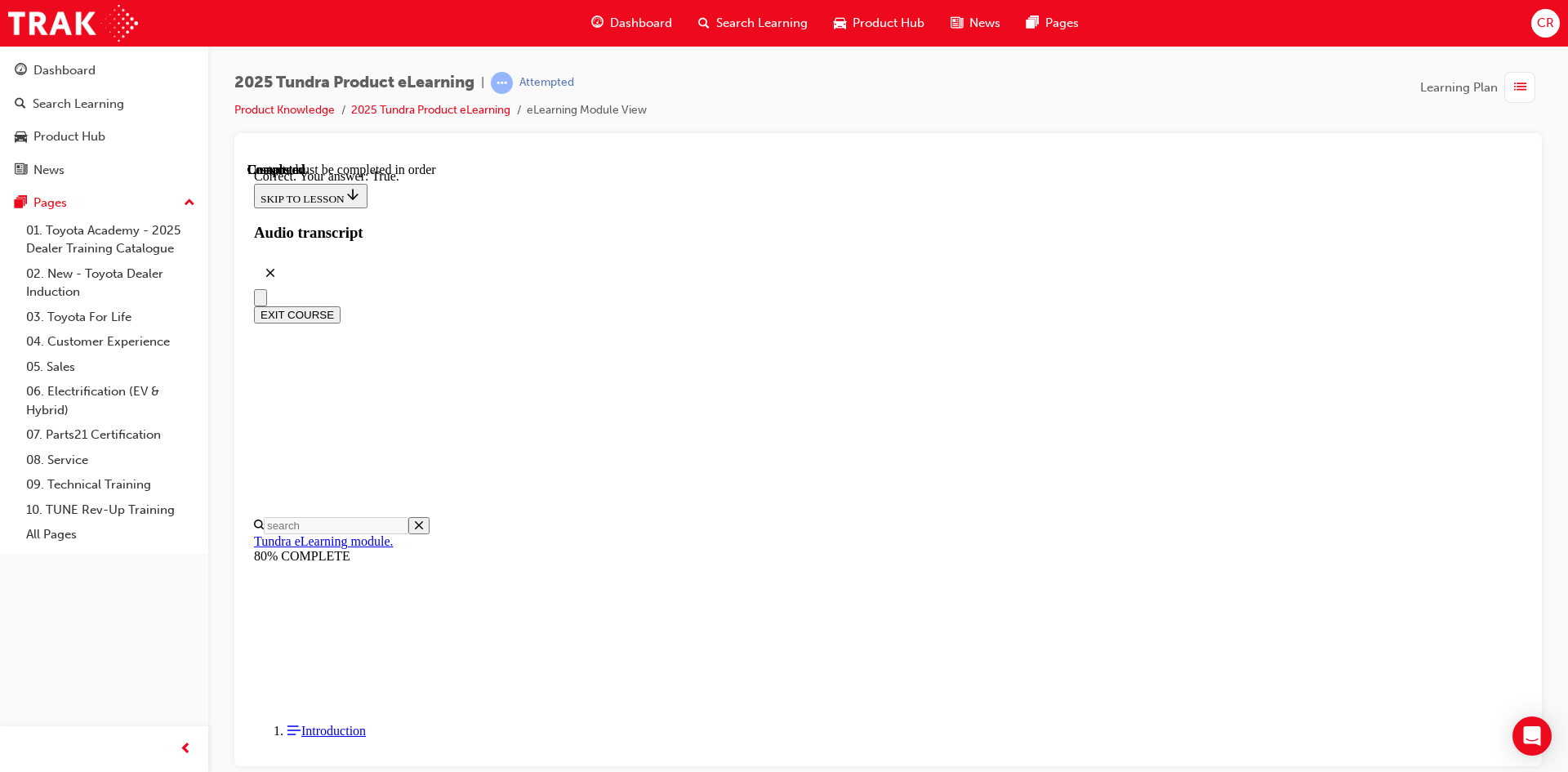
scroll to position [166, 0]
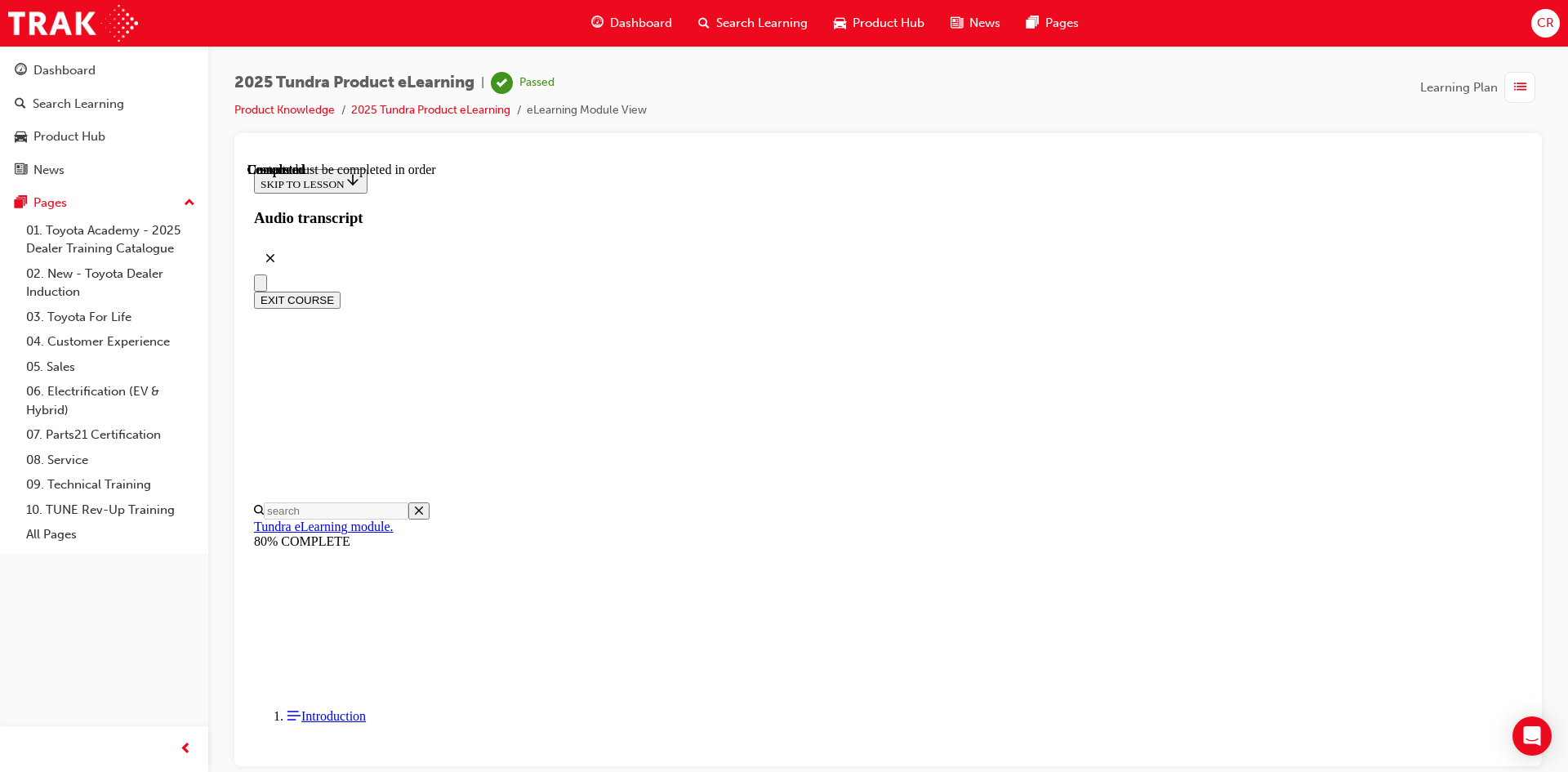
scroll to position [280, 0]
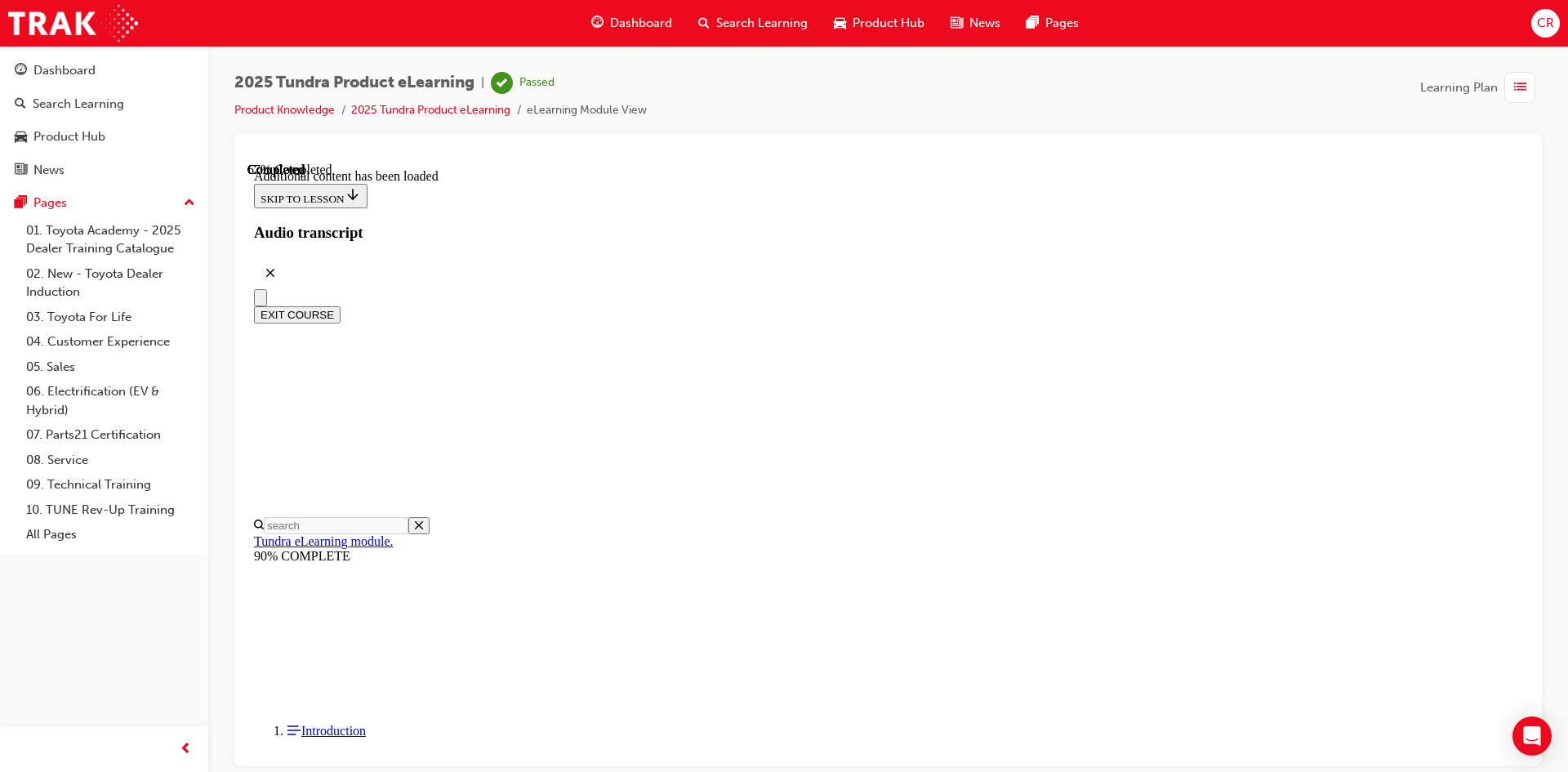
drag, startPoint x: 988, startPoint y: 610, endPoint x: 985, endPoint y: 633, distance: 23.2
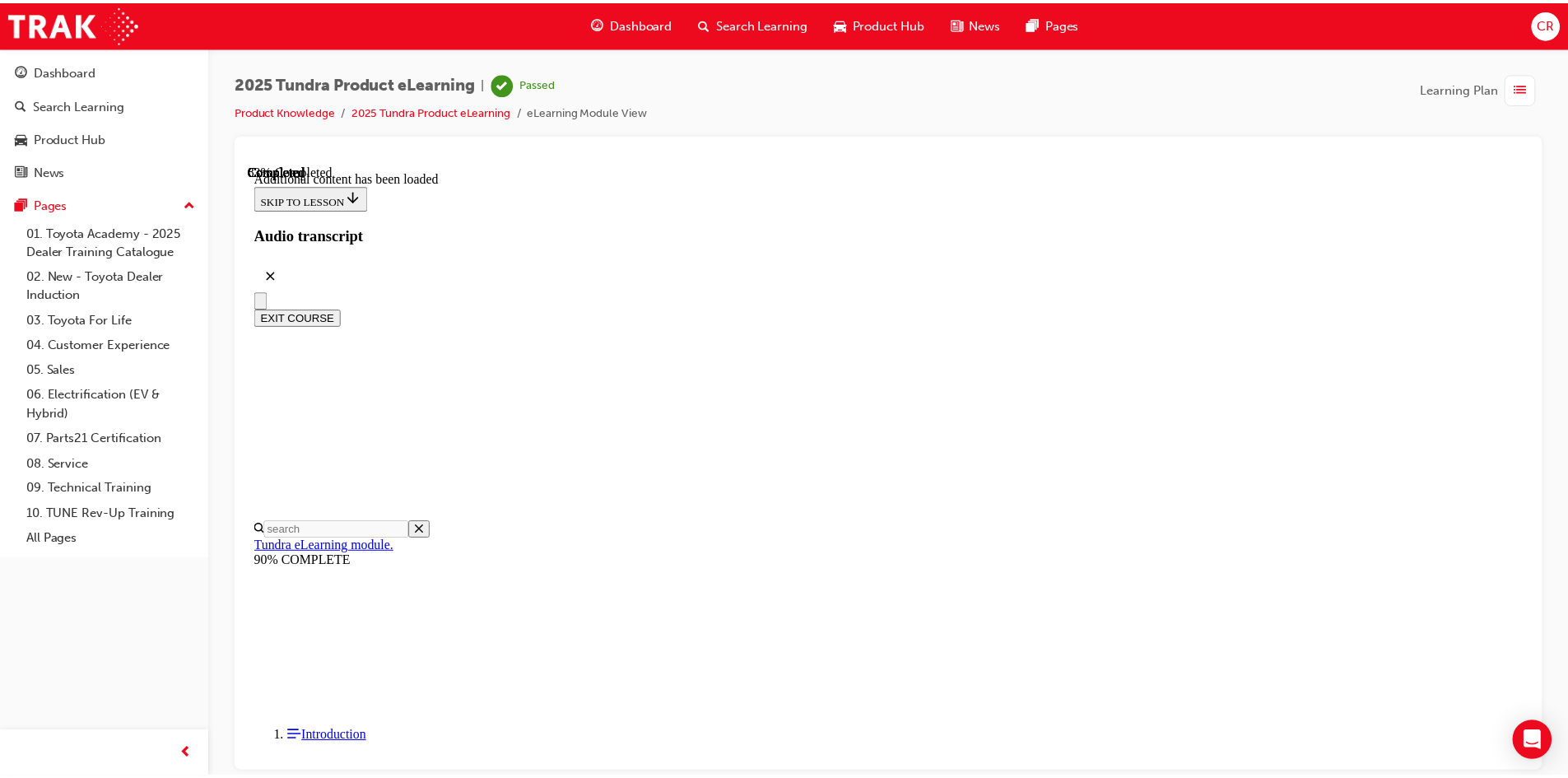
scroll to position [2082, 0]
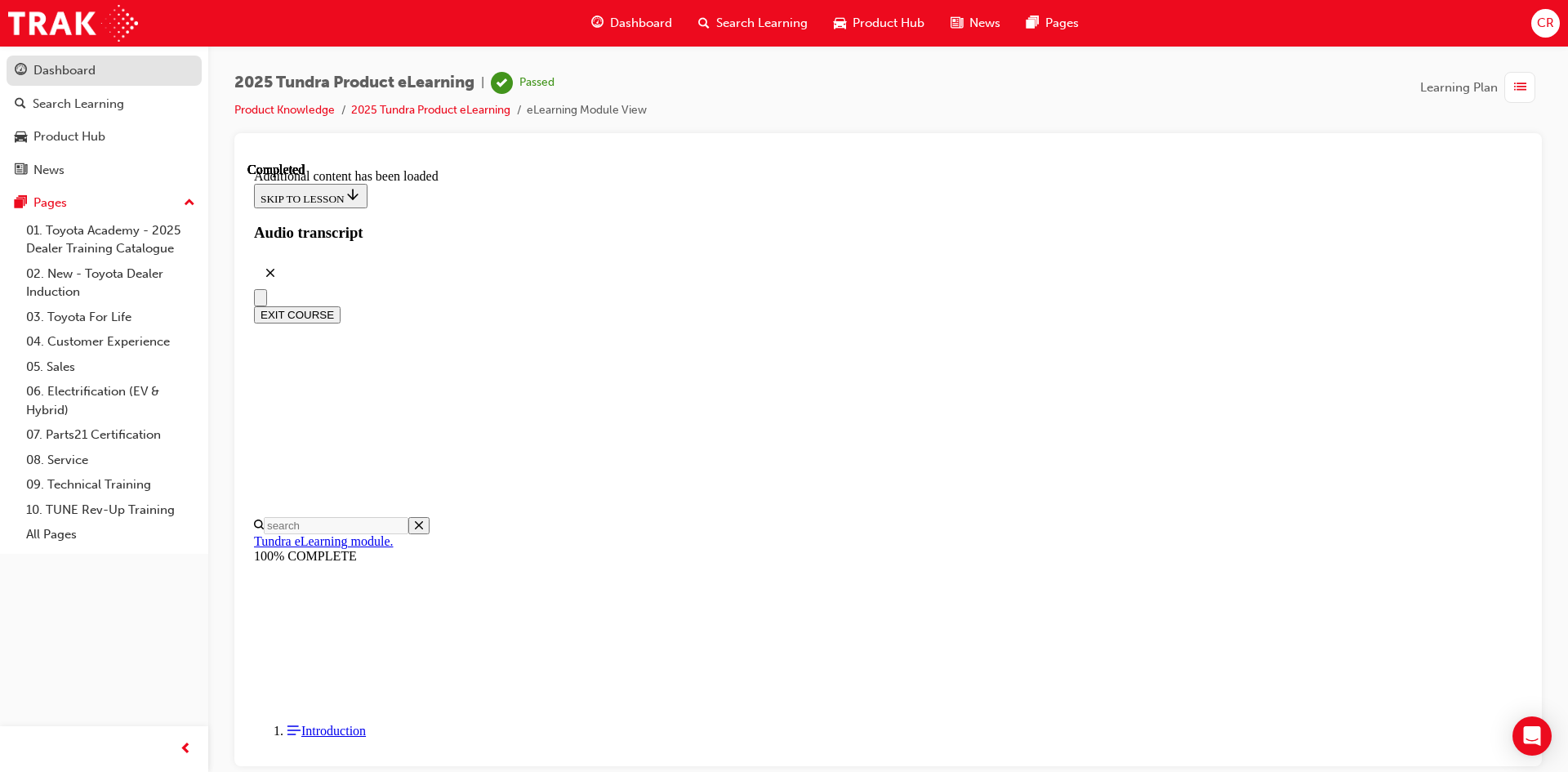
click at [31, 74] on div "Dashboard" at bounding box center [104, 70] width 179 height 20
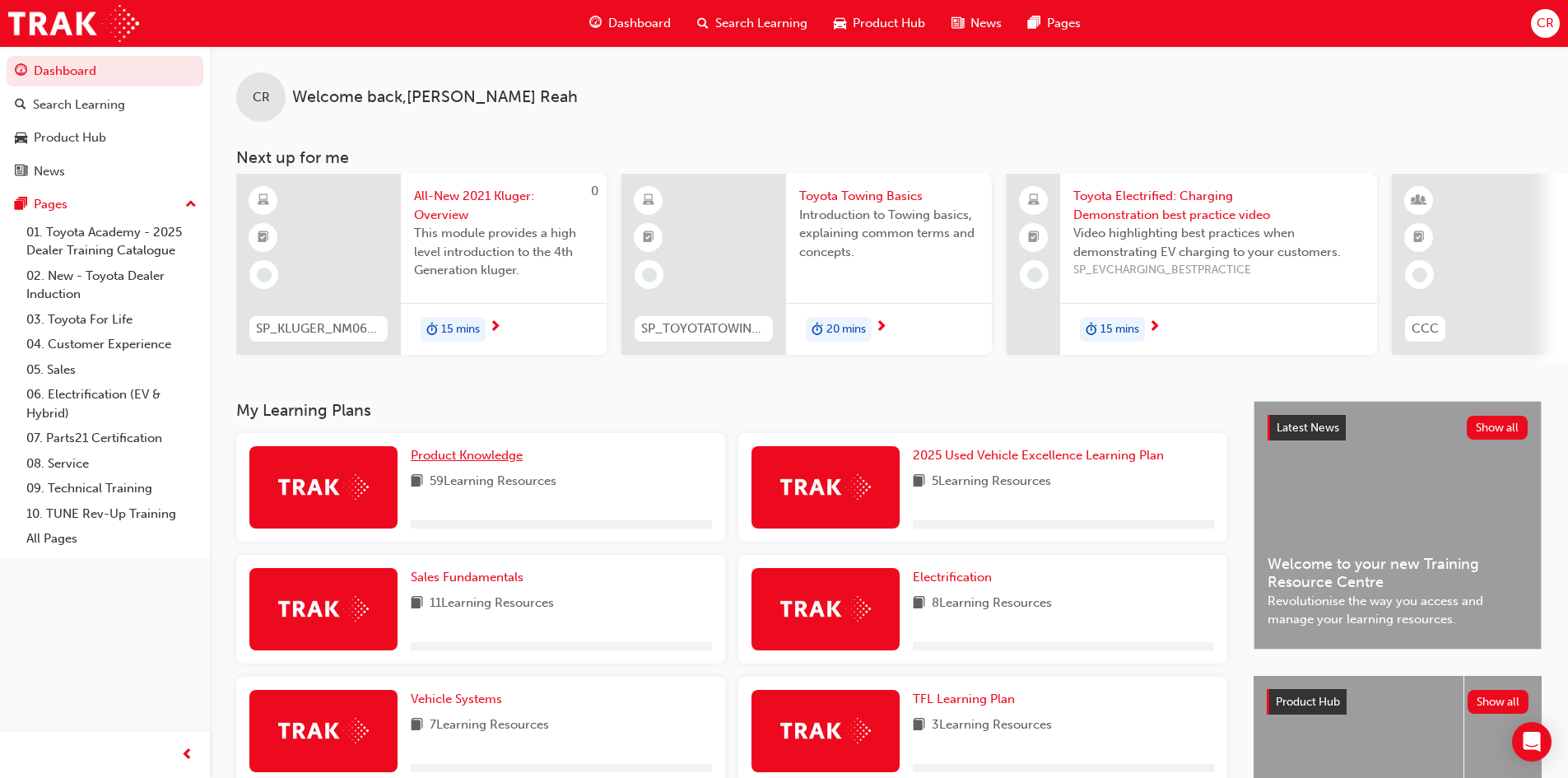
click at [511, 456] on span "Product Knowledge" at bounding box center [467, 454] width 112 height 14
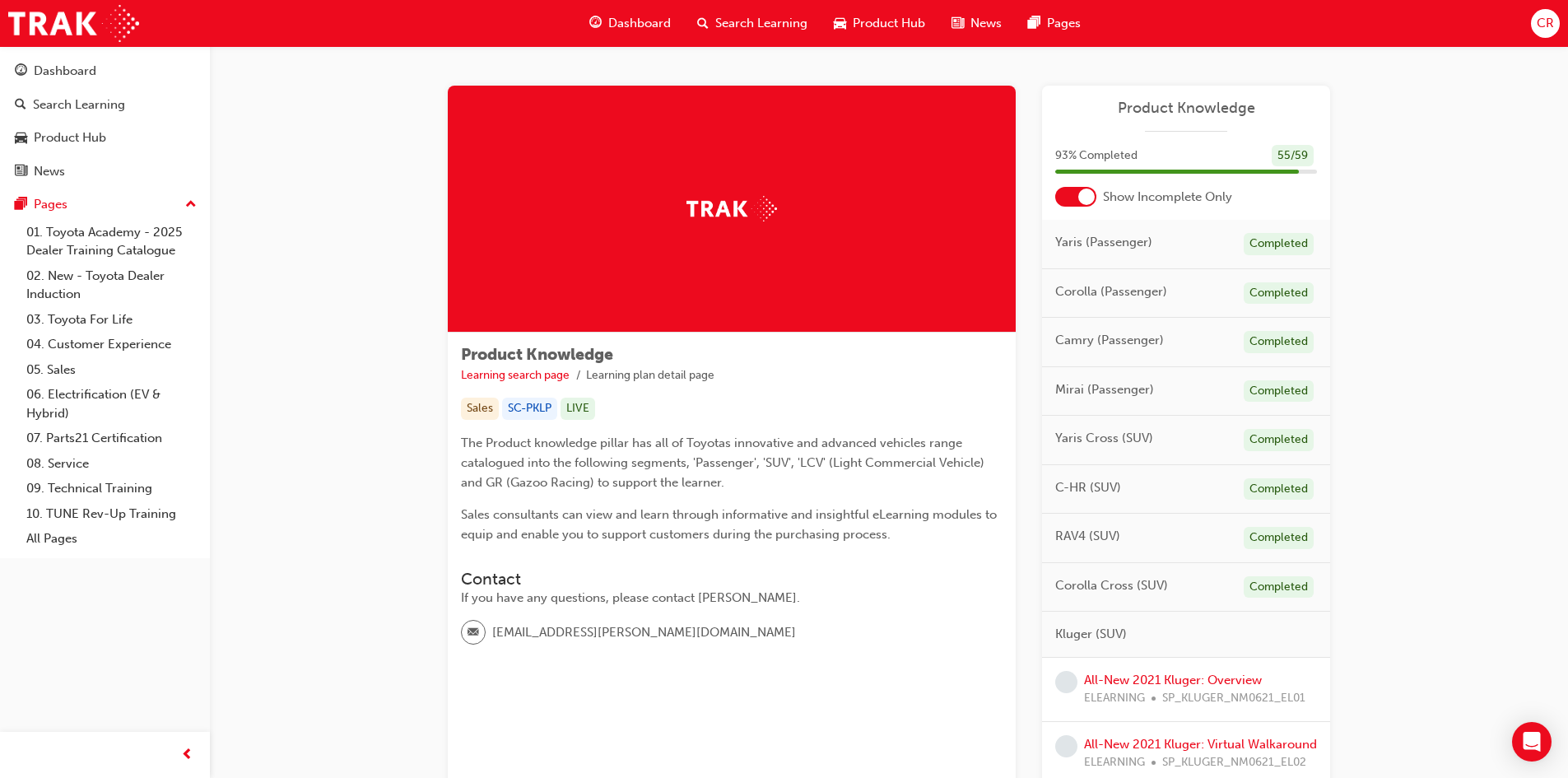
scroll to position [247, 0]
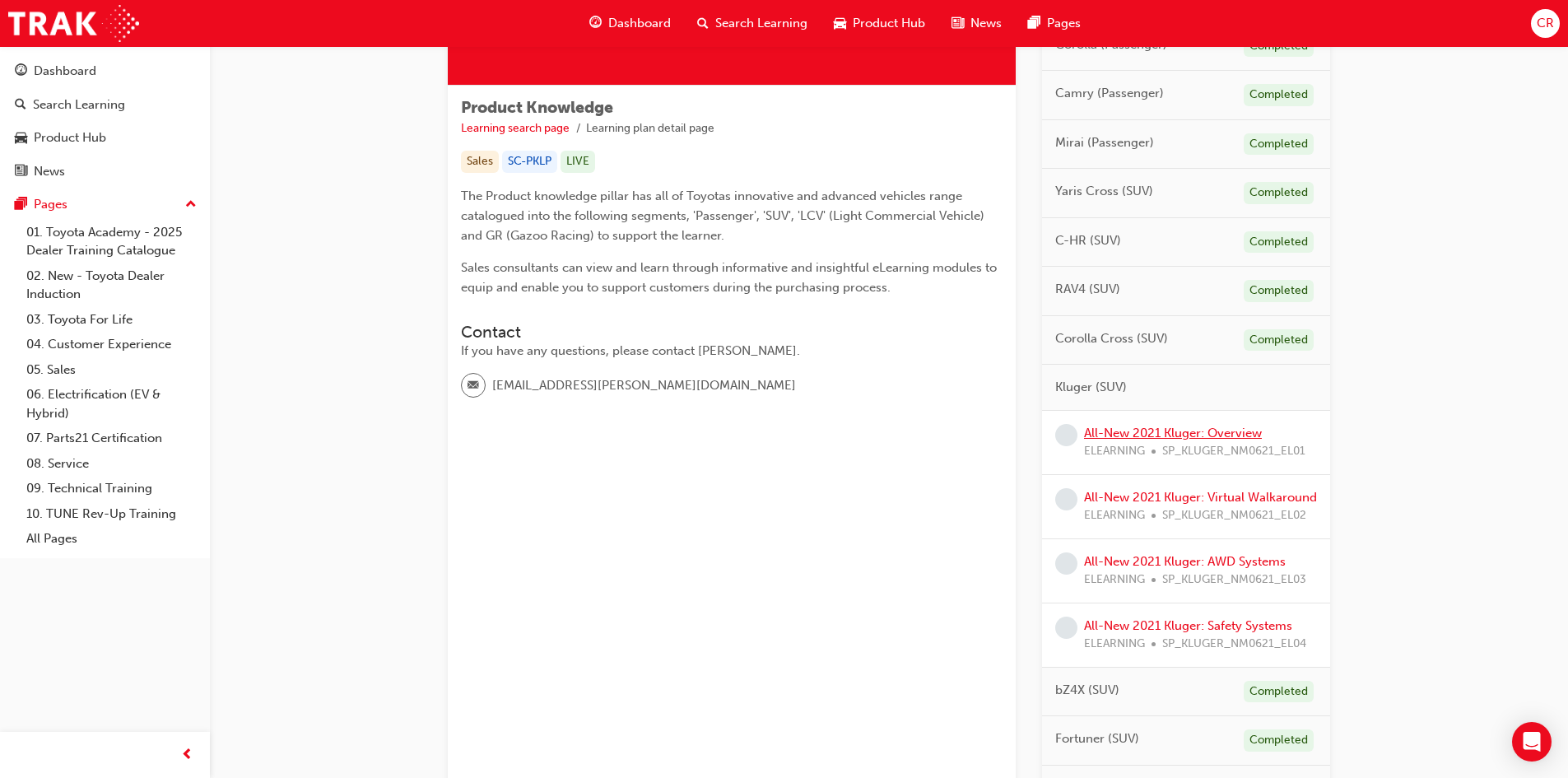
click at [1210, 437] on link "All-New 2021 Kluger: Overview" at bounding box center [1172, 432] width 178 height 14
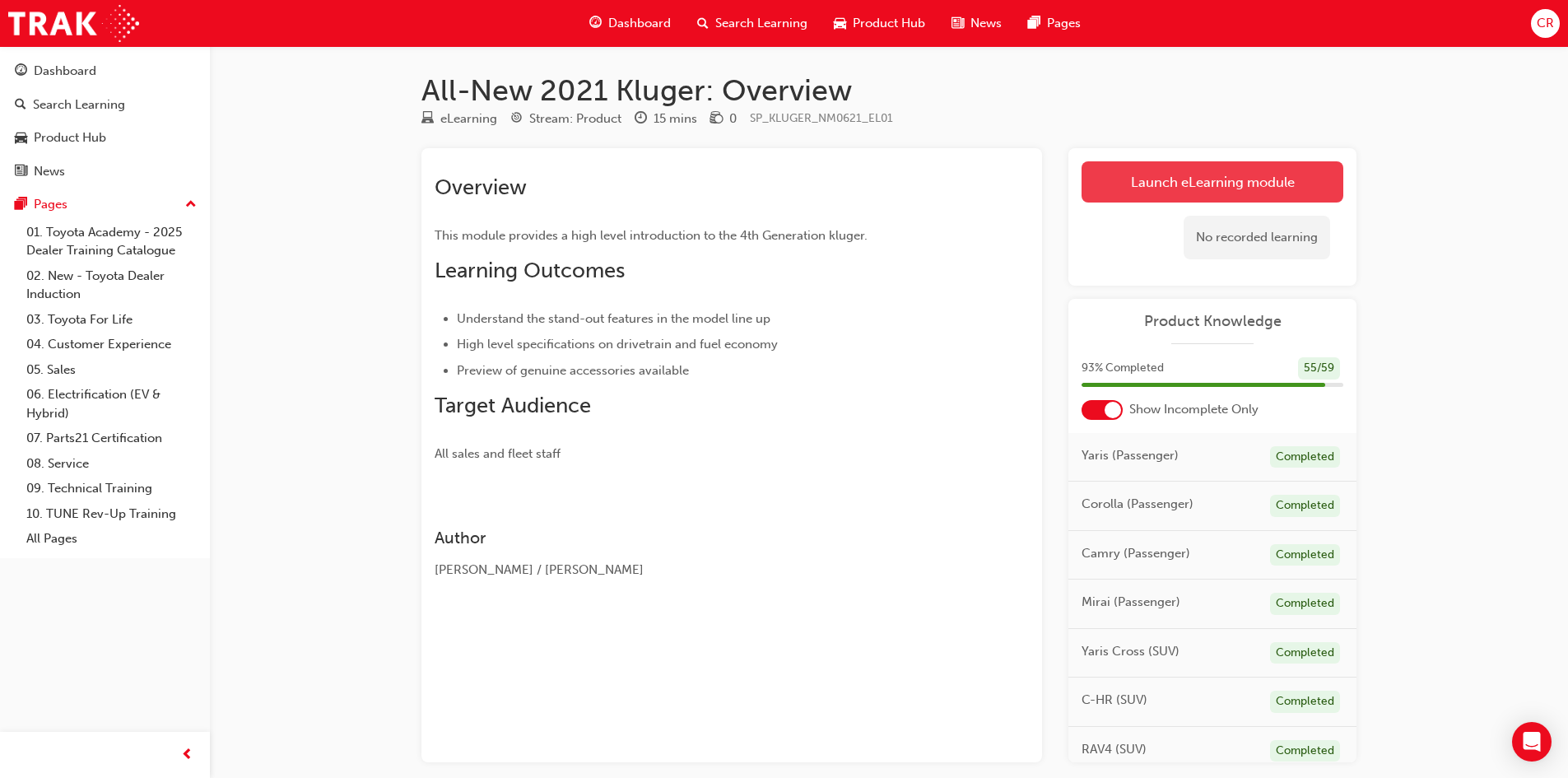
click at [1220, 197] on link "Launch eLearning module" at bounding box center [1213, 182] width 262 height 41
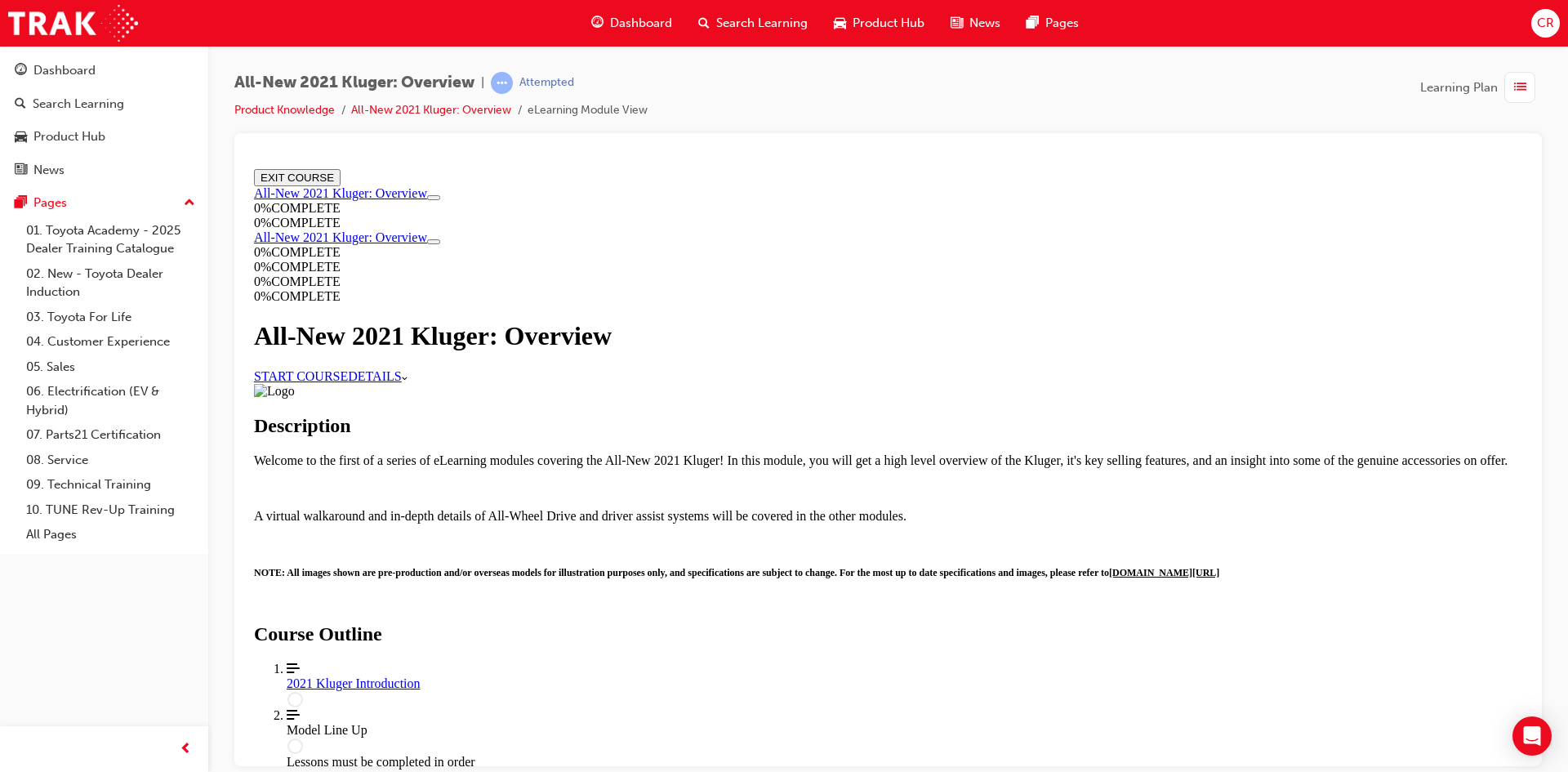
drag, startPoint x: 701, startPoint y: 429, endPoint x: 707, endPoint y: 409, distance: 20.9
click at [701, 382] on div "All-New 2021 Kluger: Overview START COURSE DETAILS More Caret pointing down" at bounding box center [889, 351] width 1269 height 62
click at [348, 382] on link "START COURSE" at bounding box center [301, 376] width 94 height 14
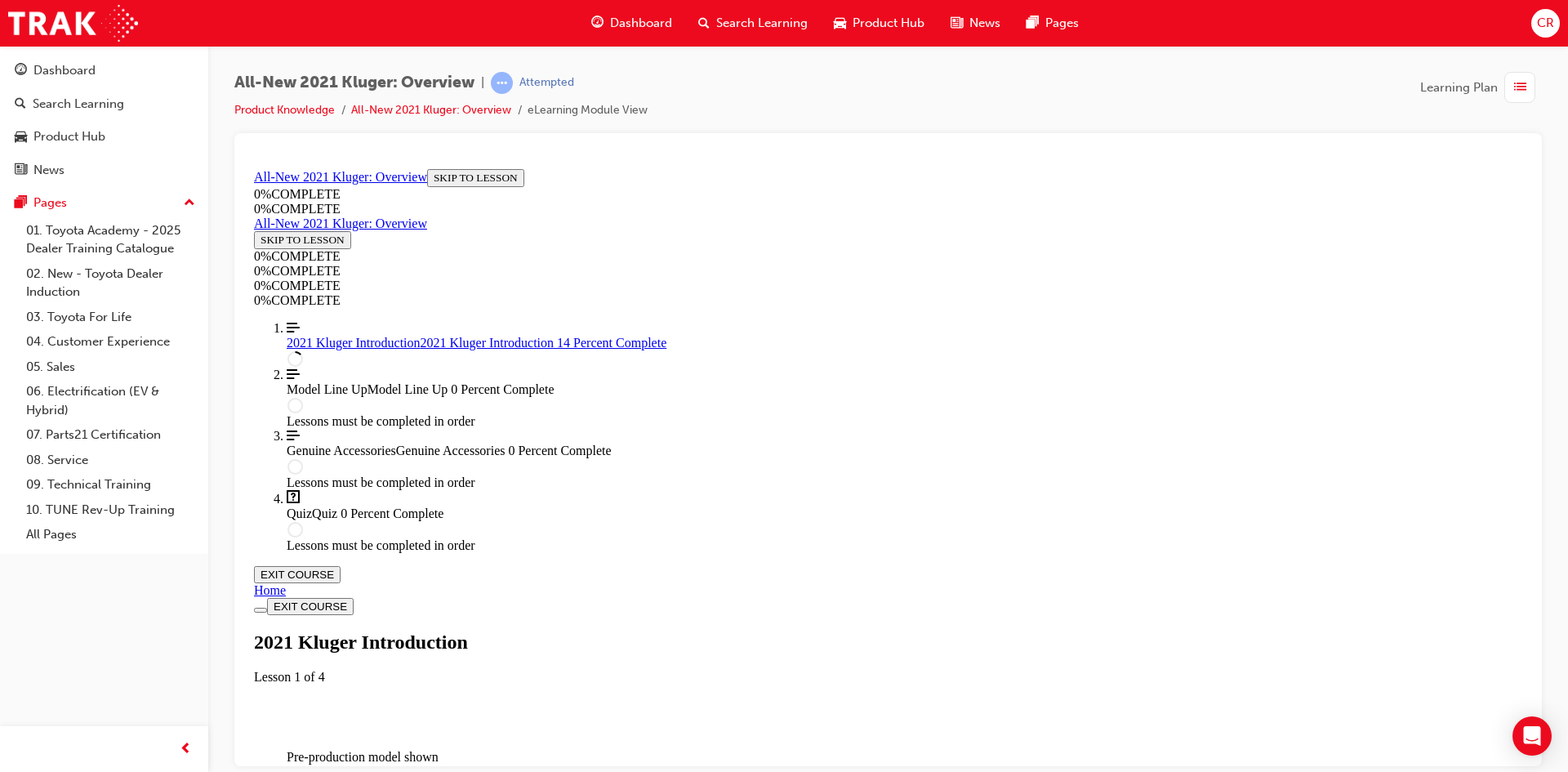
scroll to position [56, 0]
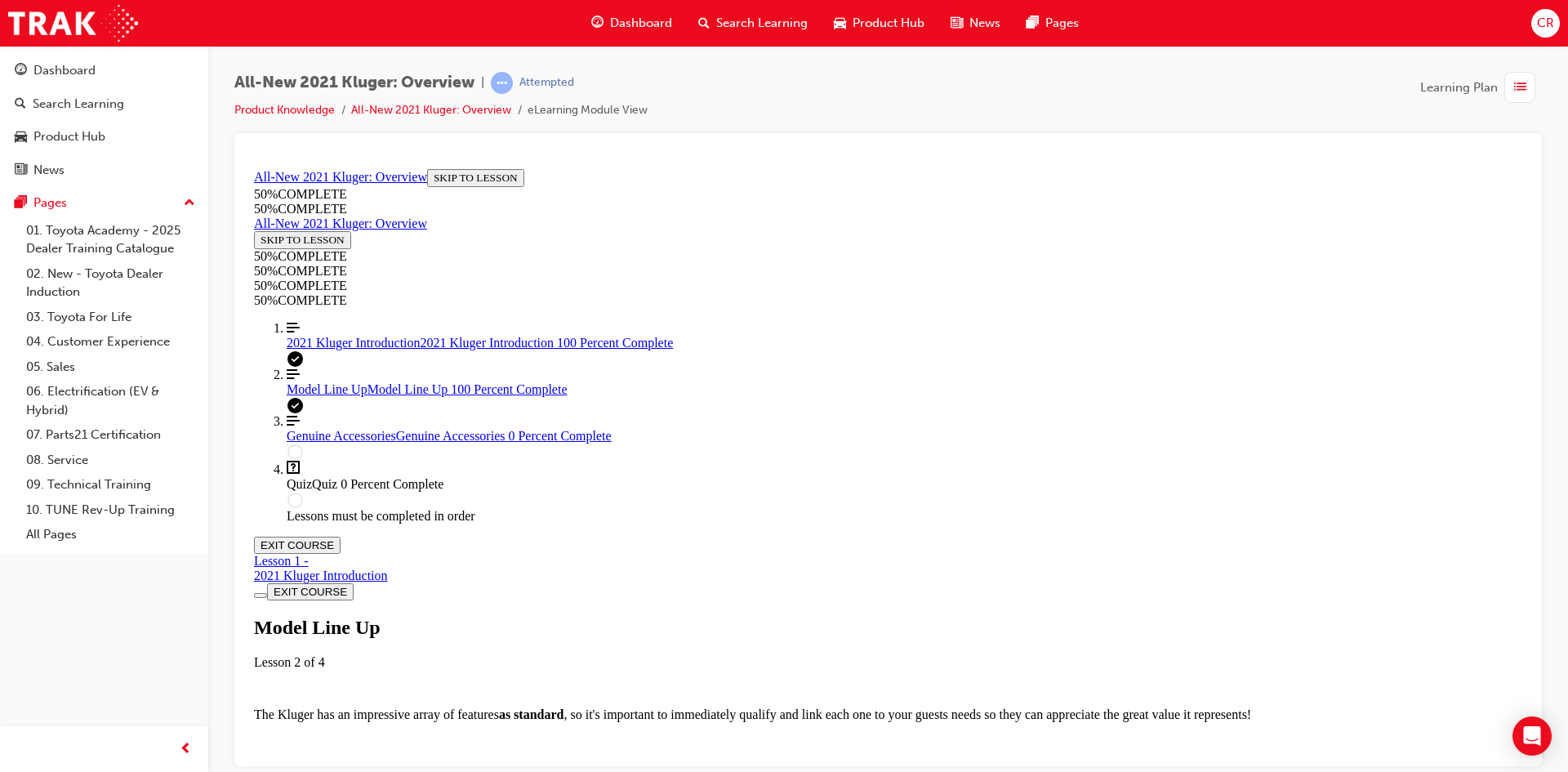
scroll to position [4761, 0]
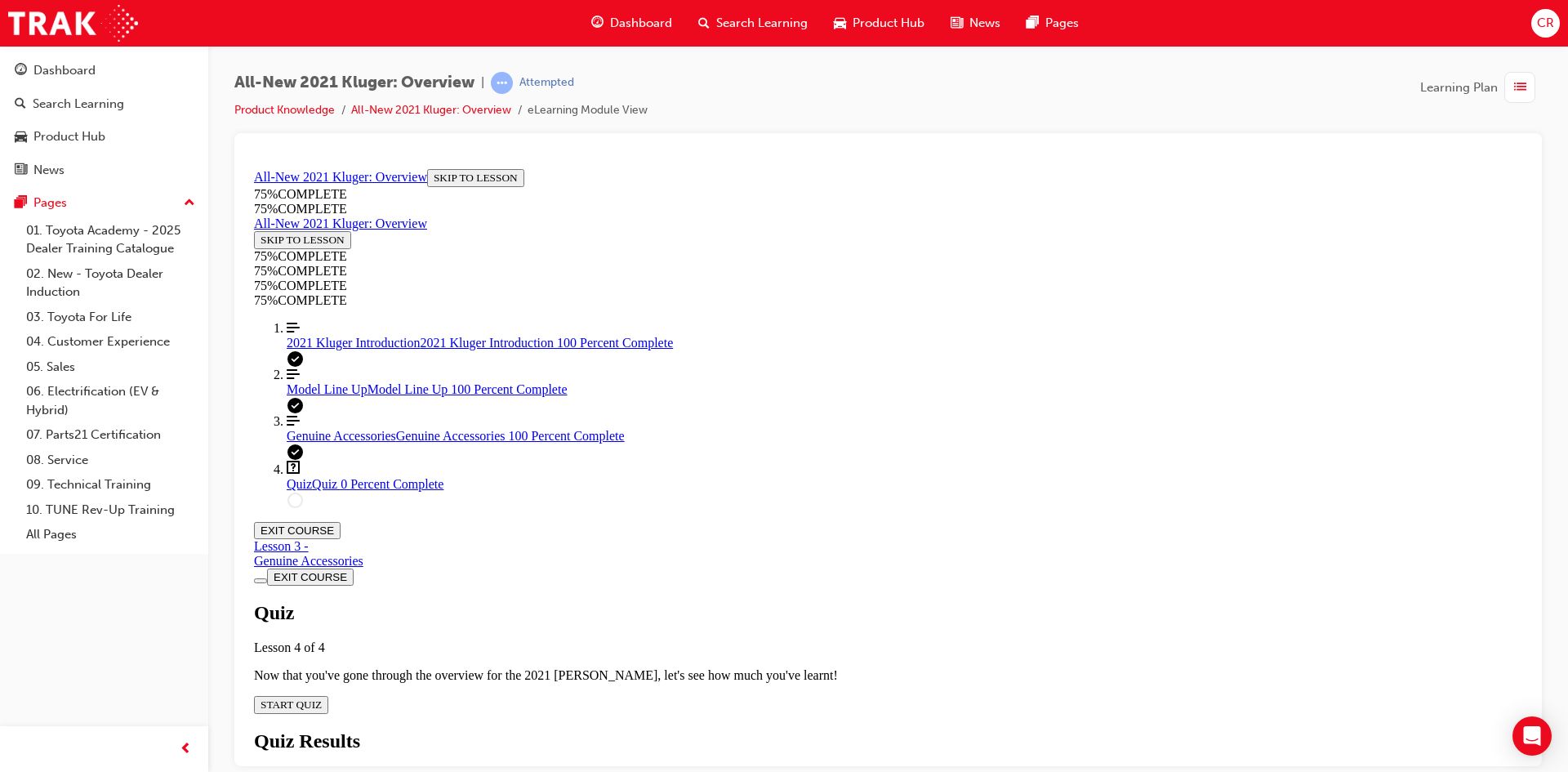
scroll to position [56, 0]
click at [322, 698] on span "START QUIZ" at bounding box center [291, 703] width 61 height 12
